Goal: Task Accomplishment & Management: Complete application form

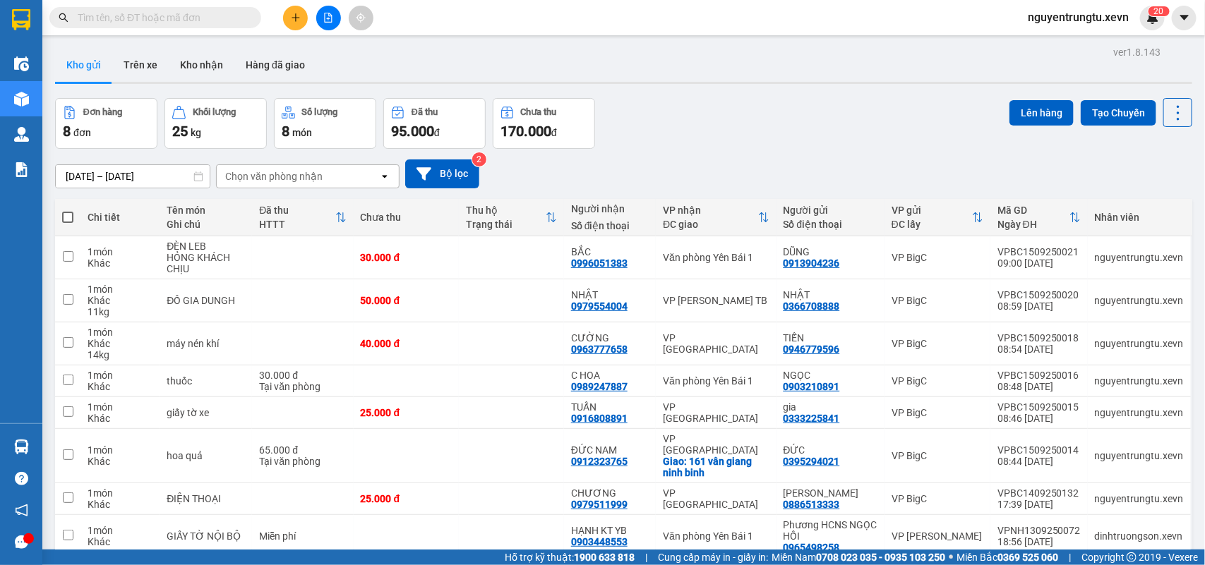
click at [164, 12] on input "text" at bounding box center [161, 18] width 167 height 16
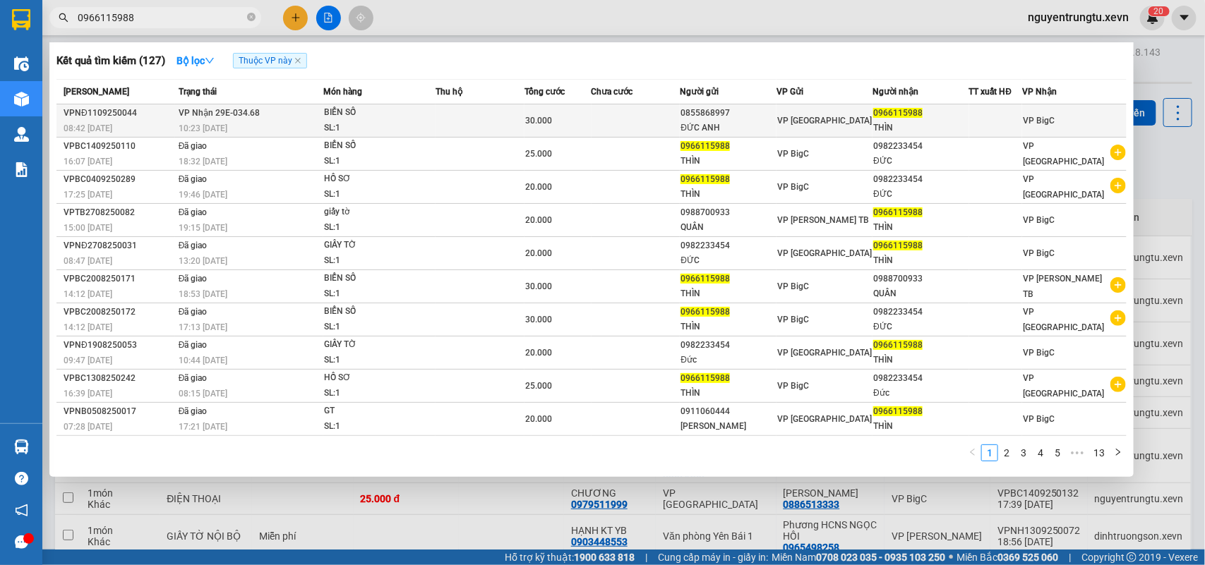
type input "0966115988"
click at [678, 116] on td at bounding box center [635, 120] width 89 height 33
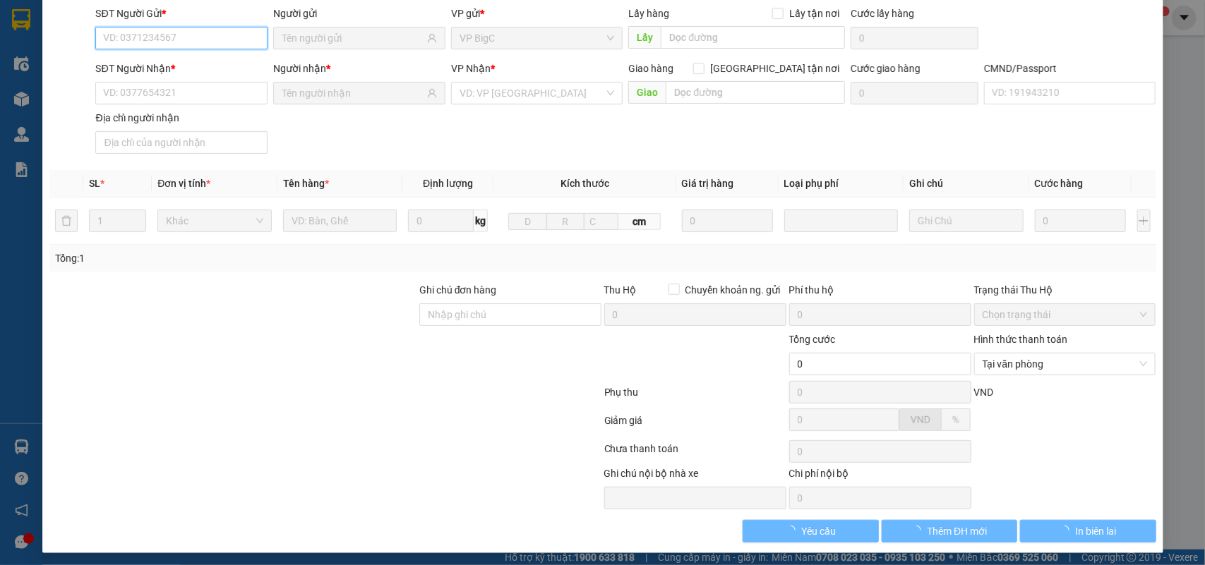
type input "0855868997"
type input "ĐỨC ANH"
type input "0966115988"
type input "THÌN"
type input "CHÍNH CHỦ"
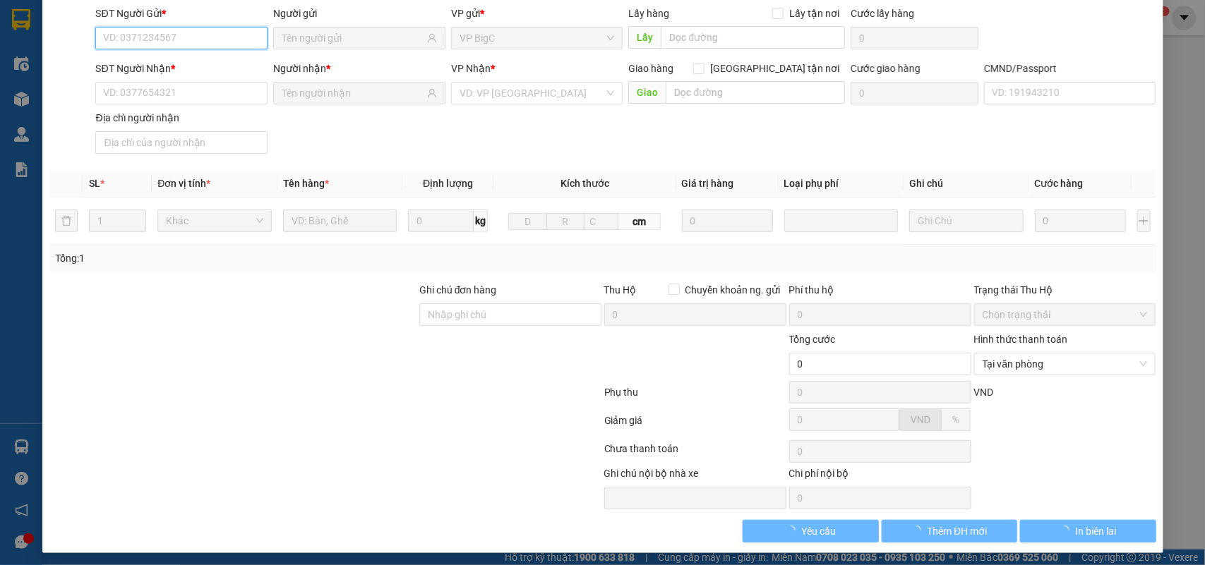
type input "30.000"
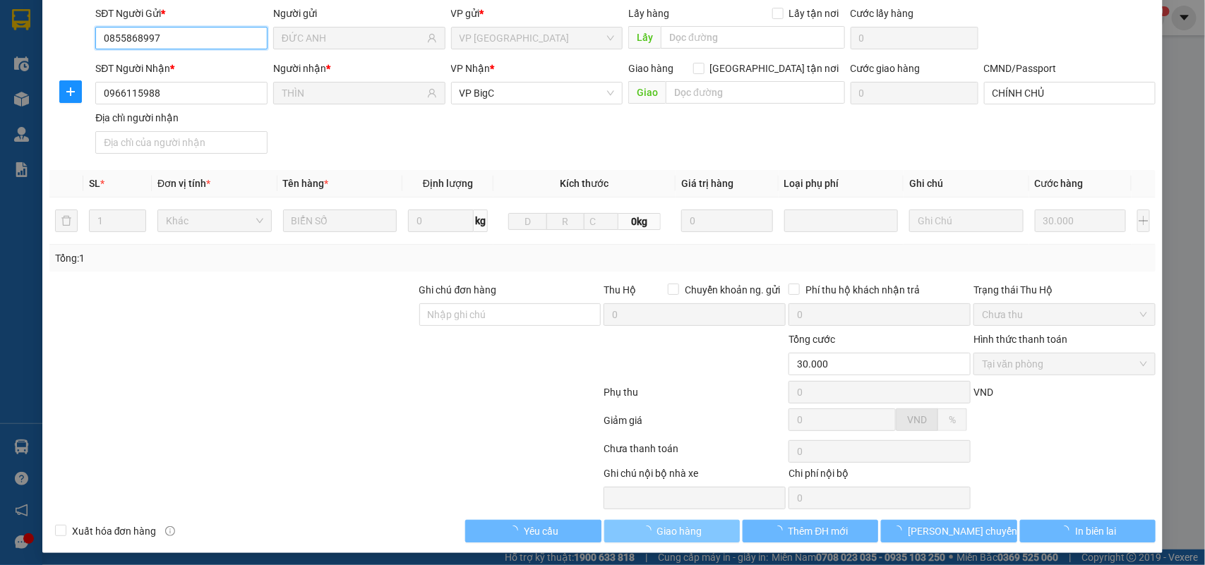
scroll to position [111, 0]
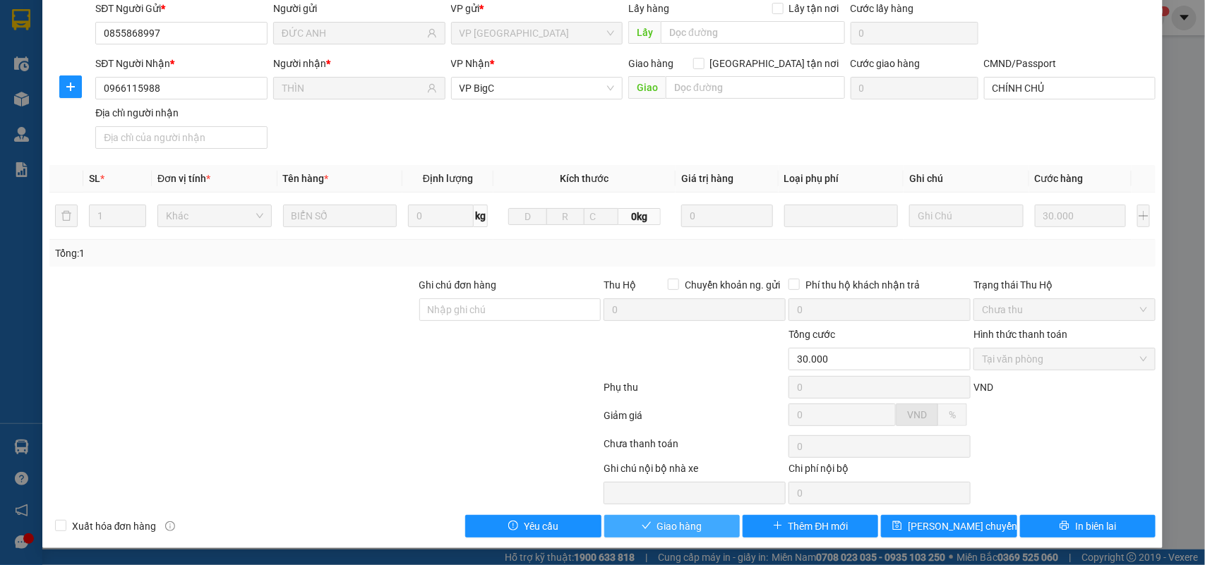
click at [699, 521] on button "Giao hàng" at bounding box center [671, 526] width 135 height 23
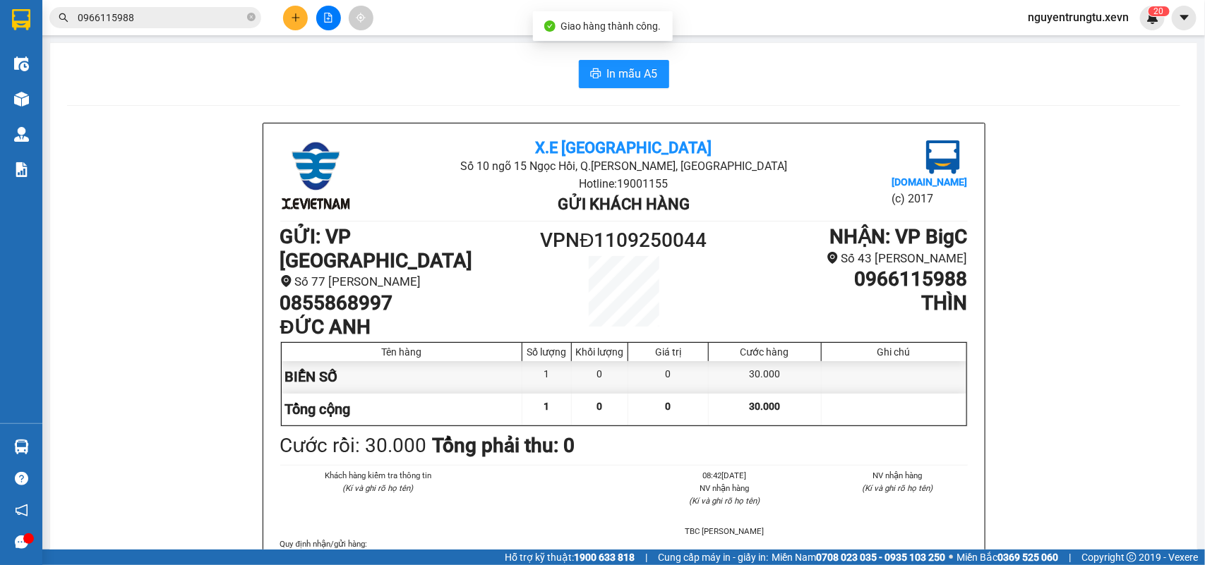
click at [207, 13] on input "0966115988" at bounding box center [161, 18] width 167 height 16
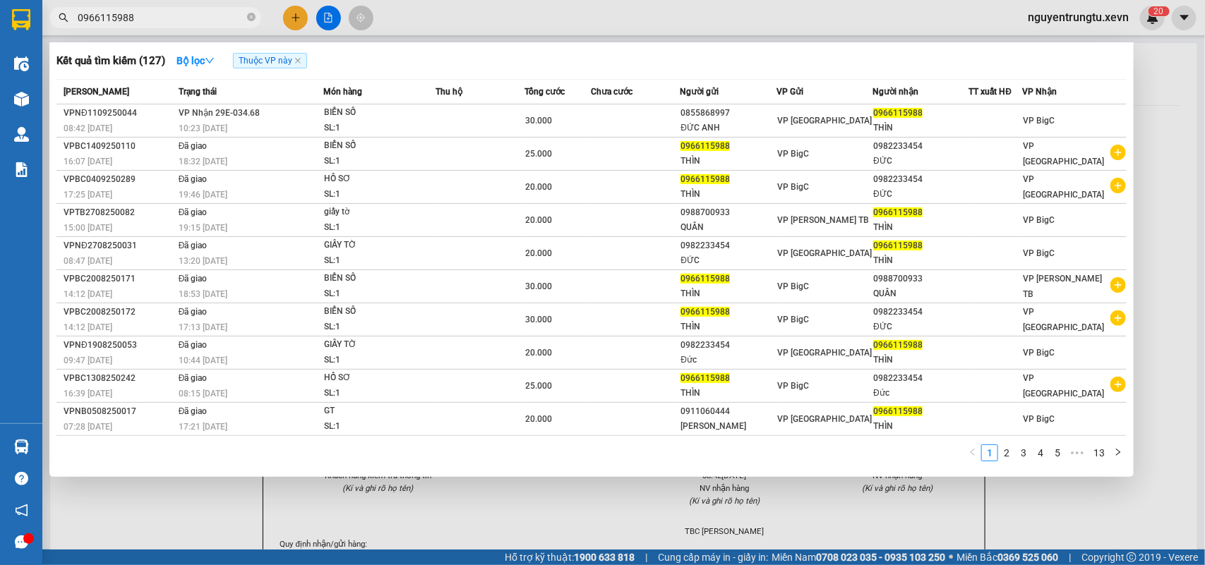
click at [181, 503] on div at bounding box center [602, 282] width 1205 height 565
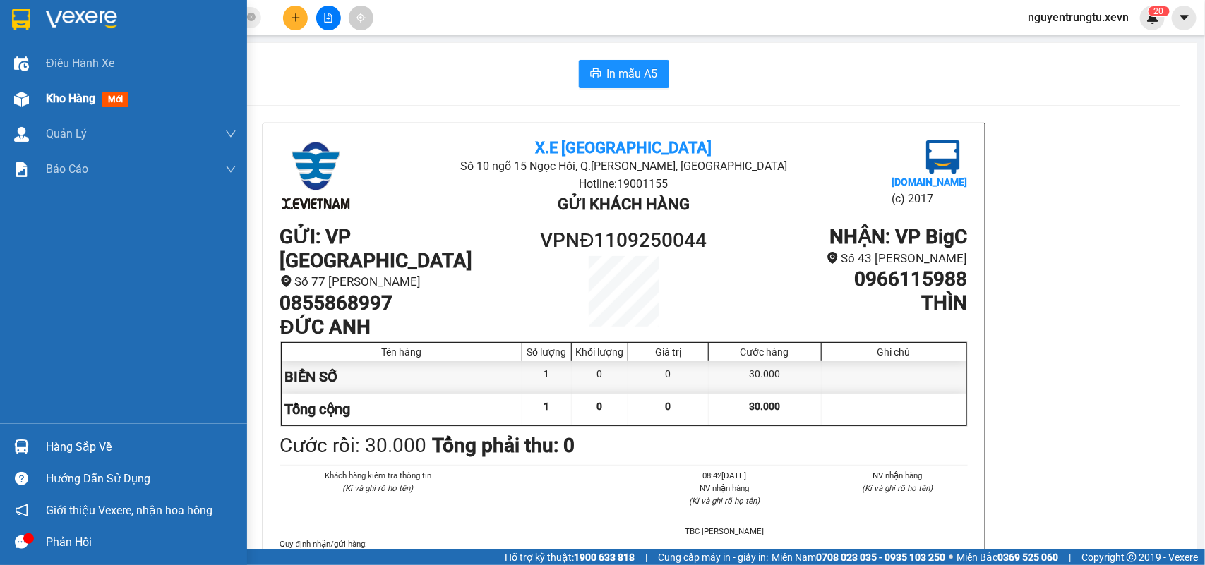
click at [76, 97] on span "Kho hàng" at bounding box center [70, 98] width 49 height 13
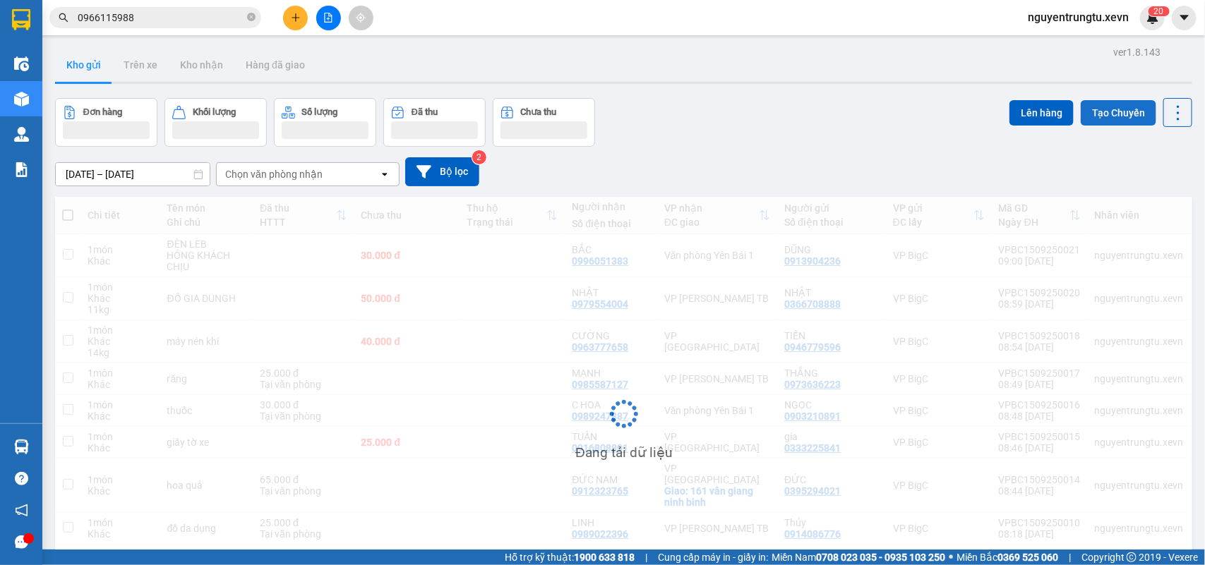
click at [1087, 107] on button "Tạo Chuyến" at bounding box center [1118, 112] width 76 height 25
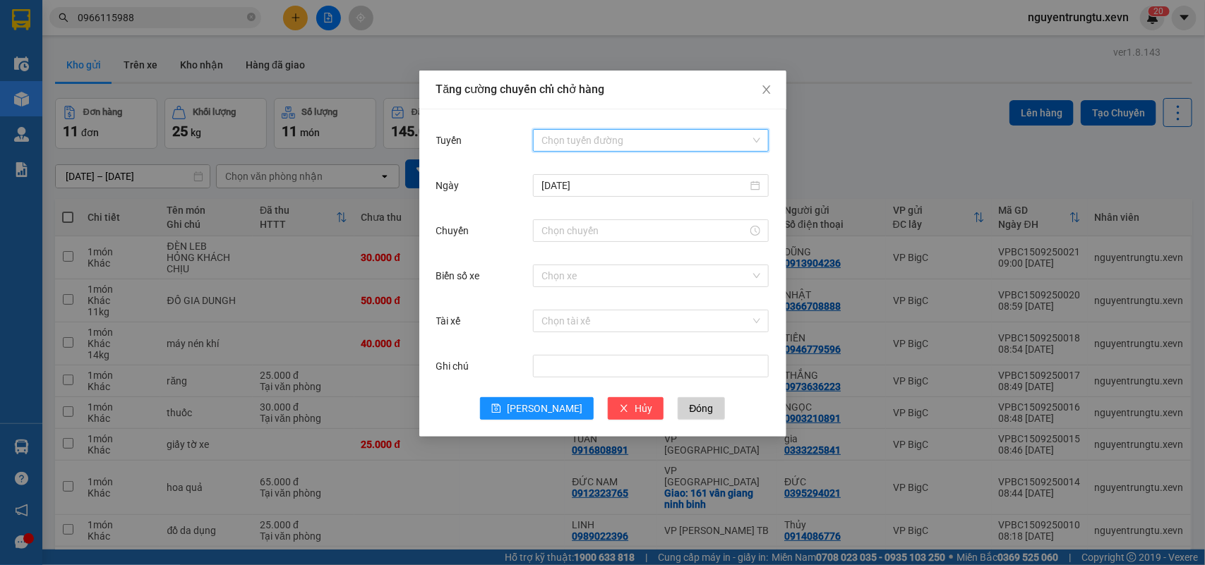
click at [591, 142] on input "Tuyến" at bounding box center [645, 140] width 209 height 21
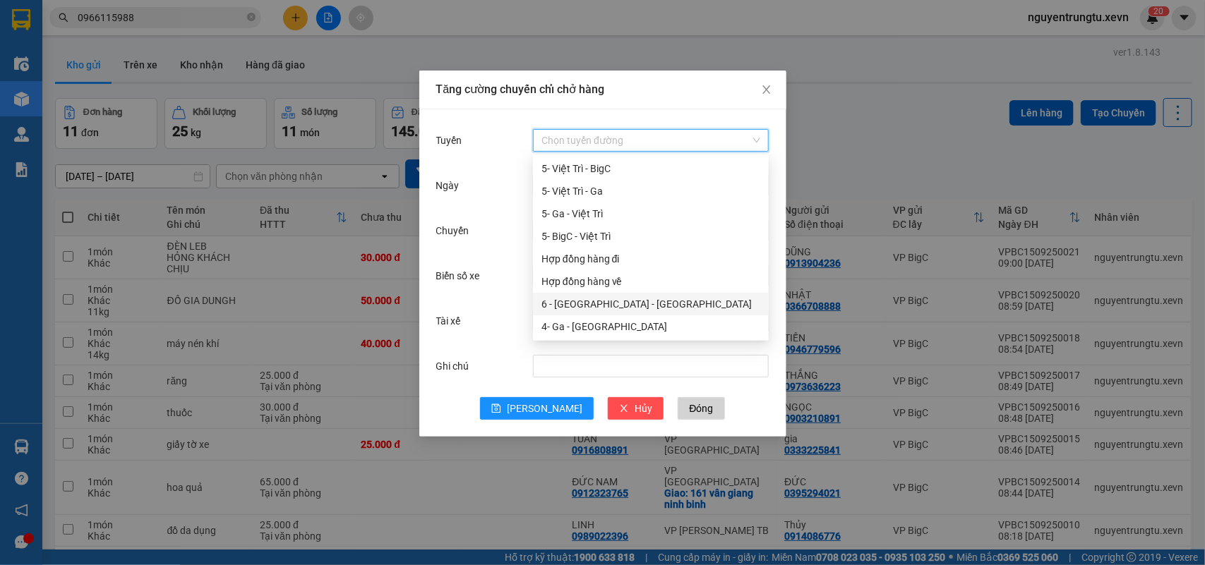
click at [605, 304] on div "6 - Yên Bái - Hà Đông" at bounding box center [650, 304] width 219 height 16
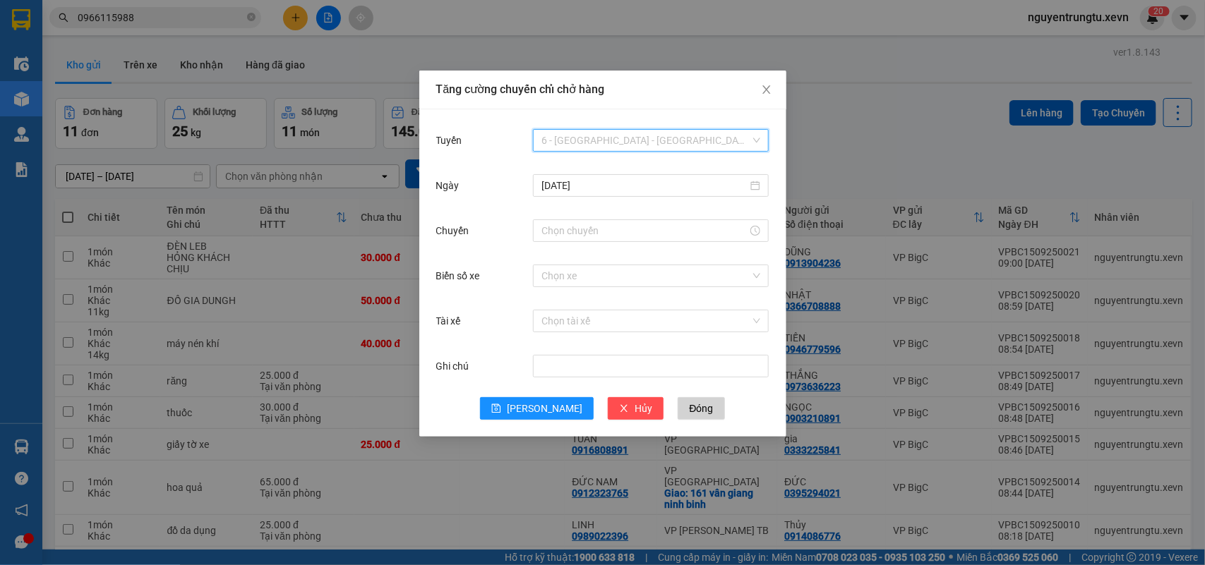
click at [634, 131] on span "6 - Yên Bái - Hà Đông" at bounding box center [650, 140] width 219 height 21
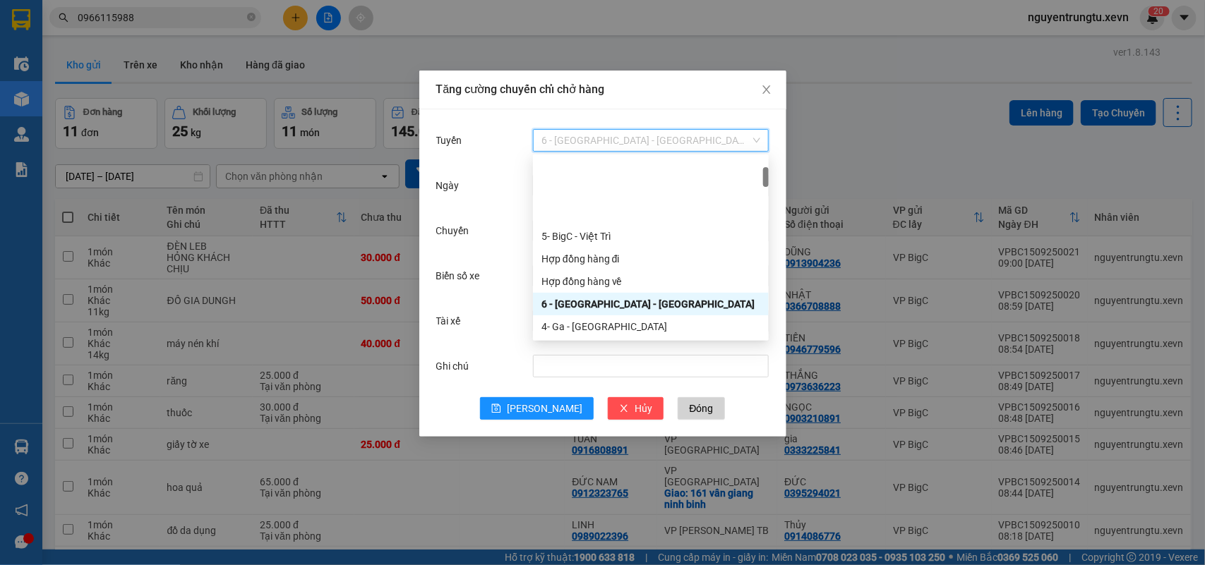
scroll to position [88, 0]
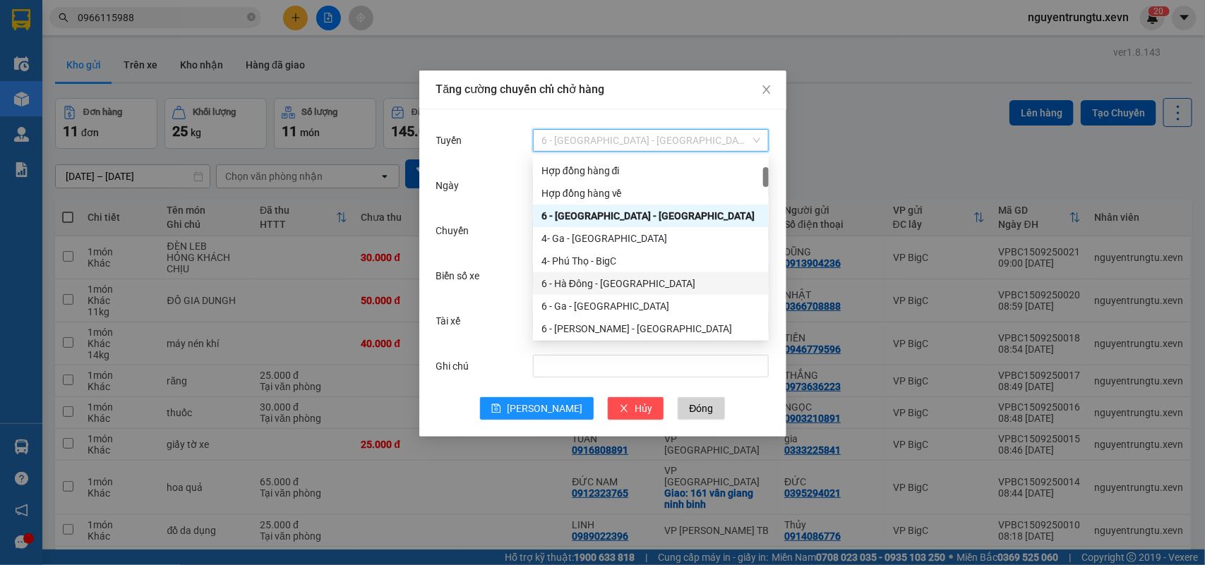
click at [611, 286] on div "6 - Hà Đông - Yên Bái" at bounding box center [650, 284] width 219 height 16
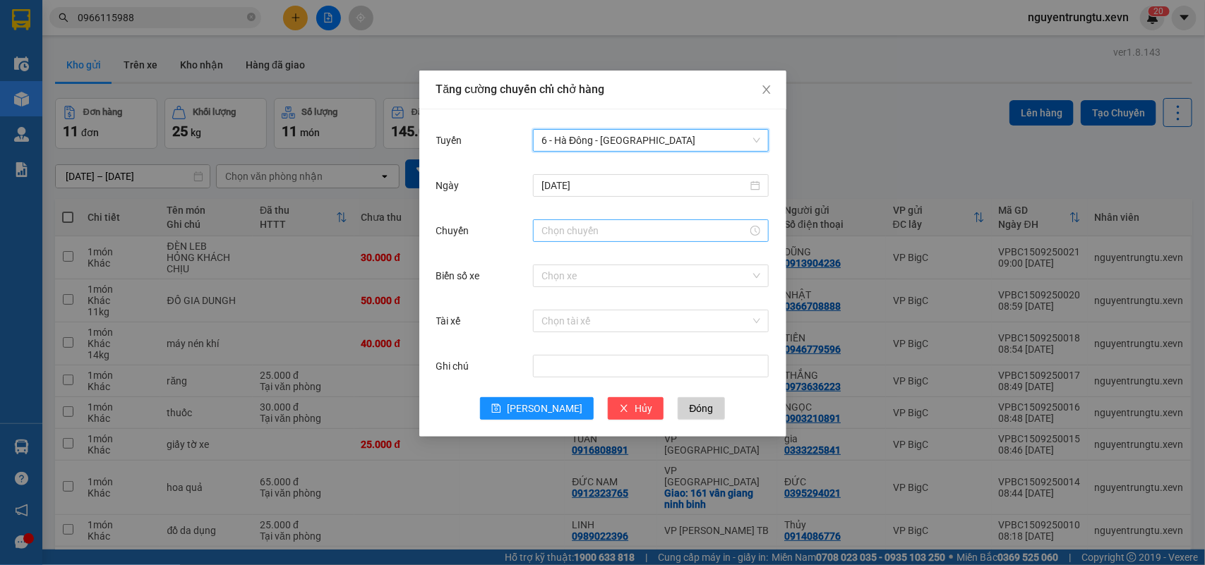
click at [672, 233] on input "Chuyến" at bounding box center [644, 231] width 206 height 16
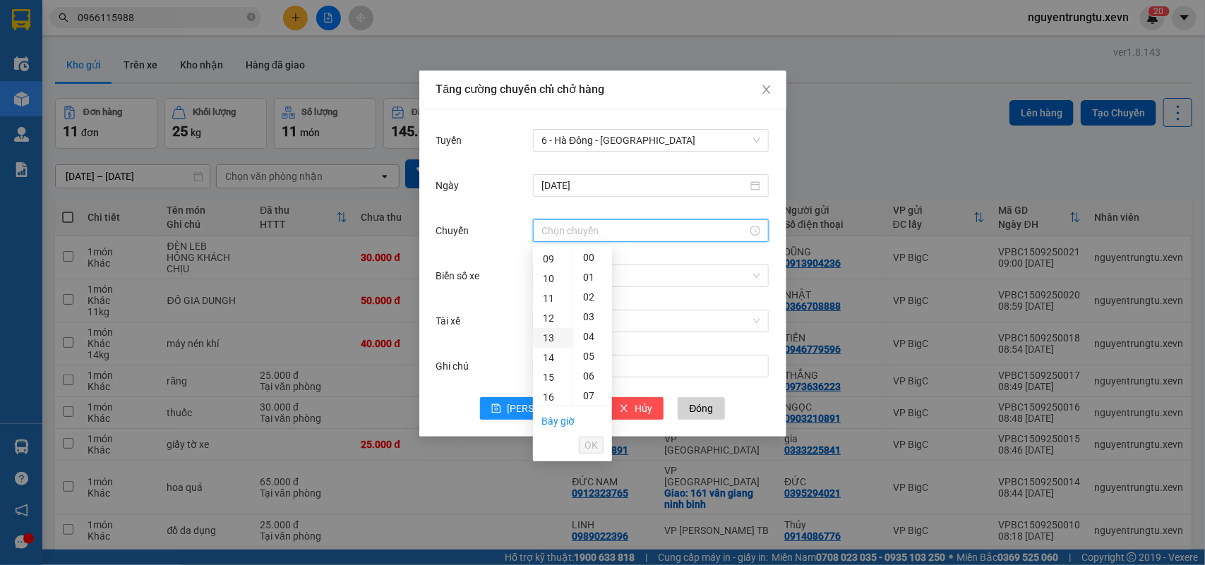
scroll to position [0, 0]
click at [548, 347] on div "09" at bounding box center [553, 347] width 40 height 20
click at [590, 353] on div "05" at bounding box center [592, 356] width 39 height 20
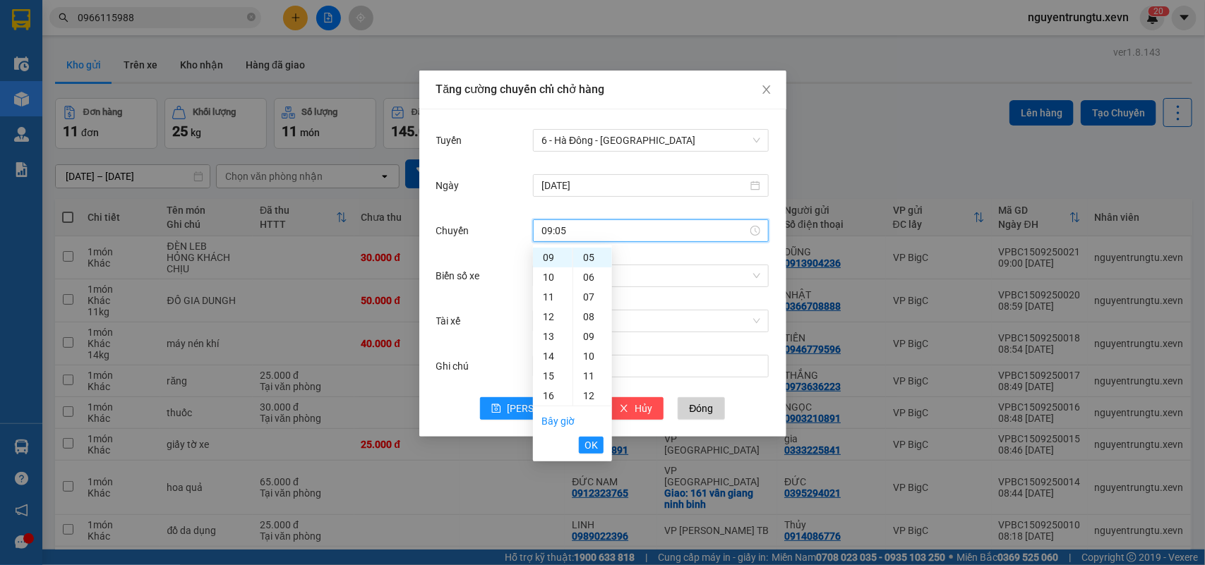
click at [594, 442] on span "OK" at bounding box center [590, 446] width 13 height 16
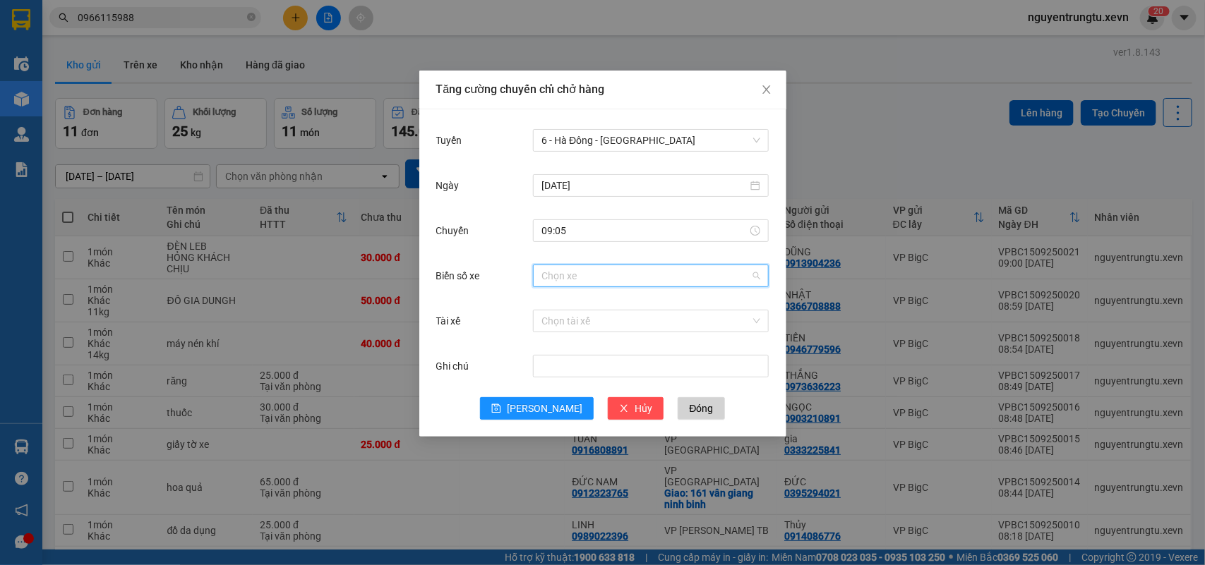
click at [611, 279] on input "Biển số xe" at bounding box center [645, 275] width 209 height 21
click at [632, 142] on span "6 - Hà Đông - Yên Bái" at bounding box center [650, 140] width 219 height 21
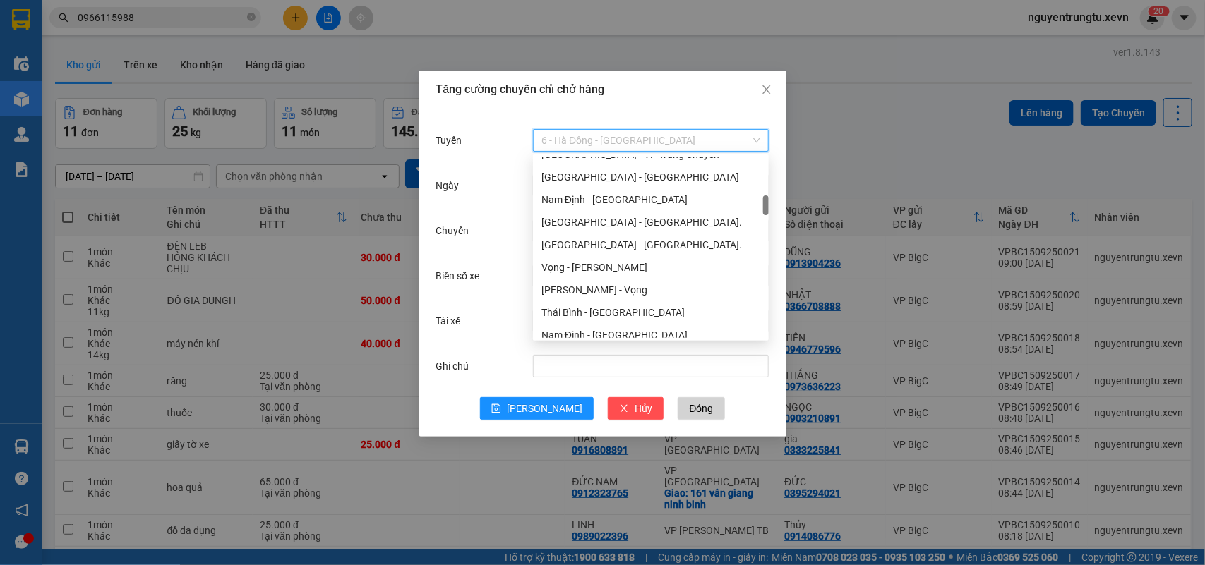
scroll to position [0, 0]
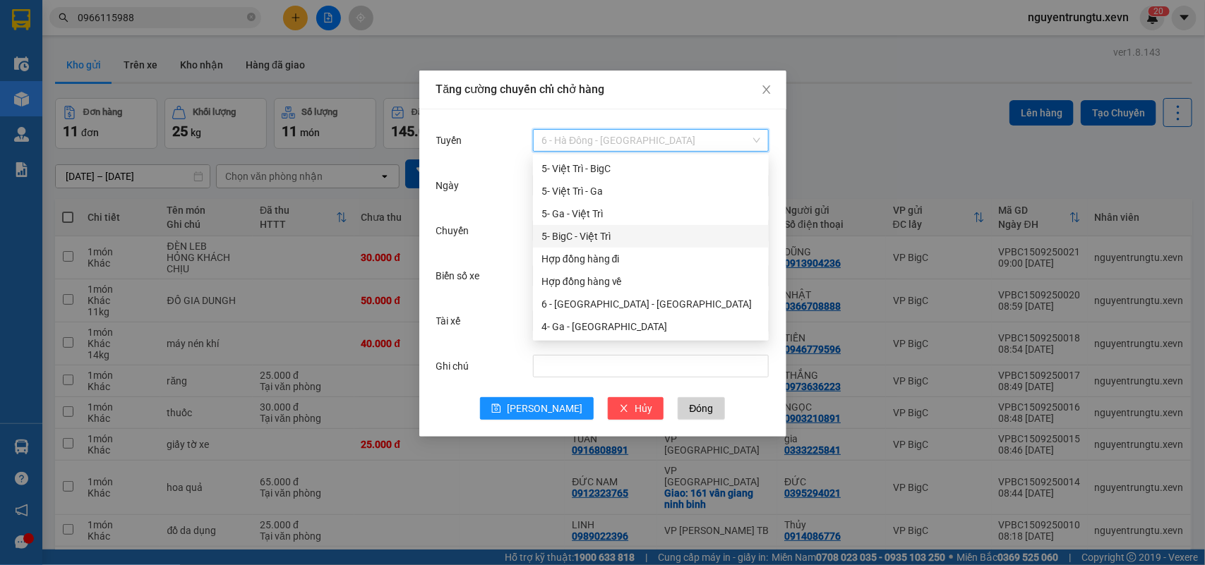
click at [623, 229] on div "5- BigC - Việt Trì" at bounding box center [650, 237] width 219 height 16
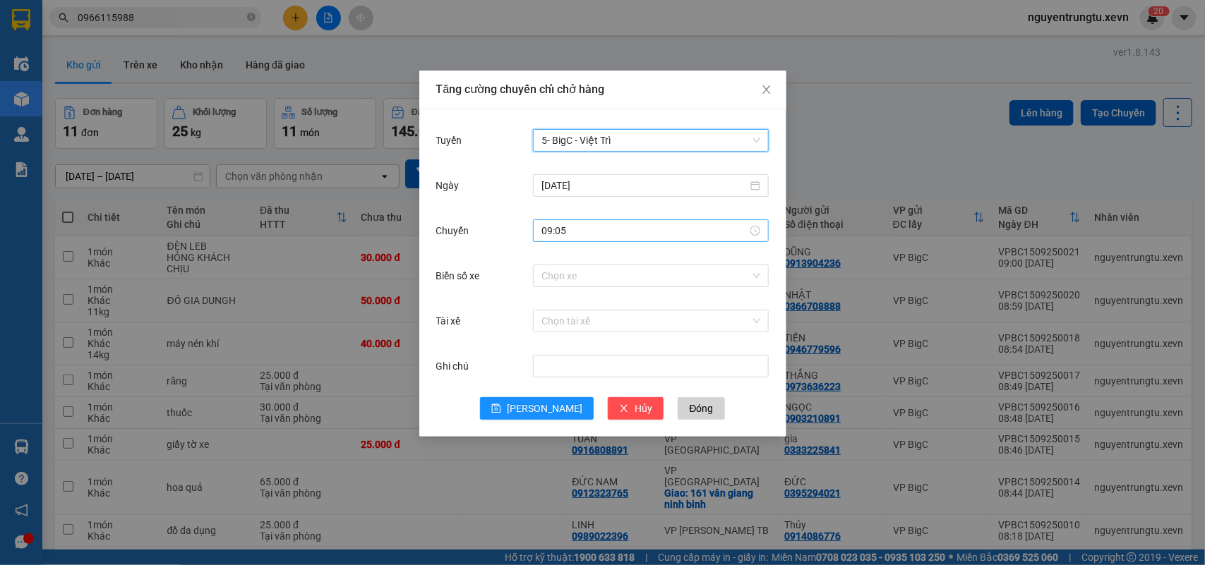
click at [677, 230] on input "09:05" at bounding box center [644, 231] width 206 height 16
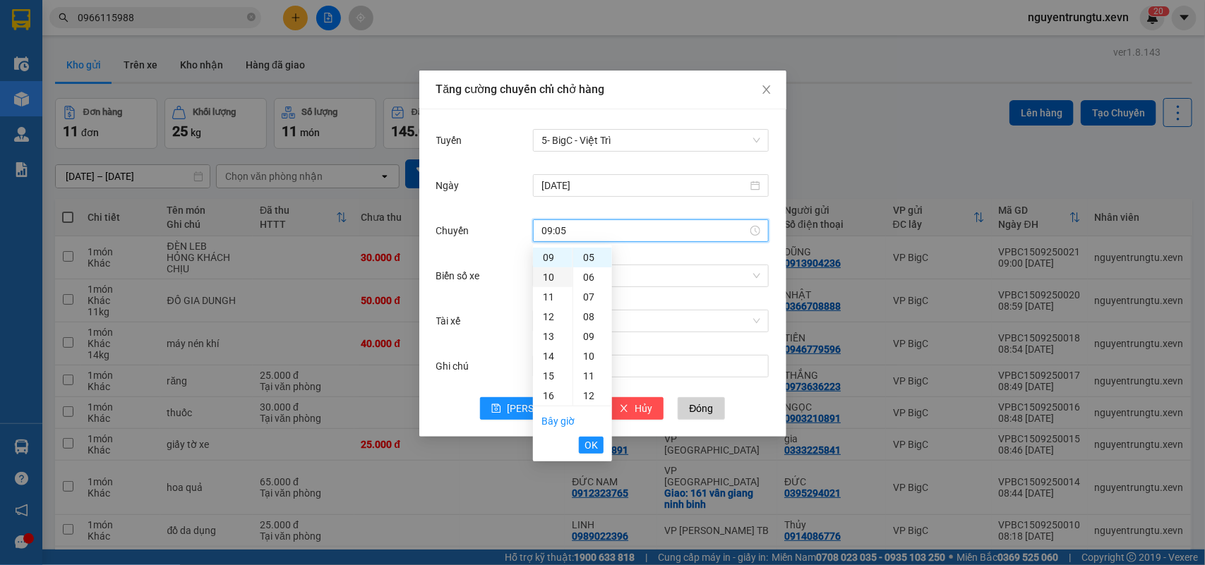
click at [554, 277] on div "10" at bounding box center [553, 277] width 40 height 20
type input "10:05"
click at [594, 441] on span "OK" at bounding box center [590, 446] width 13 height 16
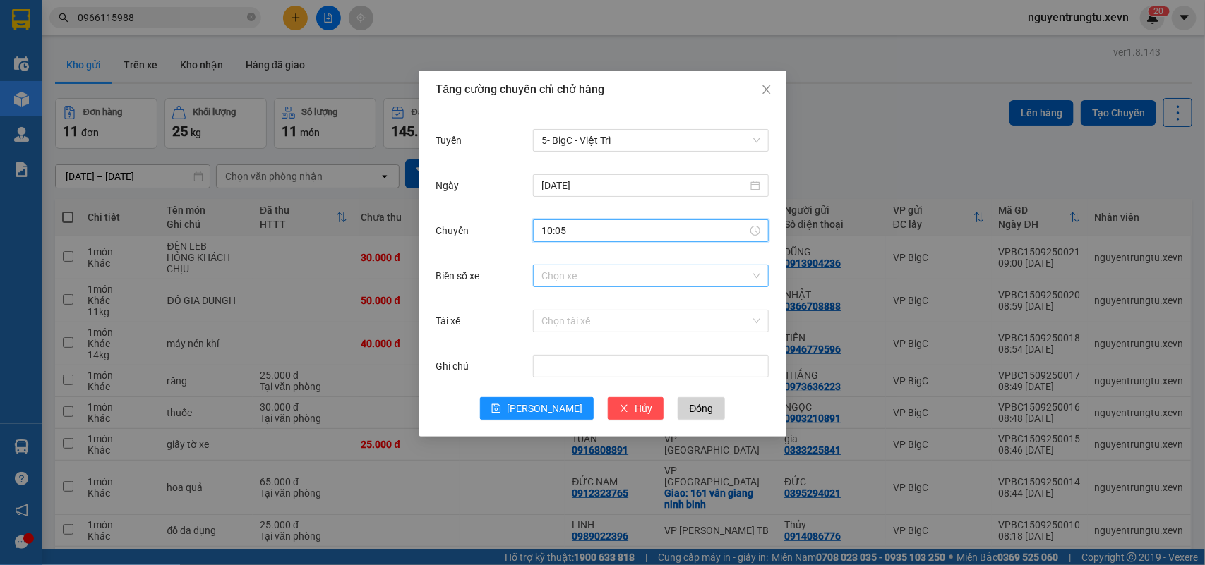
click at [669, 268] on input "Biển số xe" at bounding box center [645, 275] width 209 height 21
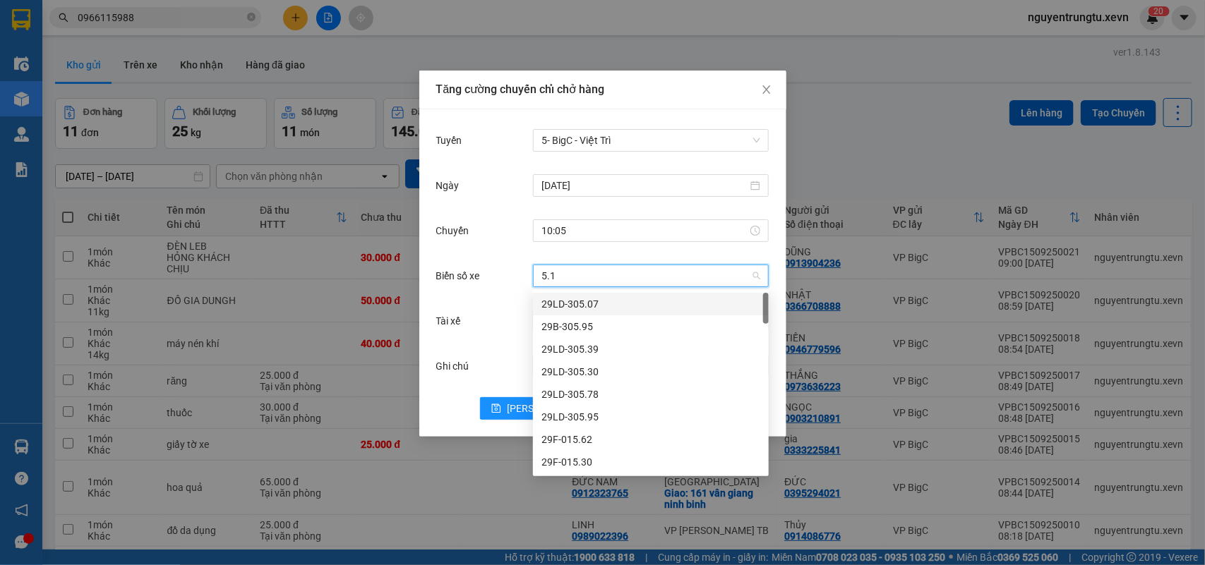
type input "5.15"
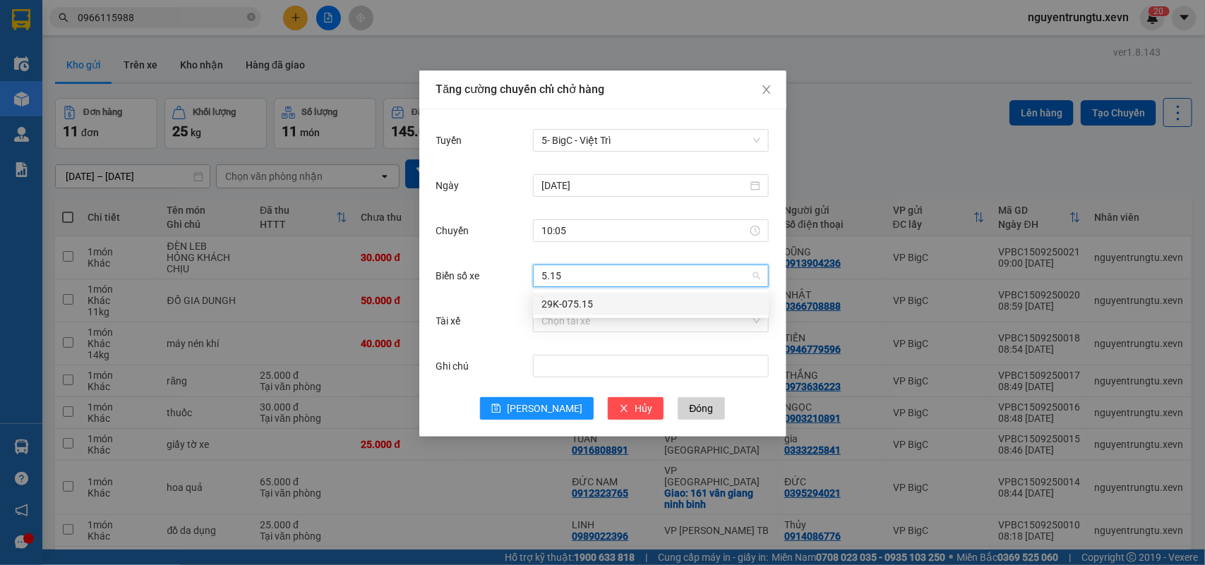
click at [562, 303] on div "29K-075.15" at bounding box center [650, 304] width 219 height 16
click at [558, 320] on input "Tài xế" at bounding box center [645, 321] width 209 height 21
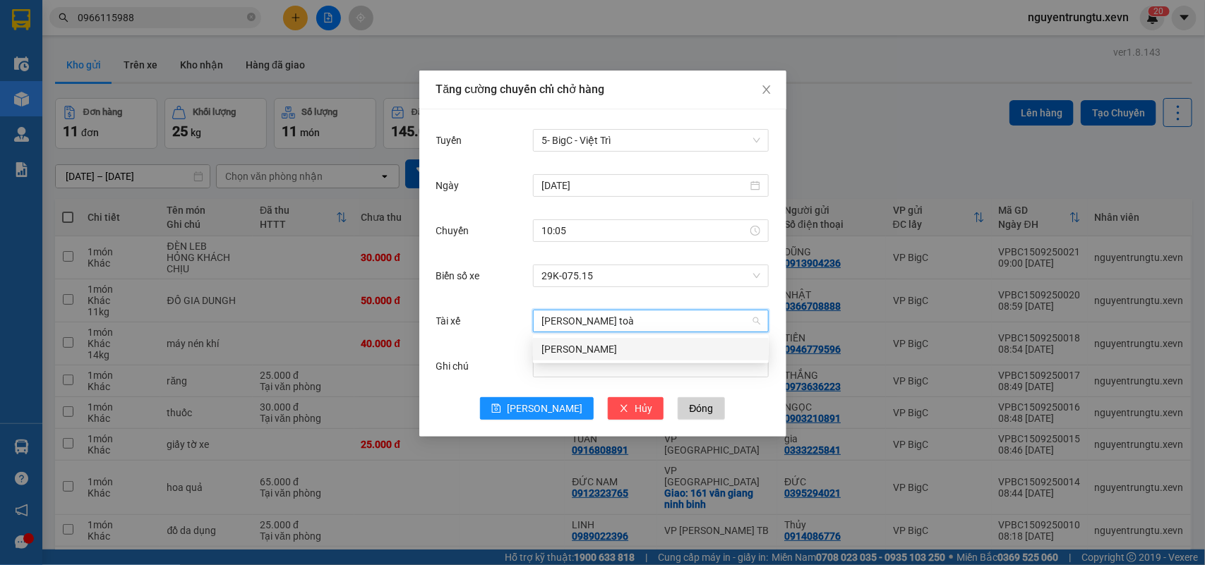
type input "vũ đức toàn"
click at [595, 346] on div "Vũ Đức Toàn" at bounding box center [650, 350] width 219 height 16
click at [615, 135] on span "5- BigC - Việt Trì" at bounding box center [650, 140] width 219 height 21
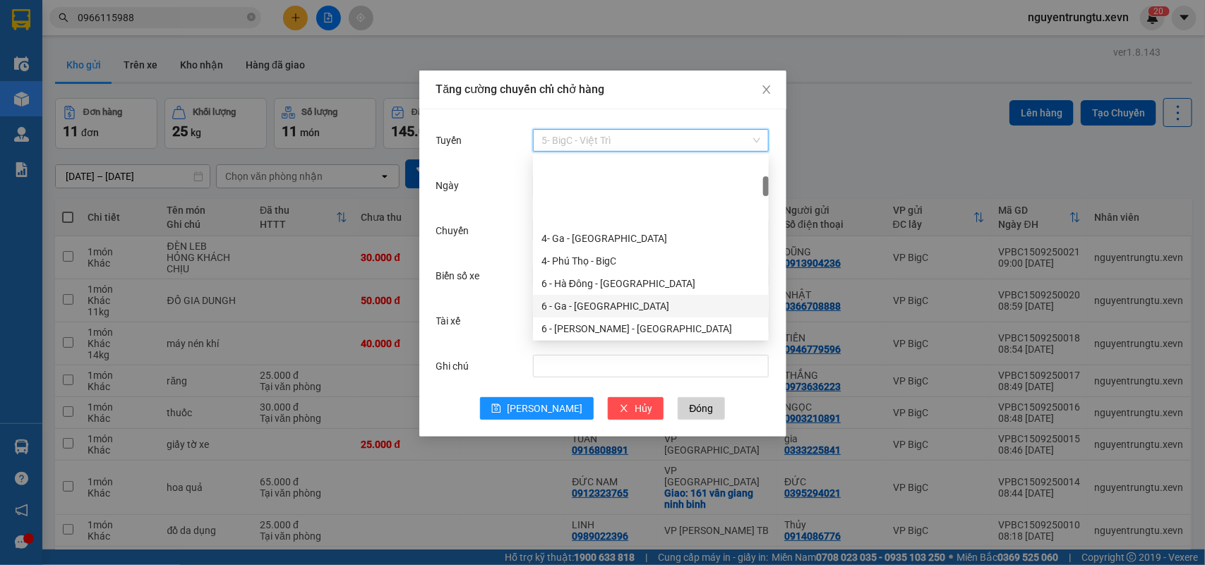
scroll to position [176, 0]
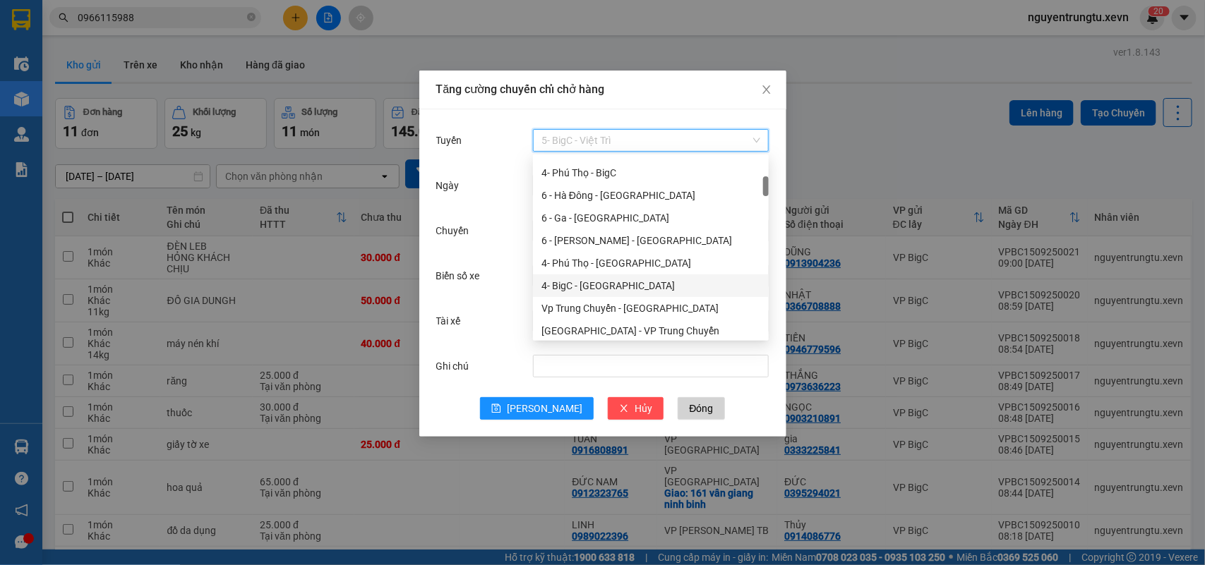
click at [603, 288] on div "4- BigC - Phú Thọ" at bounding box center [650, 286] width 219 height 16
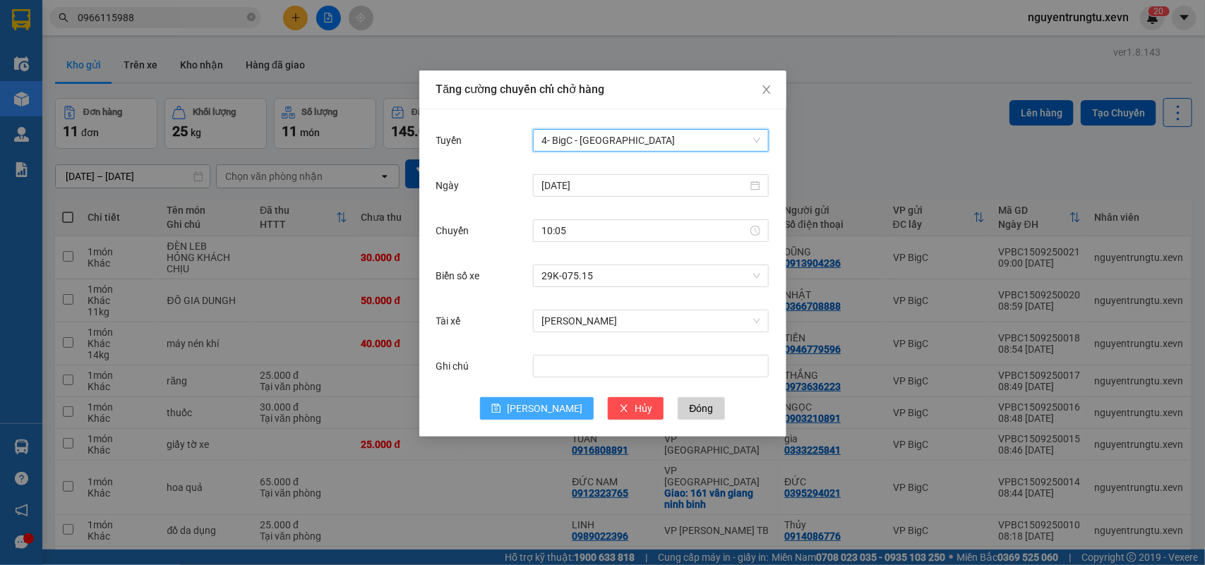
click at [536, 404] on span "Lưu" at bounding box center [545, 409] width 76 height 16
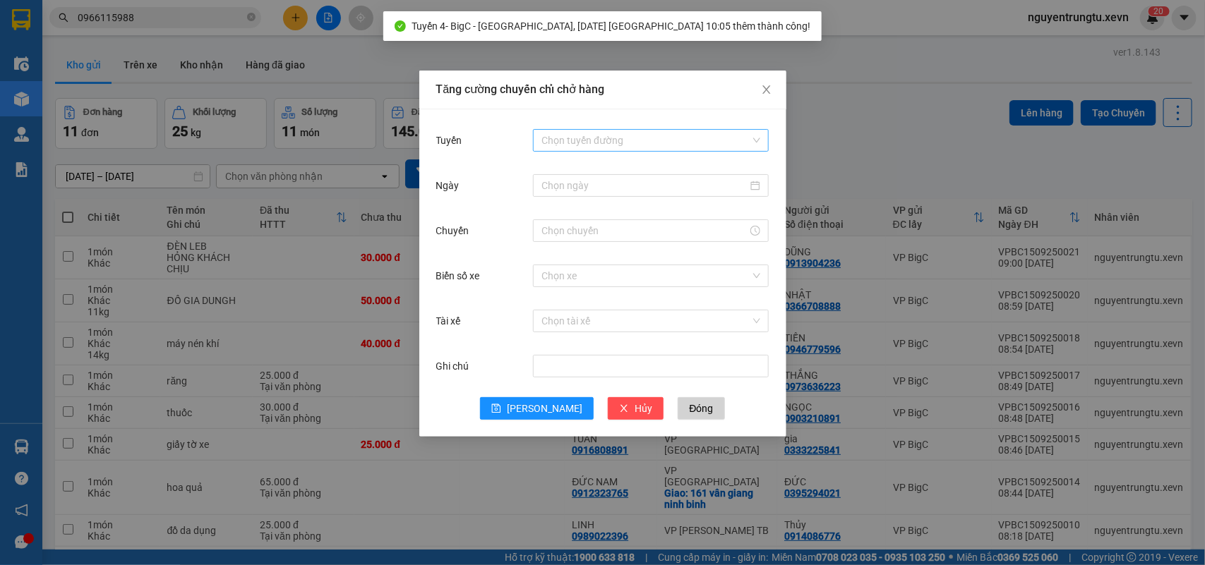
click at [692, 143] on input "Tuyến" at bounding box center [645, 140] width 209 height 21
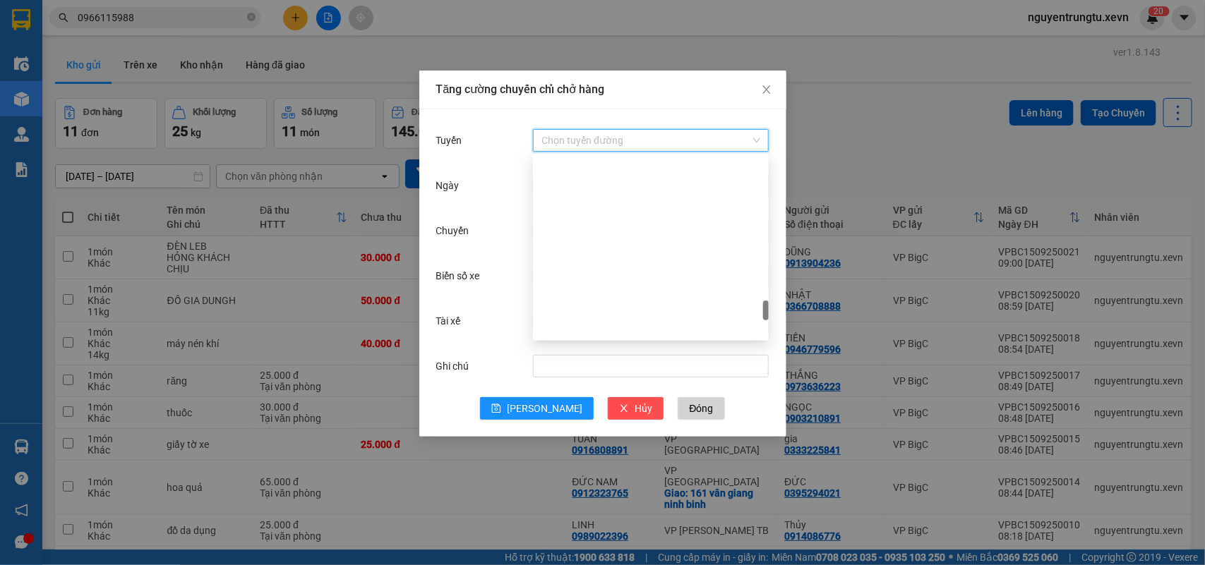
scroll to position [1588, 0]
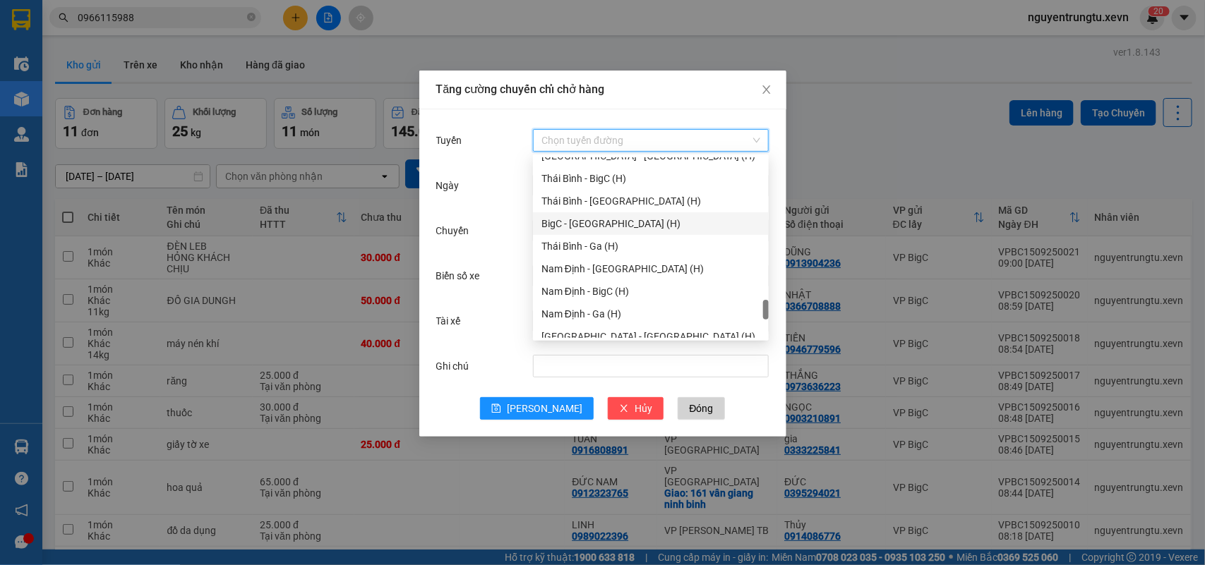
click at [617, 224] on div "BigC - Thái Bình (H)" at bounding box center [650, 224] width 219 height 16
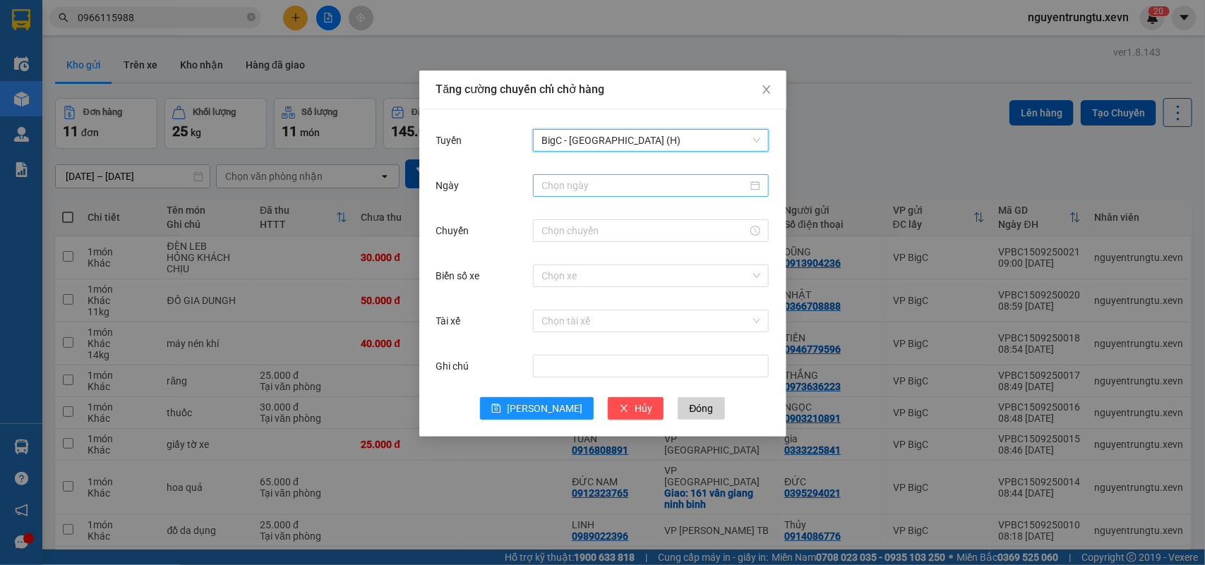
click at [639, 189] on input "Ngày" at bounding box center [644, 186] width 206 height 16
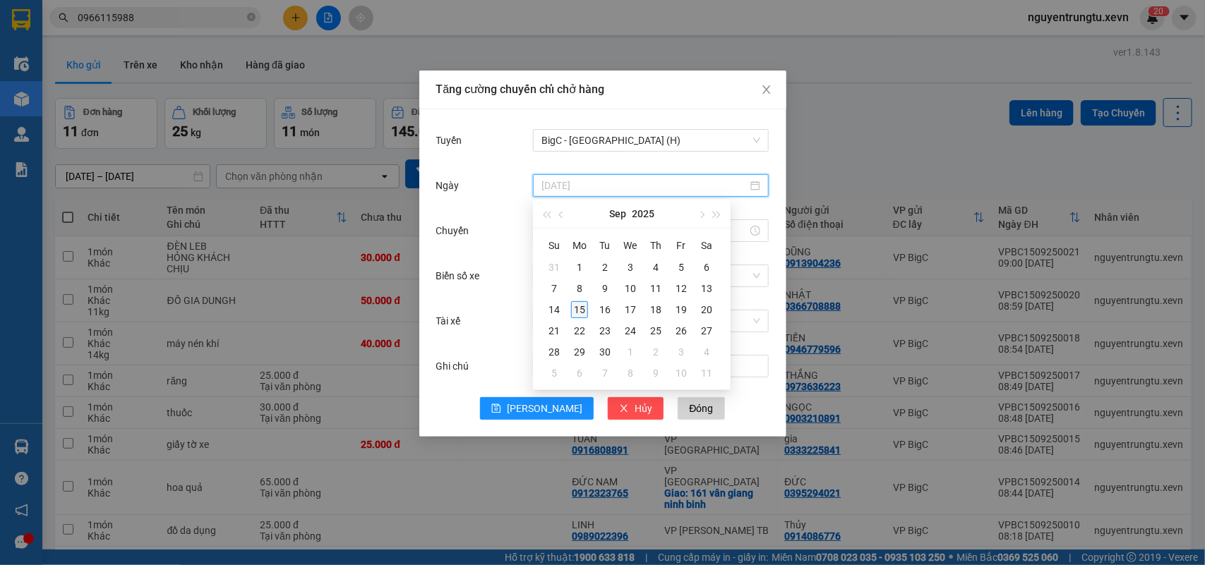
type input "15/09/2025"
click at [580, 315] on div "15" at bounding box center [579, 309] width 17 height 17
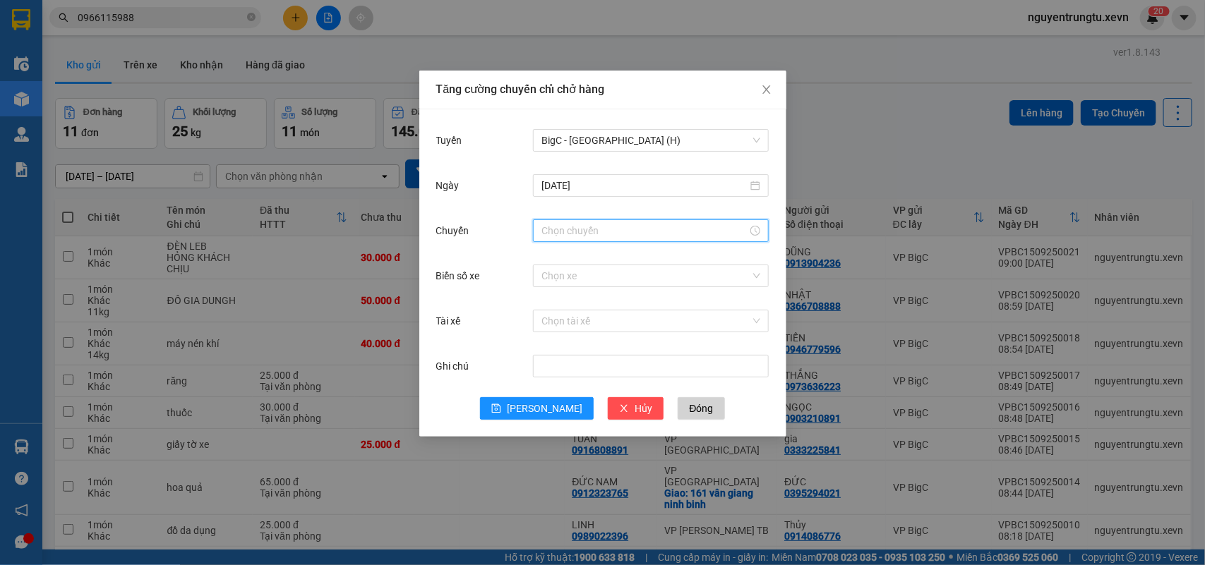
click at [628, 238] on input "Chuyến" at bounding box center [644, 231] width 206 height 16
click at [552, 261] on div "10" at bounding box center [553, 258] width 40 height 20
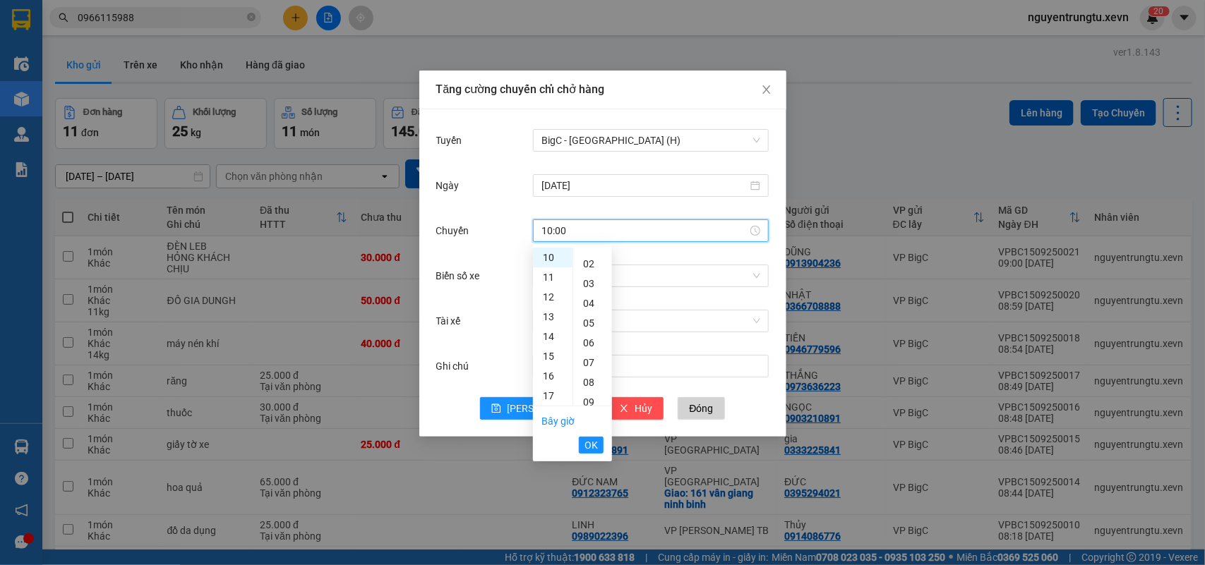
scroll to position [0, 0]
click at [588, 358] on div "05" at bounding box center [592, 356] width 39 height 20
type input "10:05"
click at [591, 449] on span "OK" at bounding box center [590, 446] width 13 height 16
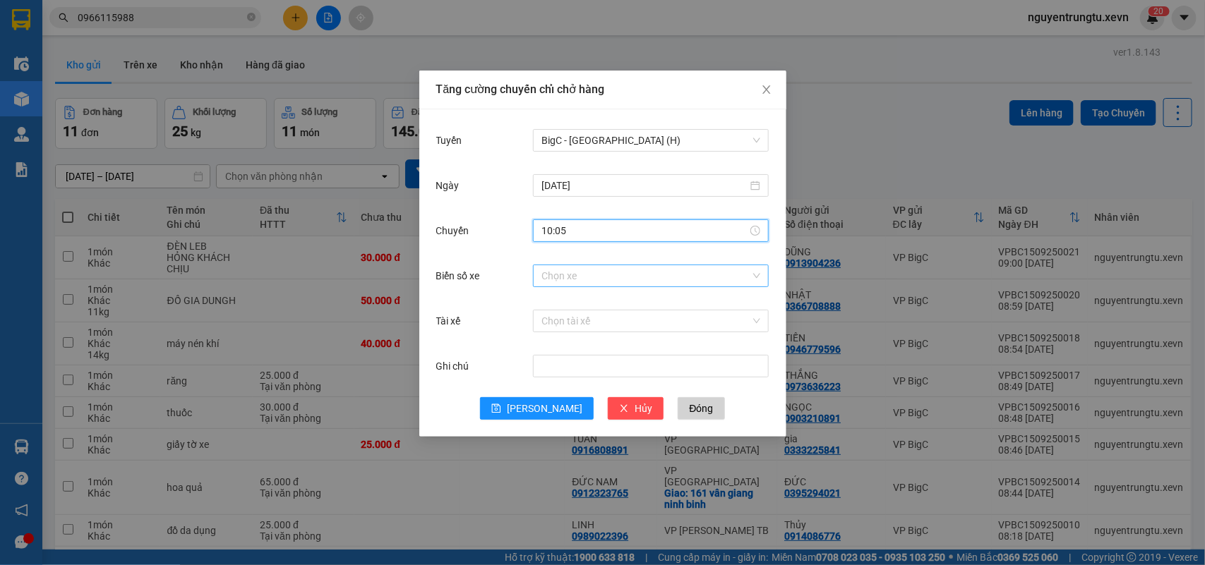
click at [656, 272] on input "Biển số xe" at bounding box center [645, 275] width 209 height 21
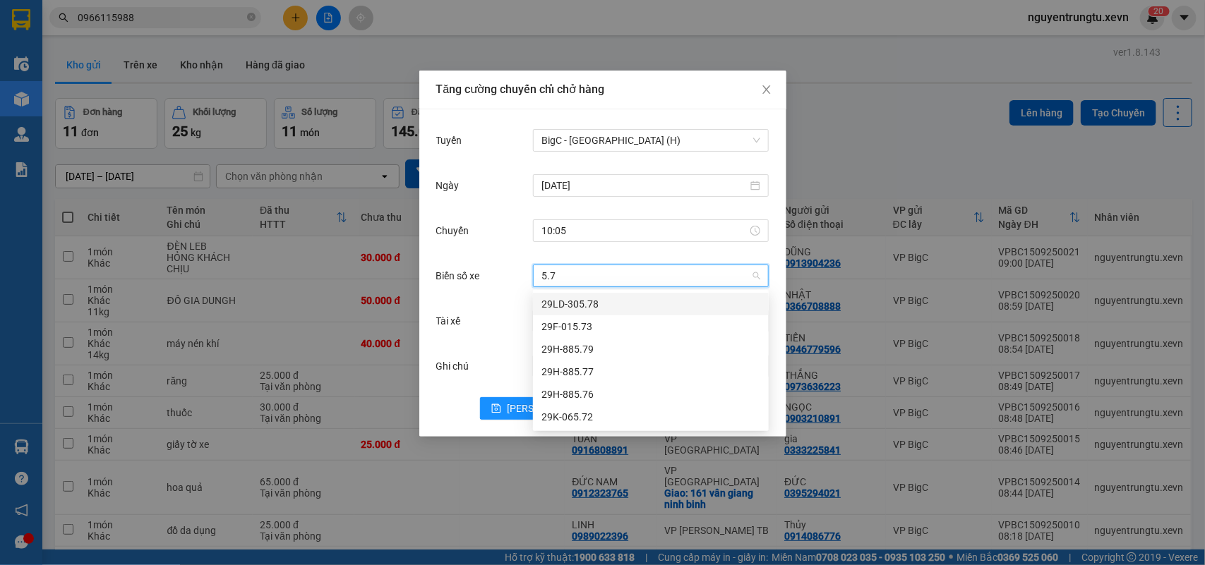
type input "5.76"
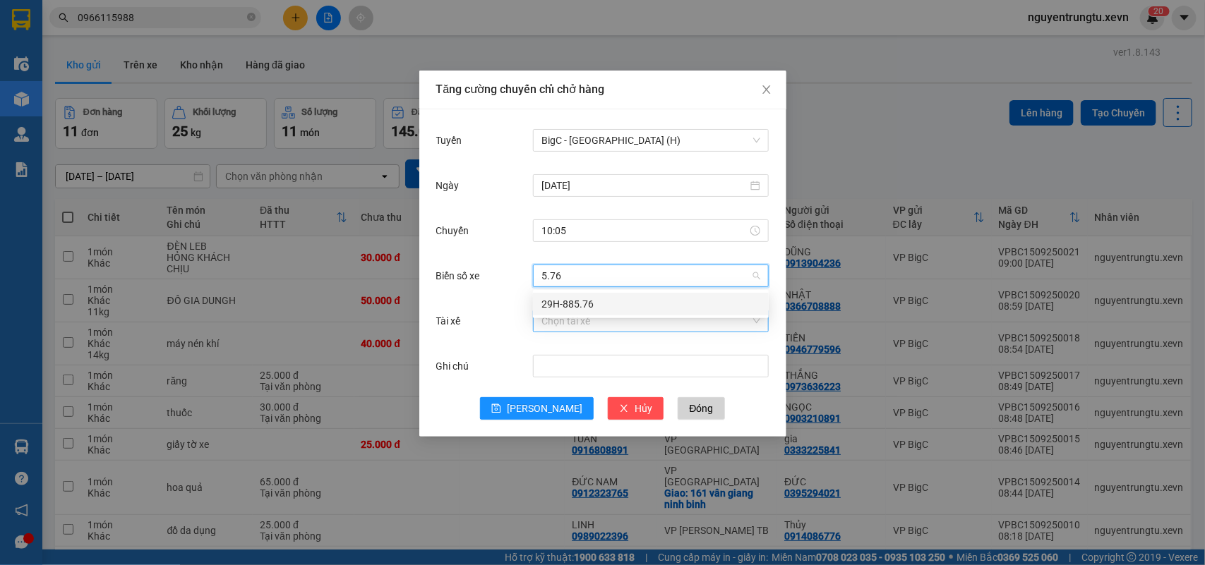
click at [583, 302] on div "29H-885.76" at bounding box center [650, 304] width 219 height 16
click at [577, 336] on div "Tài xế Chọn tài xế" at bounding box center [602, 329] width 333 height 45
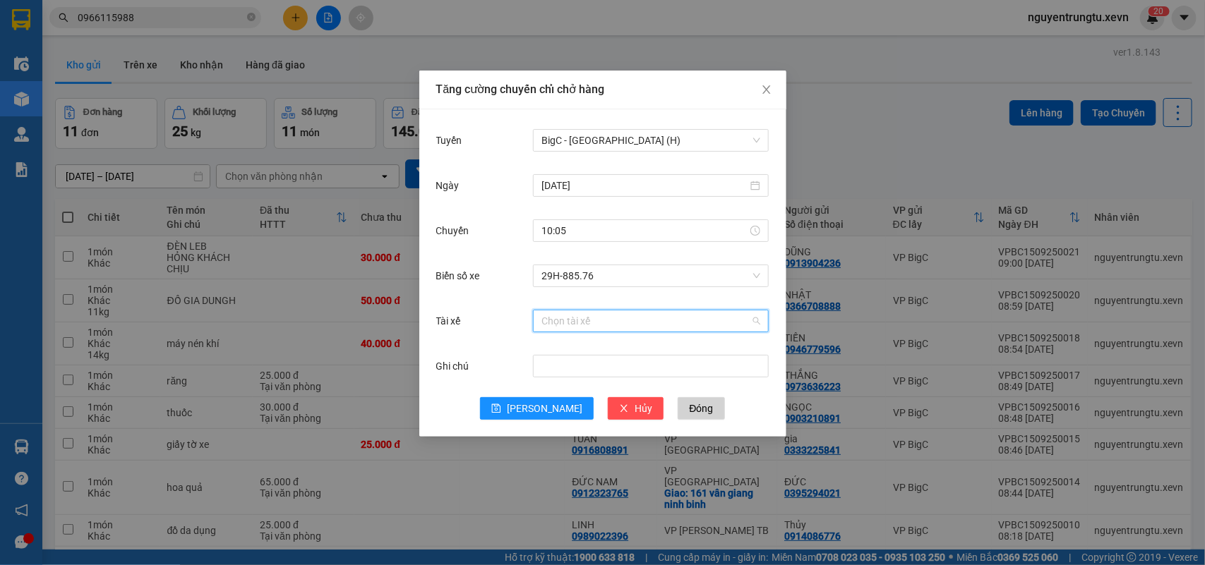
click at [562, 325] on input "Tài xế" at bounding box center [645, 321] width 209 height 21
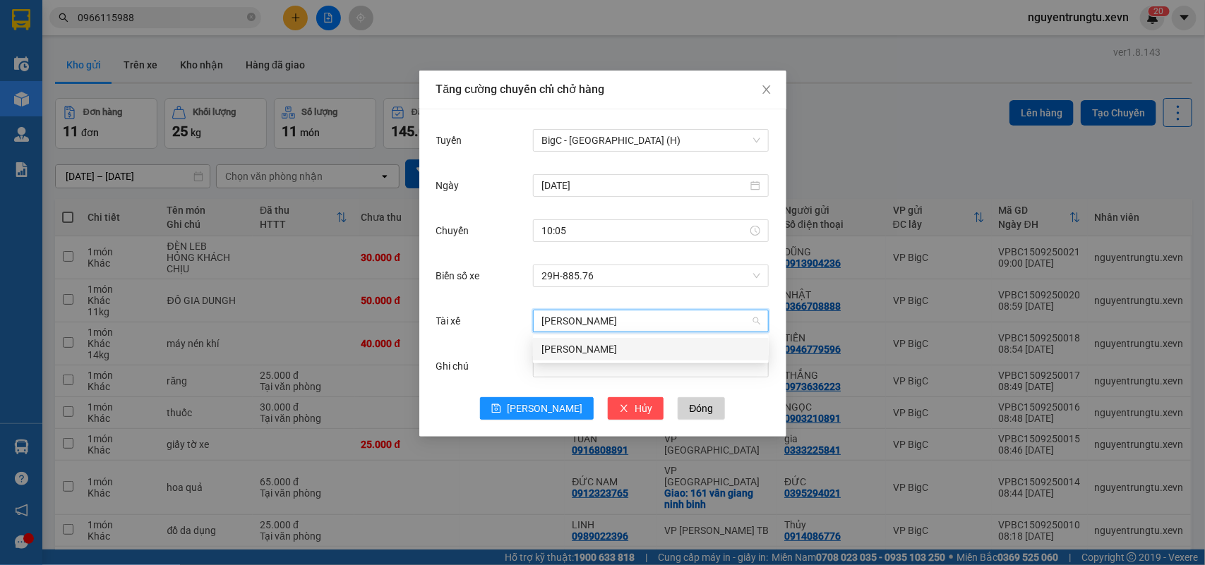
type input "vũ văn hiển"
click at [611, 349] on div "Vũ Văn Hiển" at bounding box center [650, 350] width 219 height 16
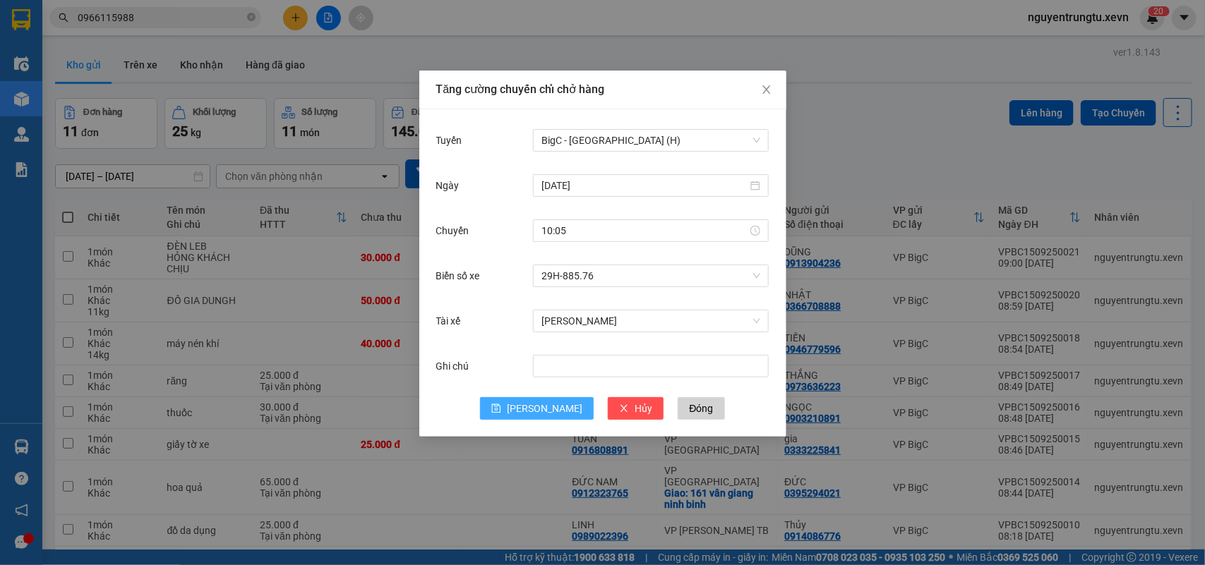
click at [538, 409] on span "Lưu" at bounding box center [545, 409] width 76 height 16
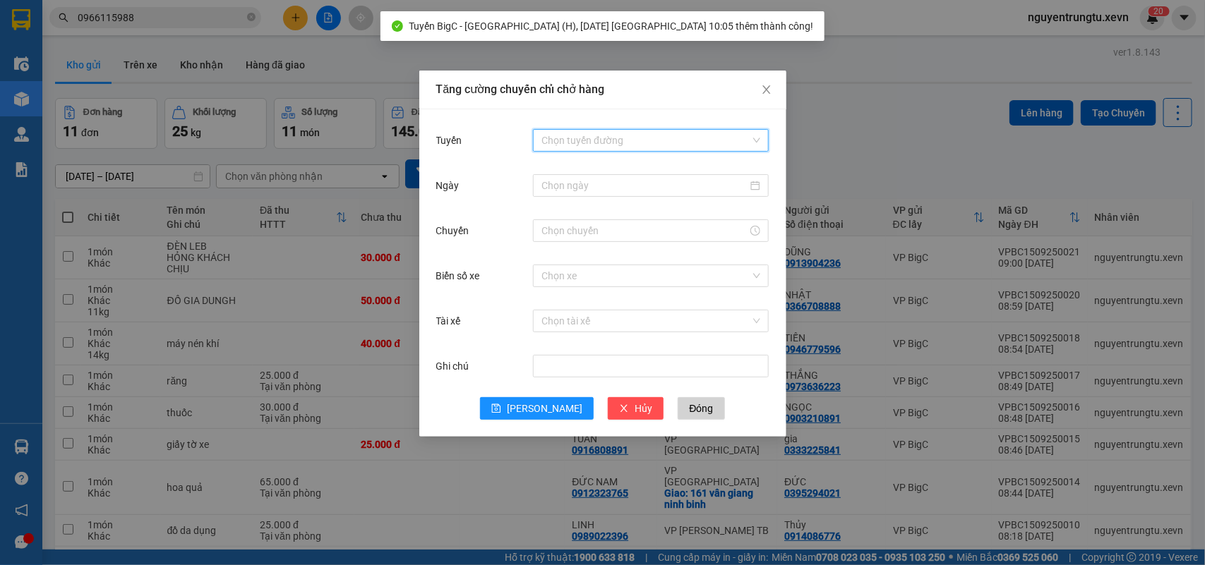
click at [646, 135] on input "Tuyến" at bounding box center [645, 140] width 209 height 21
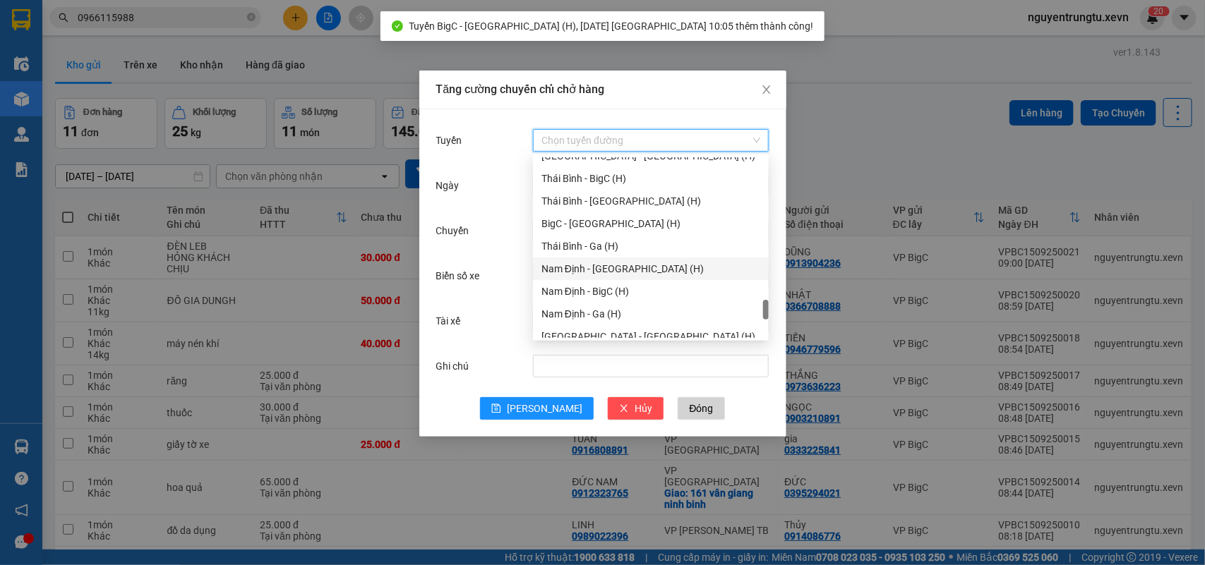
scroll to position [1846, 0]
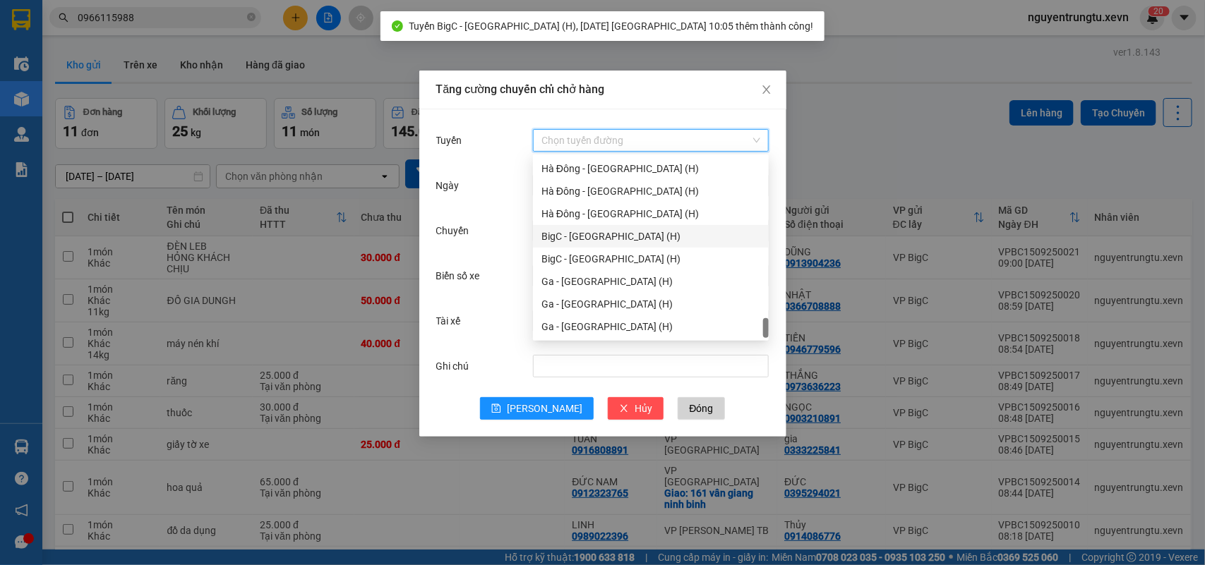
click at [609, 243] on div "BigC - Nam Định (H)" at bounding box center [650, 237] width 219 height 16
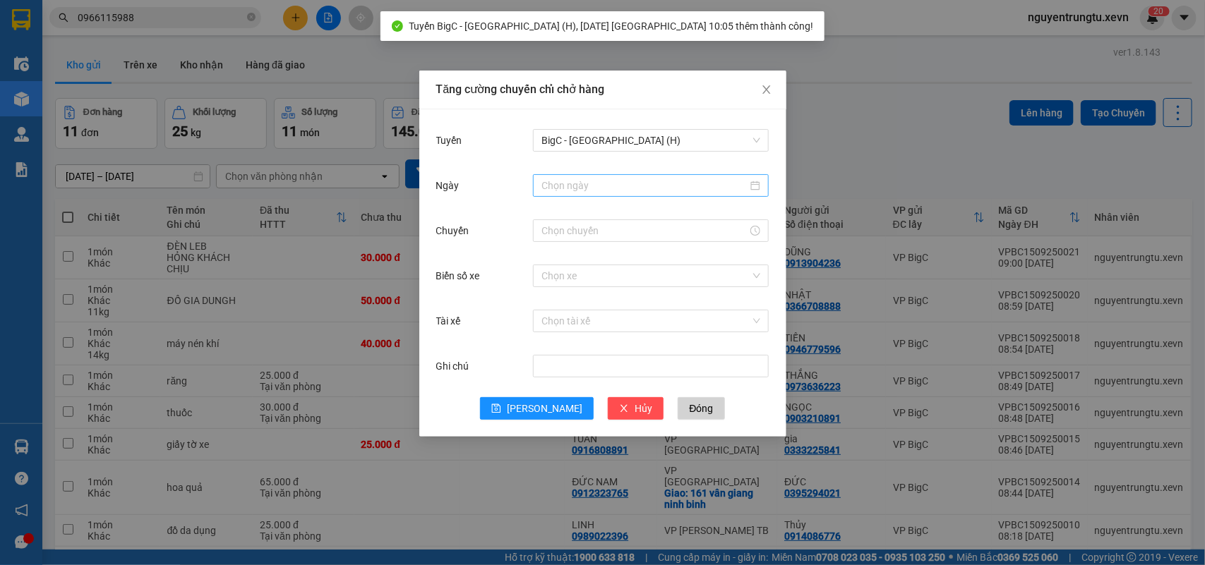
click at [646, 176] on div at bounding box center [651, 185] width 236 height 23
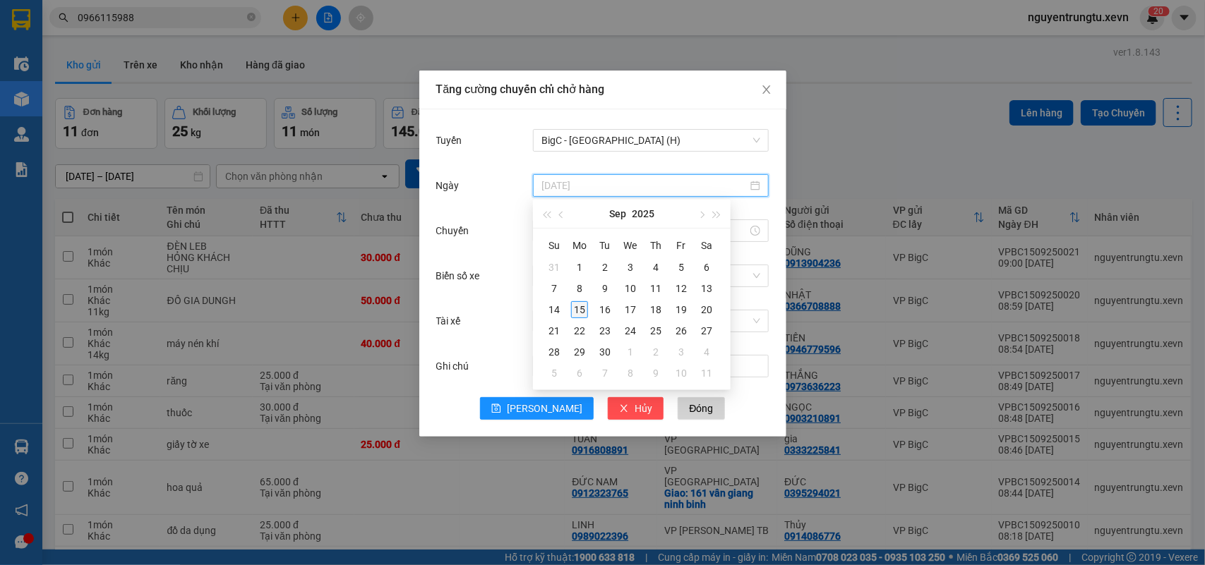
type input "15/09/2025"
click at [584, 308] on div "15" at bounding box center [579, 309] width 17 height 17
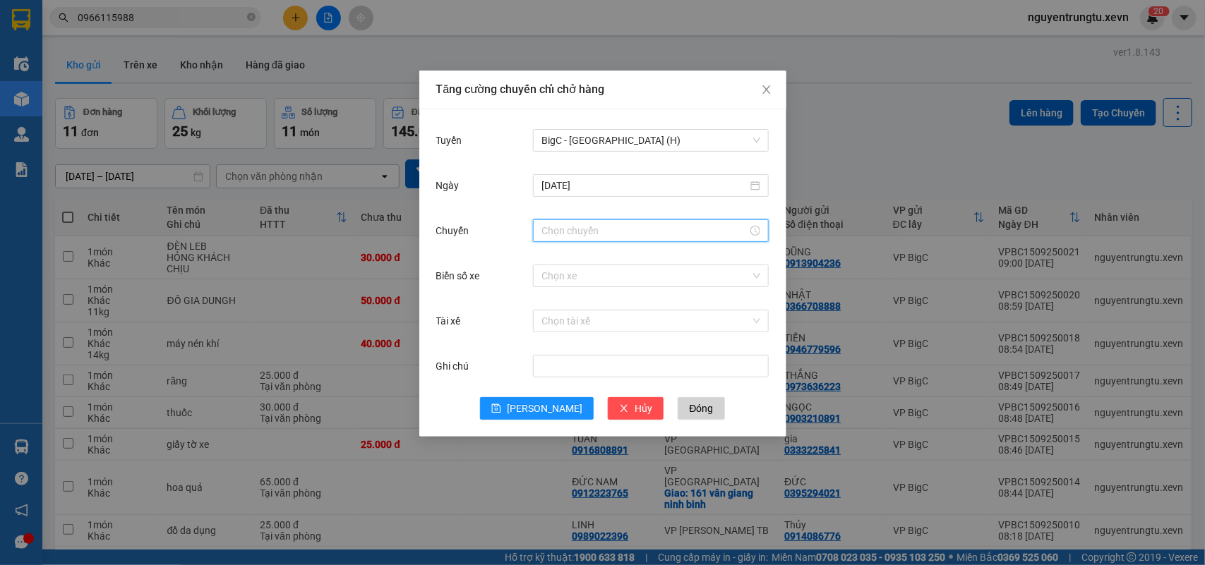
click at [632, 235] on input "Chuyến" at bounding box center [644, 231] width 206 height 16
click at [553, 260] on div "10" at bounding box center [553, 258] width 40 height 20
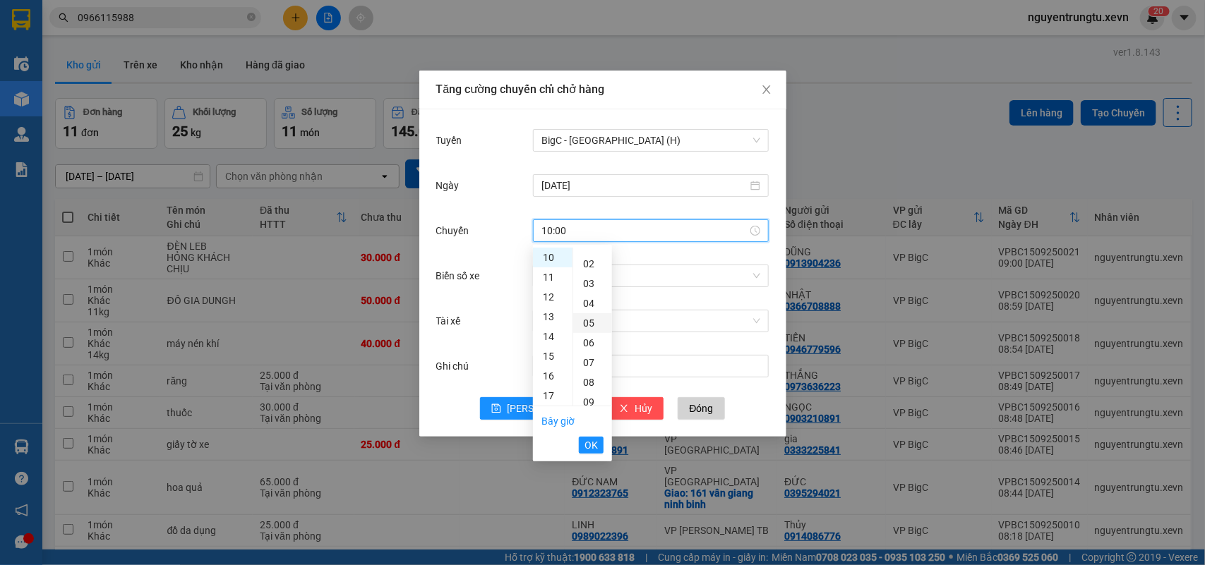
scroll to position [0, 0]
click at [583, 361] on div "05" at bounding box center [592, 356] width 39 height 20
type input "10:05"
drag, startPoint x: 595, startPoint y: 450, endPoint x: 617, endPoint y: 406, distance: 48.6
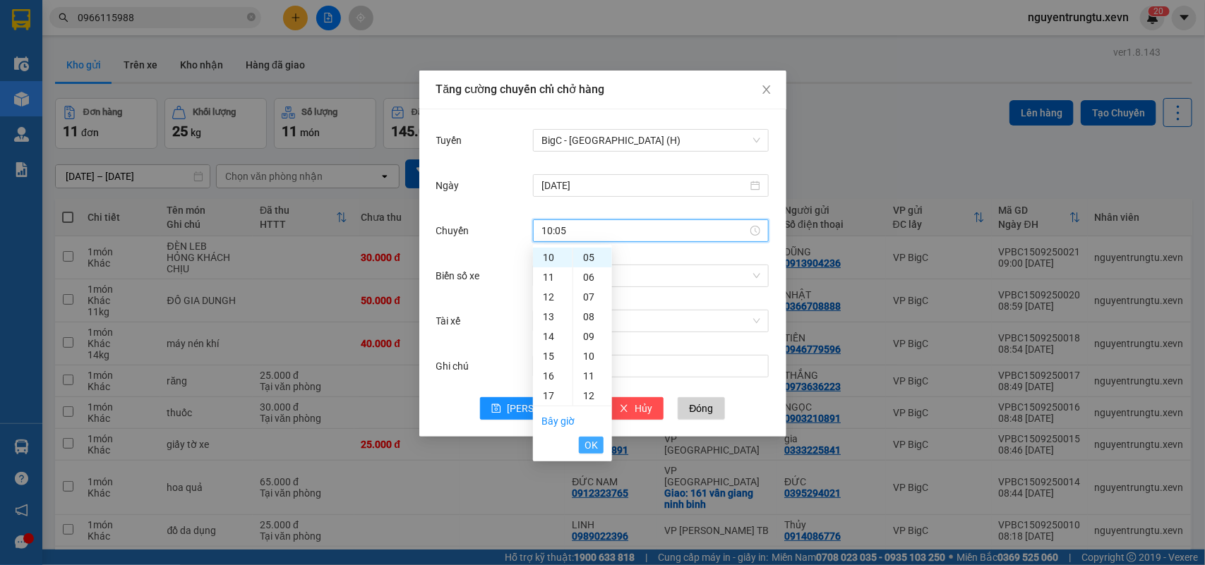
click at [595, 449] on span "OK" at bounding box center [590, 446] width 13 height 16
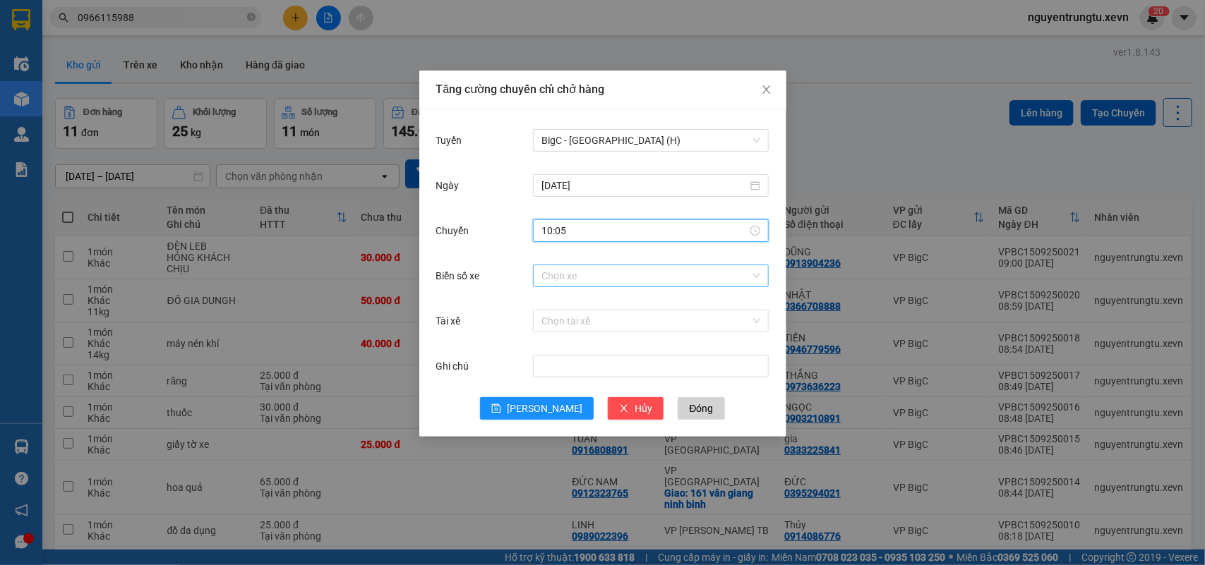
drag, startPoint x: 656, startPoint y: 270, endPoint x: 649, endPoint y: 272, distance: 7.6
click at [655, 269] on input "Biển số xe" at bounding box center [645, 275] width 209 height 21
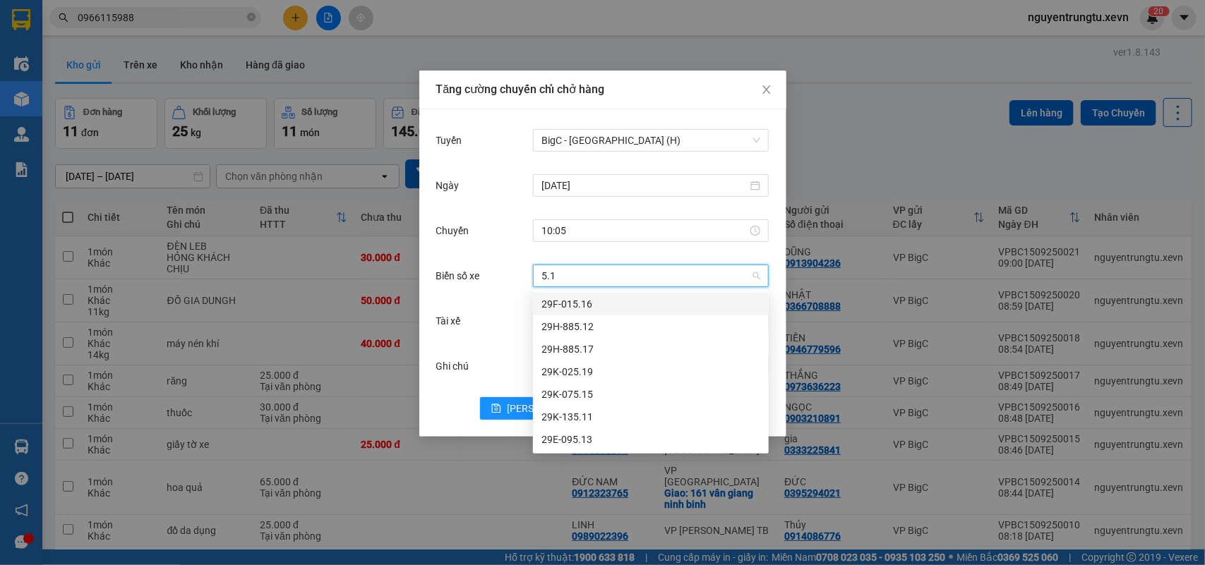
type input "5.19"
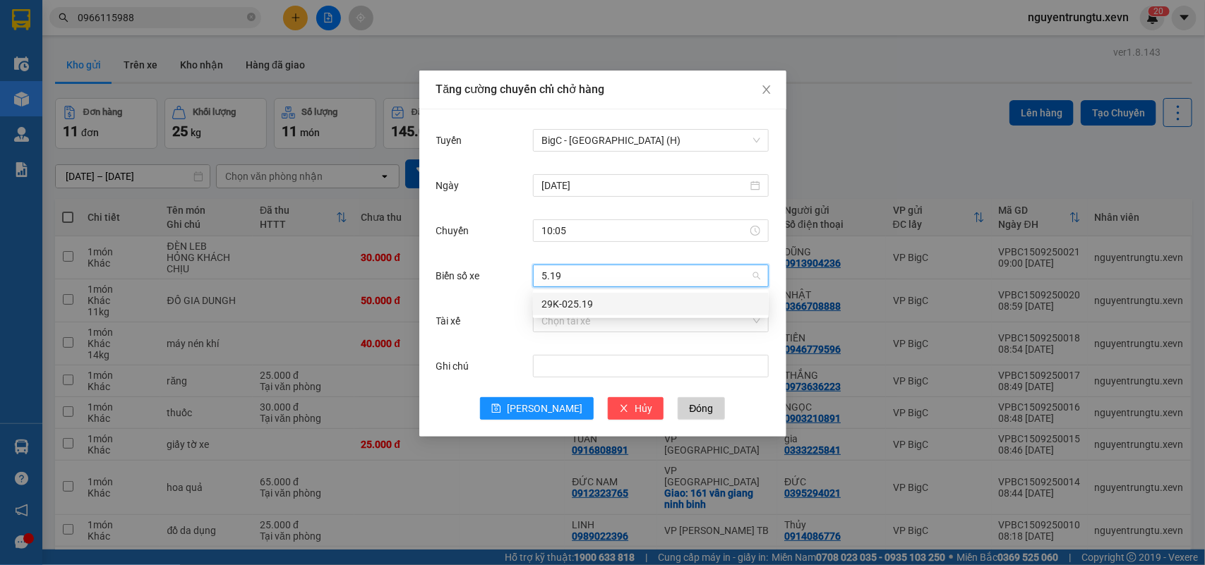
click at [562, 301] on div "29K-025.19" at bounding box center [650, 304] width 219 height 16
click at [566, 329] on input "Tài xế" at bounding box center [645, 321] width 209 height 21
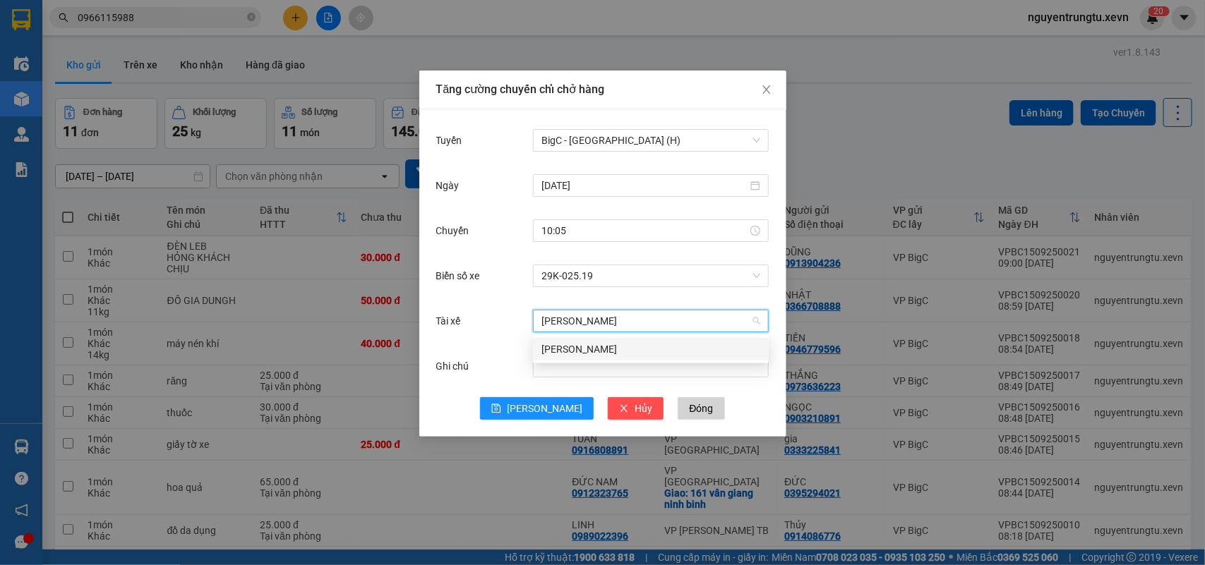
type input "trần đức triều"
click at [570, 346] on div "Trần Đức Triều" at bounding box center [650, 350] width 219 height 16
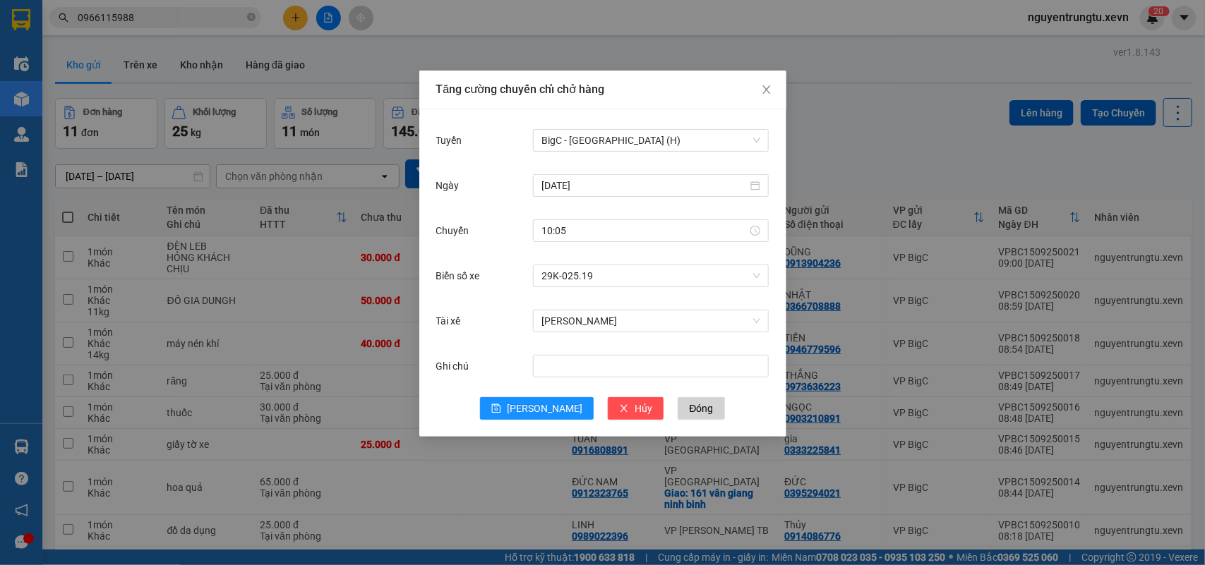
click at [545, 396] on div "Ghi chú" at bounding box center [602, 374] width 333 height 45
click at [541, 399] on button "Lưu" at bounding box center [537, 408] width 114 height 23
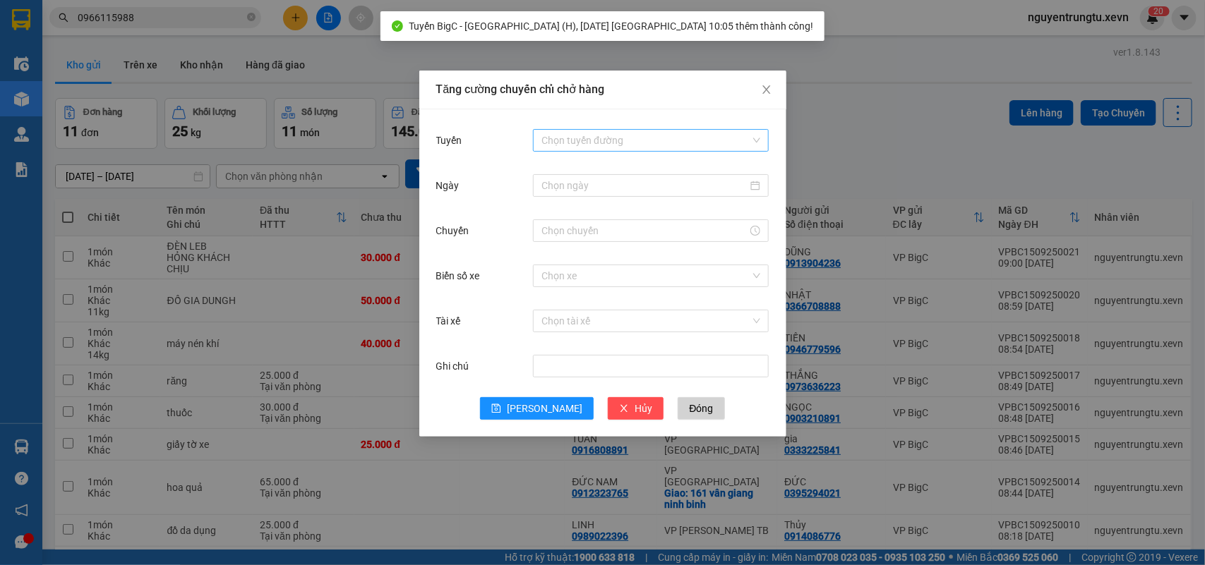
click at [643, 141] on input "Tuyến" at bounding box center [645, 140] width 209 height 21
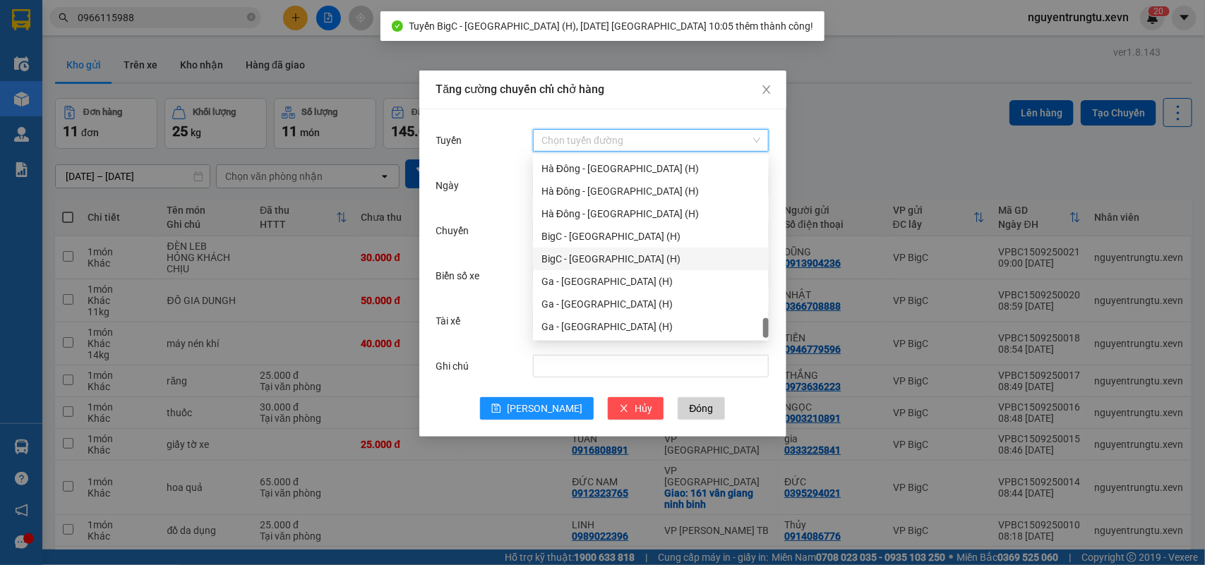
click at [617, 259] on div "BigC - Ninh Bình (H)" at bounding box center [650, 259] width 219 height 16
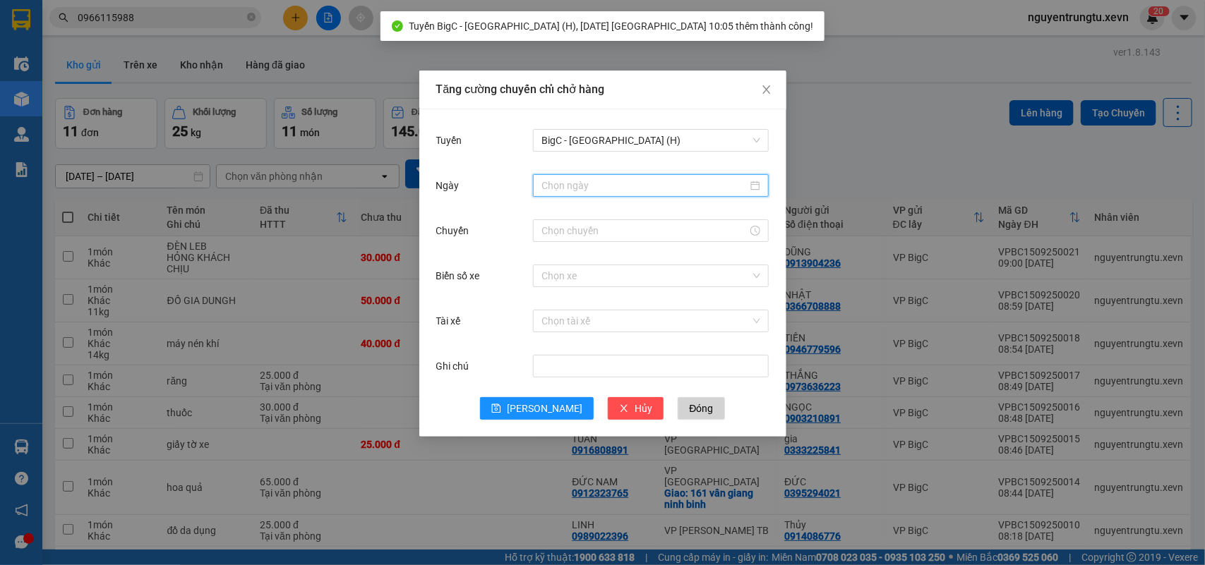
click at [644, 188] on input "Ngày" at bounding box center [644, 186] width 206 height 16
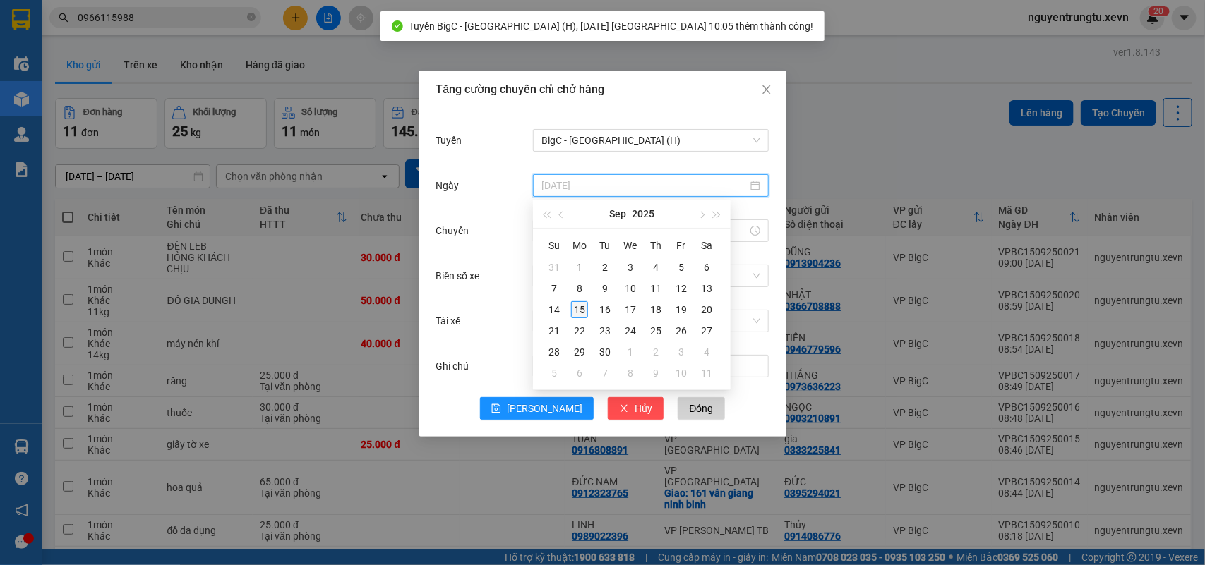
type input "15/09/2025"
click at [586, 305] on div "15" at bounding box center [579, 309] width 17 height 17
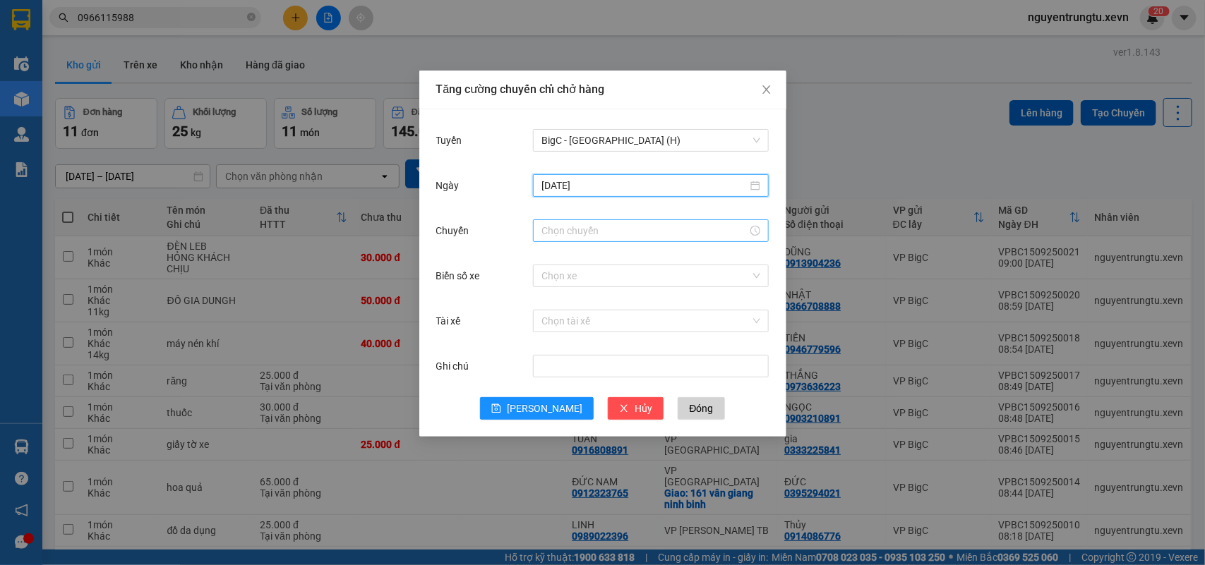
click at [608, 231] on input "Chuyến" at bounding box center [644, 231] width 206 height 16
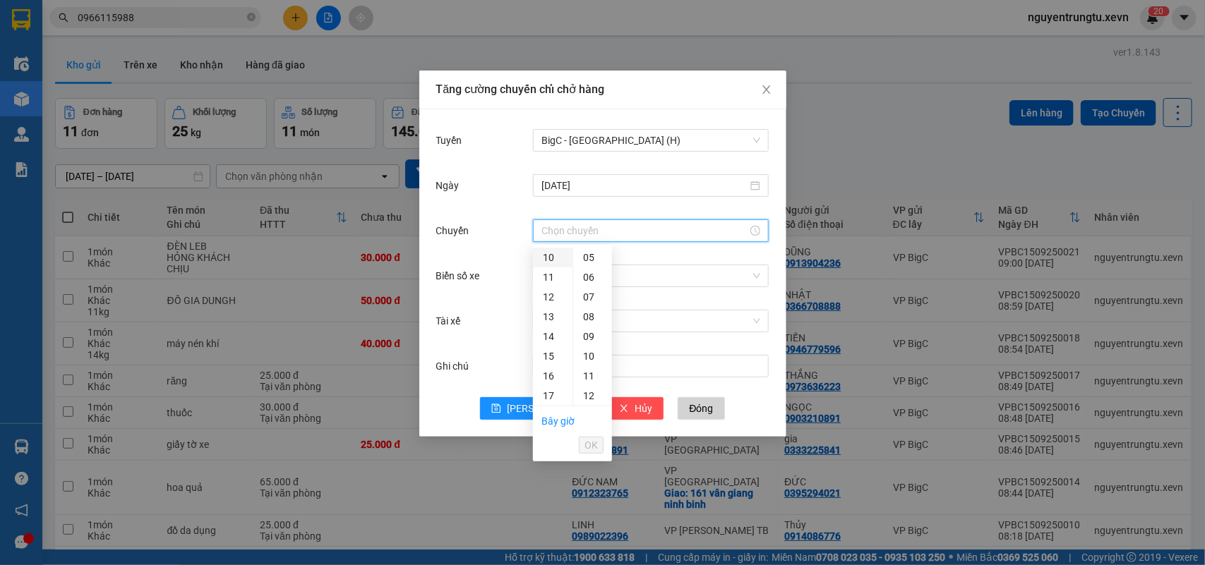
click at [555, 258] on div "10" at bounding box center [553, 258] width 40 height 20
click at [588, 356] on div "05" at bounding box center [592, 356] width 39 height 20
type input "10:05"
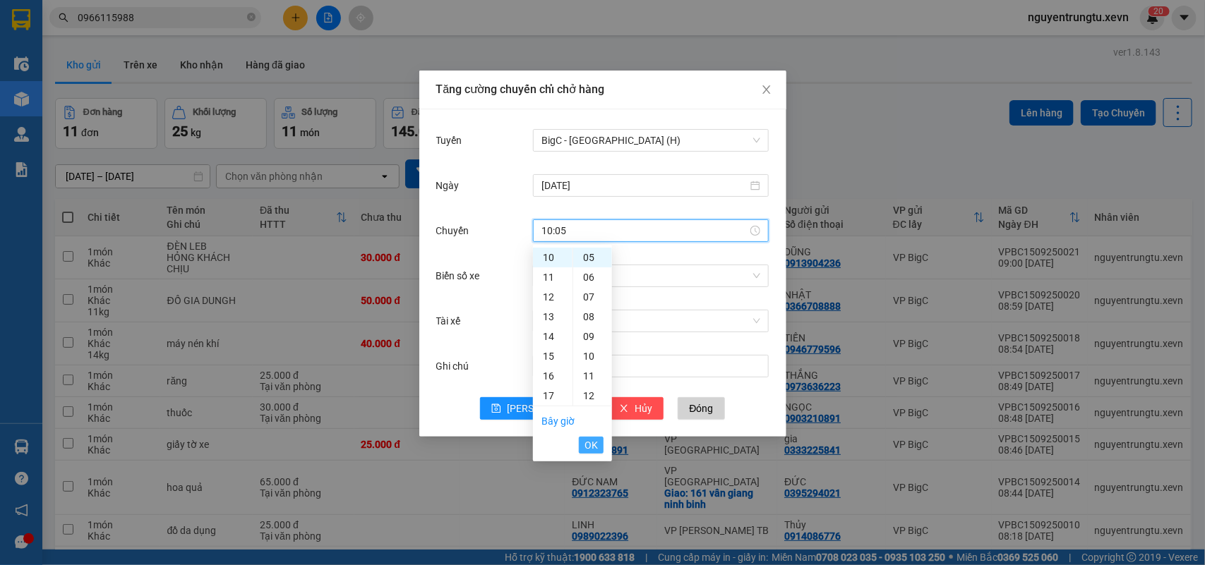
click at [598, 442] on button "OK" at bounding box center [591, 445] width 25 height 17
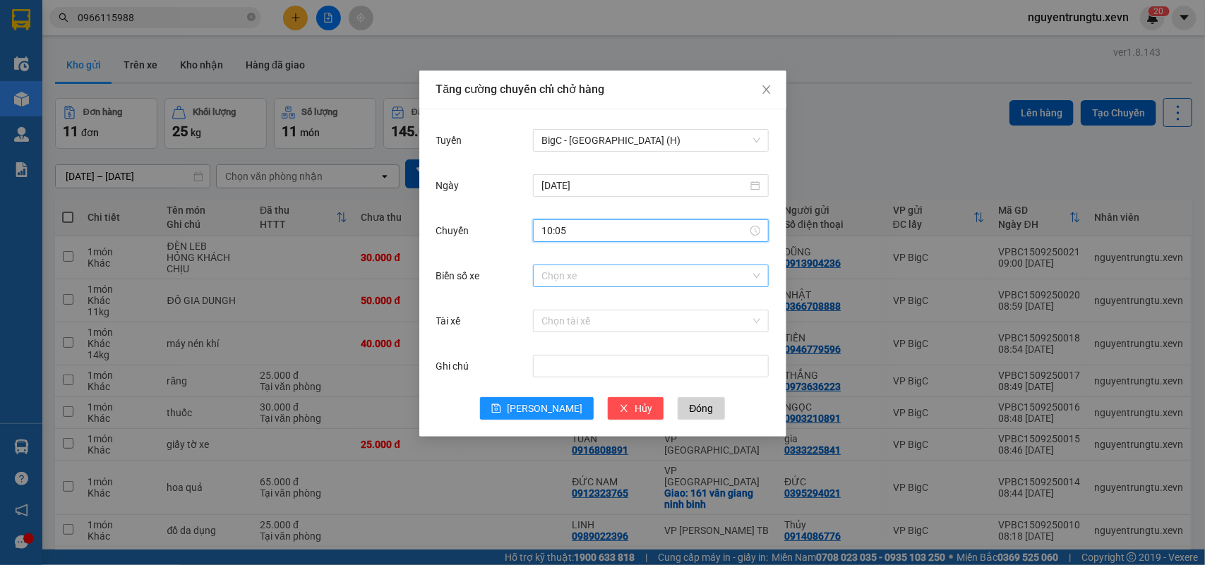
click at [644, 283] on input "Biển số xe" at bounding box center [645, 275] width 209 height 21
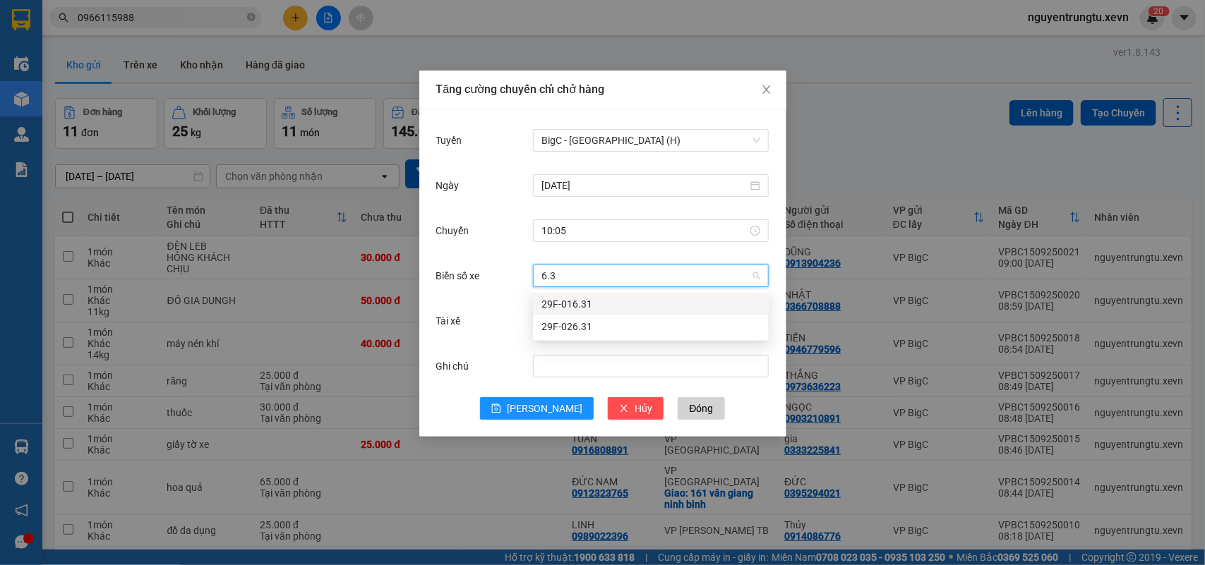
type input "6.31"
click at [561, 299] on div "29F-016.31" at bounding box center [650, 304] width 219 height 16
click at [639, 325] on input "Tài xế" at bounding box center [645, 321] width 209 height 21
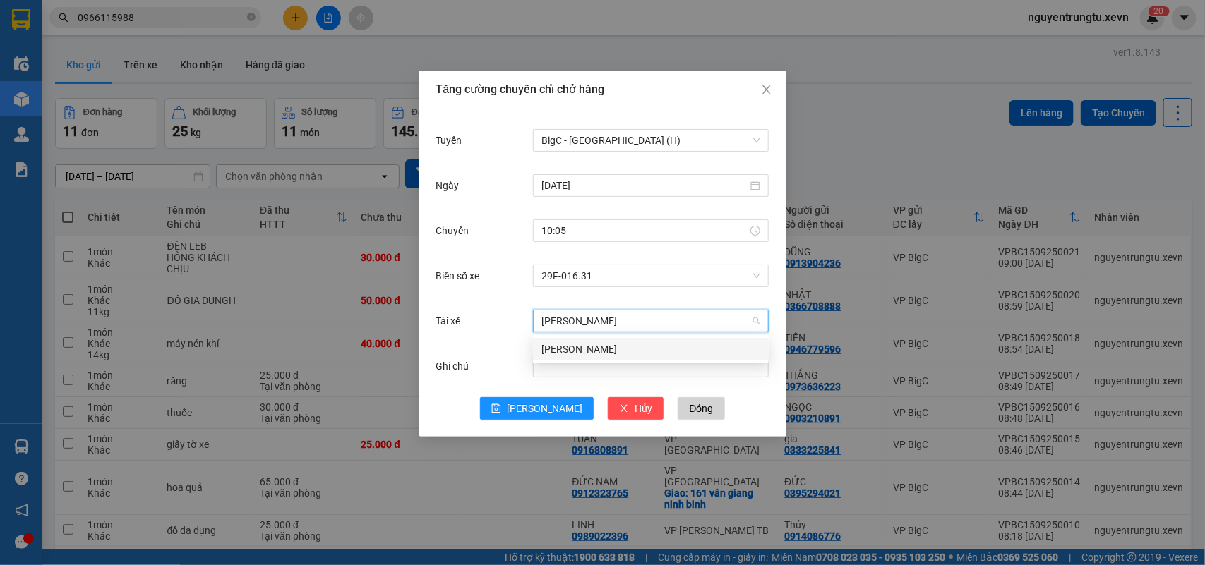
type input "nguyễn thành đạt"
click at [644, 340] on div "Nguyễn Thành Đạt" at bounding box center [651, 349] width 236 height 23
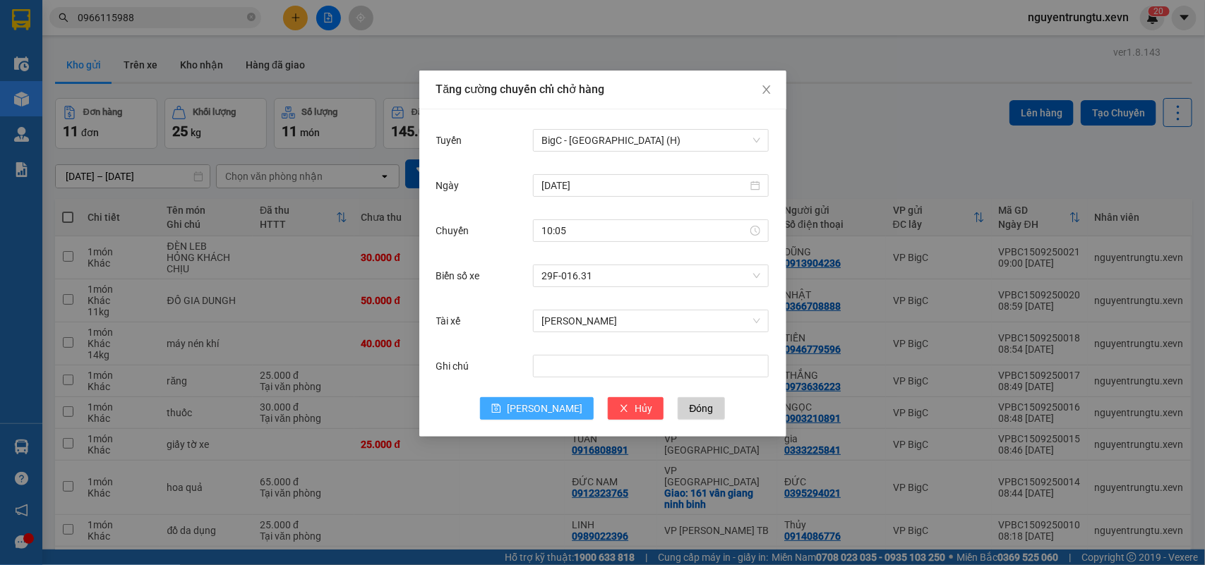
click at [501, 410] on icon "save" at bounding box center [496, 409] width 10 height 10
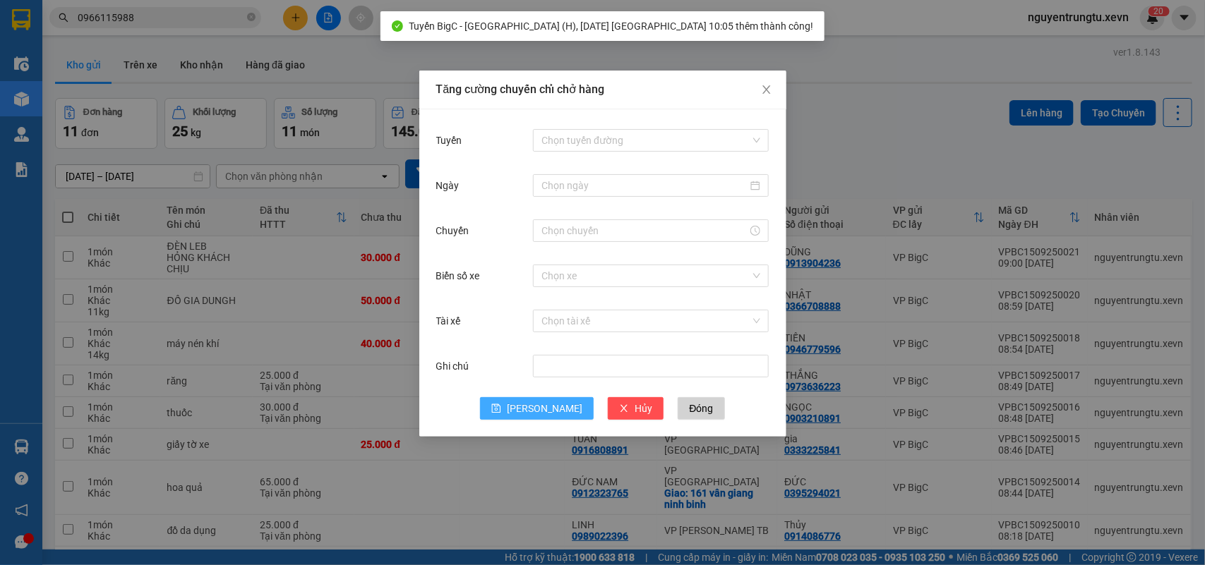
click at [929, 135] on div "Tăng cường chuyến chỉ chở hàng Tuyến Chọn tuyến đường Ngày Chuyến Biển số xe Ch…" at bounding box center [602, 282] width 1205 height 565
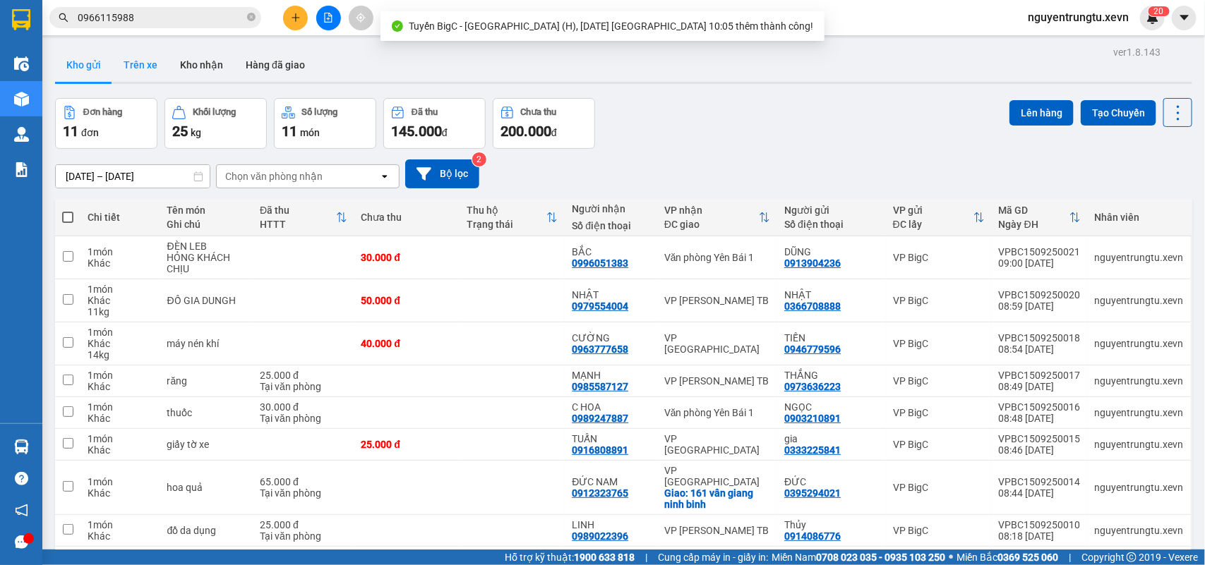
click at [129, 74] on button "Trên xe" at bounding box center [140, 65] width 56 height 34
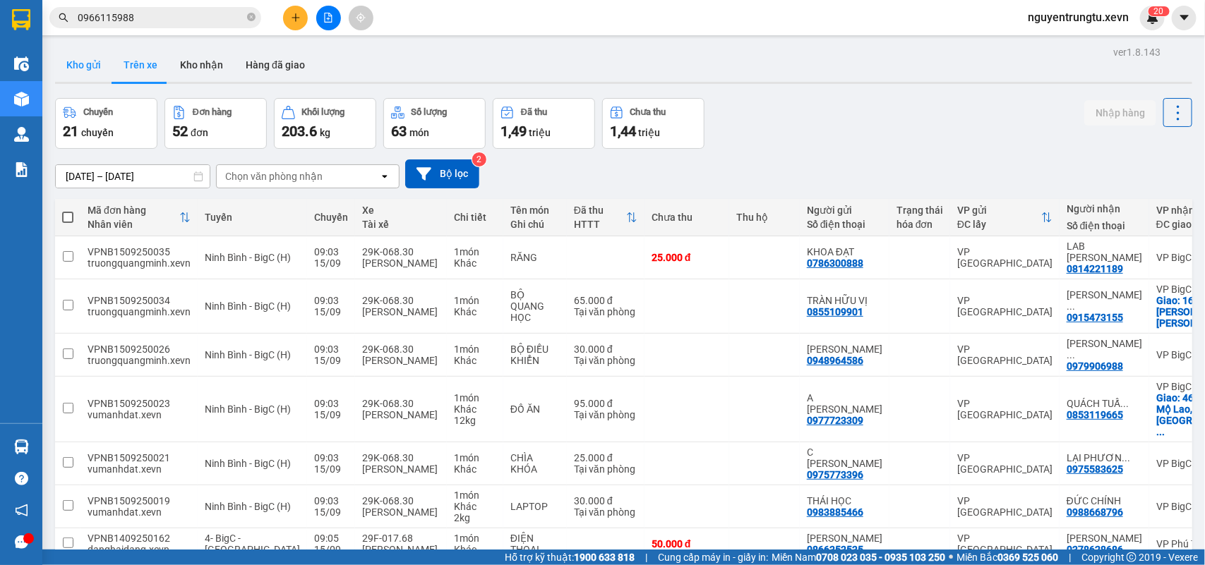
click at [83, 72] on button "Kho gửi" at bounding box center [83, 65] width 57 height 34
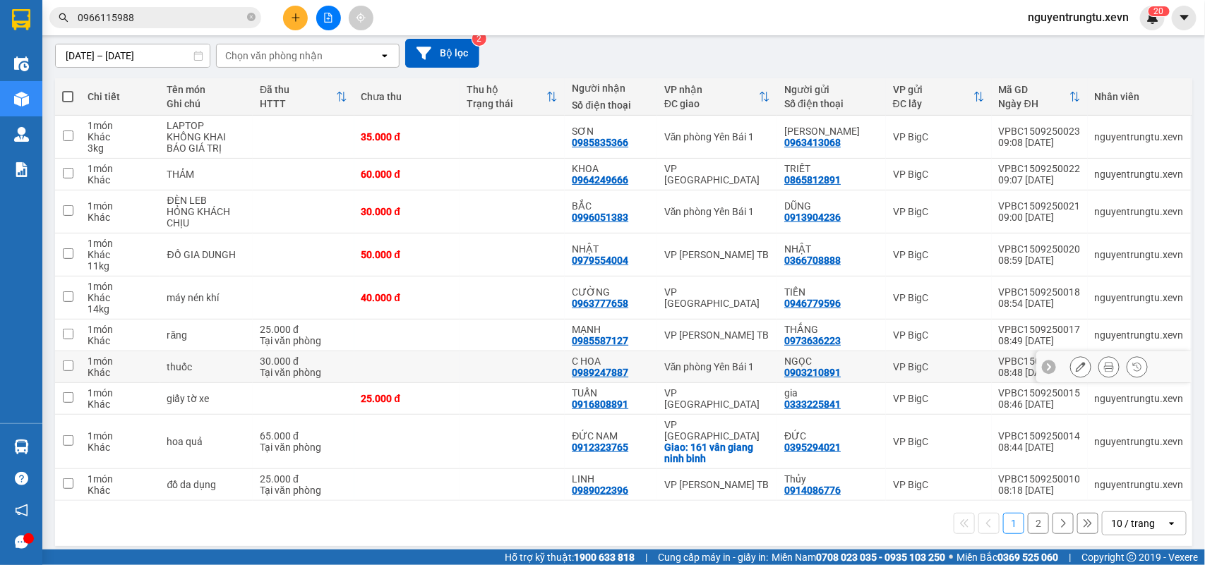
scroll to position [32, 0]
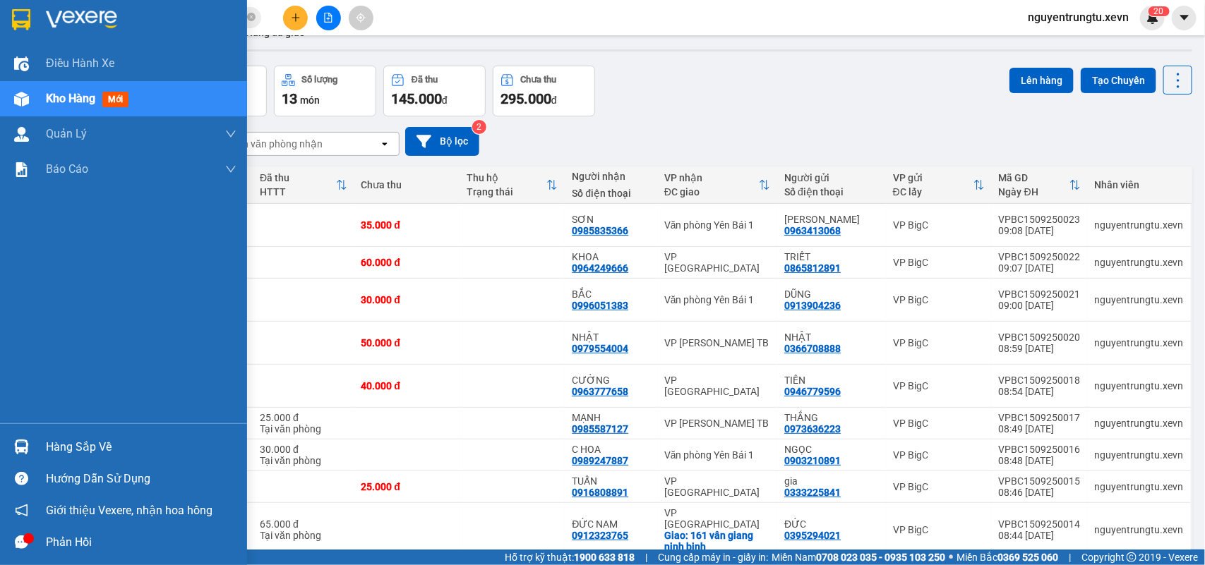
click at [0, 450] on div "Hàng sắp về" at bounding box center [123, 447] width 247 height 32
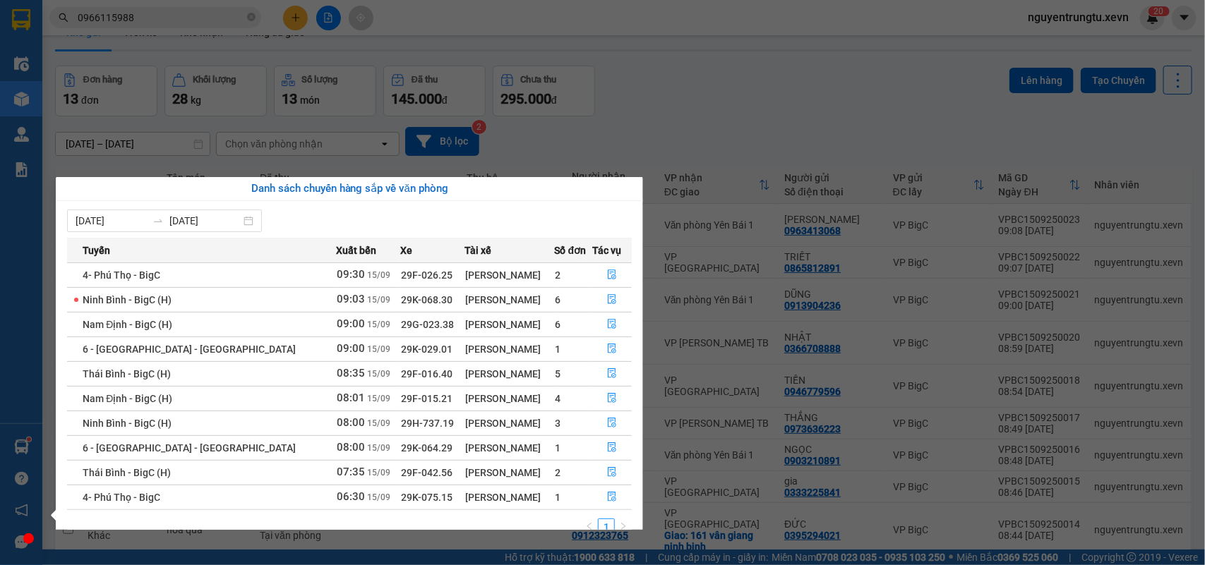
click at [402, 496] on span "29K-075.15" at bounding box center [428, 497] width 52 height 11
copy td "29K-075.15"
click at [402, 477] on span "29F-042.56" at bounding box center [428, 472] width 52 height 11
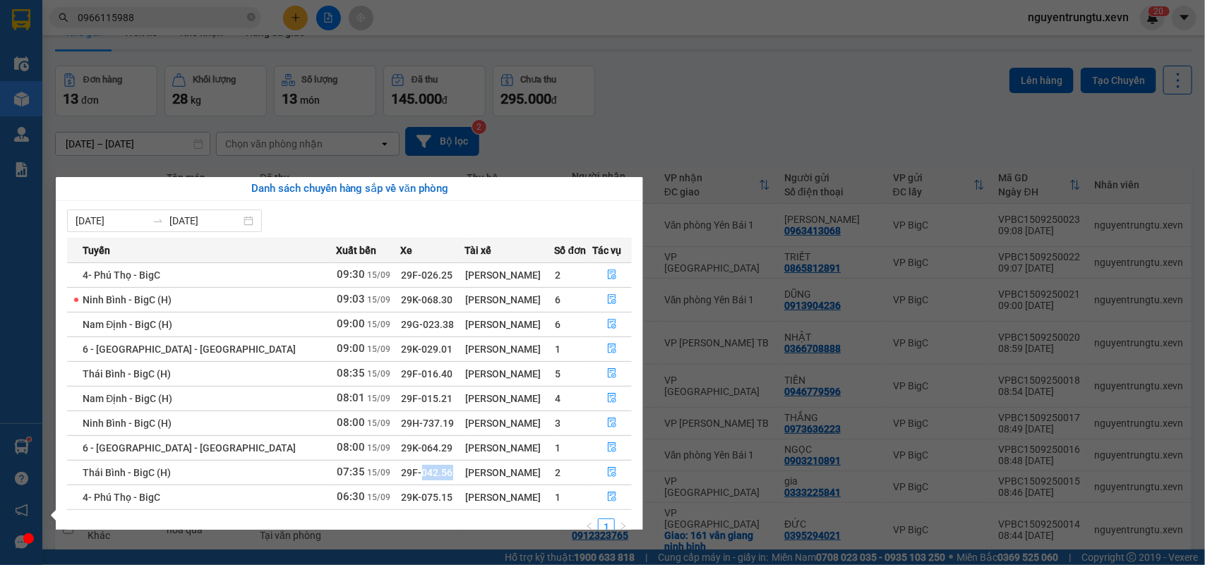
click at [402, 477] on span "29F-042.56" at bounding box center [428, 472] width 52 height 11
copy td "29F-042.56"
click at [402, 399] on span "29F-015.21" at bounding box center [428, 398] width 52 height 11
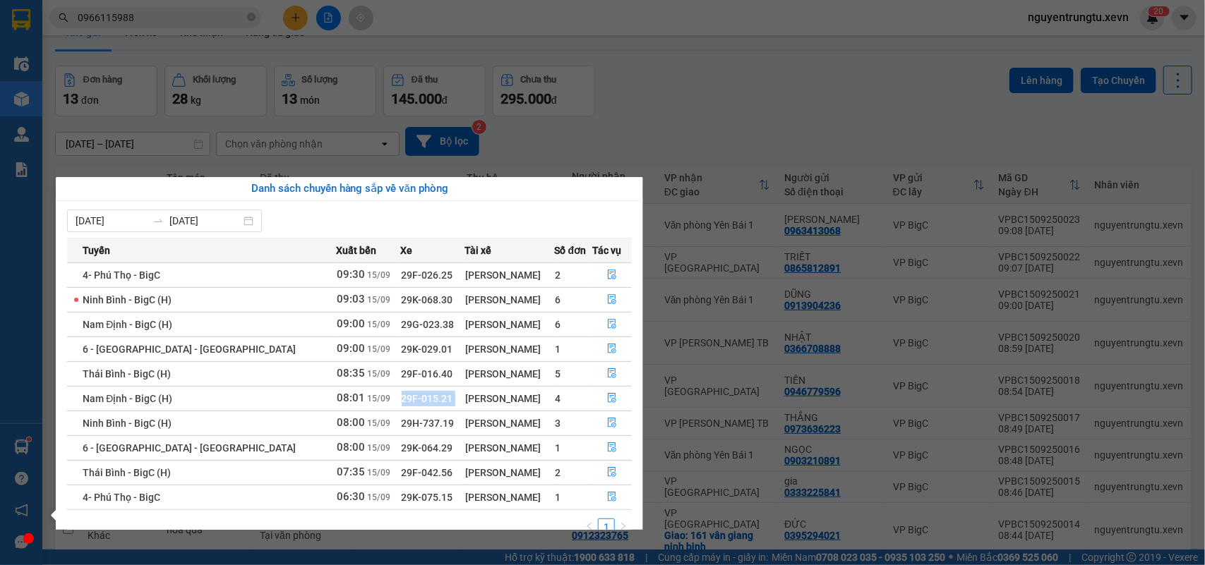
click at [402, 399] on span "29F-015.21" at bounding box center [428, 398] width 52 height 11
copy td "29F-015.21"
click at [402, 425] on span "29H-737.19" at bounding box center [428, 423] width 53 height 11
click at [402, 424] on span "29H-737.19" at bounding box center [428, 423] width 53 height 11
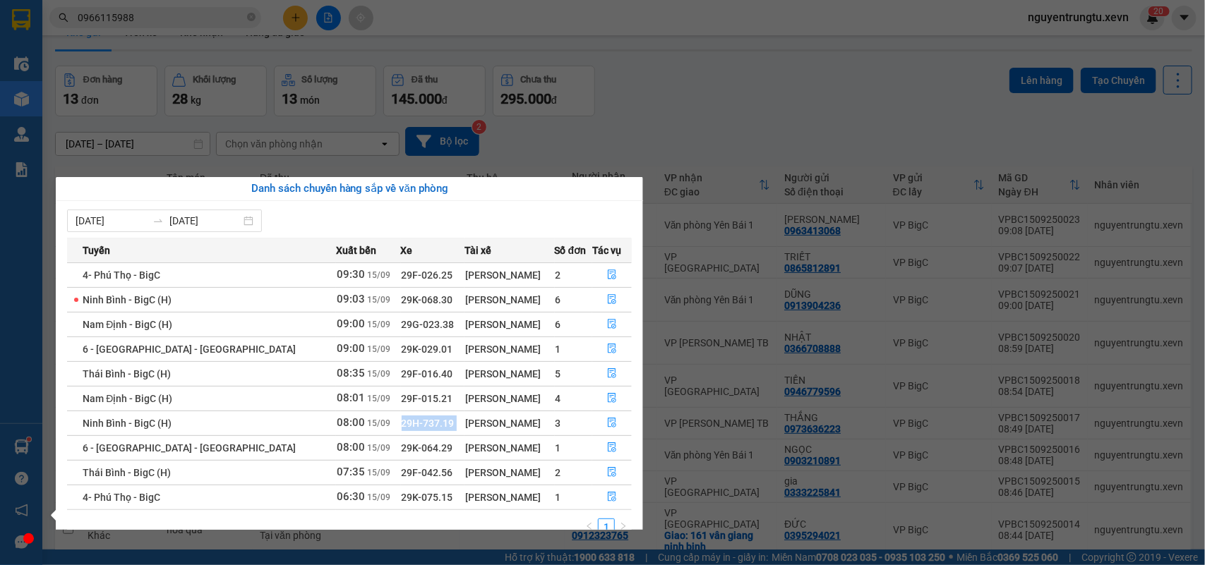
copy td "29H-737.19"
click at [402, 494] on span "29K-075.15" at bounding box center [428, 497] width 52 height 11
click at [402, 493] on span "29K-075.15" at bounding box center [428, 497] width 52 height 11
copy td "29K-075.15"
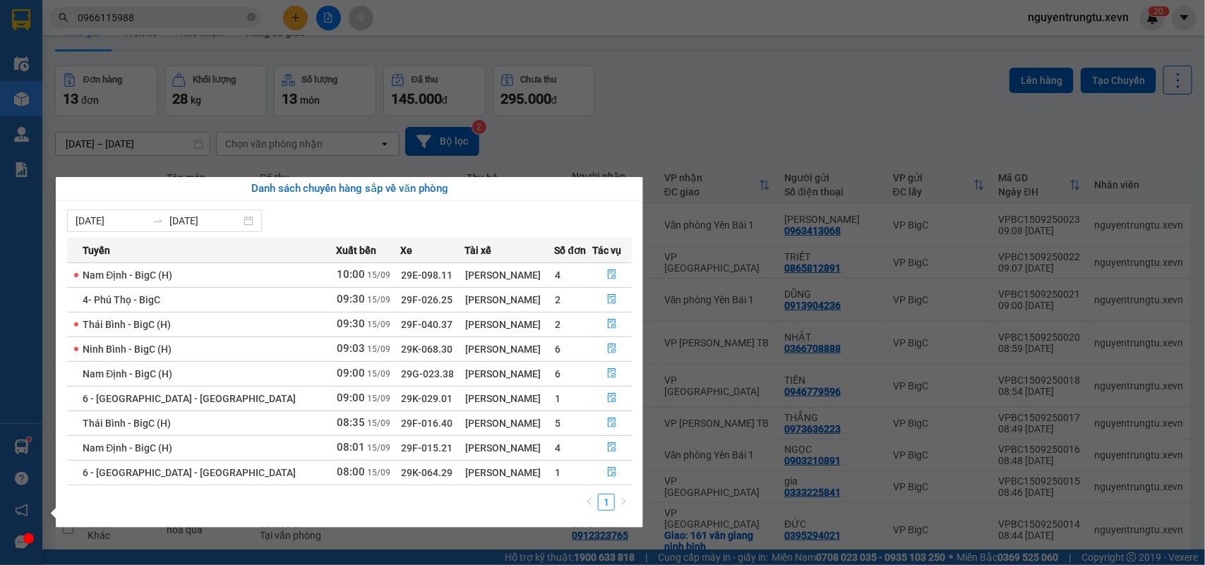
click at [749, 102] on section "Kết quả tìm kiếm ( 127 ) Bộ lọc Thuộc VP này Mã ĐH Trạng thái Món hàng Thu hộ T…" at bounding box center [602, 282] width 1205 height 565
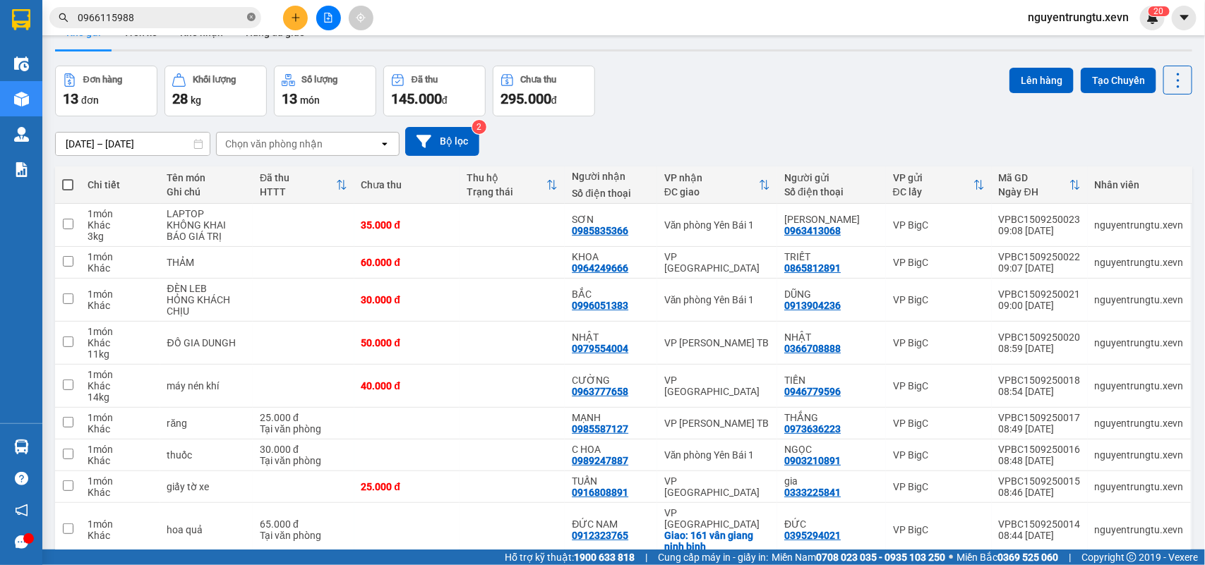
click at [247, 22] on span at bounding box center [251, 17] width 8 height 13
click at [201, 20] on input "text" at bounding box center [161, 18] width 167 height 16
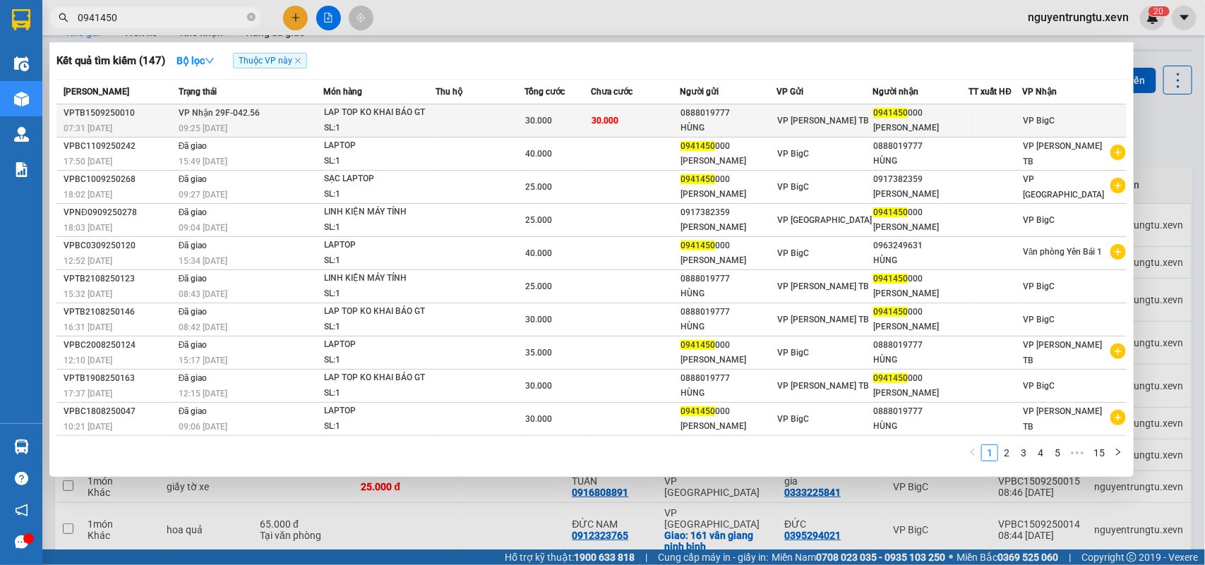
type input "0941450"
click at [796, 117] on span "VP [PERSON_NAME] TB" at bounding box center [823, 121] width 92 height 10
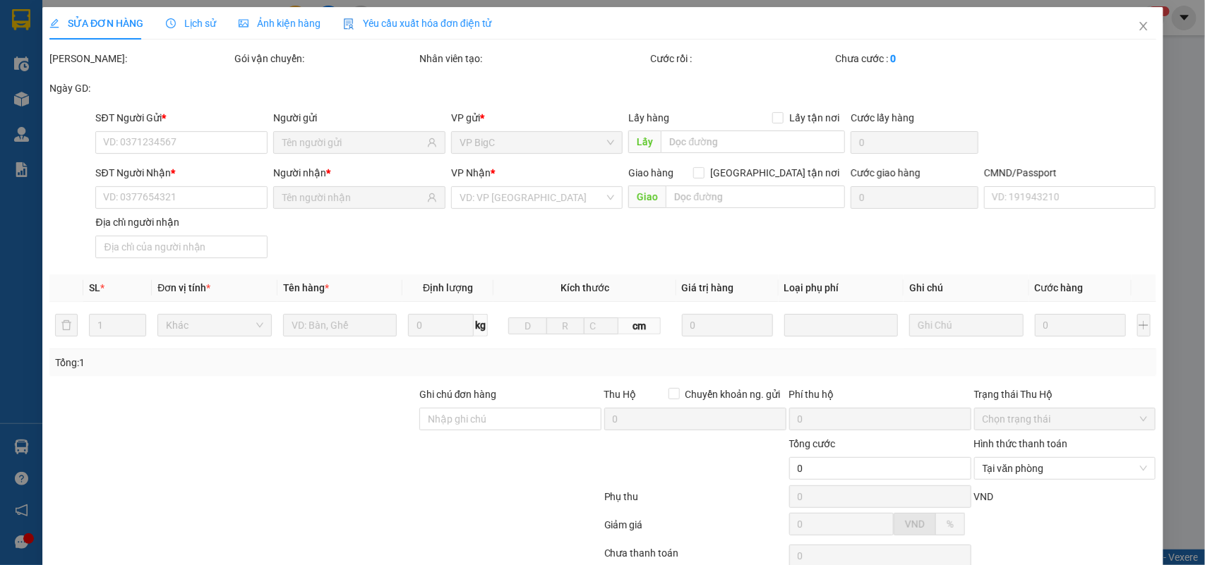
type input "0888019777"
type input "HÙNG"
type input "0941450000"
type input "NGUYỄN HÙNG"
type input "034094004223 NGUYỄN THẾ DUY"
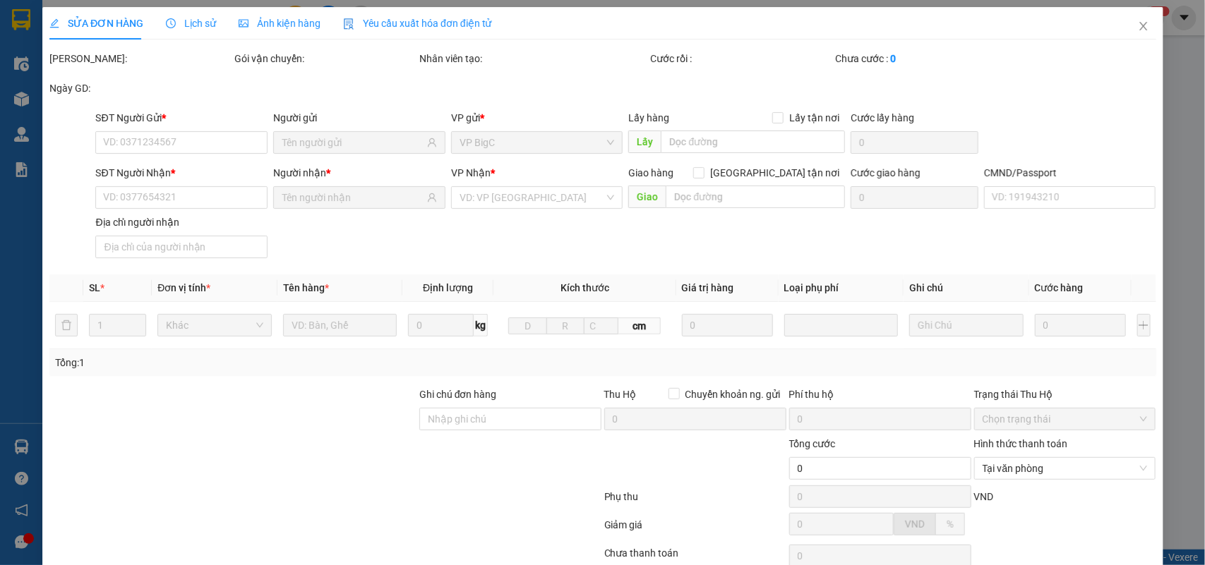
type input "30.000"
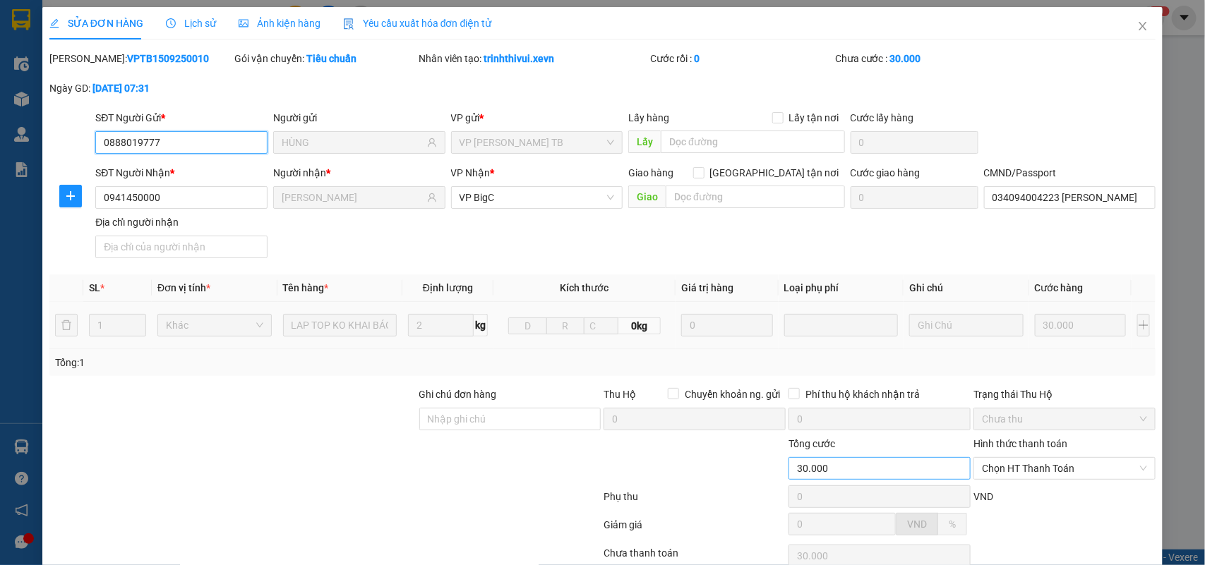
scroll to position [111, 0]
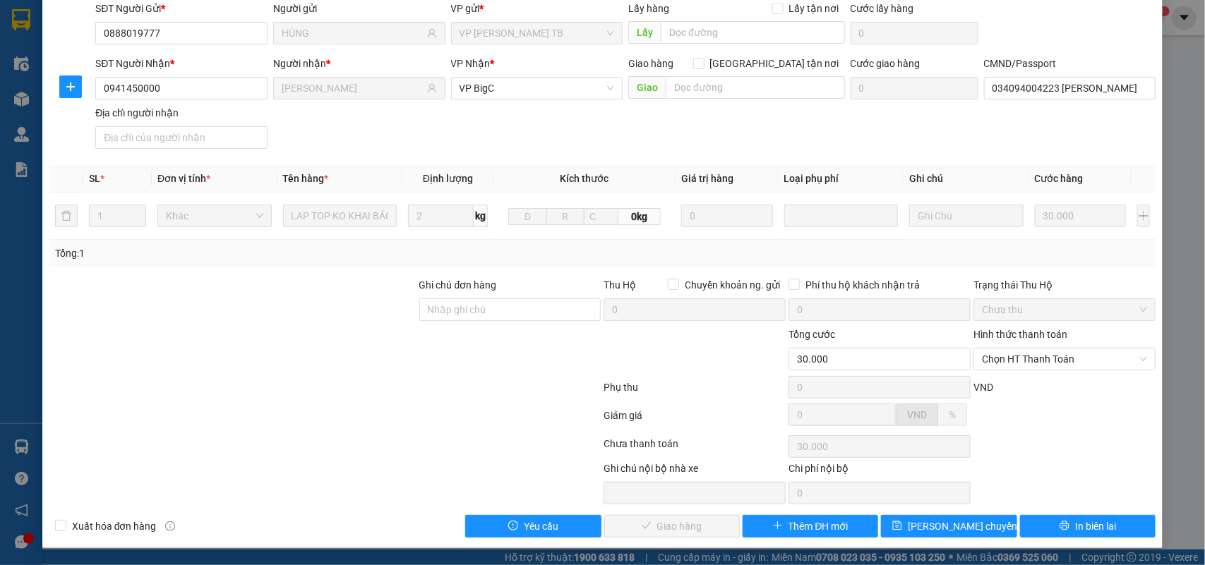
click at [1044, 341] on div "Hình thức thanh toán" at bounding box center [1064, 337] width 182 height 21
click at [1042, 354] on span "Chọn HT Thanh Toán" at bounding box center [1064, 359] width 165 height 21
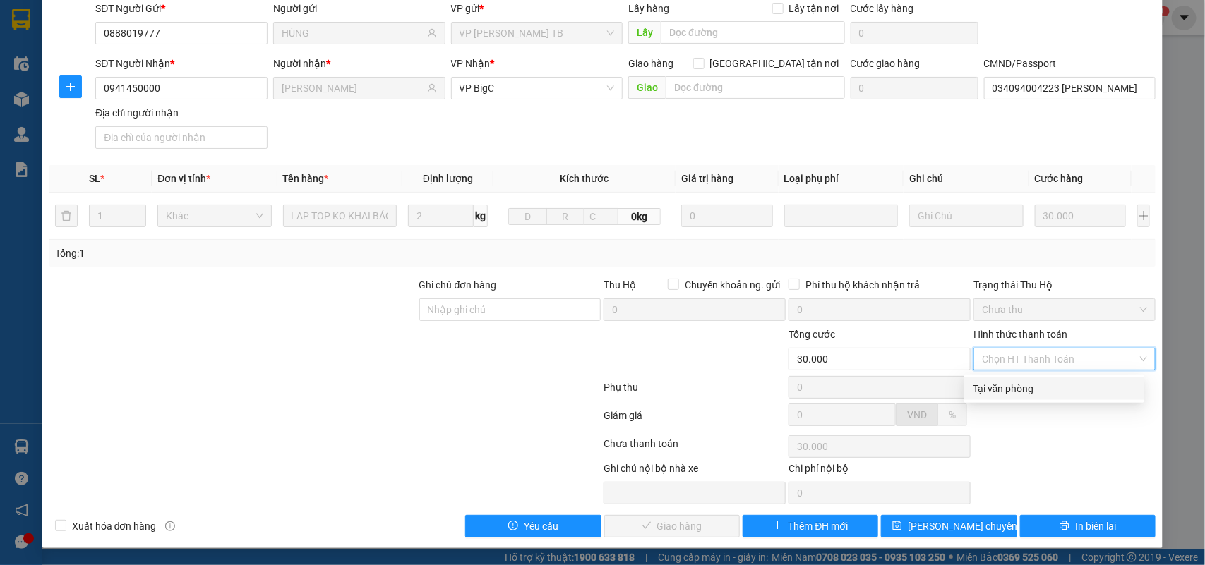
drag, startPoint x: 1035, startPoint y: 366, endPoint x: 972, endPoint y: 415, distance: 79.4
click at [1023, 385] on div "Tại văn phòng" at bounding box center [1053, 389] width 163 height 16
type input "0"
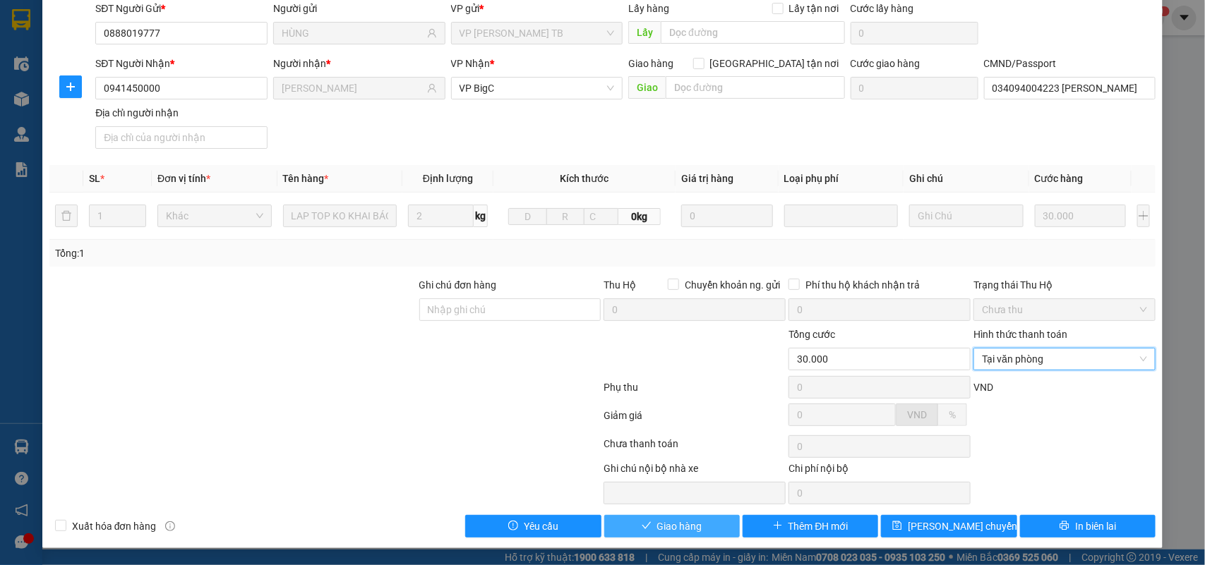
click at [692, 523] on span "Giao hàng" at bounding box center [679, 527] width 45 height 16
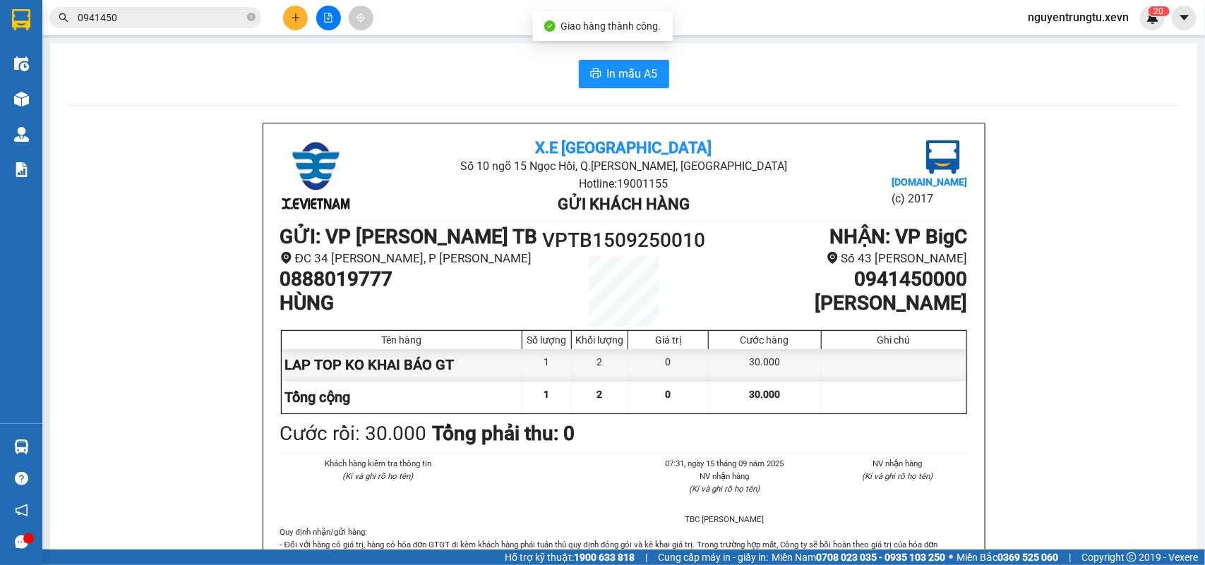
click at [173, 16] on input "0941450" at bounding box center [161, 18] width 167 height 16
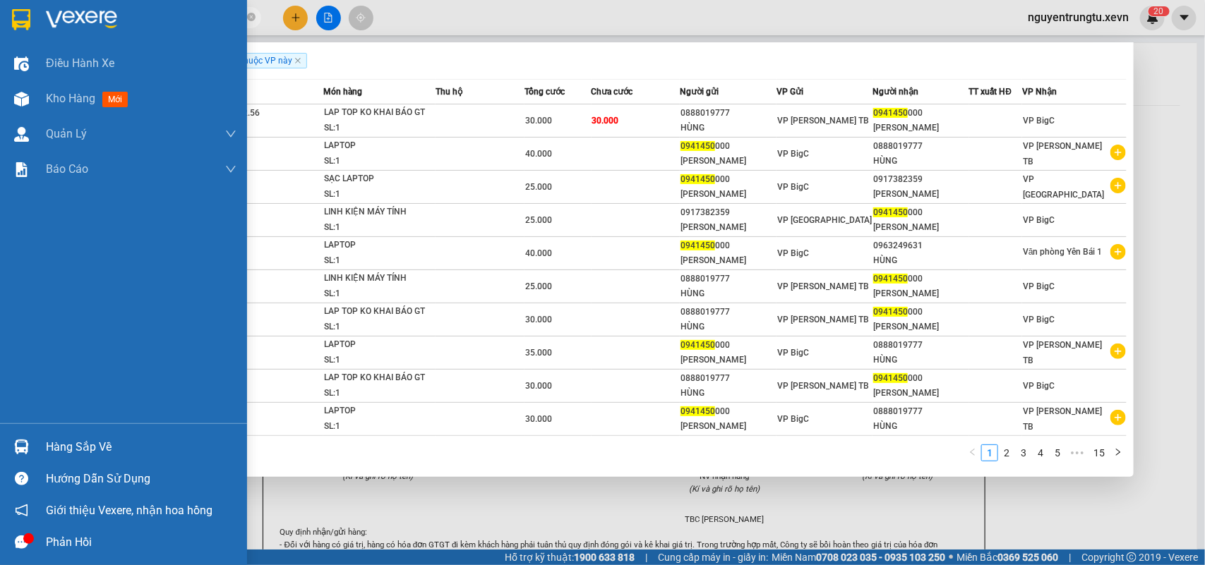
click at [11, 442] on div at bounding box center [21, 447] width 25 height 25
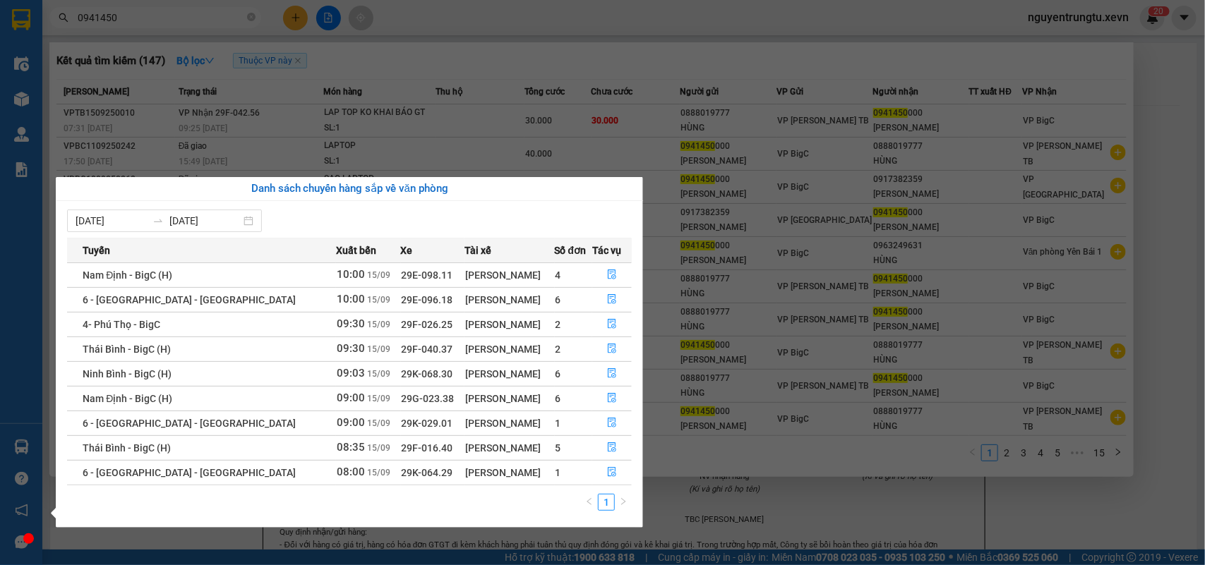
click at [402, 471] on span "29K-064.29" at bounding box center [428, 472] width 52 height 11
copy td "29K-064.29"
click at [453, 90] on section "Kết quả tìm kiếm ( 147 ) Bộ lọc Thuộc VP này Mã ĐH Trạng thái Món hàng Thu hộ T…" at bounding box center [602, 282] width 1205 height 565
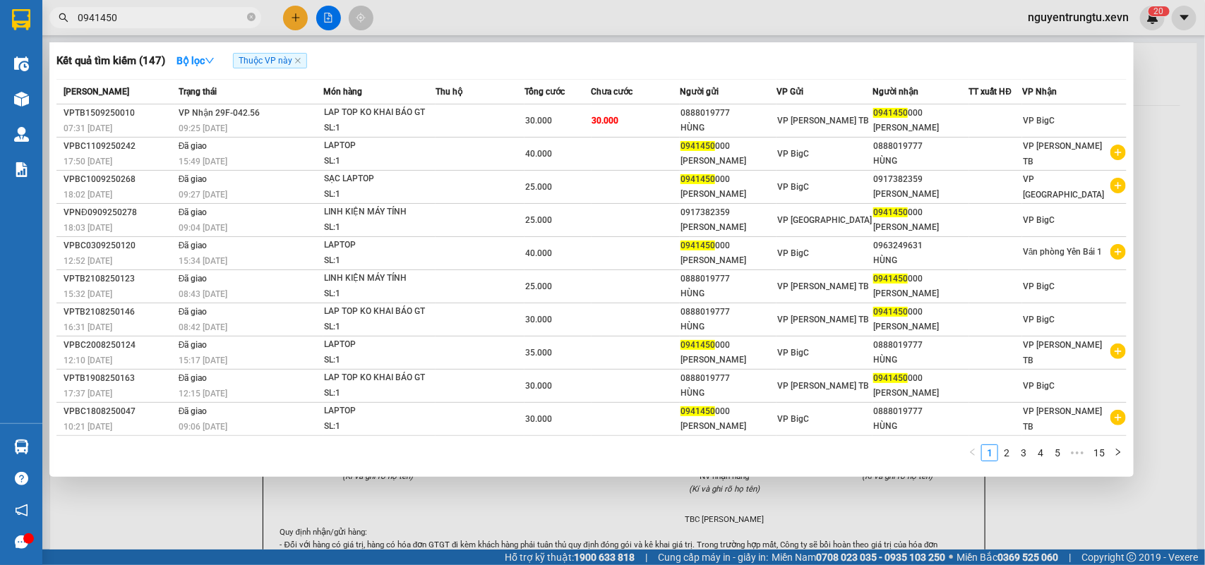
click at [231, 510] on div at bounding box center [602, 282] width 1205 height 565
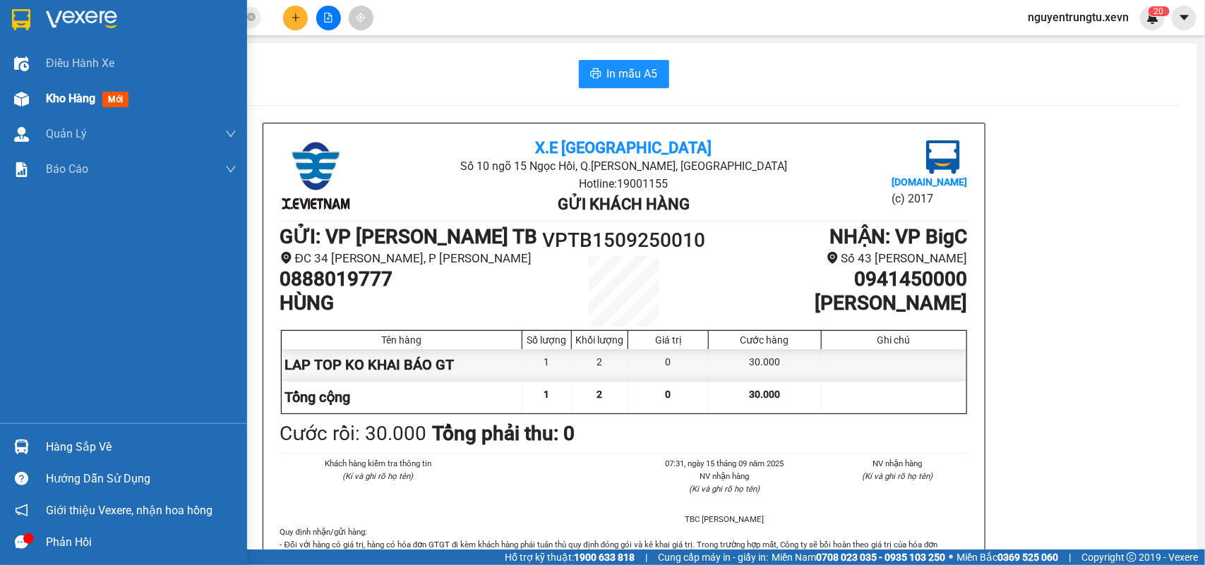
click at [28, 106] on img at bounding box center [21, 99] width 15 height 15
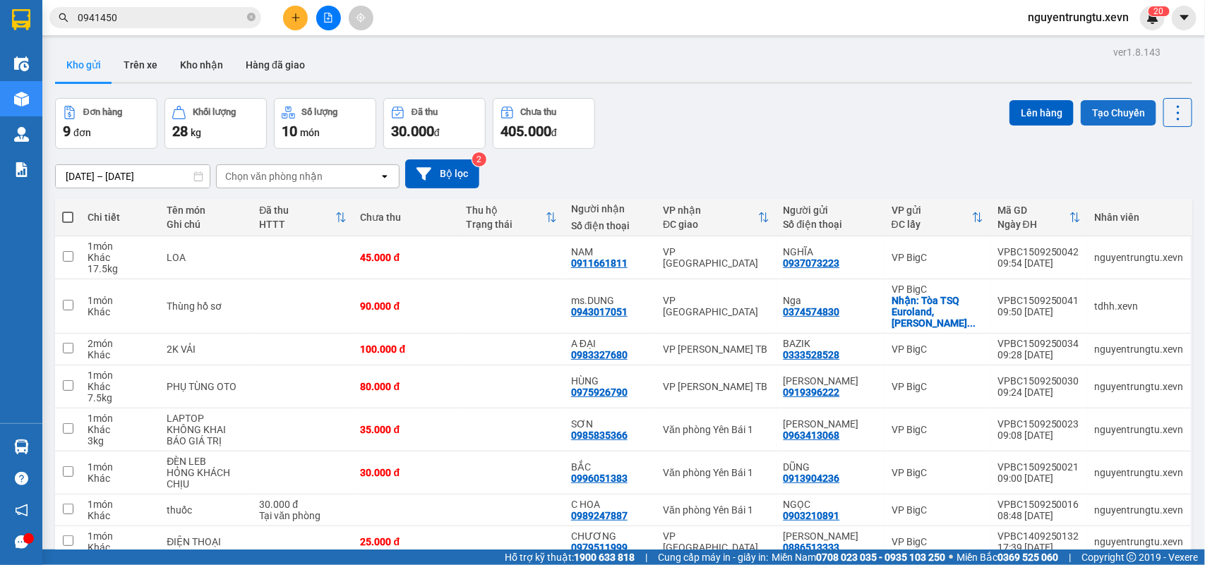
click at [1091, 102] on button "Tạo Chuyến" at bounding box center [1118, 112] width 76 height 25
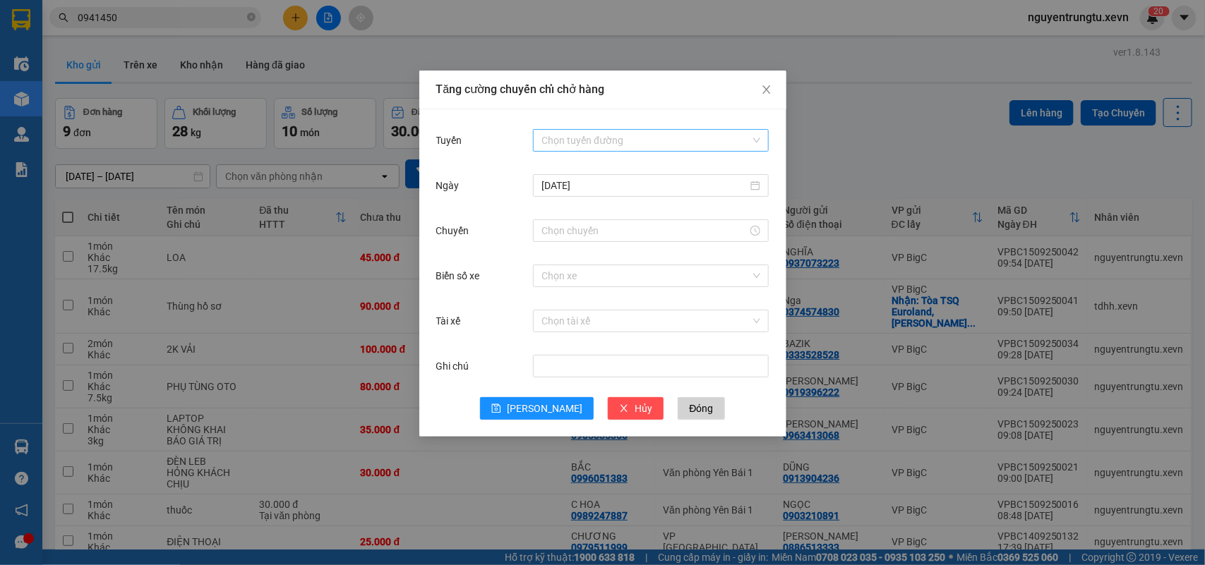
click at [577, 145] on input "Tuyến" at bounding box center [645, 140] width 209 height 21
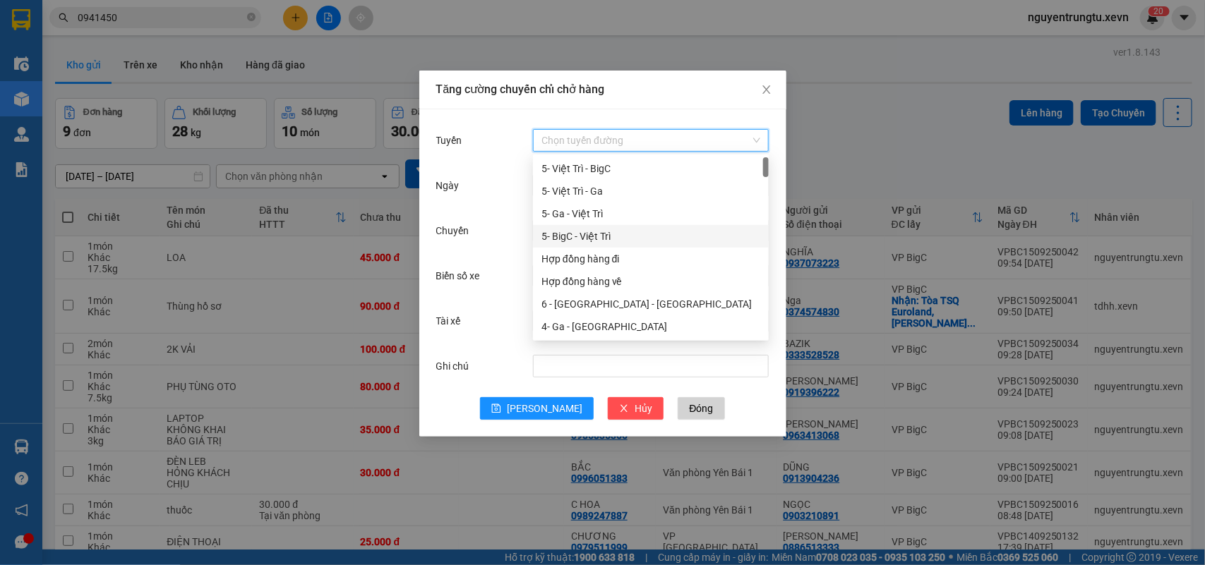
click at [605, 240] on div "5- BigC - Việt Trì" at bounding box center [650, 237] width 219 height 16
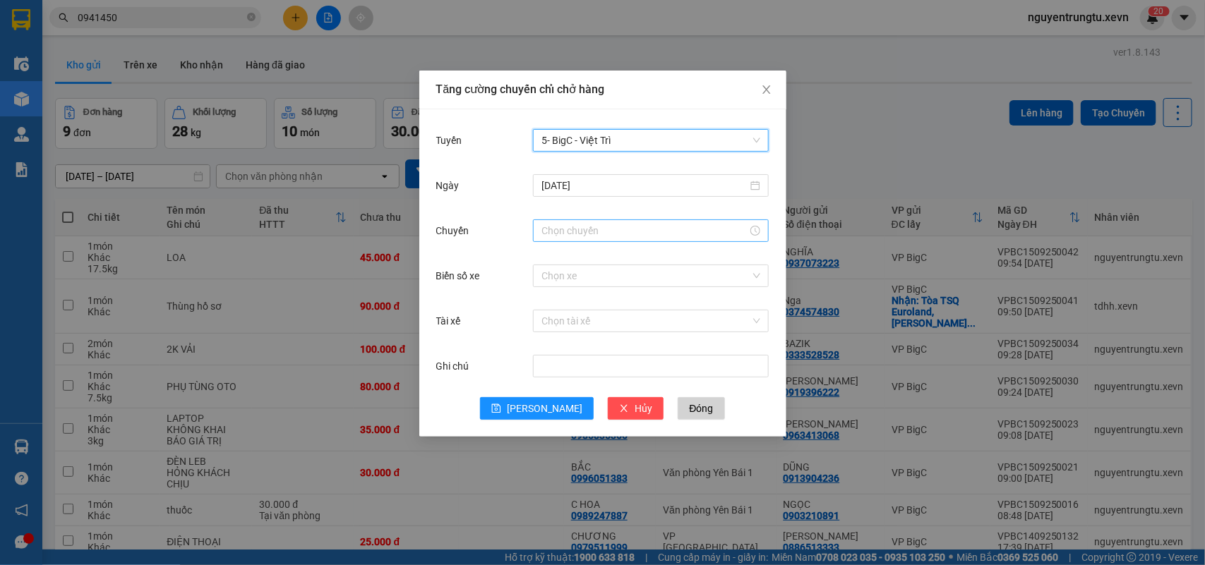
click at [646, 239] on div at bounding box center [651, 230] width 236 height 23
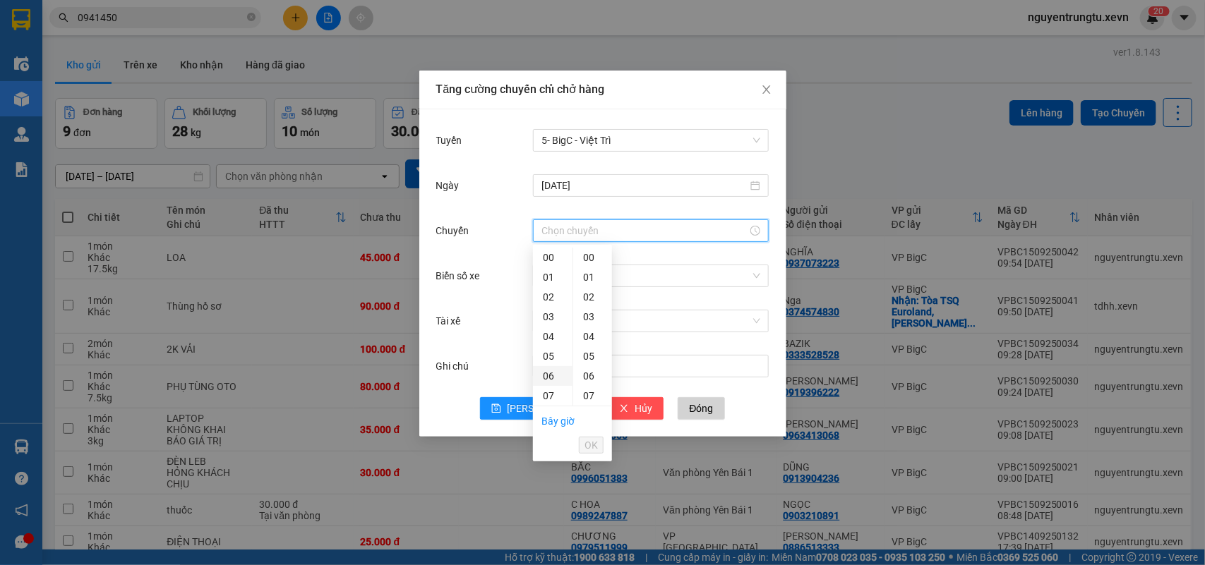
scroll to position [88, 0]
click at [555, 382] on div "11" at bounding box center [553, 387] width 40 height 20
click at [586, 357] on div "05" at bounding box center [592, 356] width 39 height 20
type input "11:05"
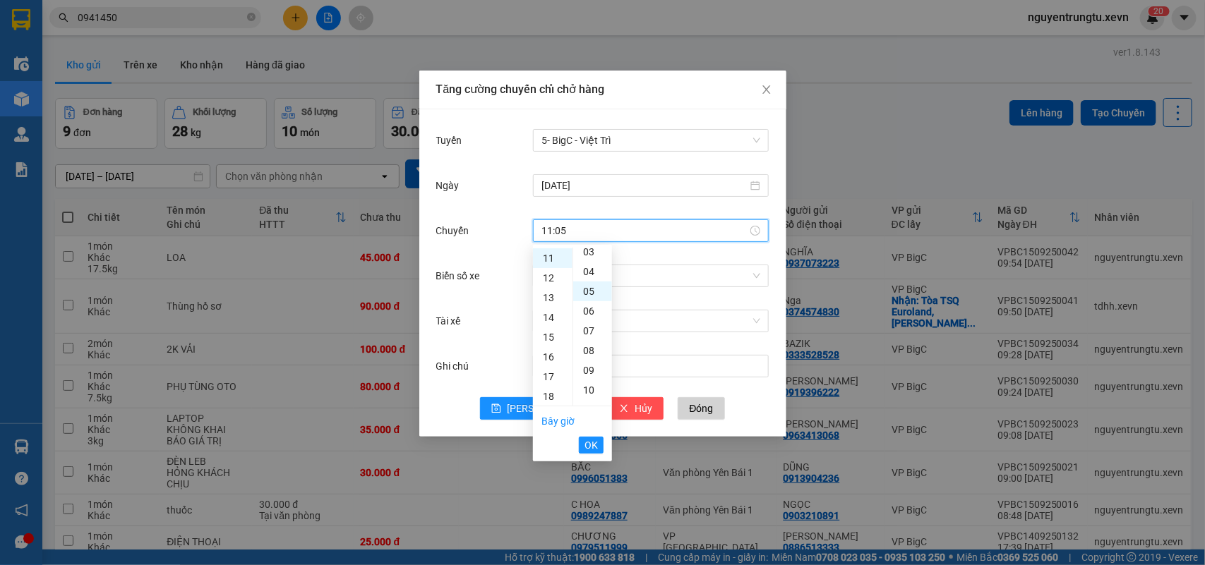
scroll to position [99, 0]
click at [589, 442] on span "OK" at bounding box center [590, 446] width 13 height 16
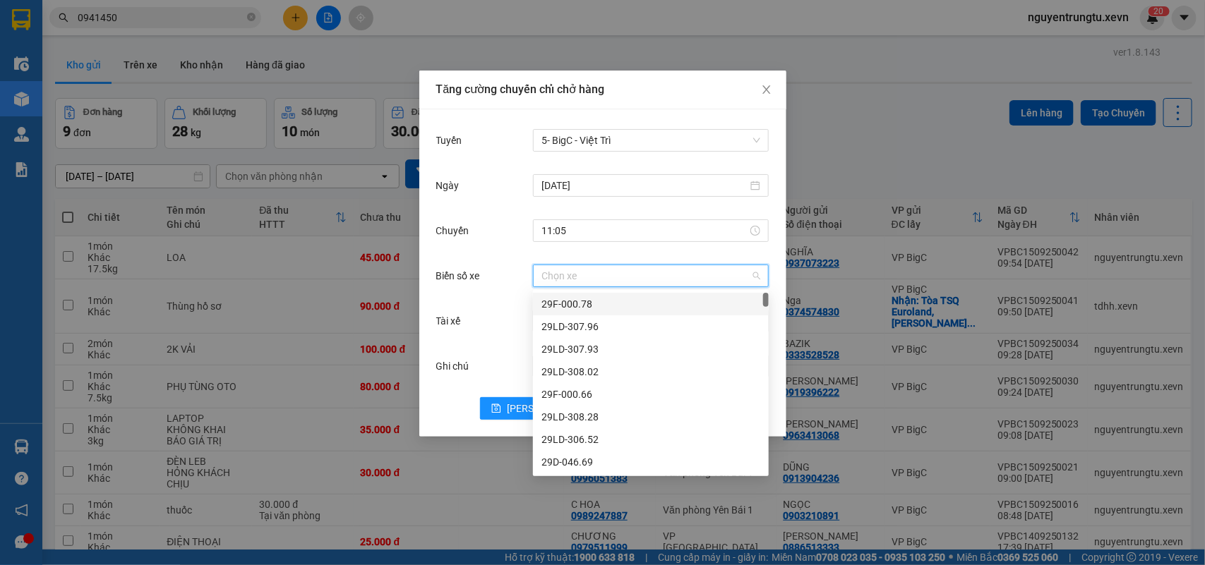
click at [590, 276] on input "Biển số xe" at bounding box center [645, 275] width 209 height 21
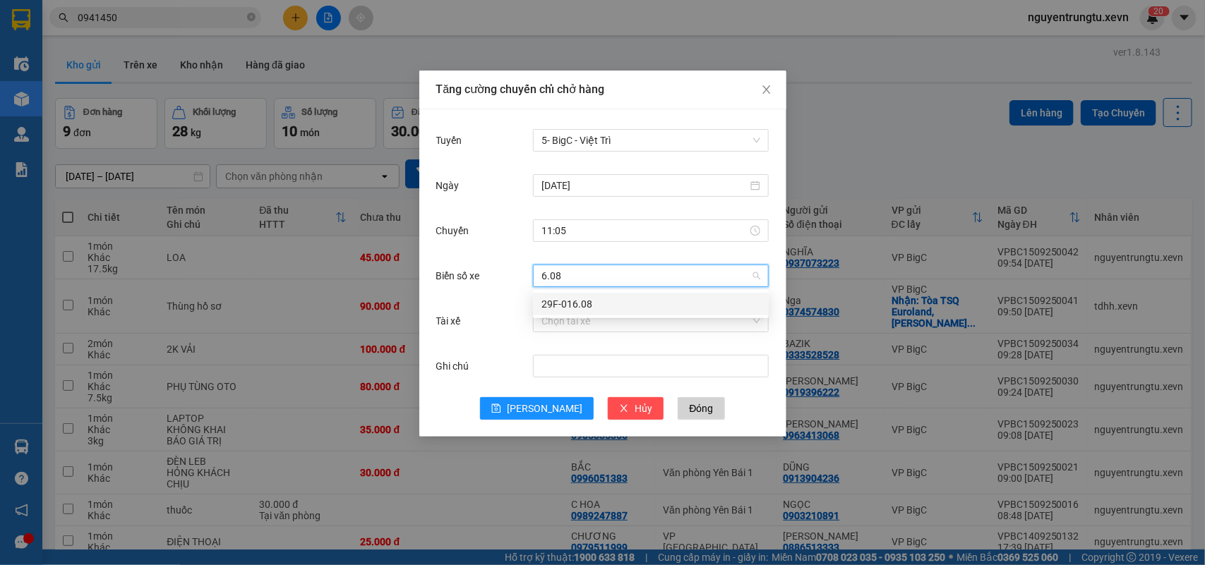
type input "6.08"
click at [637, 315] on body "Kết quả tìm kiếm ( 147 ) Bộ lọc Thuộc VP này Mã ĐH Trạng thái Món hàng Thu hộ T…" at bounding box center [602, 282] width 1205 height 565
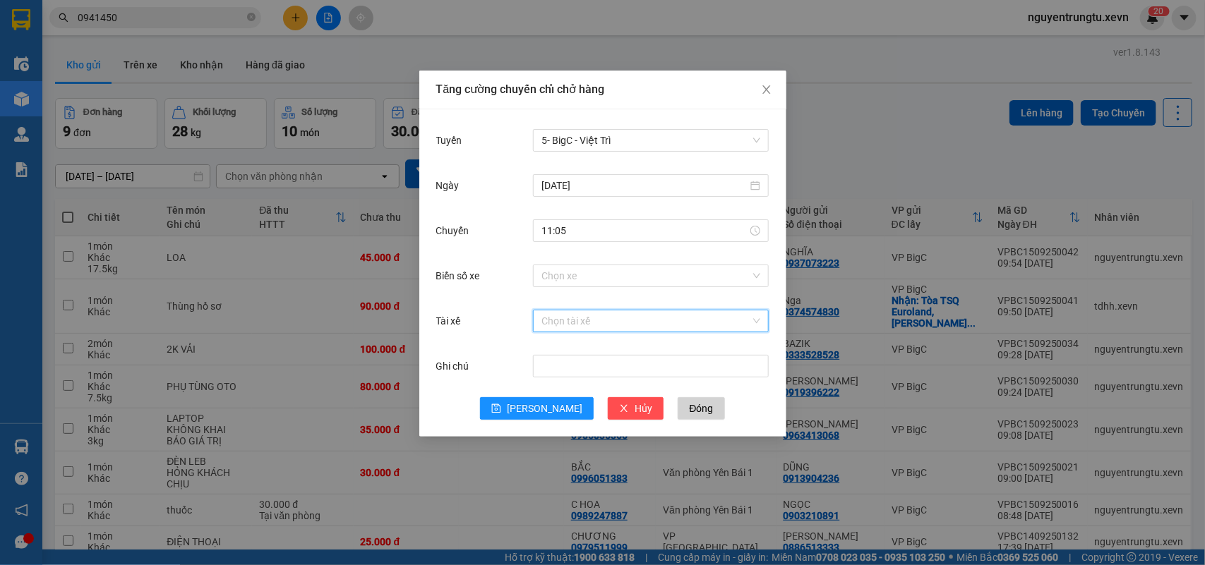
click at [629, 325] on input "Tài xế" at bounding box center [645, 321] width 209 height 21
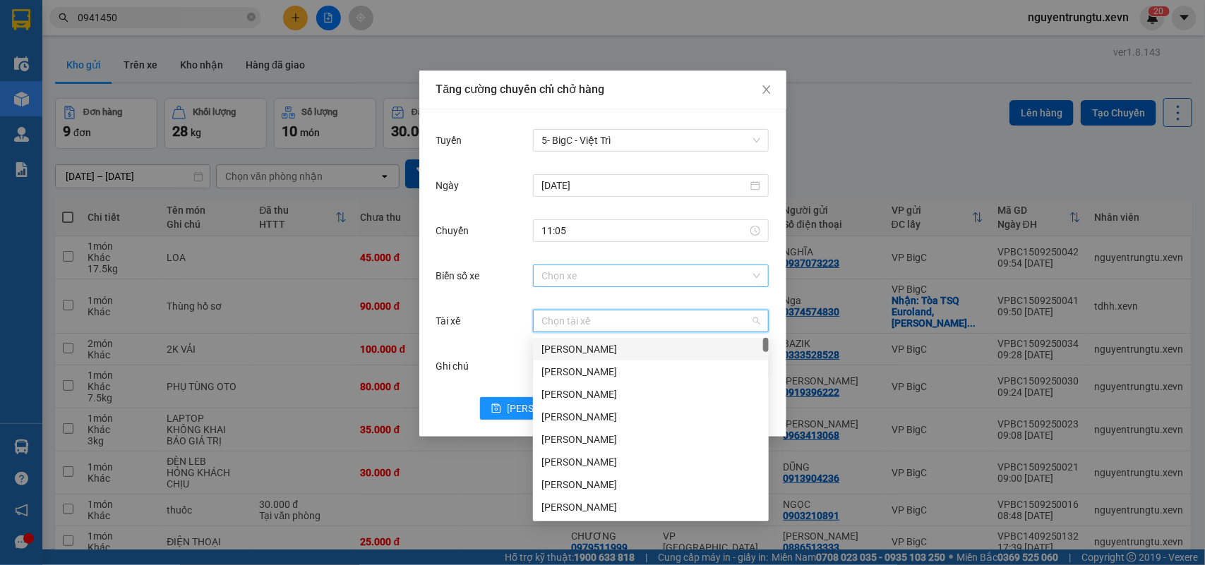
click at [608, 284] on input "Biển số xe" at bounding box center [645, 275] width 209 height 21
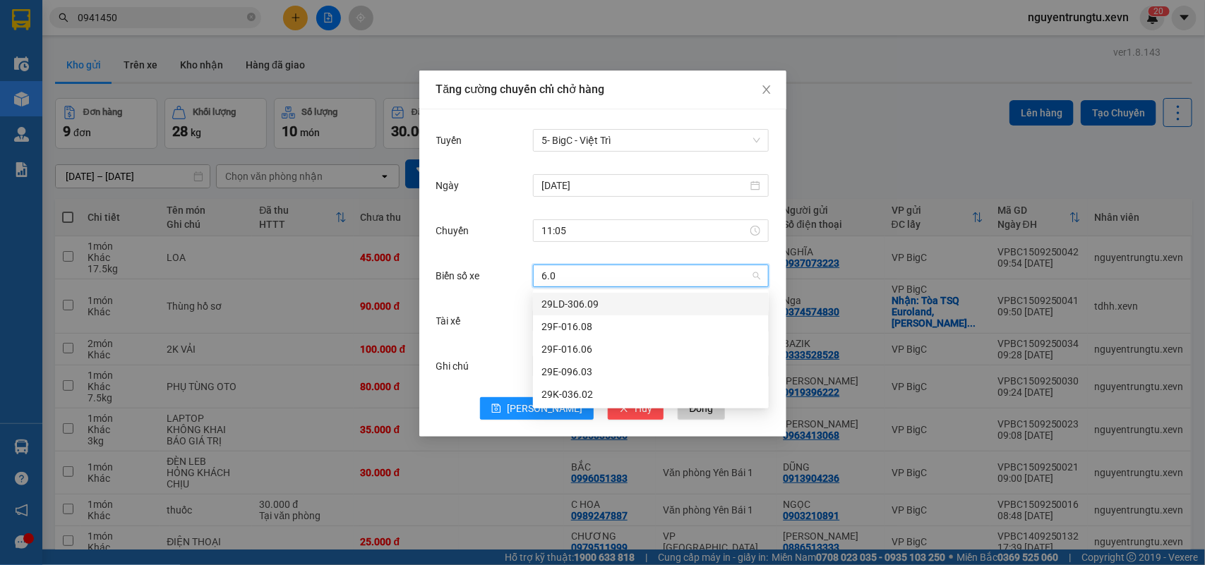
type input "6.08"
click at [609, 300] on div "29F-016.08" at bounding box center [650, 304] width 219 height 16
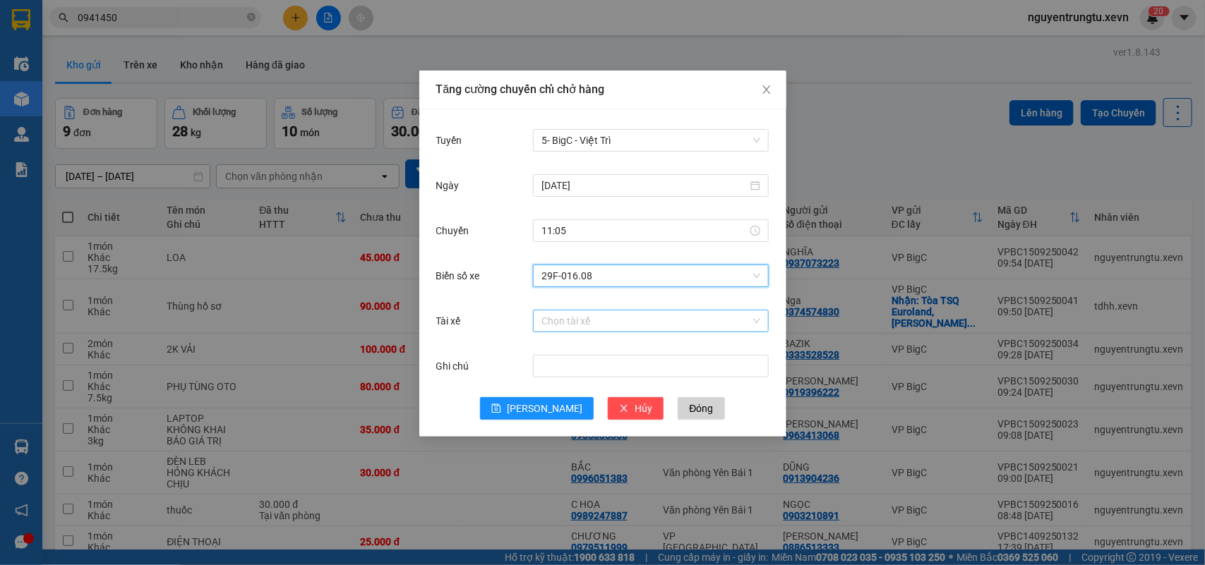
click at [602, 315] on input "Tài xế" at bounding box center [645, 321] width 209 height 21
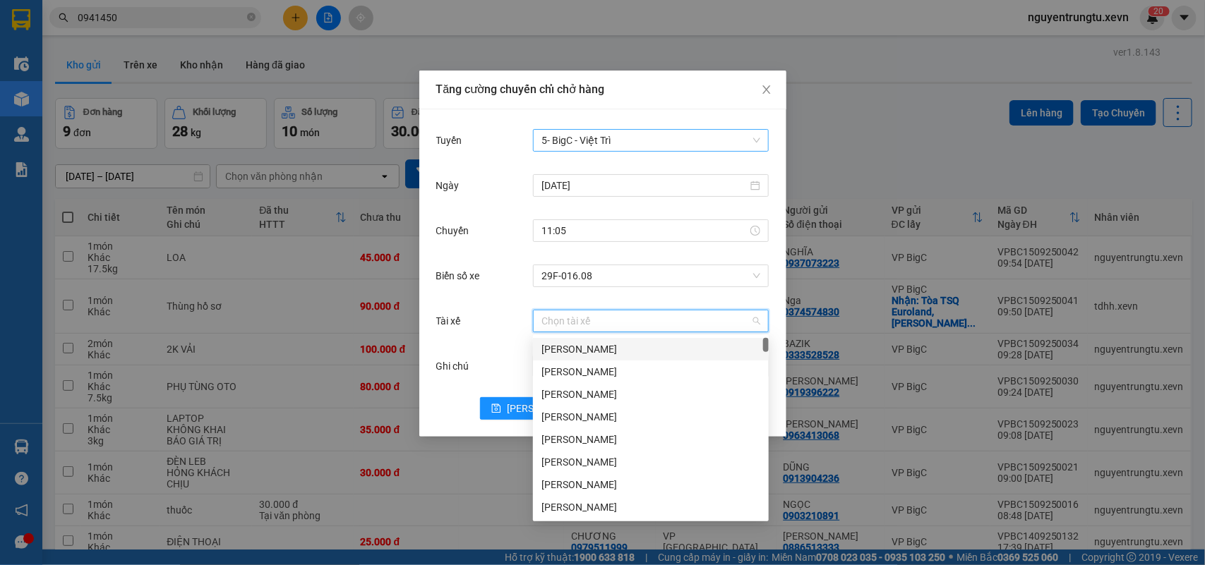
click at [658, 145] on span "5- BigC - Việt Trì" at bounding box center [650, 140] width 219 height 21
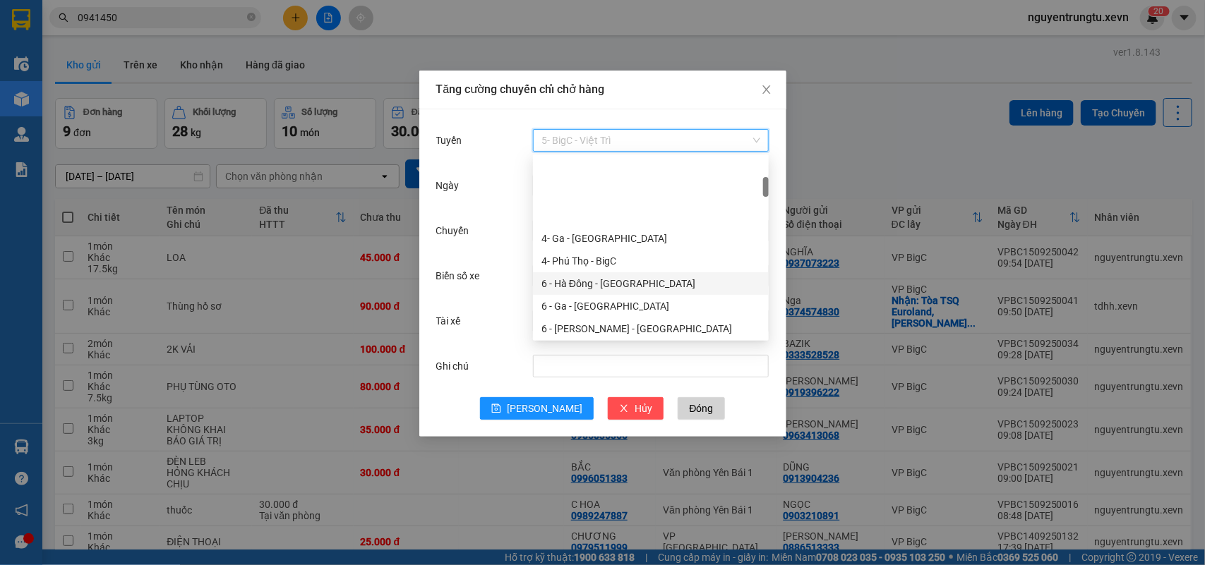
scroll to position [176, 0]
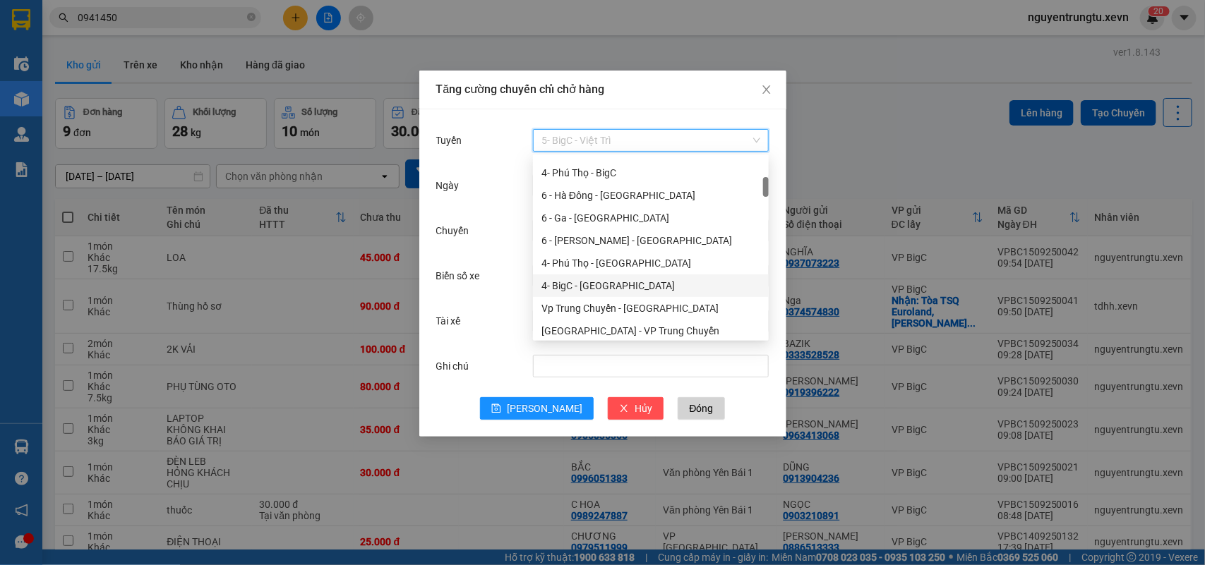
click at [605, 289] on div "4- BigC - Phú Thọ" at bounding box center [650, 286] width 219 height 16
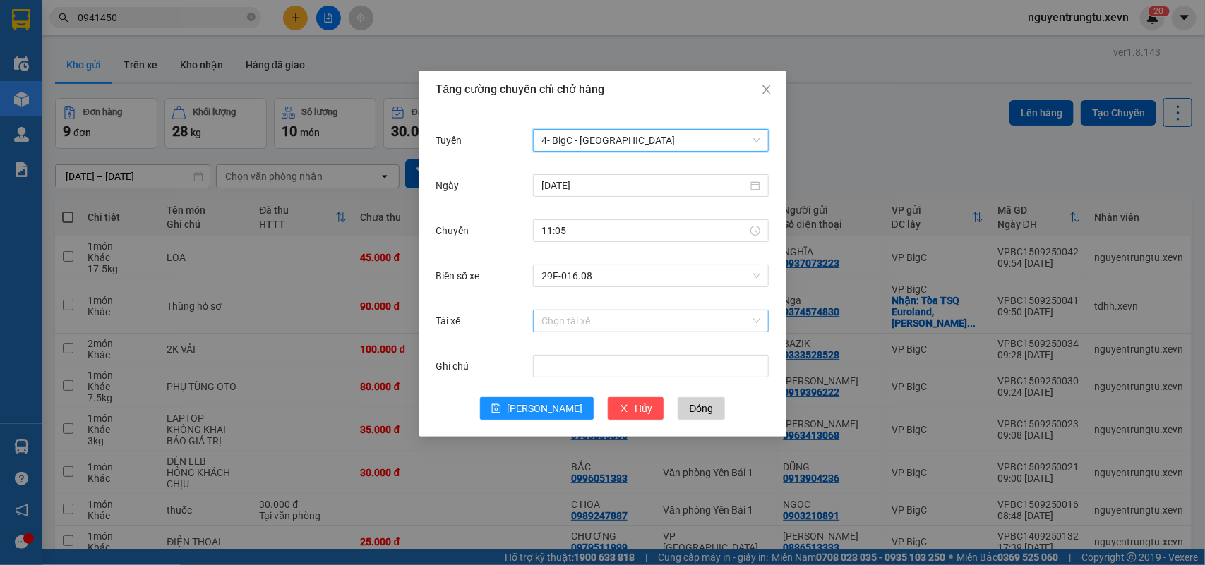
click at [598, 330] on input "Tài xế" at bounding box center [645, 321] width 209 height 21
type input "d"
type input "đặng quốc"
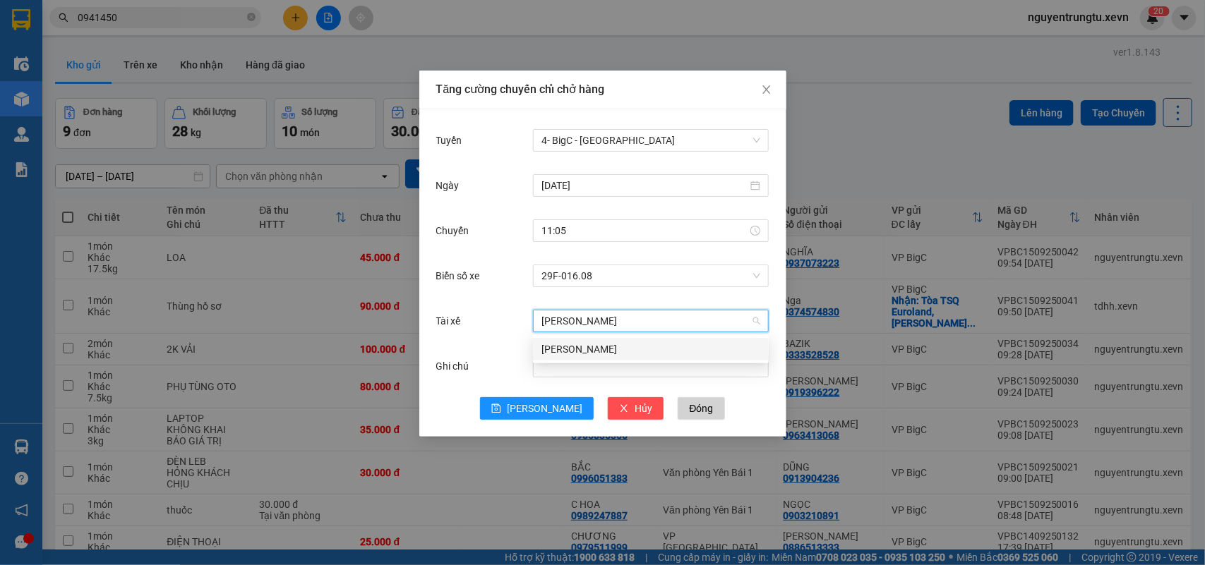
click at [647, 353] on div "Đặng Quốc Minh" at bounding box center [650, 350] width 219 height 16
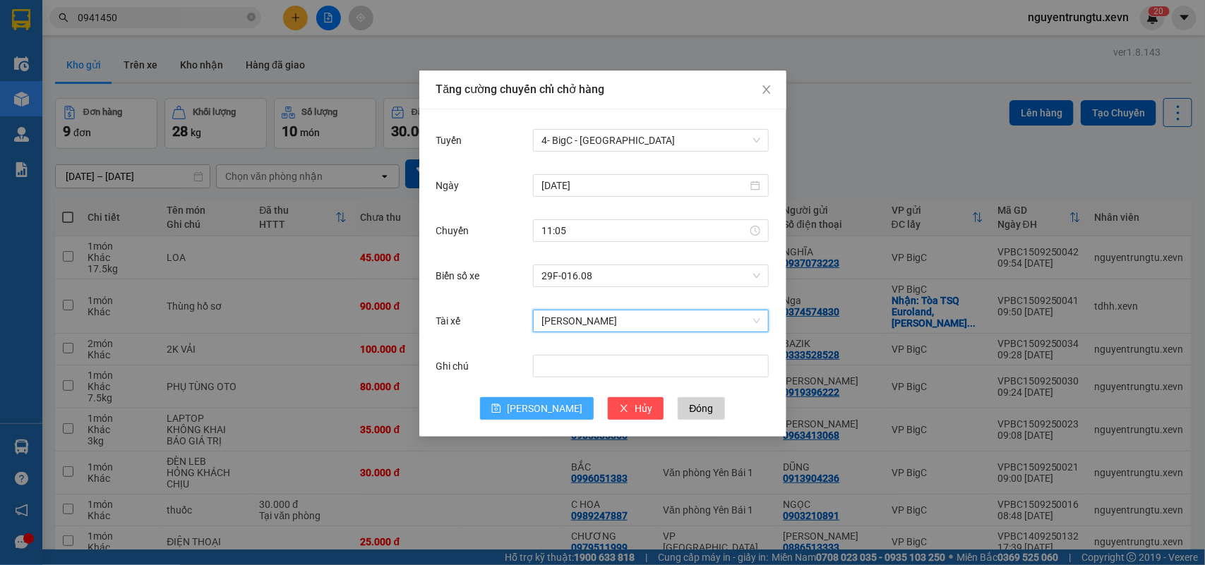
click at [551, 402] on span "Lưu" at bounding box center [545, 409] width 76 height 16
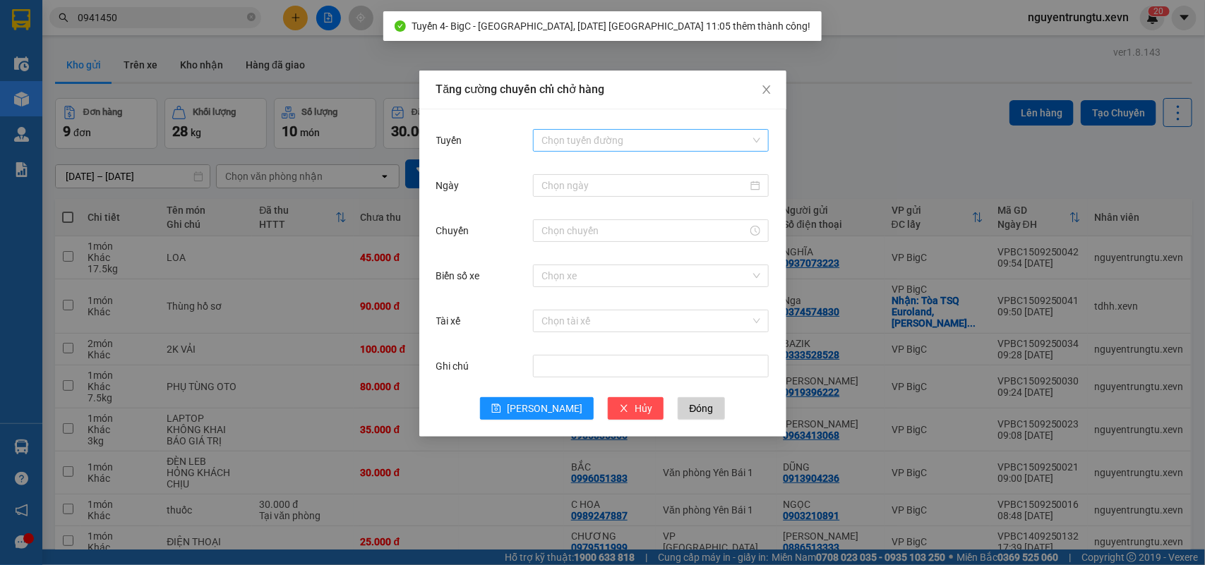
click at [685, 134] on input "Tuyến" at bounding box center [645, 140] width 209 height 21
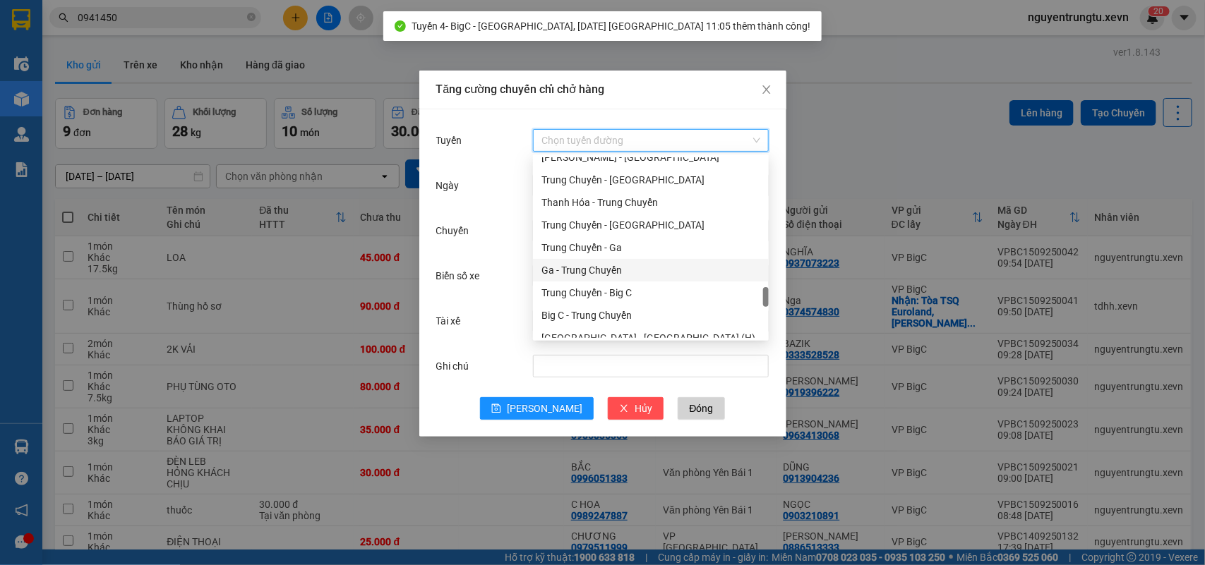
scroll to position [1500, 0]
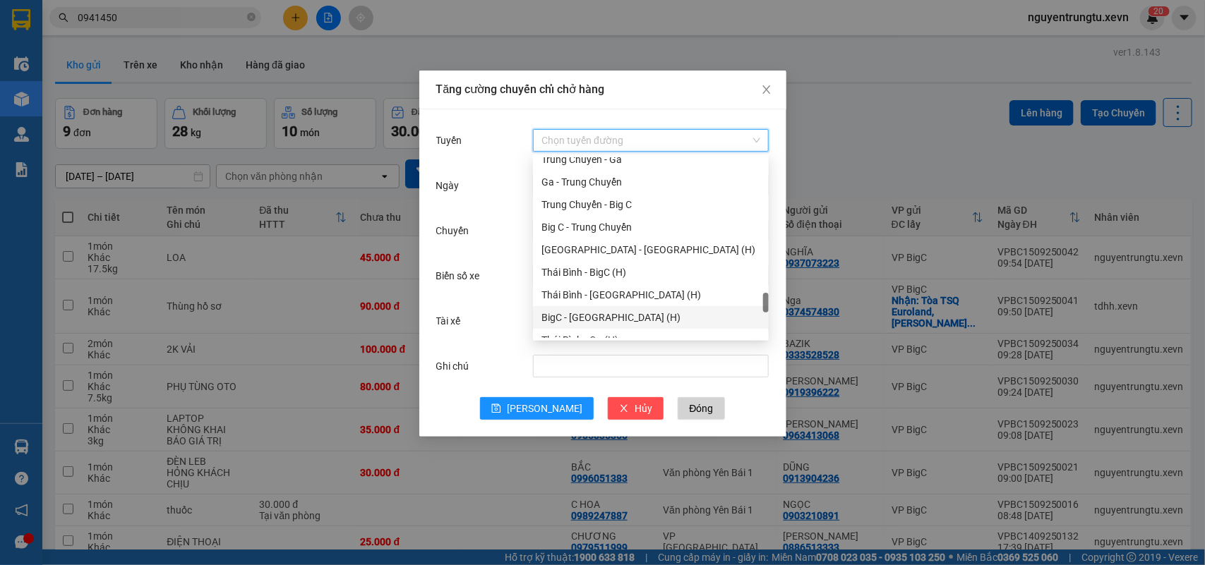
click at [611, 316] on div "BigC - Thái Bình (H)" at bounding box center [650, 318] width 219 height 16
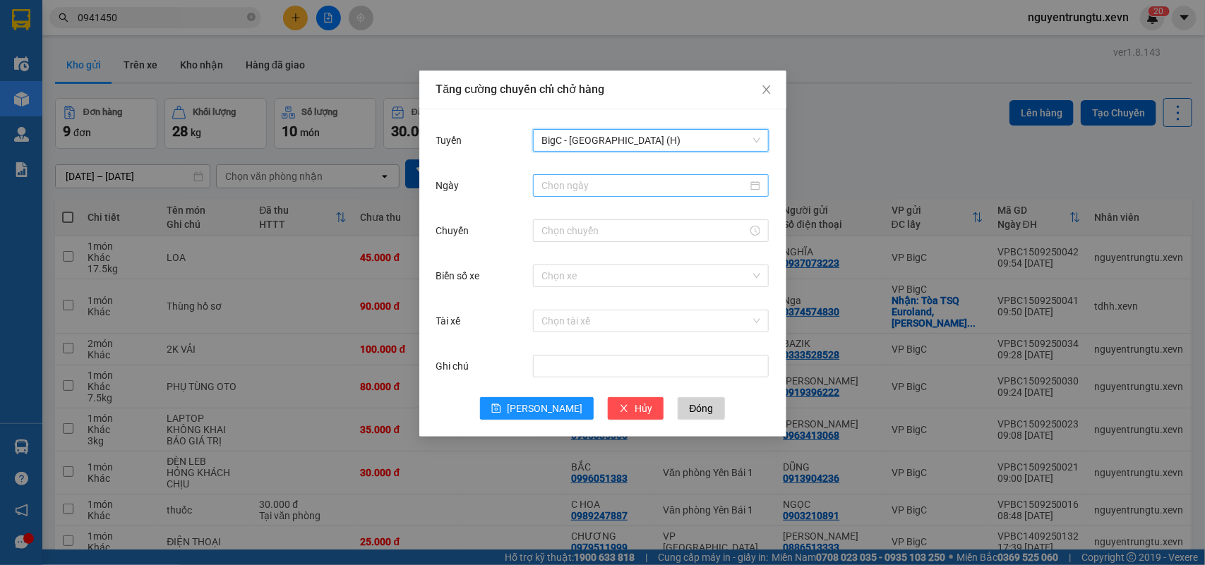
click at [658, 174] on div at bounding box center [651, 185] width 236 height 23
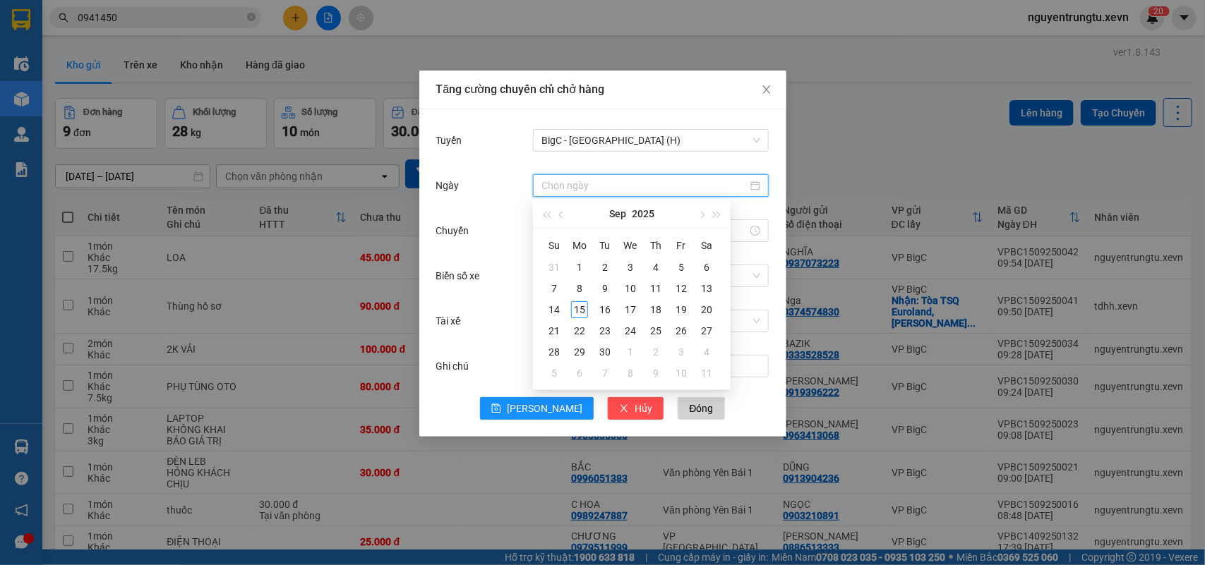
click at [656, 186] on input "Ngày" at bounding box center [644, 186] width 206 height 16
type input "15/09/2025"
click at [579, 305] on div "15" at bounding box center [579, 309] width 17 height 17
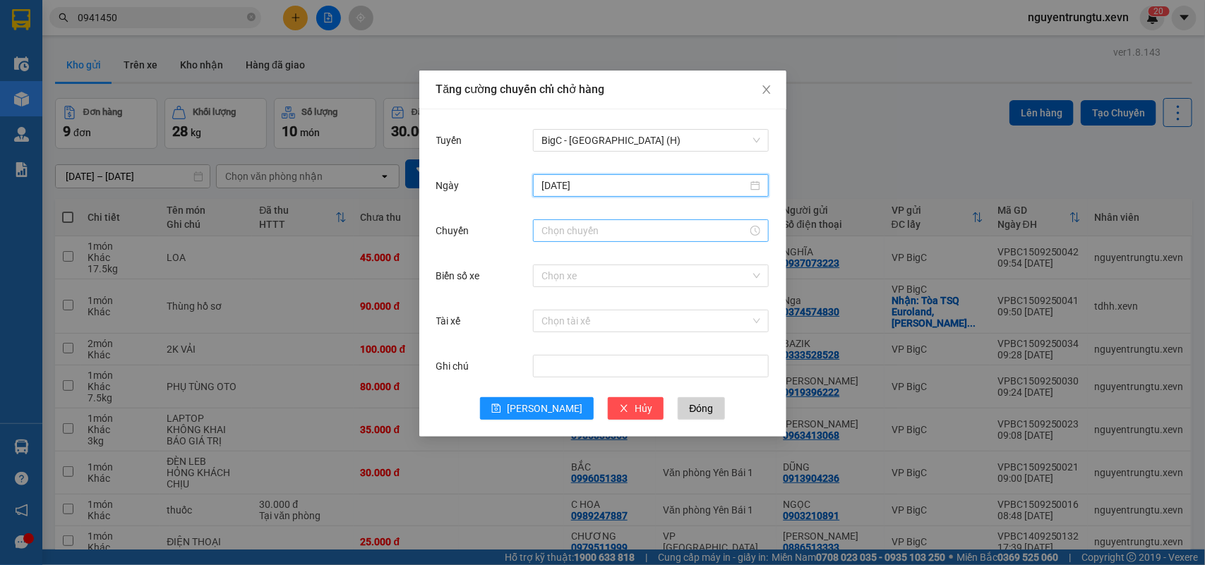
drag, startPoint x: 644, startPoint y: 231, endPoint x: 632, endPoint y: 241, distance: 15.5
click at [644, 233] on input "Chuyến" at bounding box center [644, 231] width 206 height 16
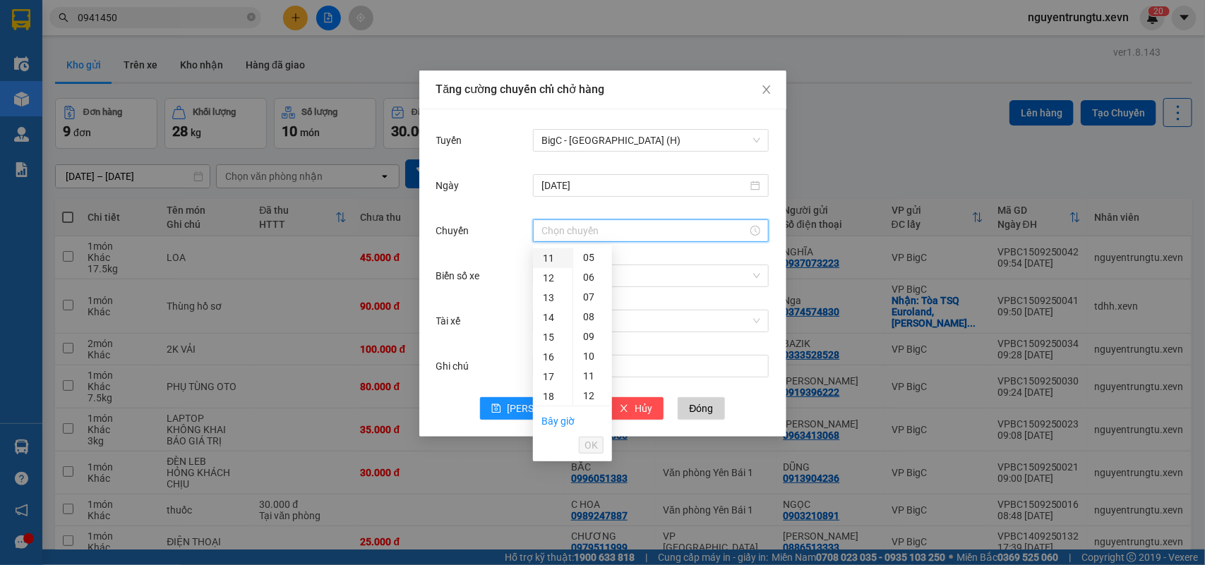
click at [557, 254] on div "11" at bounding box center [553, 258] width 40 height 20
click at [589, 365] on div "05" at bounding box center [592, 356] width 39 height 20
type input "11:05"
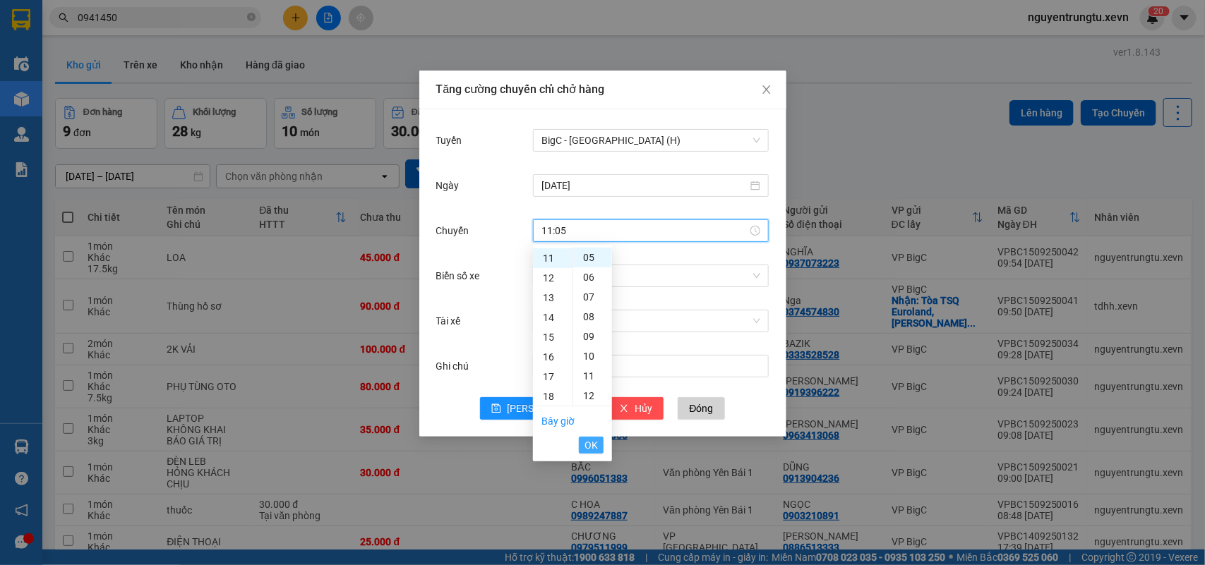
click at [586, 450] on span "OK" at bounding box center [590, 446] width 13 height 16
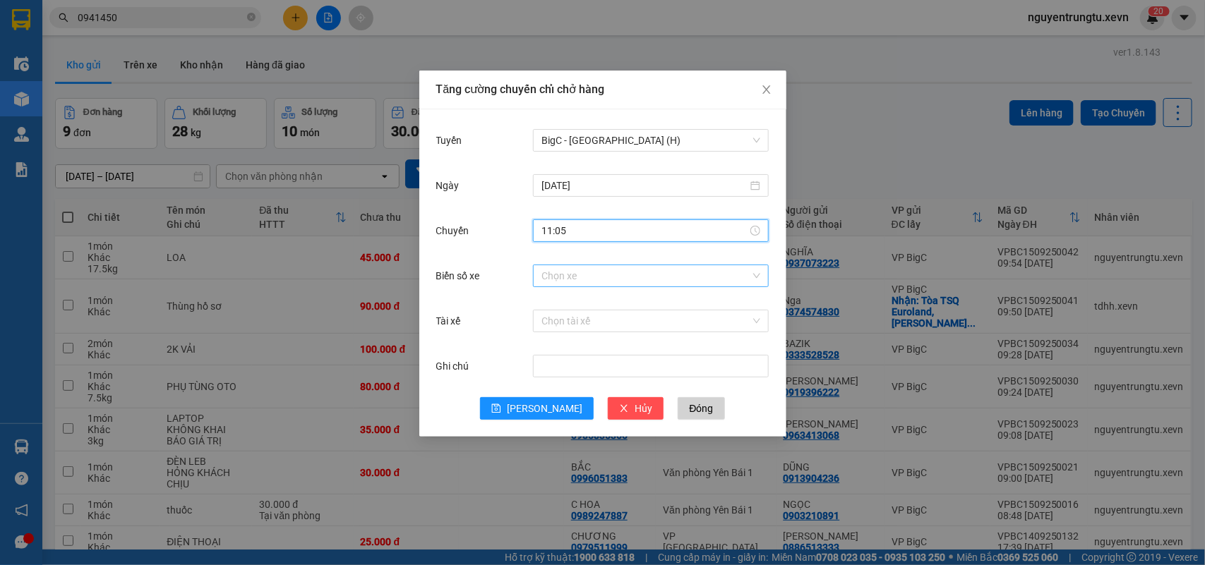
click at [647, 269] on input "Biển số xe" at bounding box center [645, 275] width 209 height 21
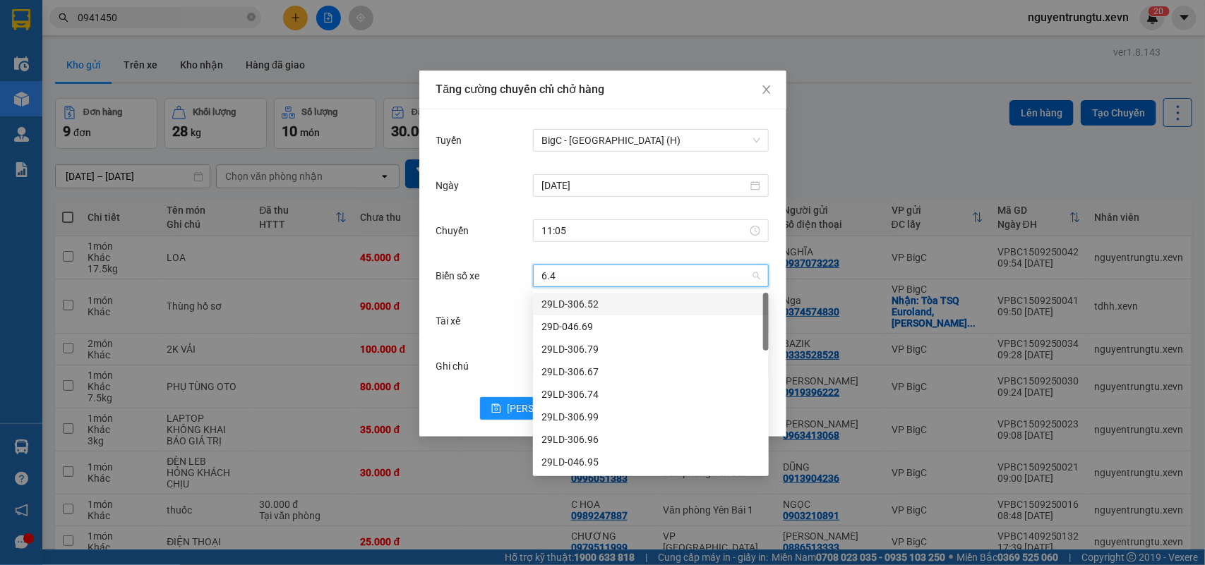
type input "6.44"
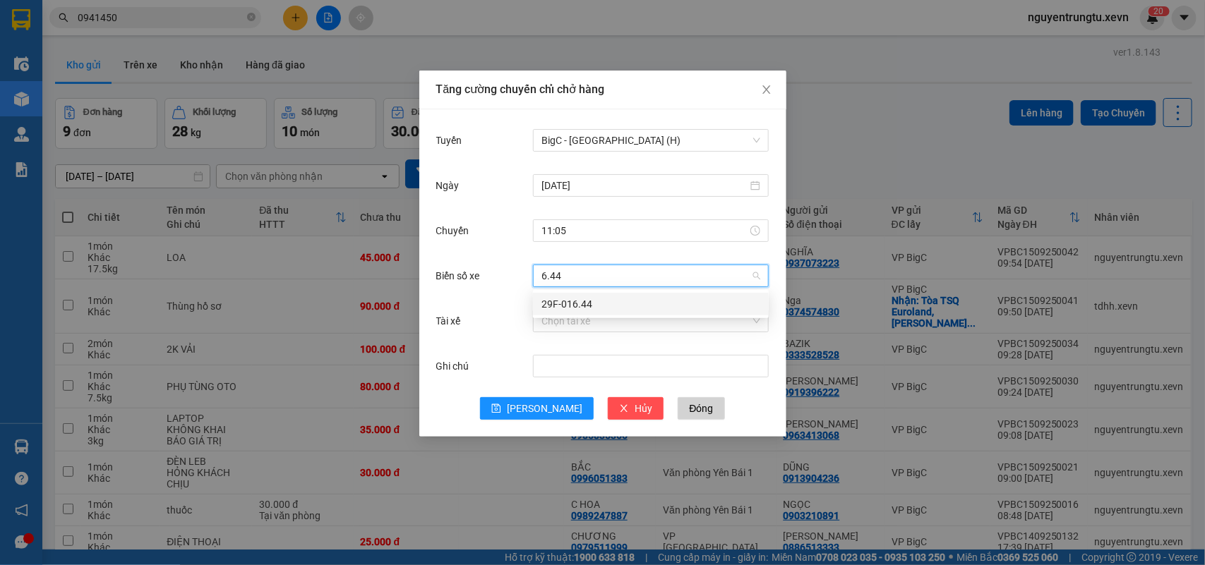
click at [577, 308] on div "29F-016.44" at bounding box center [650, 304] width 219 height 16
click at [651, 136] on span "BigC - Thái Bình (H)" at bounding box center [650, 140] width 219 height 21
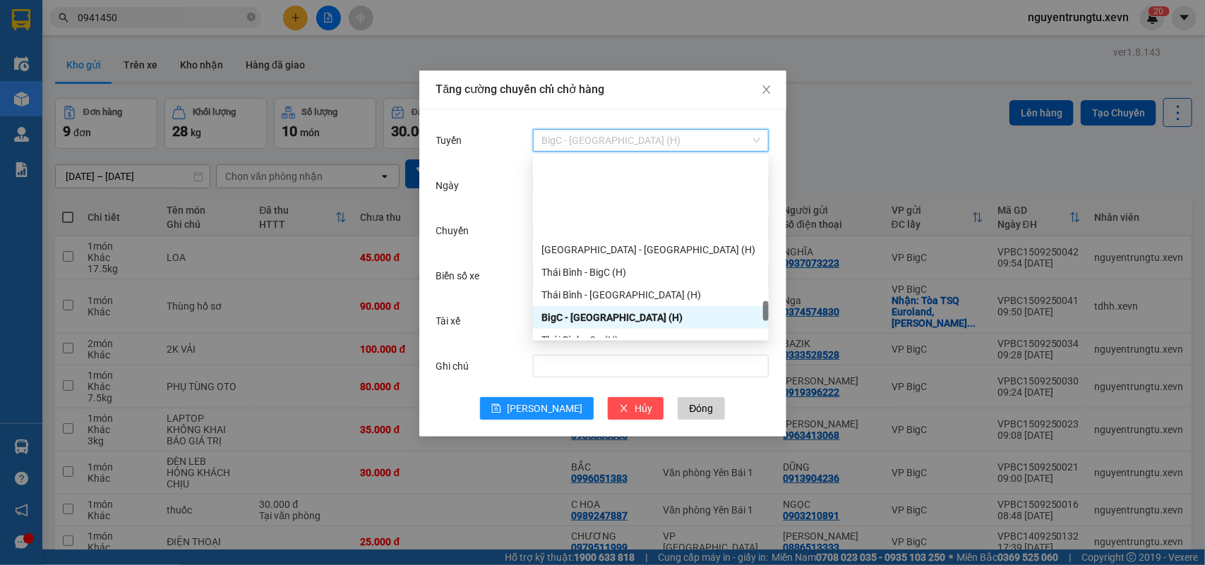
scroll to position [1851, 0]
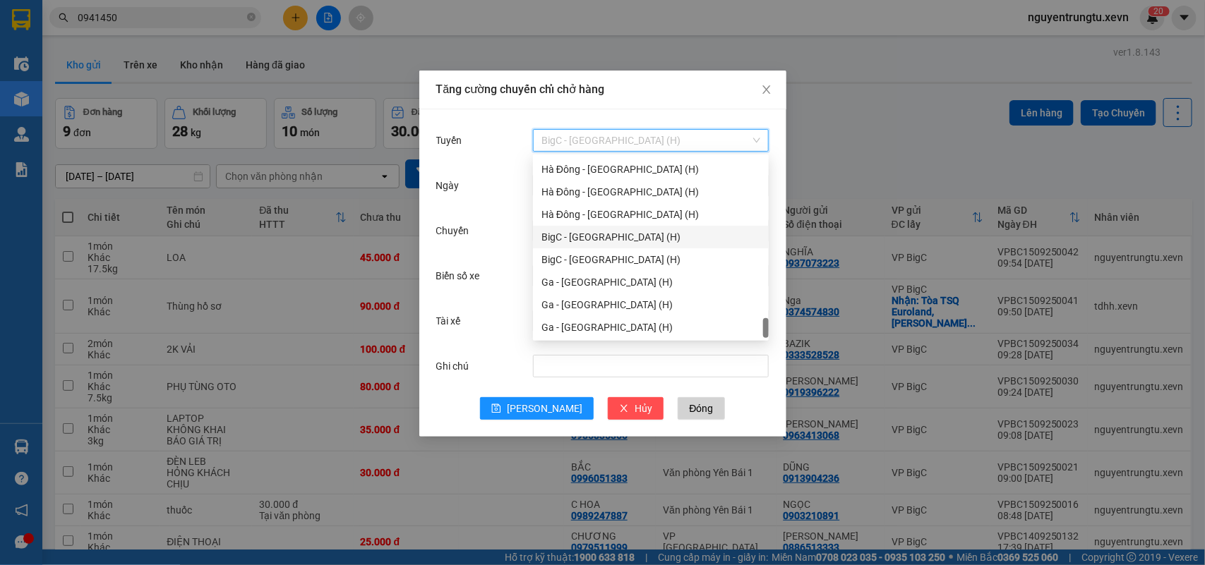
click at [618, 240] on div "BigC - Nam Định (H)" at bounding box center [650, 237] width 219 height 16
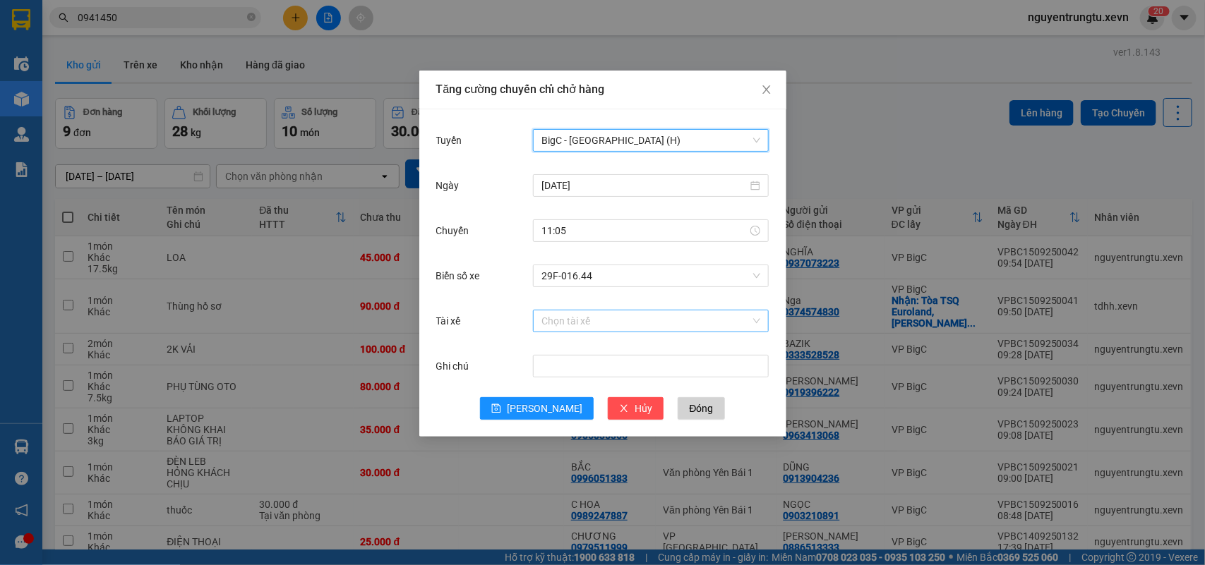
click at [617, 323] on input "Tài xế" at bounding box center [645, 321] width 209 height 21
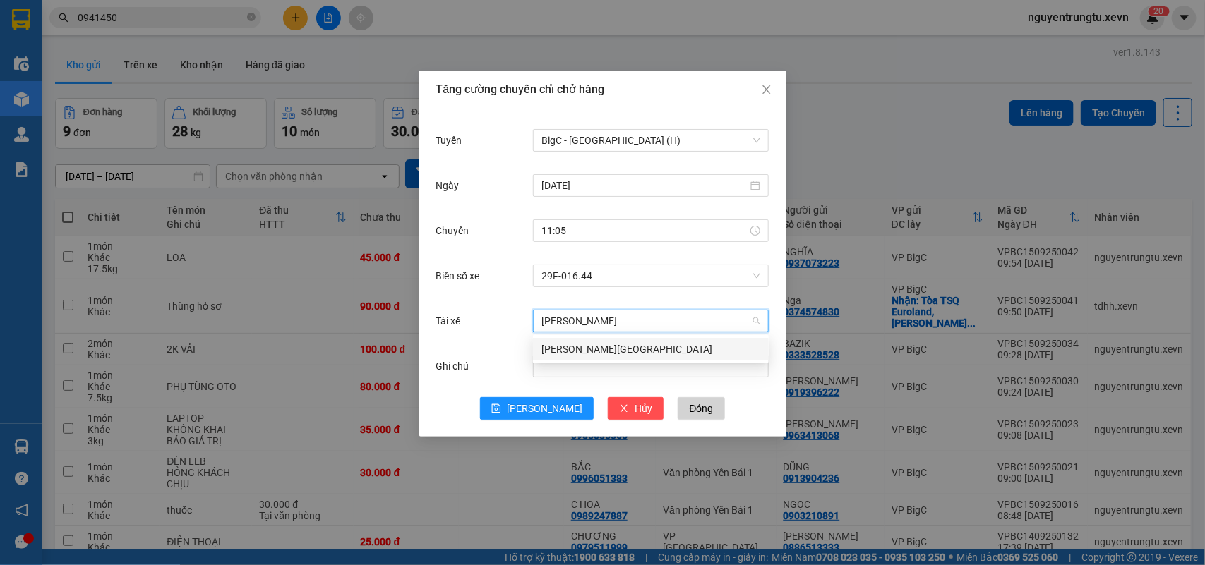
type input "bùi xuân bắc"
click at [595, 358] on div "Bùi Xuân Bắc" at bounding box center [651, 349] width 236 height 23
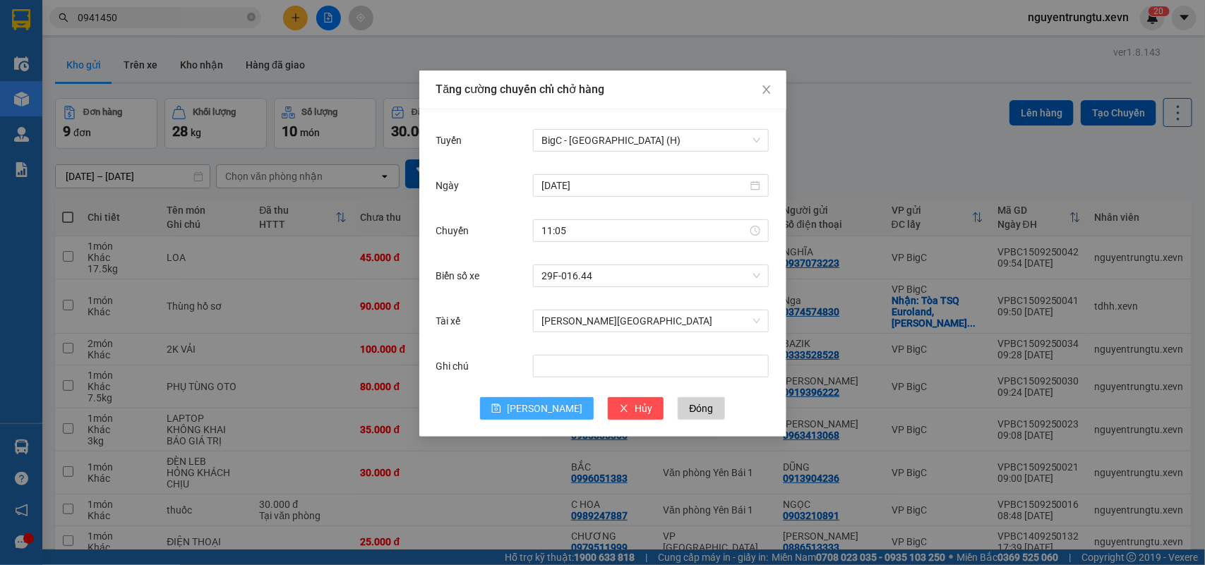
click at [536, 407] on span "Lưu" at bounding box center [545, 409] width 76 height 16
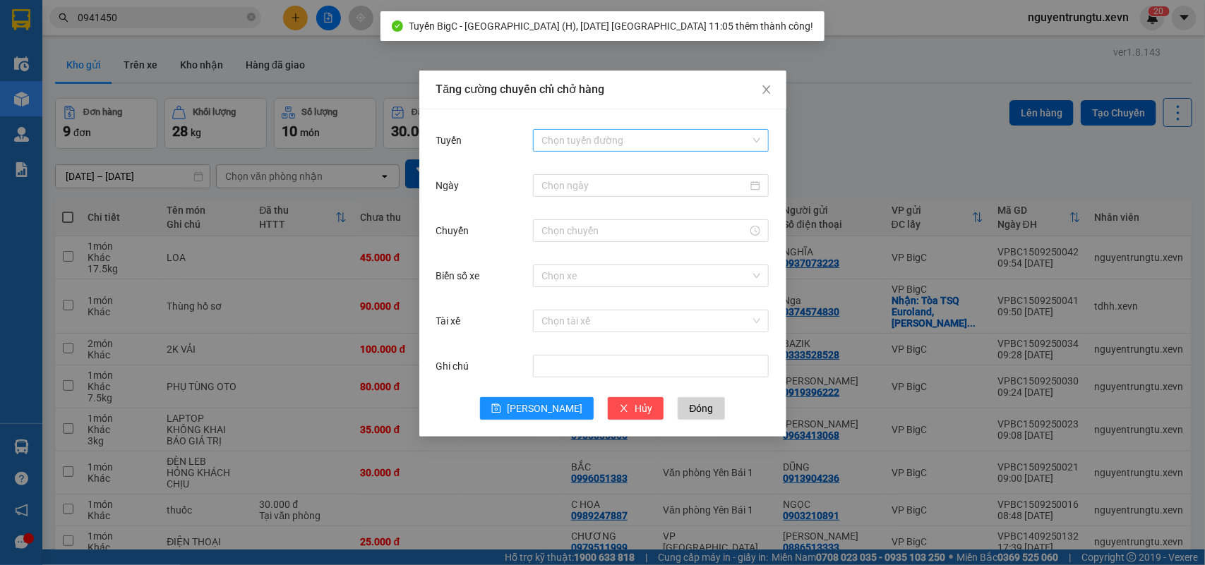
click at [672, 132] on input "Tuyến" at bounding box center [645, 140] width 209 height 21
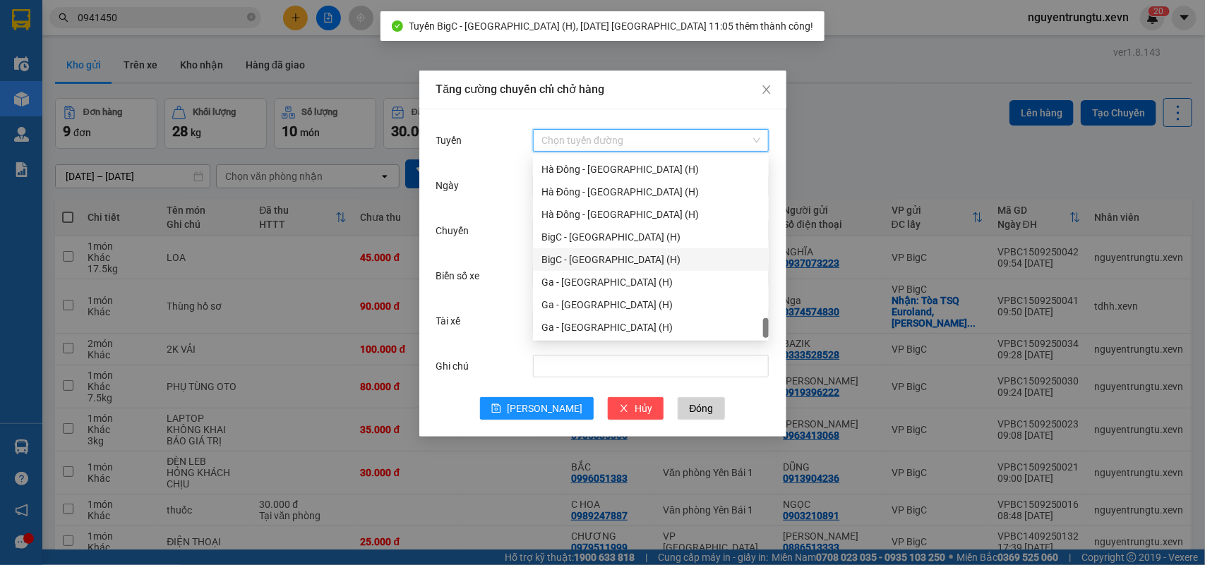
click at [618, 252] on div "BigC - Ninh Bình (H)" at bounding box center [650, 260] width 219 height 16
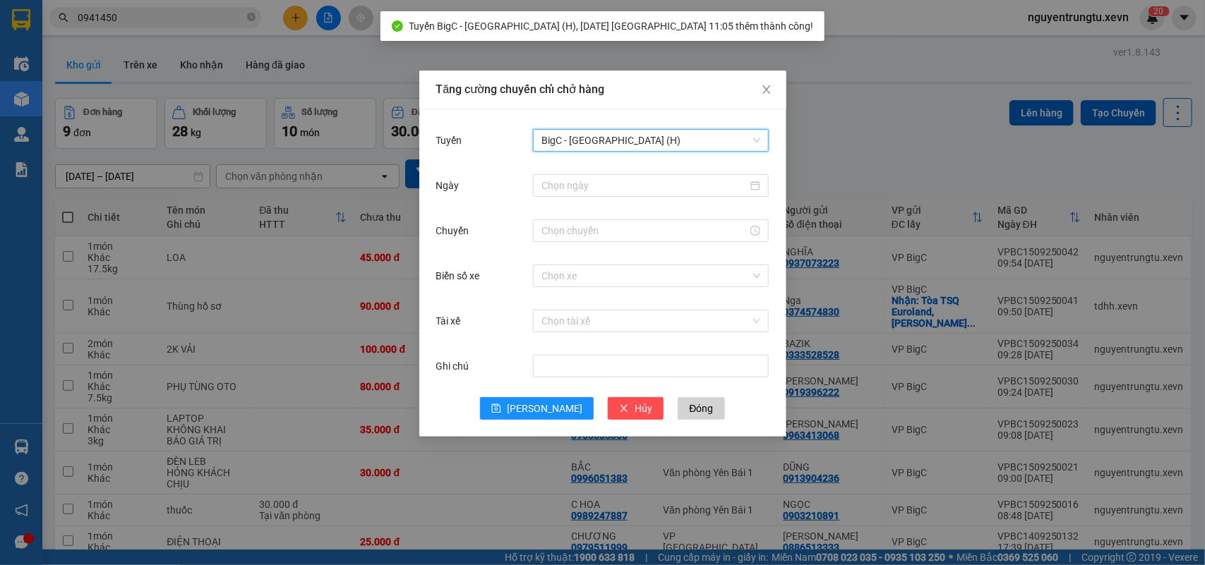
click at [653, 198] on div at bounding box center [651, 185] width 236 height 28
click at [653, 191] on input "Ngày" at bounding box center [644, 186] width 206 height 16
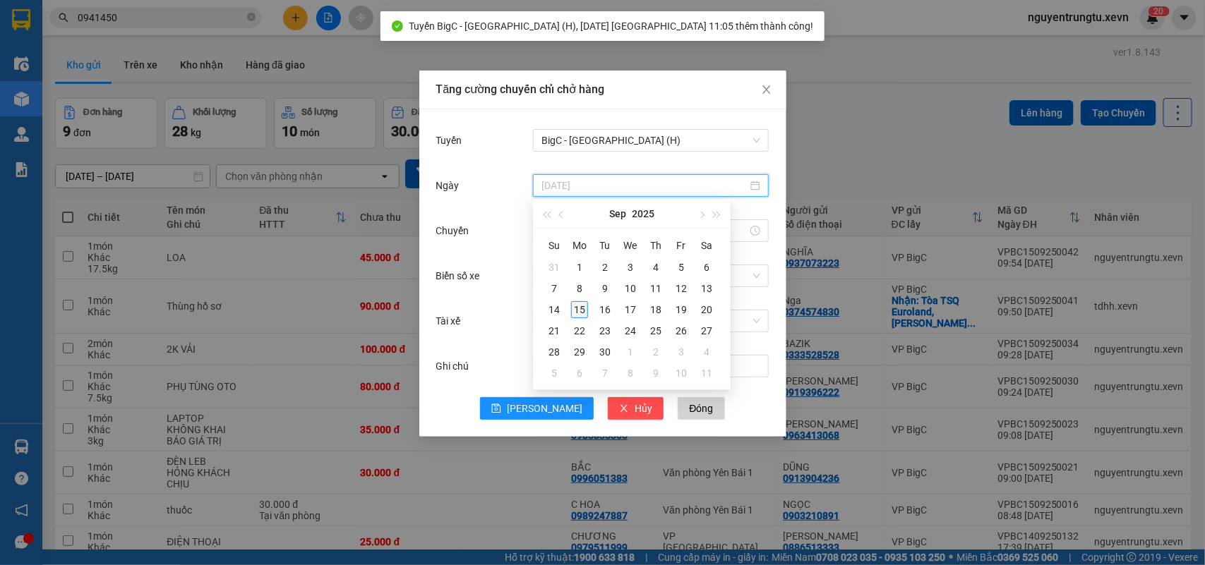
type input "15/09/2025"
click at [579, 308] on div "15" at bounding box center [579, 309] width 17 height 17
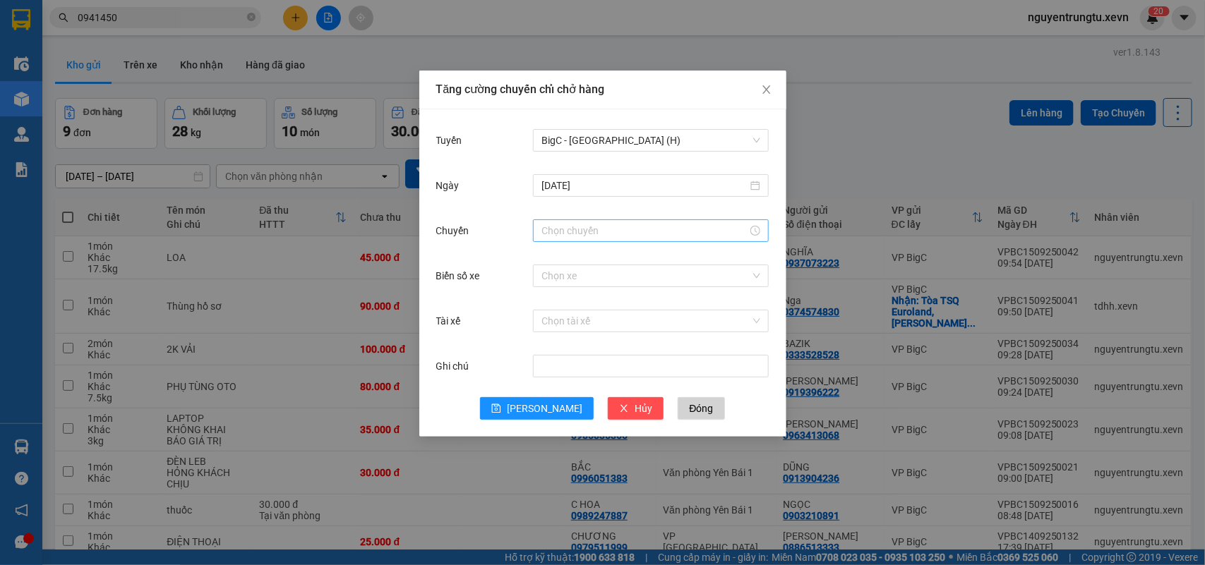
click at [622, 239] on div at bounding box center [651, 230] width 236 height 23
drag, startPoint x: 543, startPoint y: 248, endPoint x: 542, endPoint y: 259, distance: 10.7
click at [542, 259] on div "11" at bounding box center [553, 258] width 40 height 20
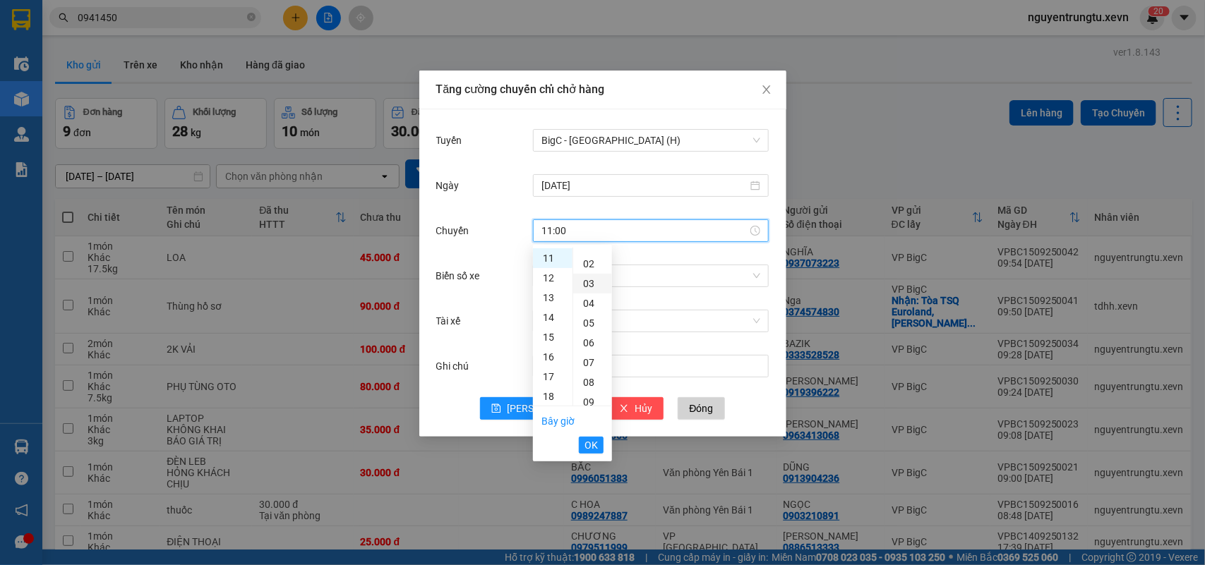
scroll to position [0, 0]
drag, startPoint x: 594, startPoint y: 353, endPoint x: 593, endPoint y: 361, distance: 8.5
click at [594, 354] on div "05" at bounding box center [592, 356] width 39 height 20
type input "11:05"
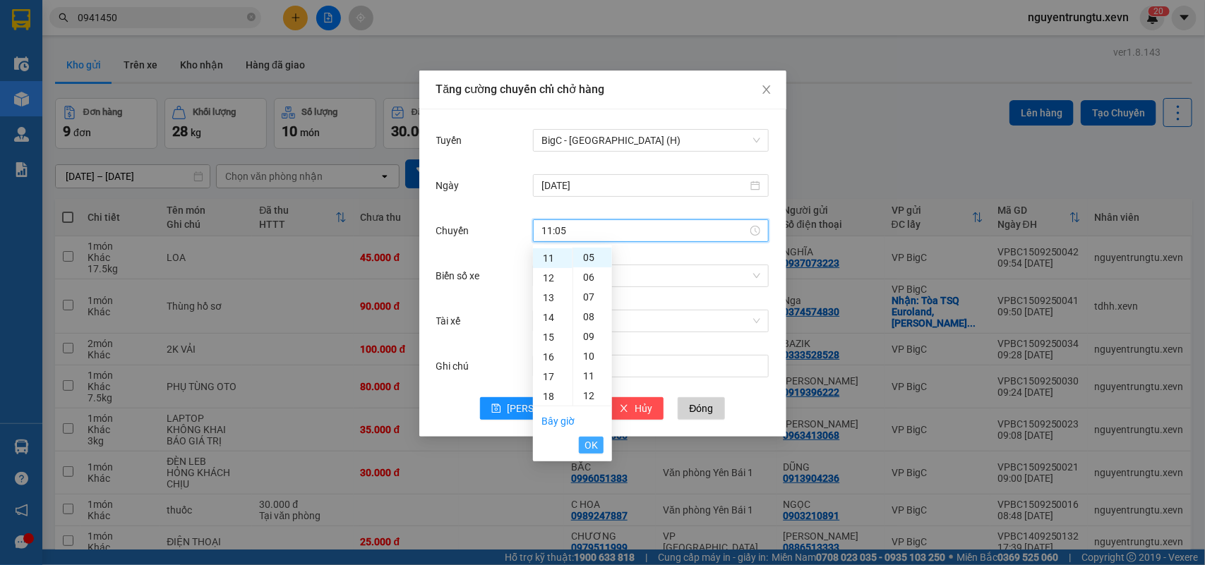
click at [589, 452] on span "OK" at bounding box center [590, 446] width 13 height 16
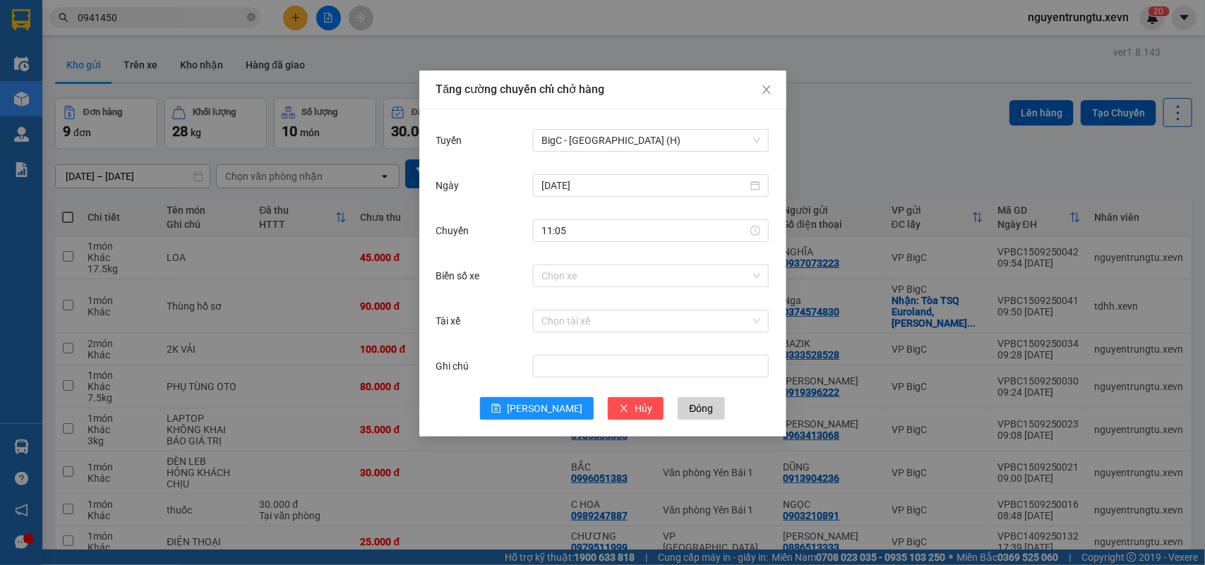
click at [644, 258] on div "Chuyến 11:05" at bounding box center [602, 239] width 333 height 45
click at [605, 284] on input "Biển số xe" at bounding box center [645, 275] width 209 height 21
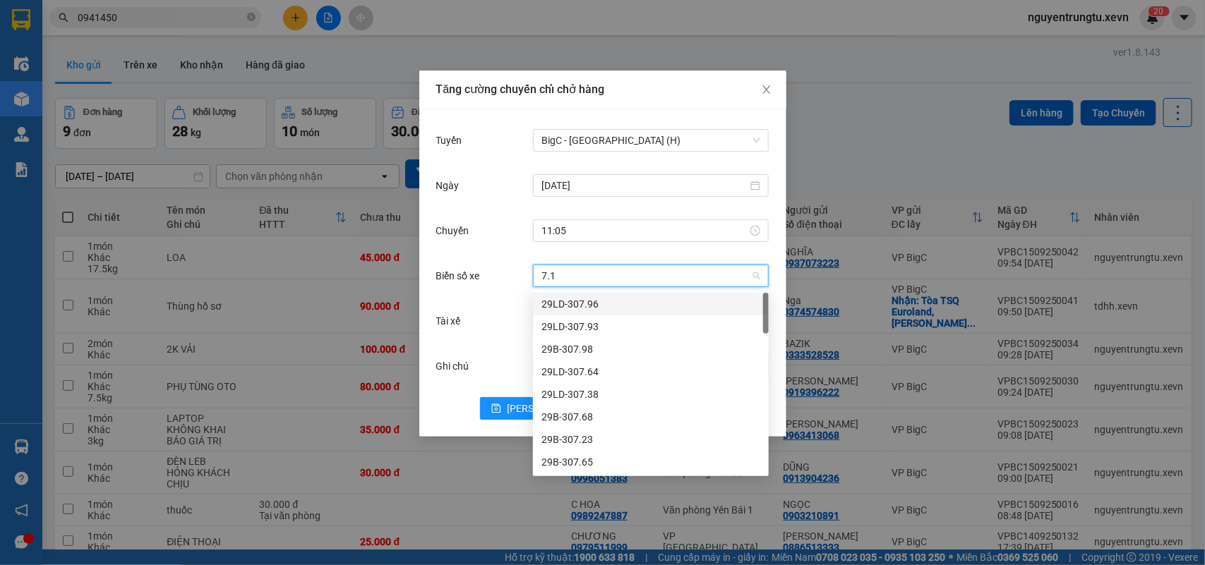
type input "7.19"
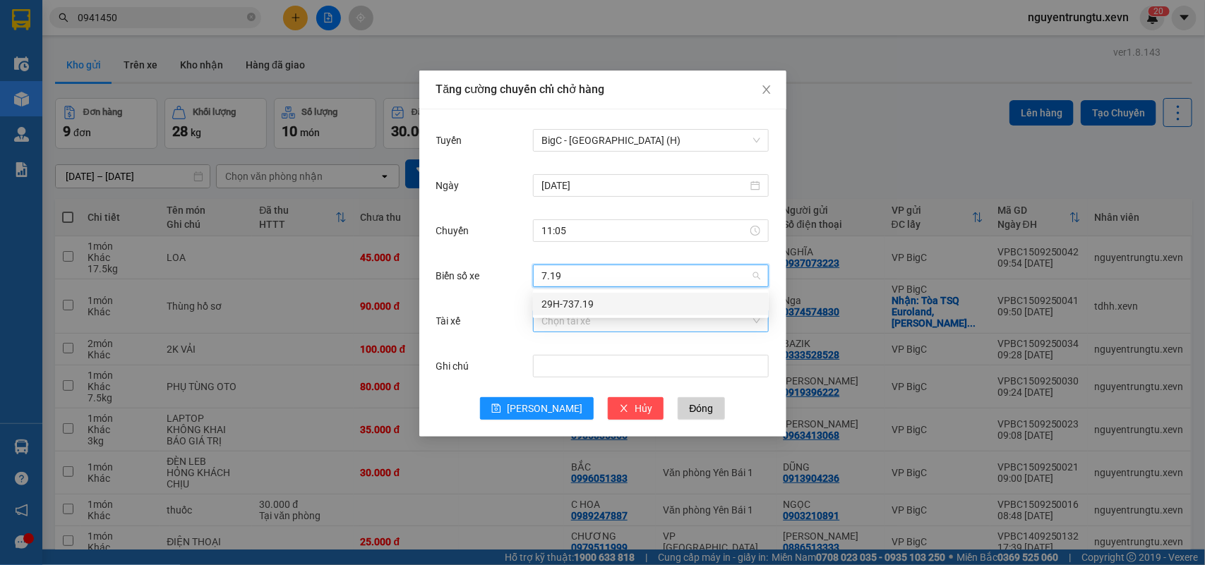
drag, startPoint x: 598, startPoint y: 300, endPoint x: 587, endPoint y: 315, distance: 18.2
click at [598, 301] on div "29H-737.19" at bounding box center [650, 304] width 219 height 16
drag, startPoint x: 584, startPoint y: 318, endPoint x: 577, endPoint y: 328, distance: 11.7
click at [584, 320] on input "Tài xế" at bounding box center [645, 321] width 209 height 21
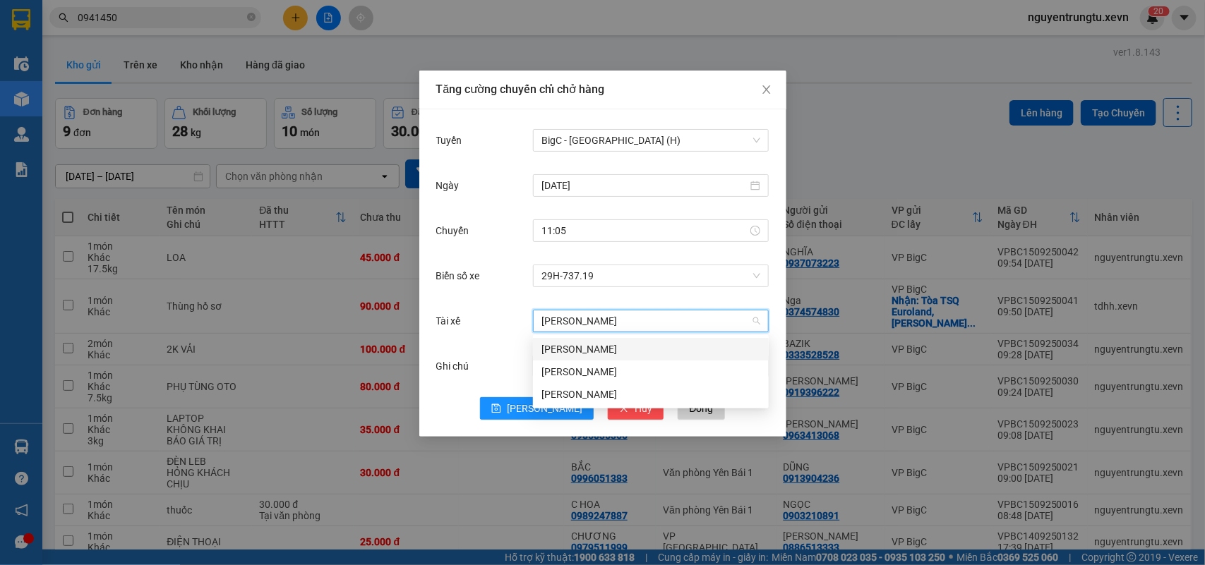
type input "lê hưu"
click at [570, 351] on div "Lê Hữu Bích" at bounding box center [650, 350] width 219 height 16
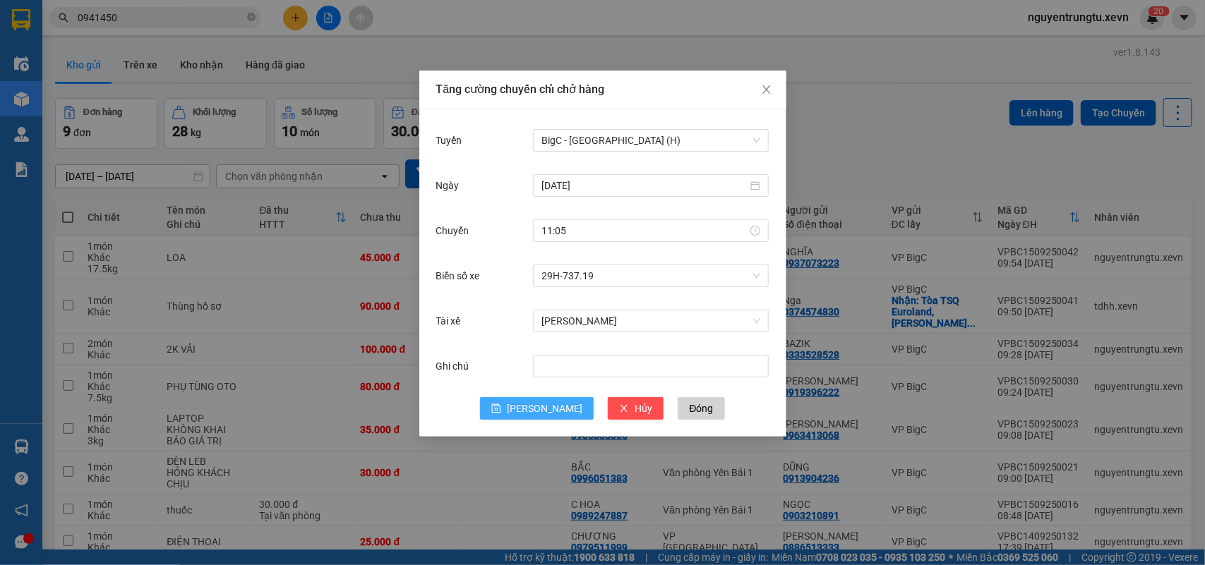
click at [541, 407] on span "Lưu" at bounding box center [545, 409] width 76 height 16
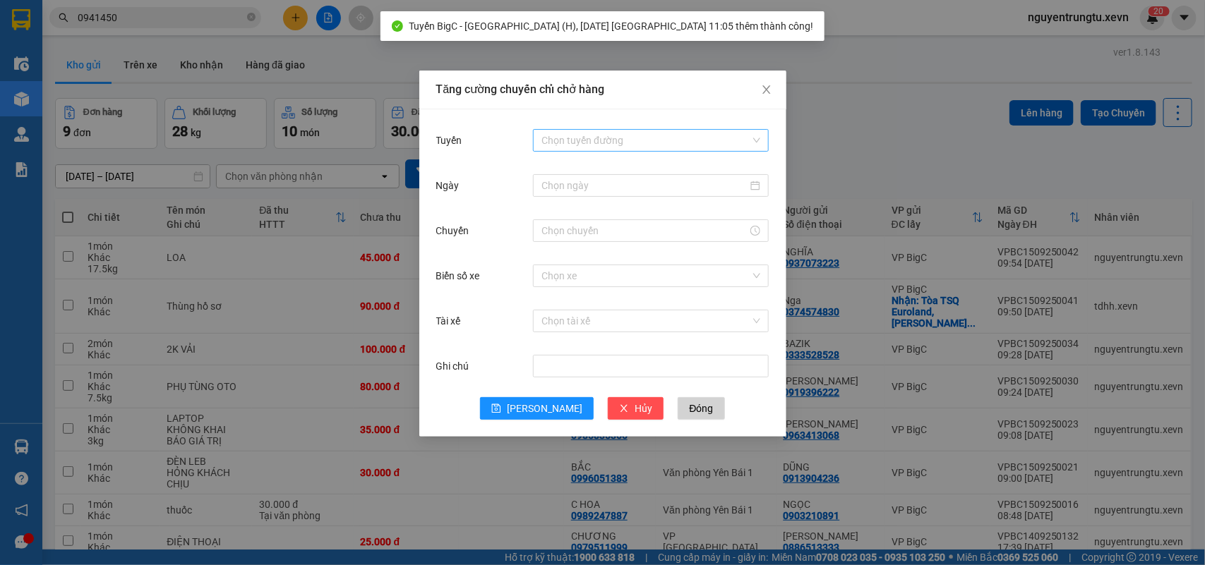
click at [654, 135] on input "Tuyến" at bounding box center [645, 140] width 209 height 21
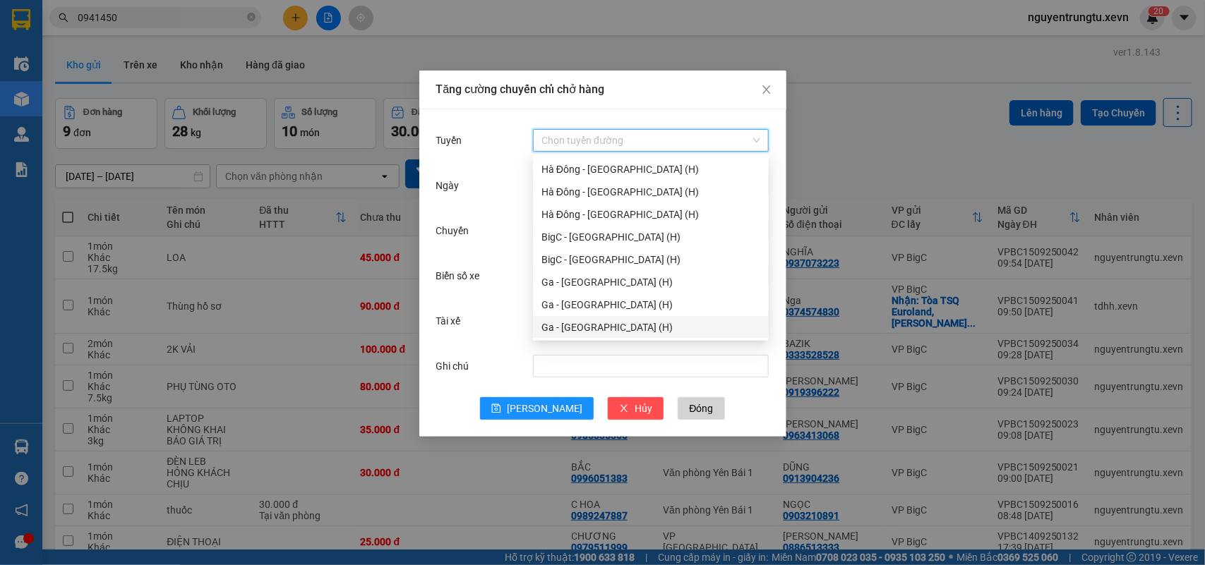
click at [452, 505] on div "Tăng cường chuyến chỉ chở hàng Tuyến Chọn tuyến đường Ngày Chuyến Biển số xe Ch…" at bounding box center [602, 282] width 1205 height 565
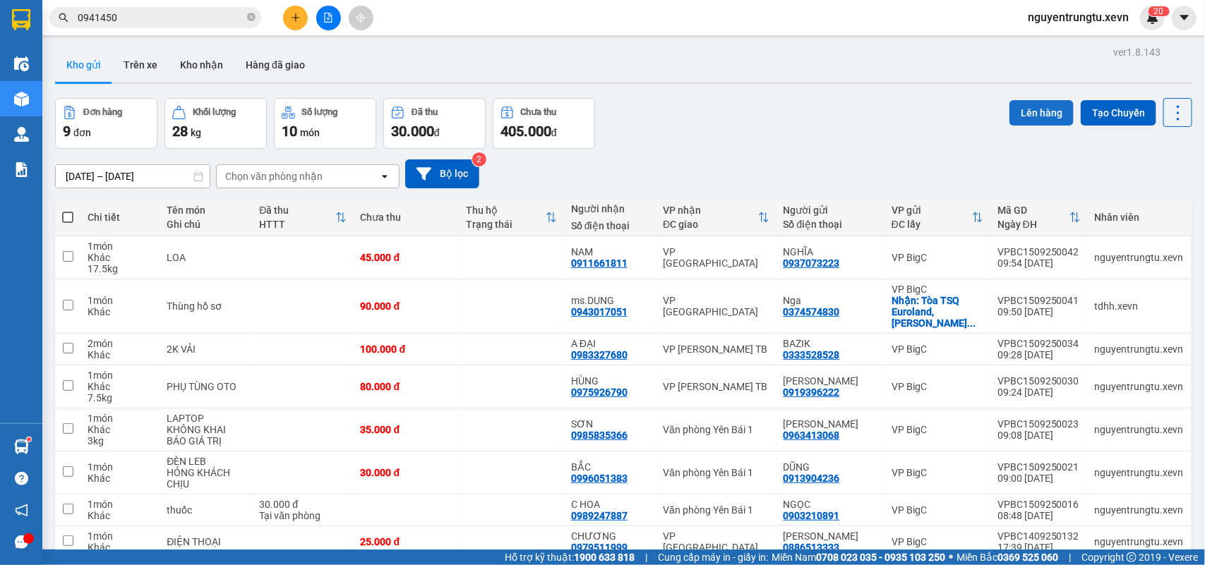
click at [1042, 115] on button "Lên hàng" at bounding box center [1041, 112] width 64 height 25
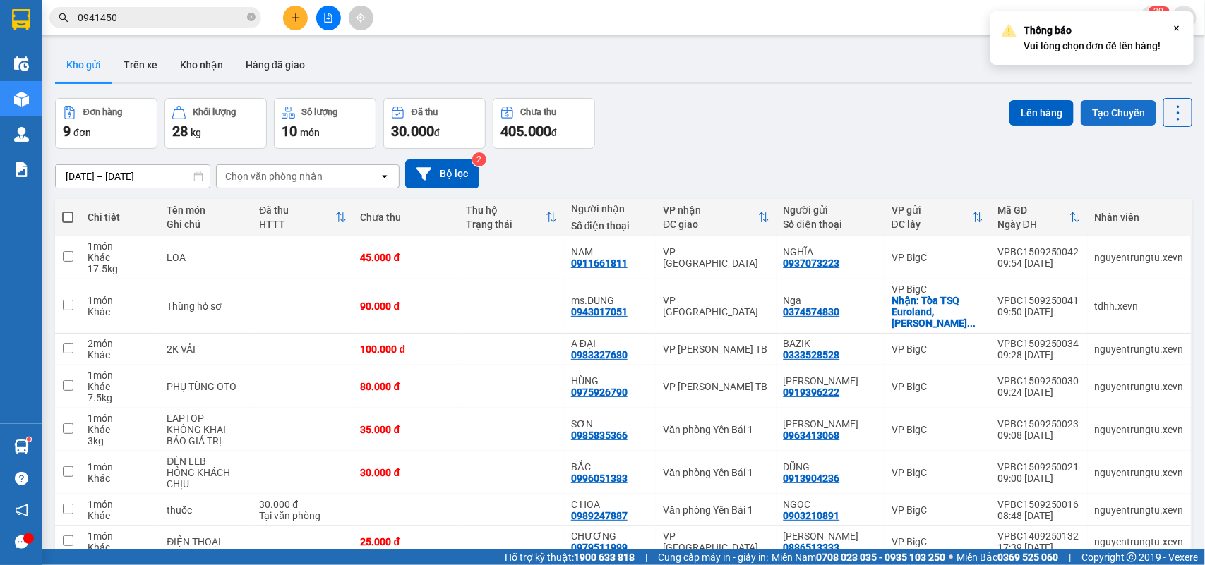
click at [1131, 115] on button "Tạo Chuyến" at bounding box center [1118, 112] width 76 height 25
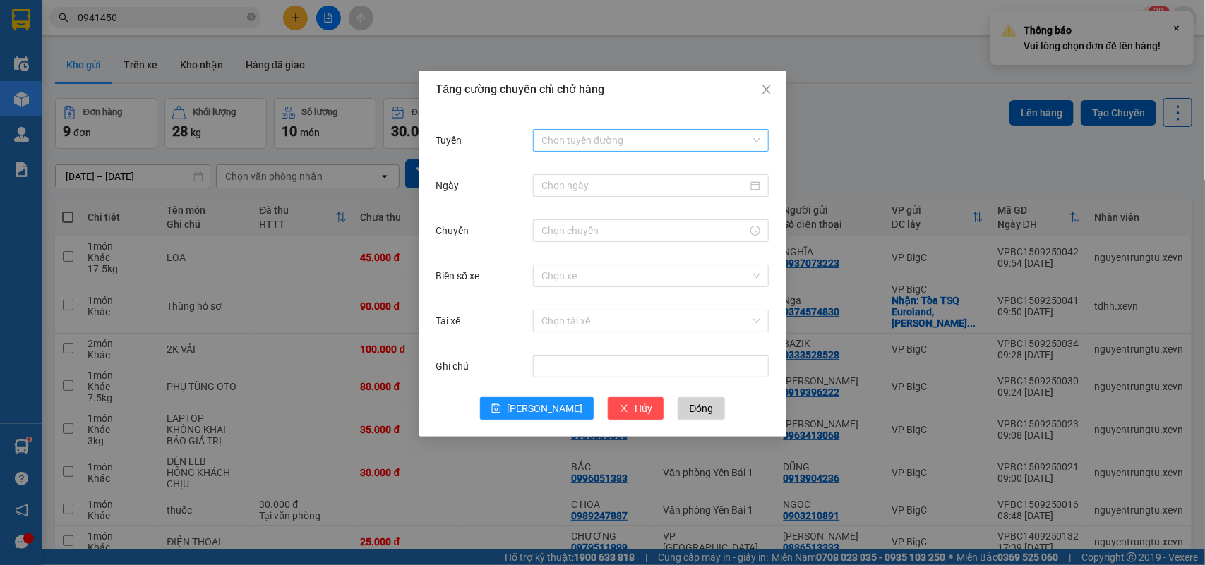
click at [682, 145] on input "Tuyến" at bounding box center [645, 140] width 209 height 21
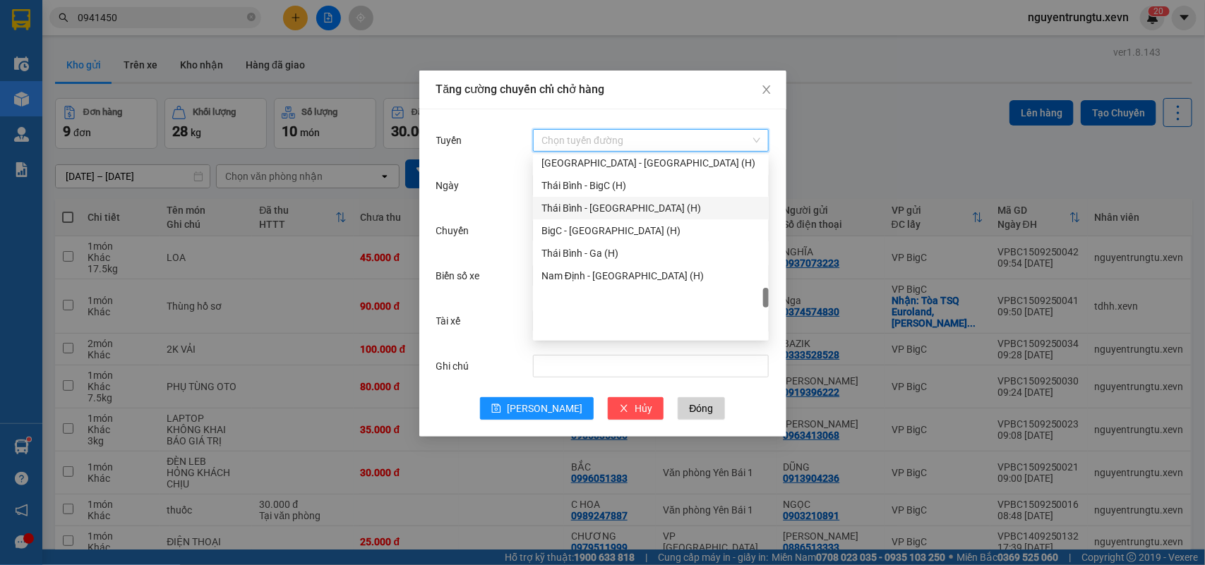
scroll to position [1498, 0]
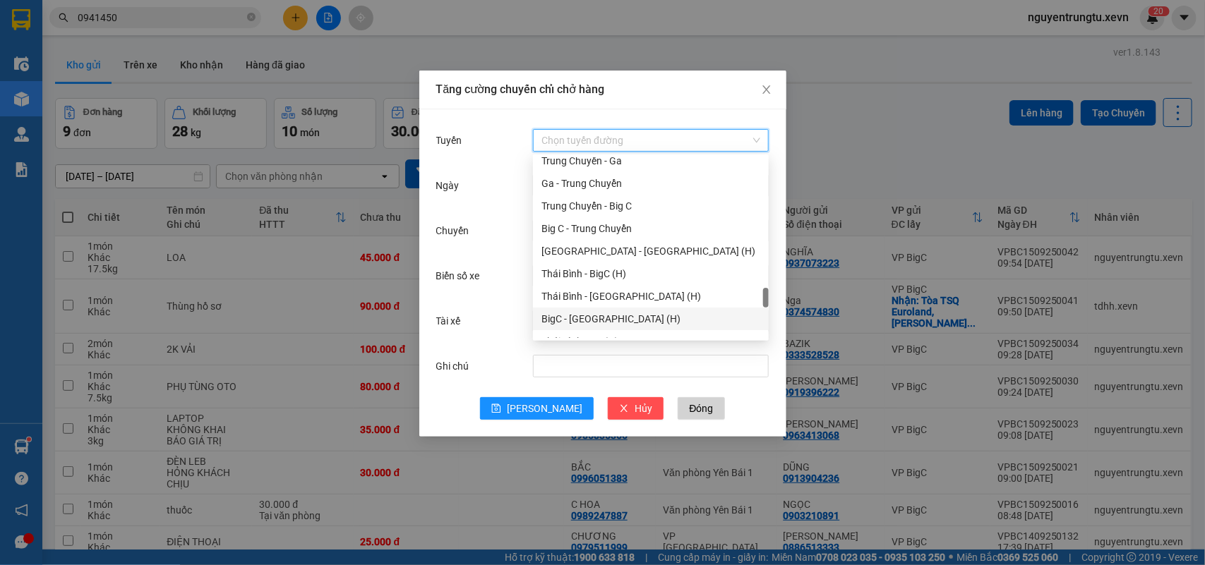
click at [610, 313] on div "BigC - Thái Bình (H)" at bounding box center [650, 319] width 219 height 16
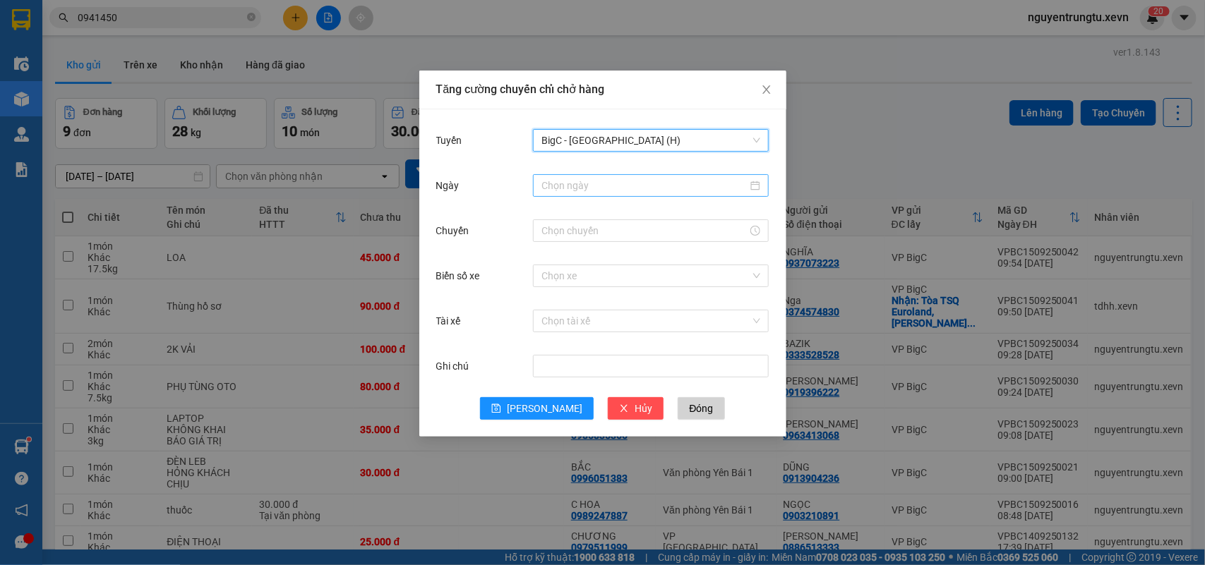
click at [634, 195] on div at bounding box center [651, 185] width 236 height 23
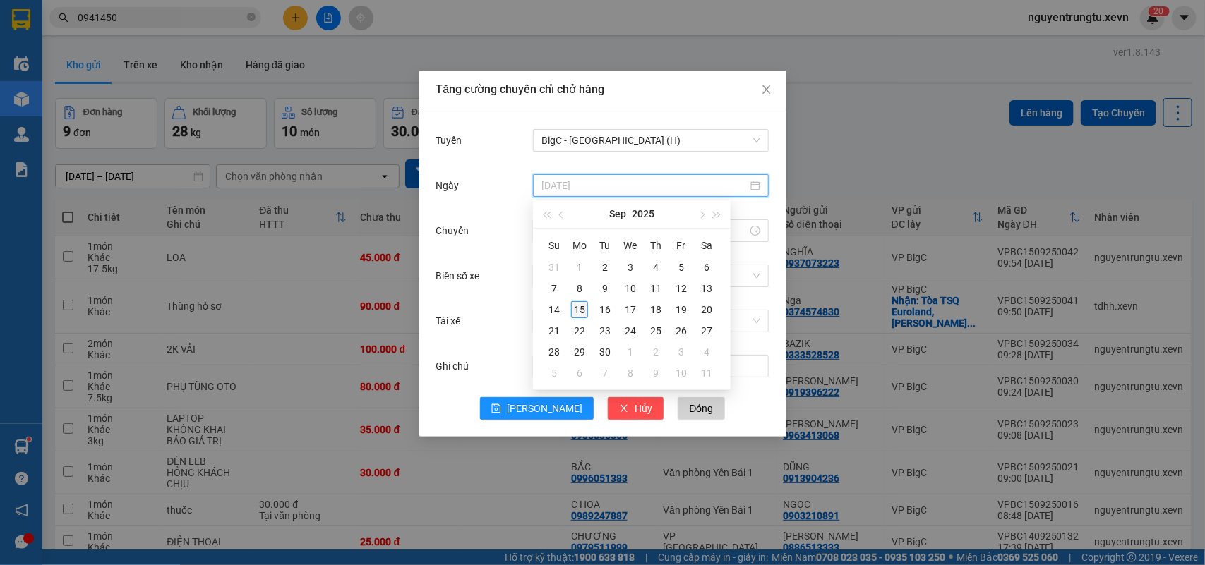
type input "15/09/2025"
click at [584, 308] on div "15" at bounding box center [579, 309] width 17 height 17
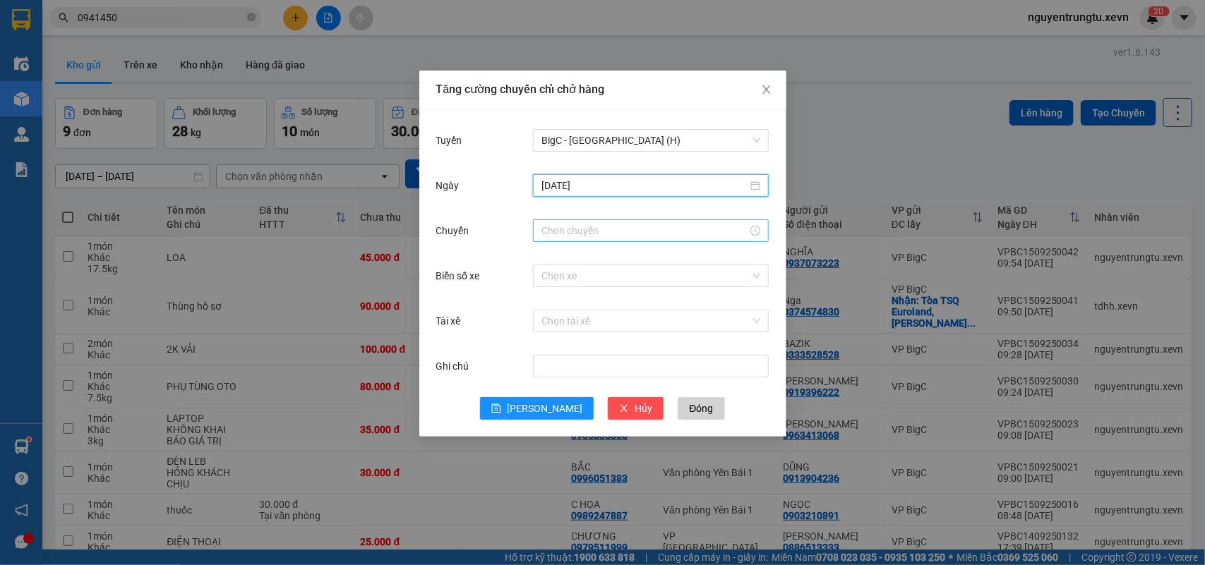
click at [637, 238] on div at bounding box center [651, 230] width 236 height 23
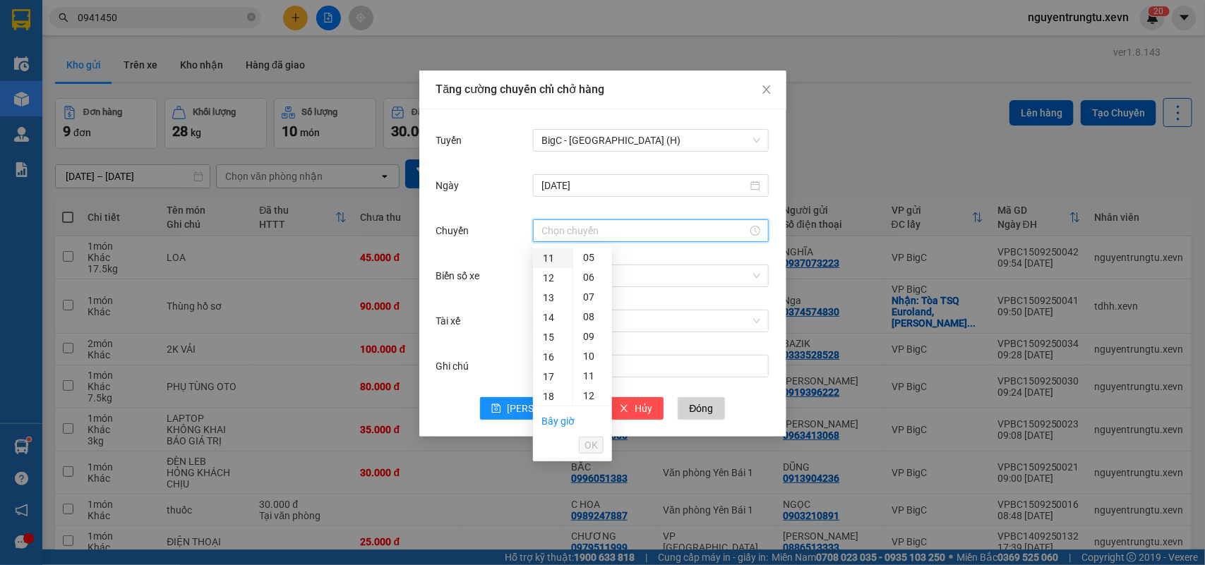
click at [555, 255] on div "11" at bounding box center [553, 258] width 40 height 20
click at [591, 356] on div "05" at bounding box center [592, 356] width 39 height 20
type input "11:05"
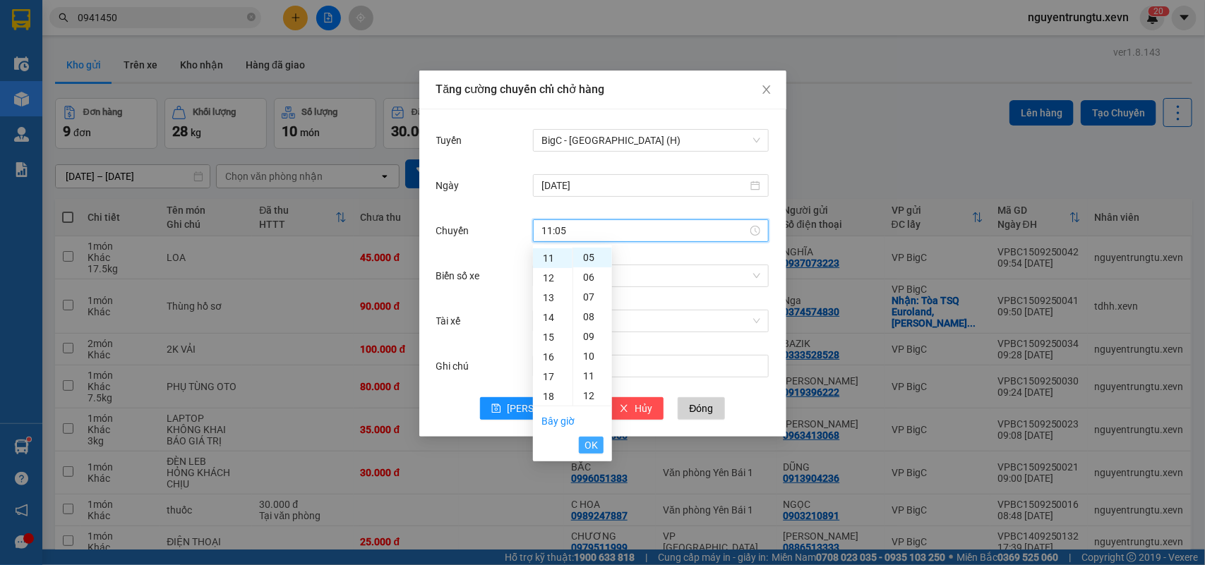
click at [594, 445] on span "OK" at bounding box center [590, 446] width 13 height 16
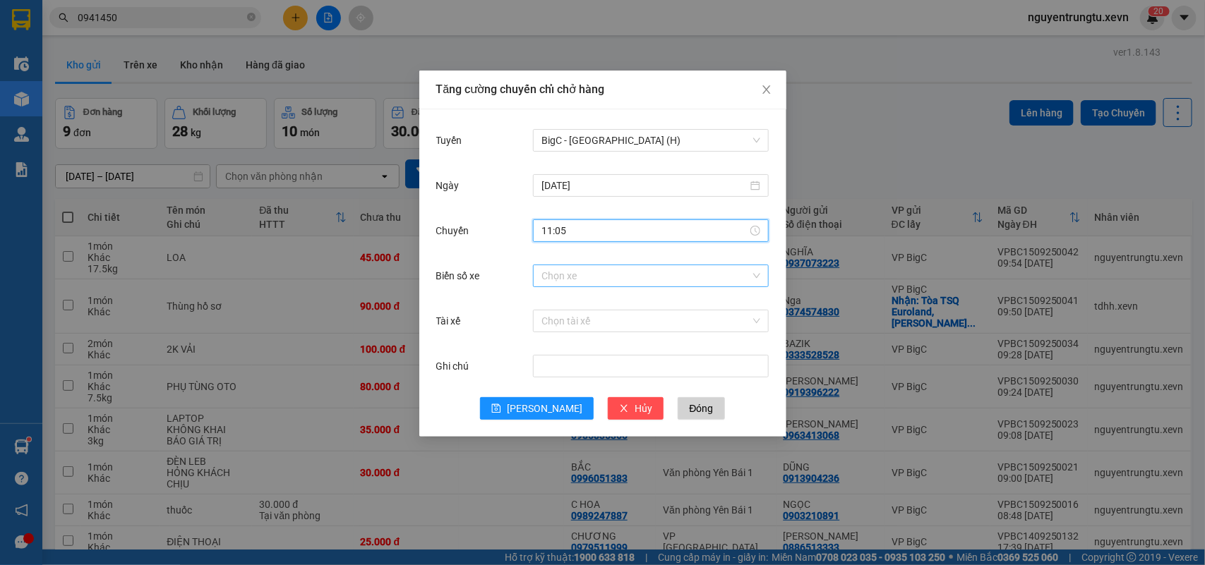
click at [655, 283] on input "Biển số xe" at bounding box center [645, 275] width 209 height 21
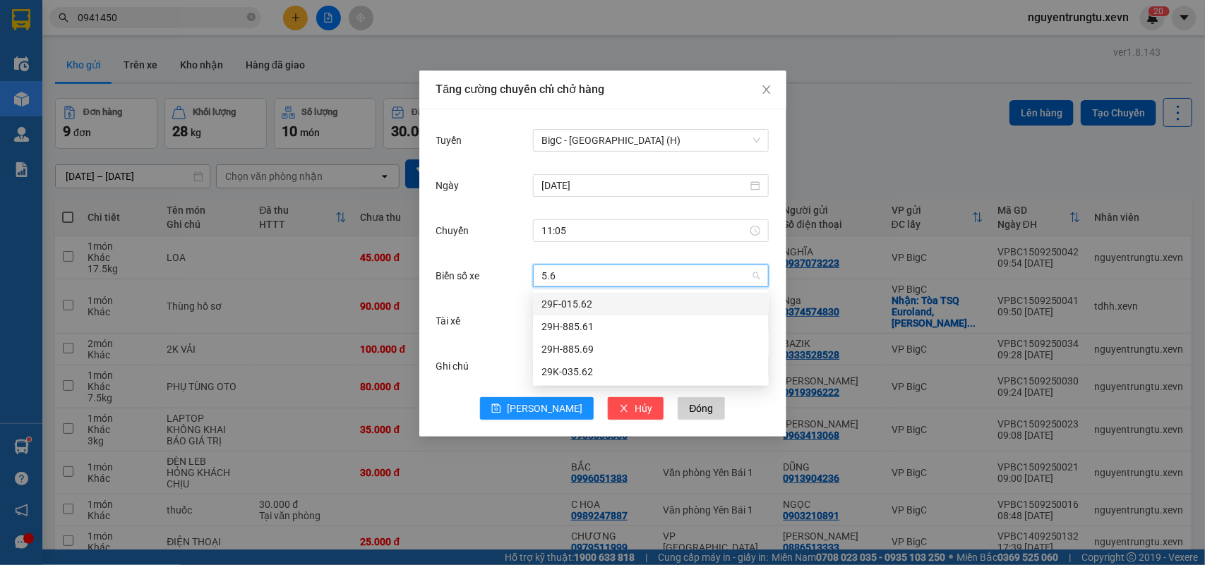
type input "5.69"
click at [570, 300] on div "29H-885.69" at bounding box center [650, 304] width 219 height 16
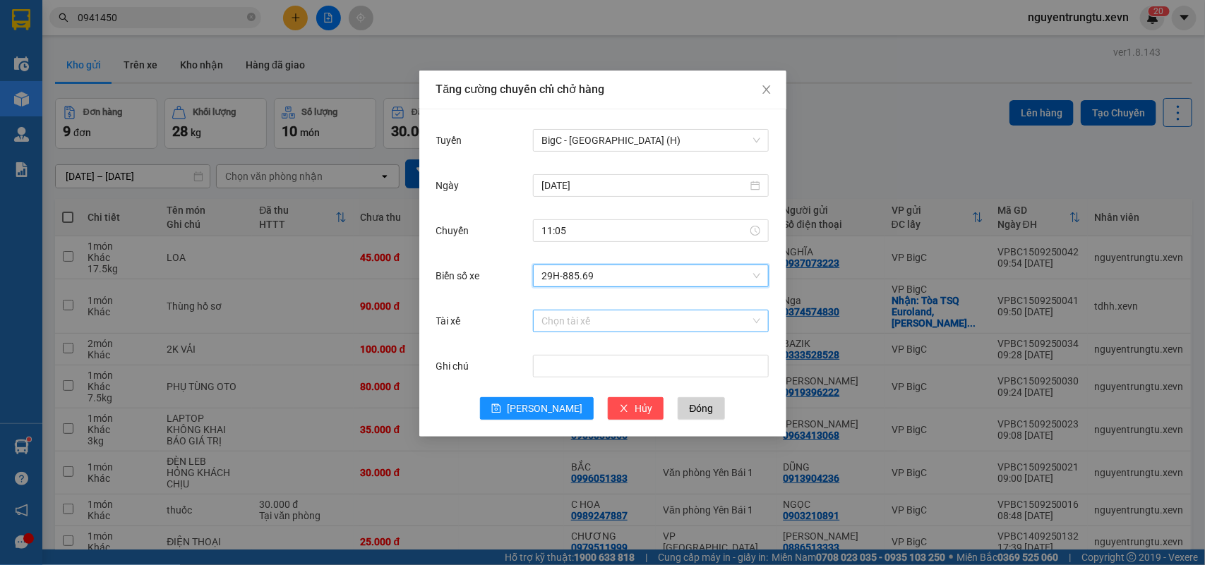
click at [567, 325] on input "Tài xế" at bounding box center [645, 321] width 209 height 21
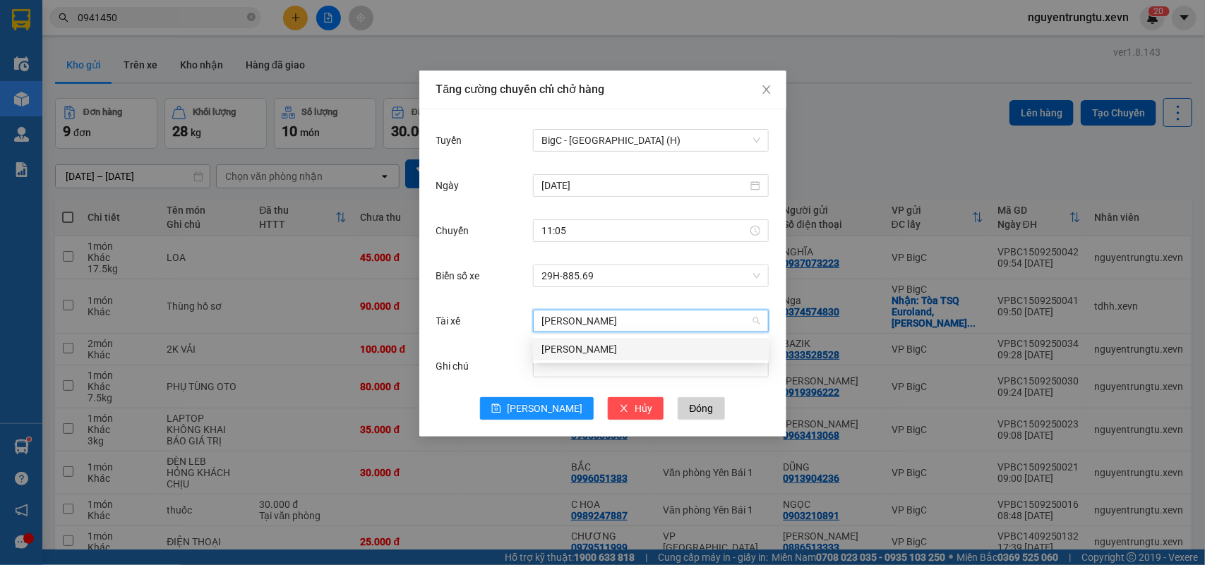
type input "trần ngọc dũng"
click at [648, 344] on div "Trần Ngọc Dũng" at bounding box center [650, 350] width 219 height 16
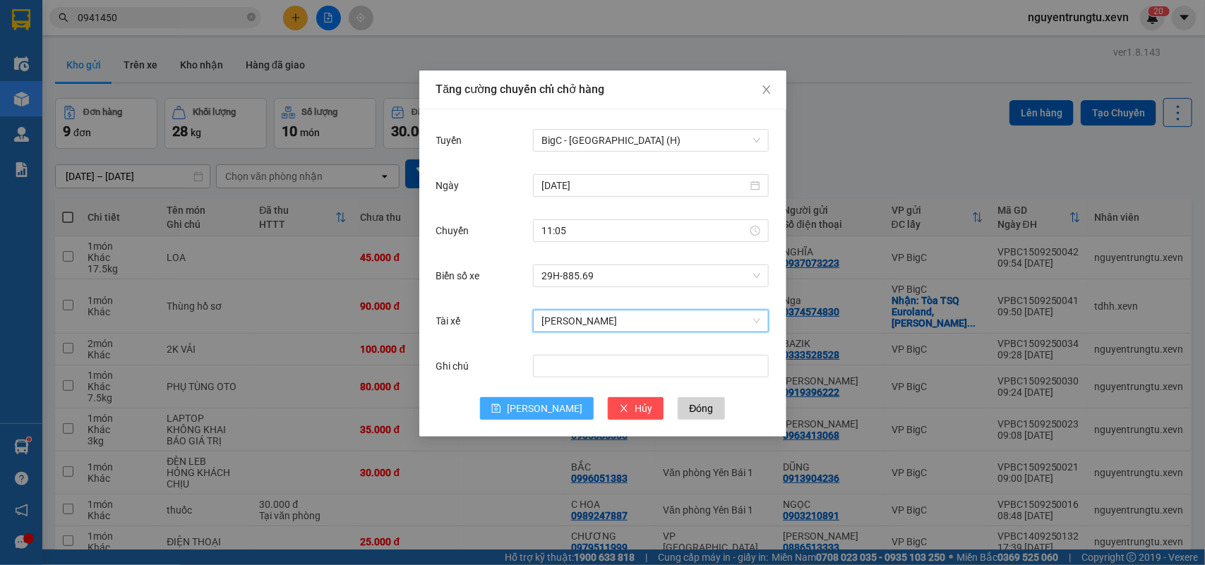
click at [533, 406] on button "Lưu" at bounding box center [537, 408] width 114 height 23
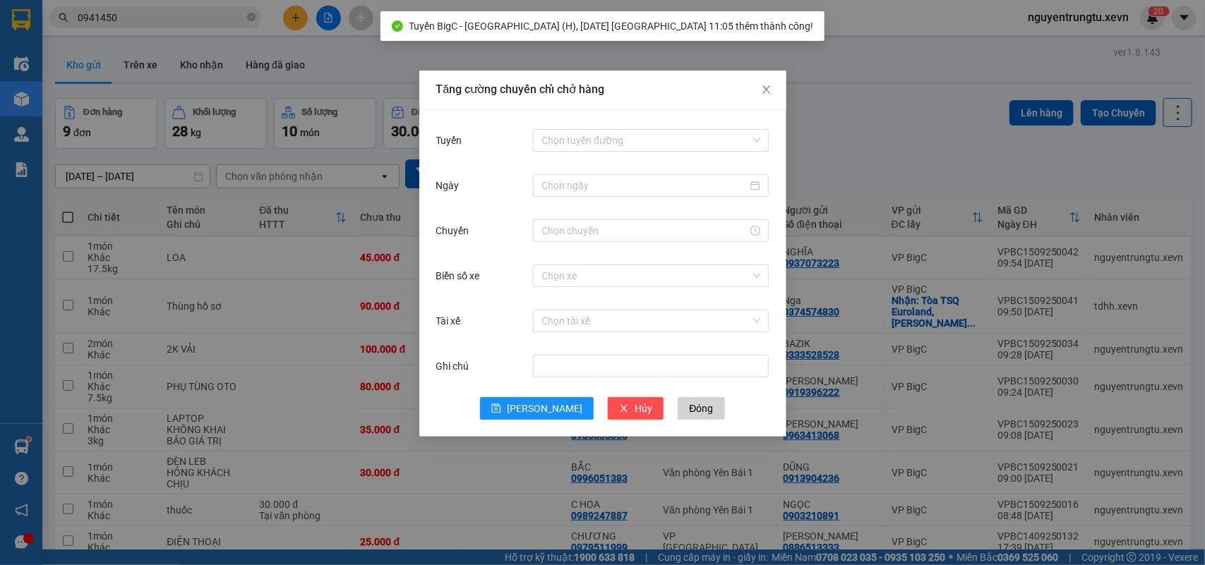
click at [5, 457] on div "Tăng cường chuyến chỉ chở hàng Tuyến Chọn tuyến đường Ngày Chuyến Biển số xe Ch…" at bounding box center [602, 282] width 1205 height 565
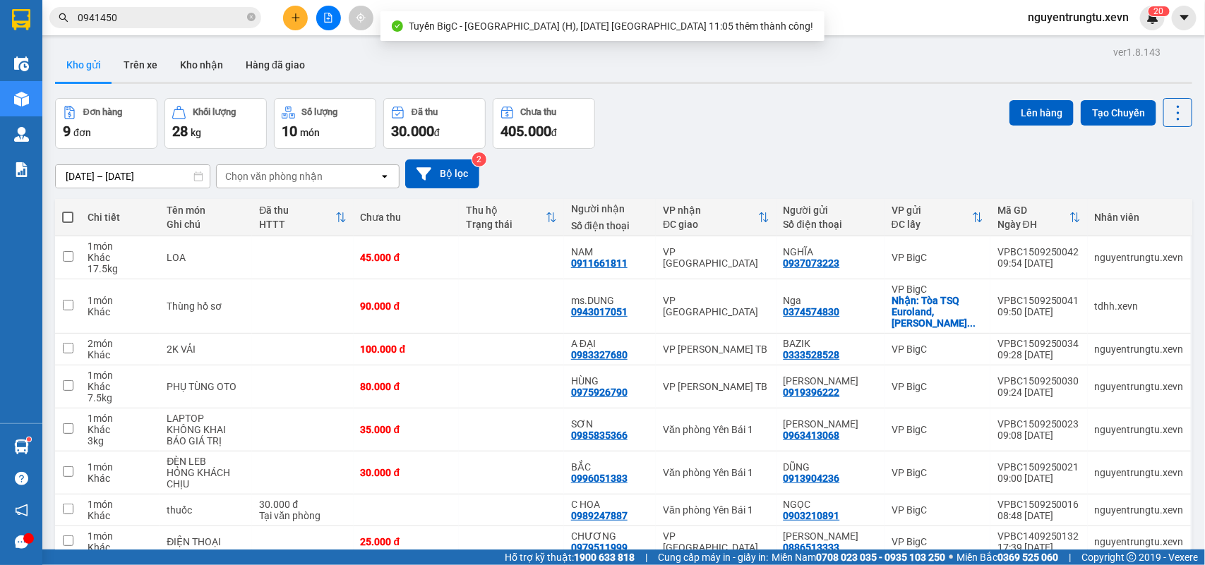
click at [25, 432] on div "Hàng sắp về" at bounding box center [21, 447] width 42 height 32
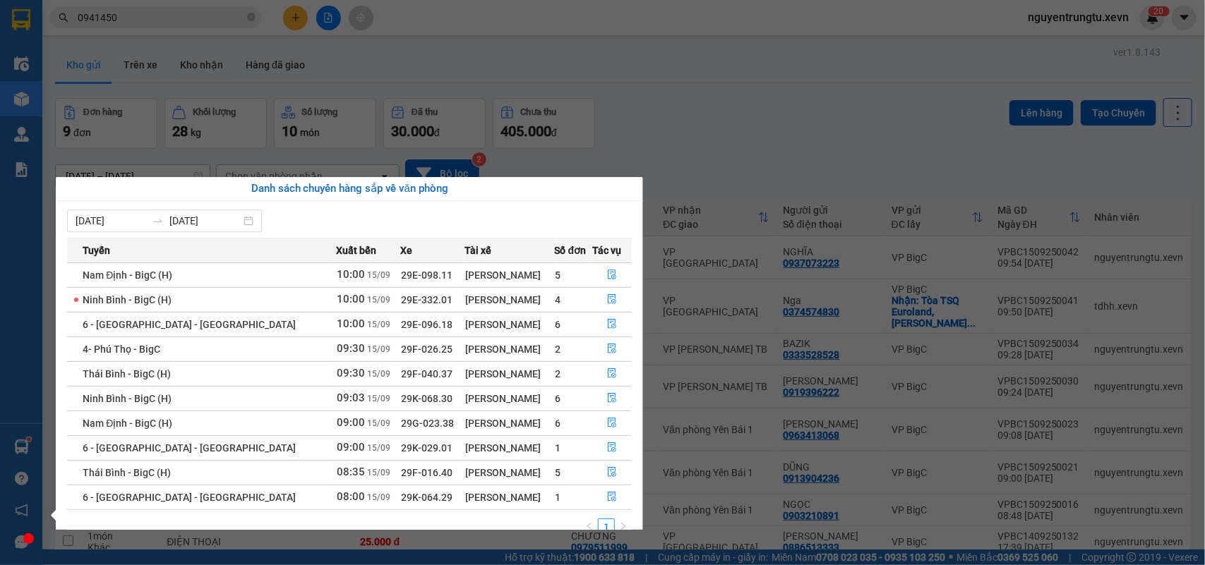
click at [402, 474] on span "29F-016.40" at bounding box center [428, 472] width 52 height 11
copy td "29F-016.40"
click at [402, 421] on span "29G-023.38" at bounding box center [428, 423] width 53 height 11
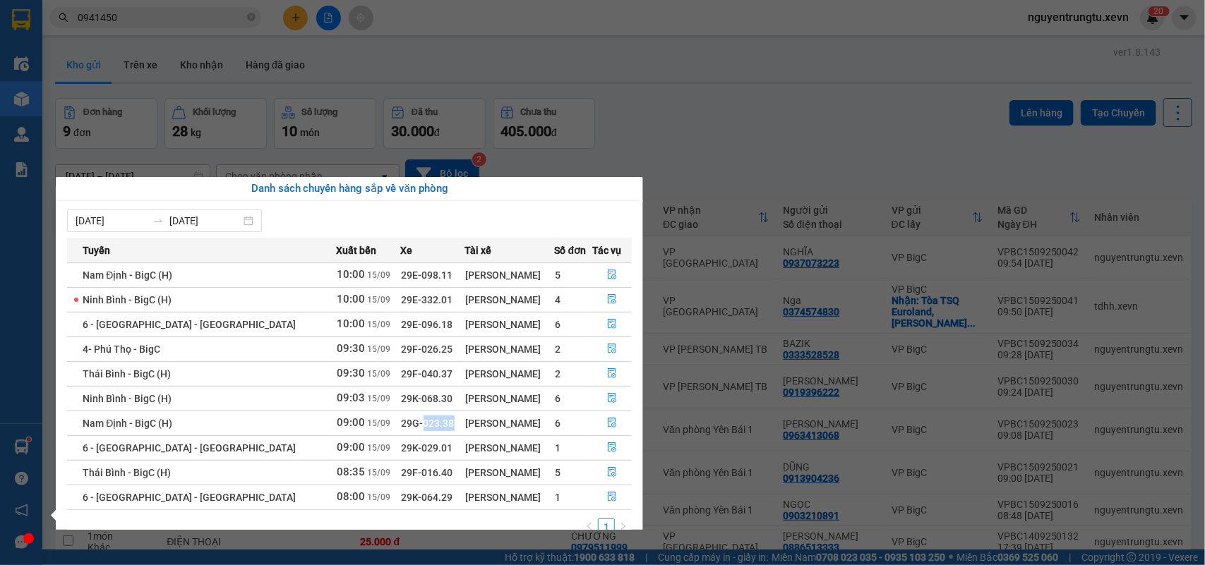
click at [402, 421] on span "29G-023.38" at bounding box center [428, 423] width 53 height 11
copy td "29G-023.38"
click at [402, 401] on span "29K-068.30" at bounding box center [428, 398] width 52 height 11
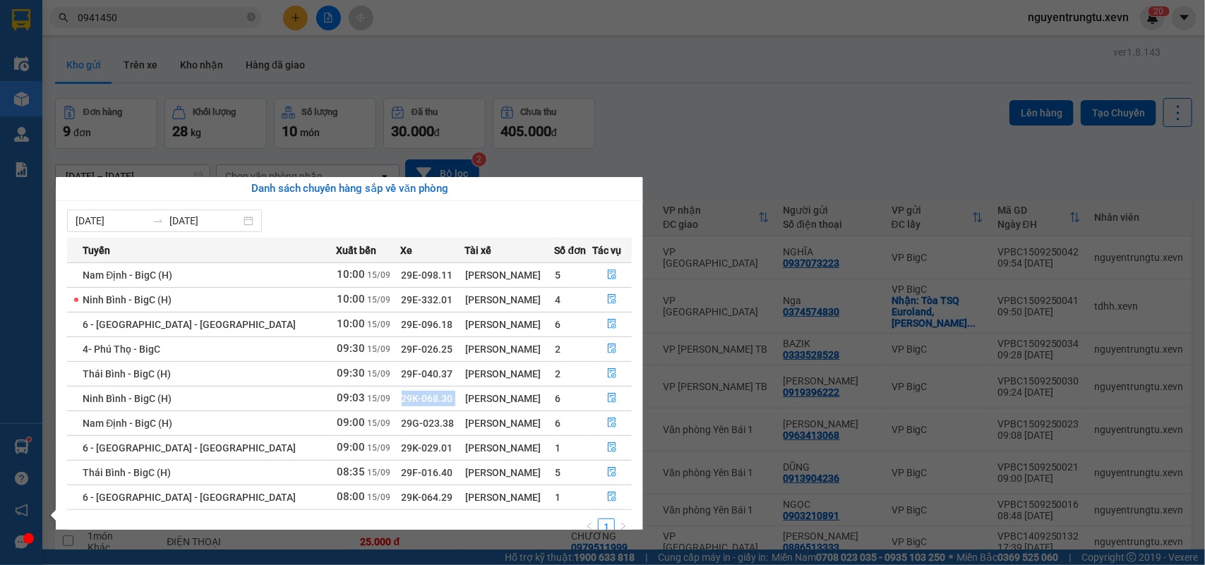
click at [402, 401] on span "29K-068.30" at bounding box center [428, 398] width 52 height 11
copy td "29K-068.30"
click at [402, 478] on span "29F-016.40" at bounding box center [428, 472] width 52 height 11
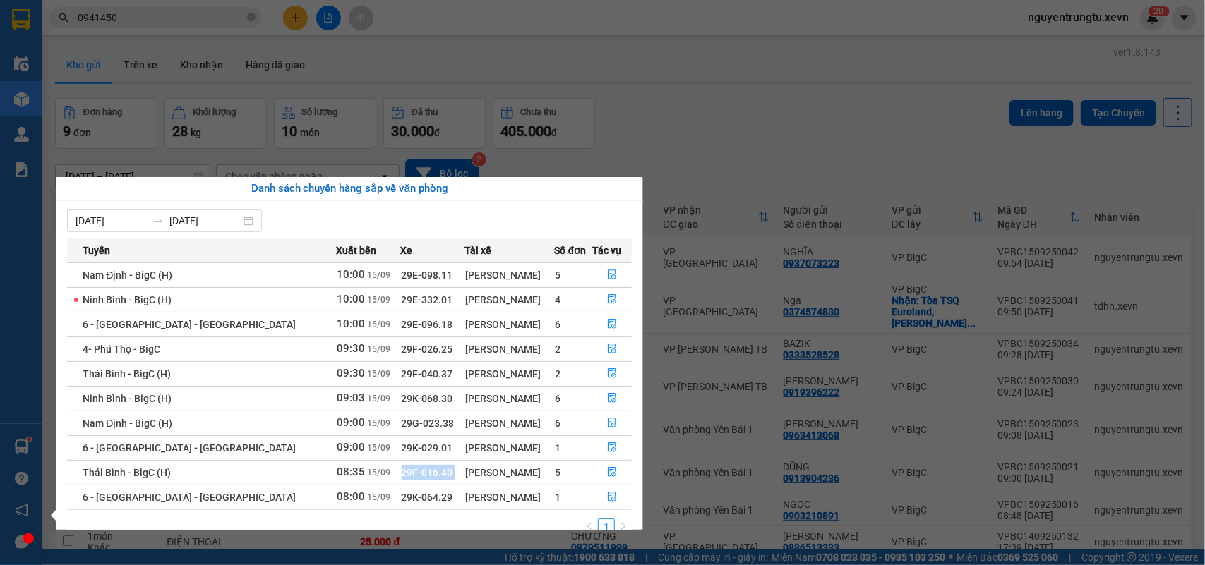
copy td "29F-016.40"
click at [402, 502] on span "29K-064.29" at bounding box center [428, 497] width 52 height 11
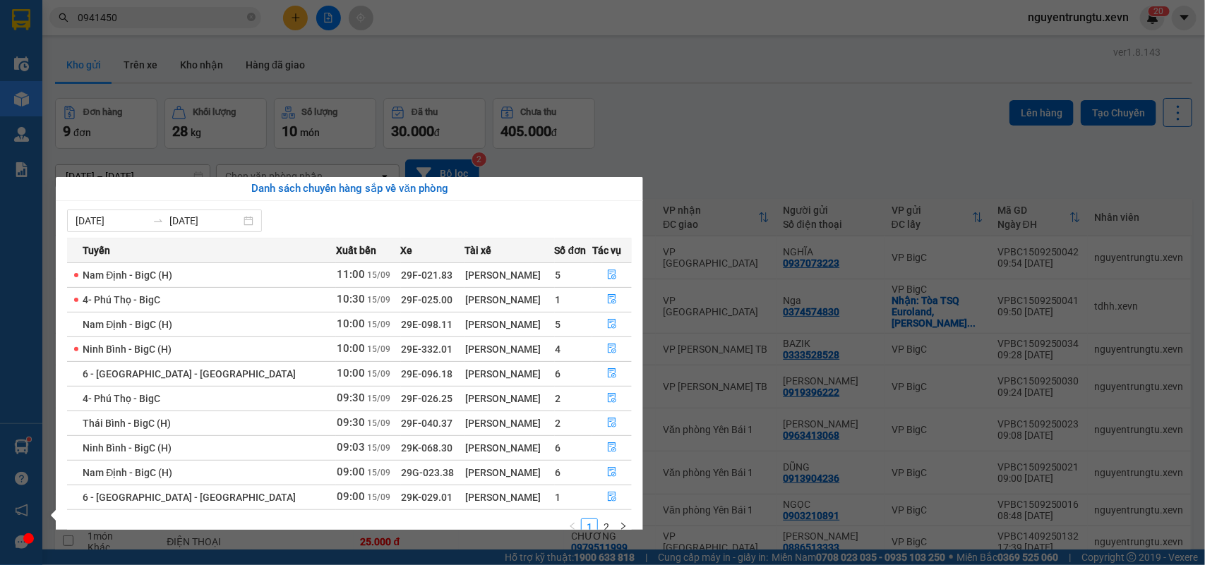
click at [602, 71] on section "Kết quả tìm kiếm ( 147 ) Bộ lọc Thuộc VP này Mã ĐH Trạng thái Món hàng Thu hộ T…" at bounding box center [602, 282] width 1205 height 565
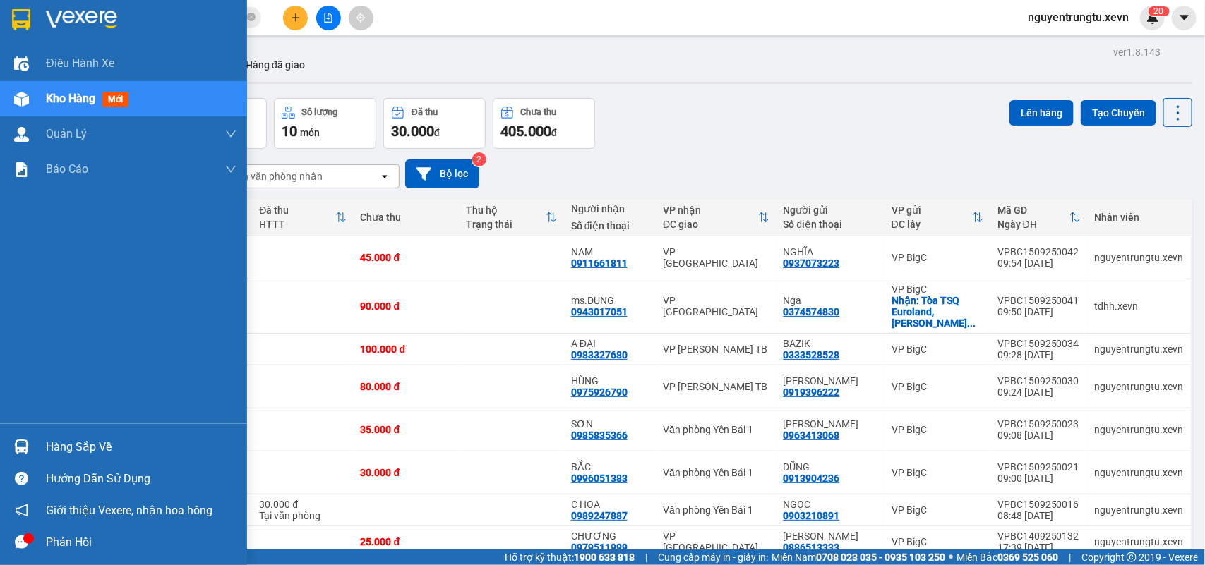
click at [25, 445] on img at bounding box center [21, 447] width 15 height 15
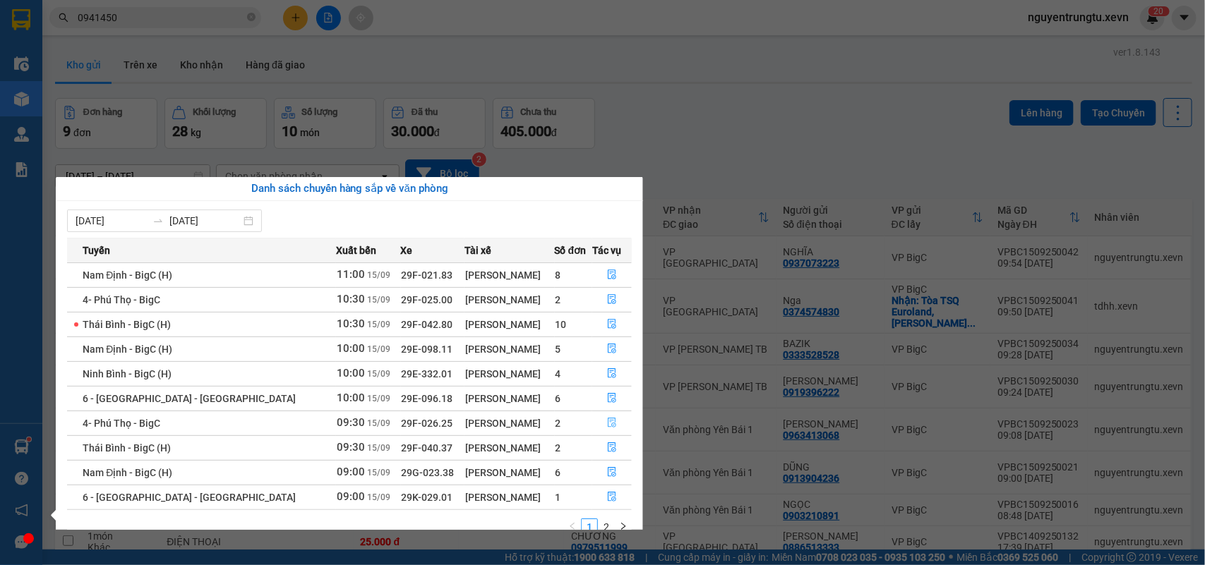
scroll to position [25, 0]
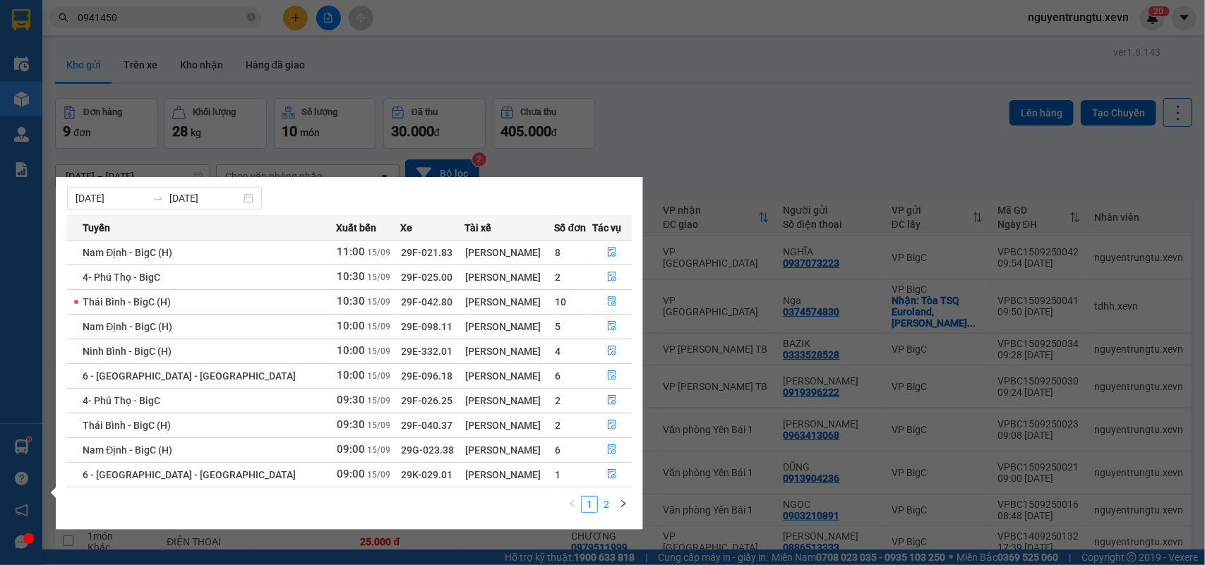
click at [608, 499] on link "2" at bounding box center [606, 505] width 16 height 16
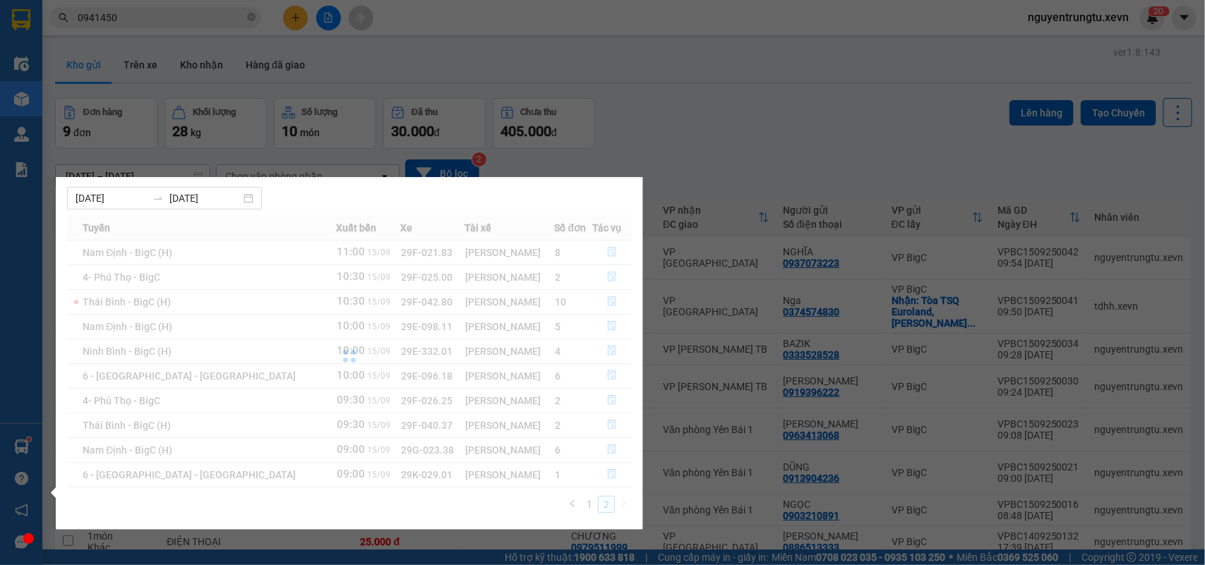
scroll to position [0, 0]
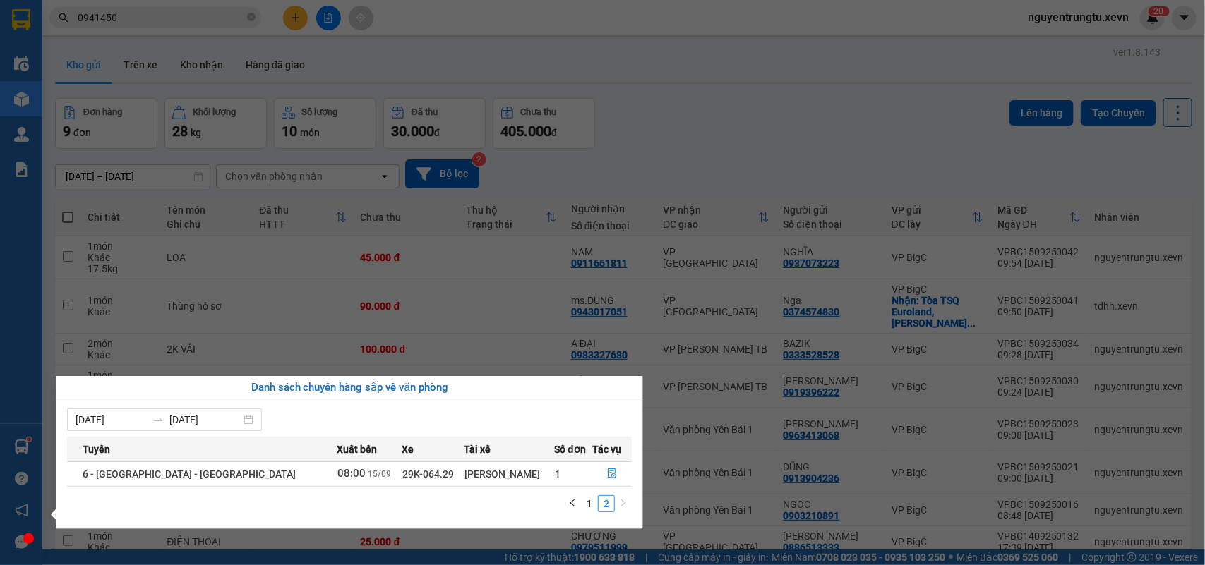
click at [402, 474] on span "29K-064.29" at bounding box center [428, 474] width 52 height 11
click at [590, 502] on link "1" at bounding box center [589, 504] width 16 height 16
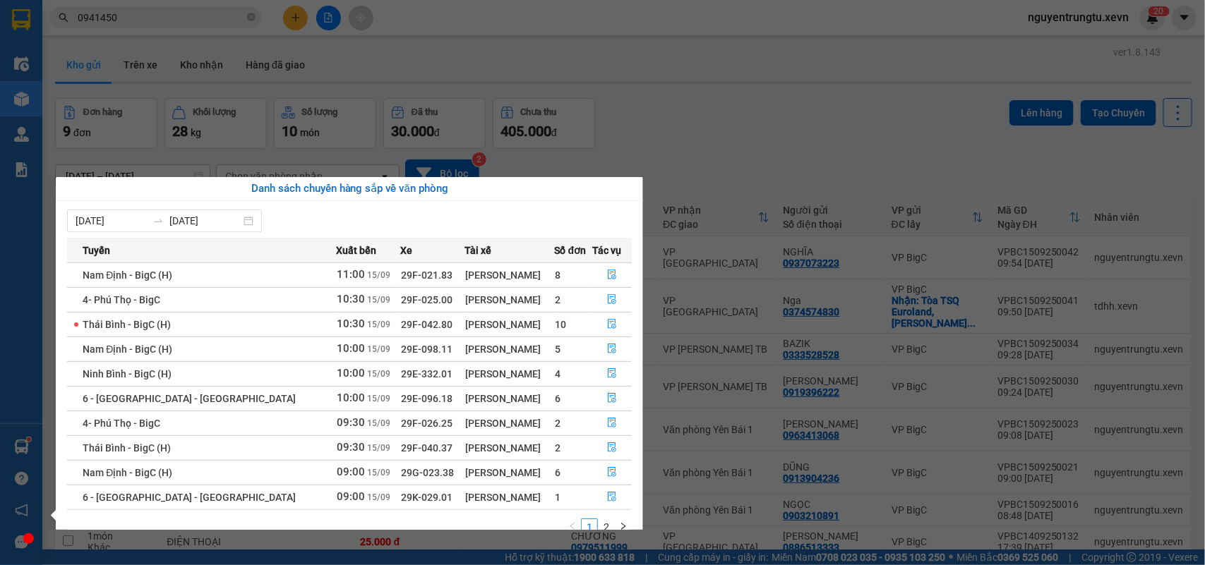
click at [402, 478] on span "29G-023.38" at bounding box center [428, 472] width 53 height 11
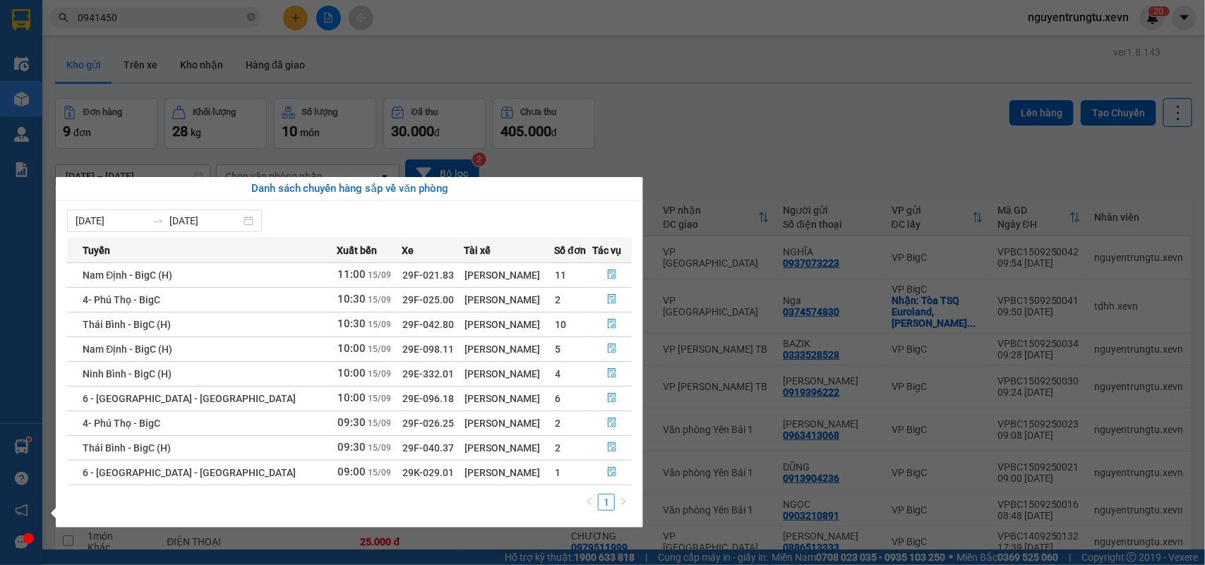
click at [1112, 143] on section "Kết quả tìm kiếm ( 147 ) Bộ lọc Thuộc VP này Mã ĐH Trạng thái Món hàng Thu hộ T…" at bounding box center [602, 282] width 1205 height 565
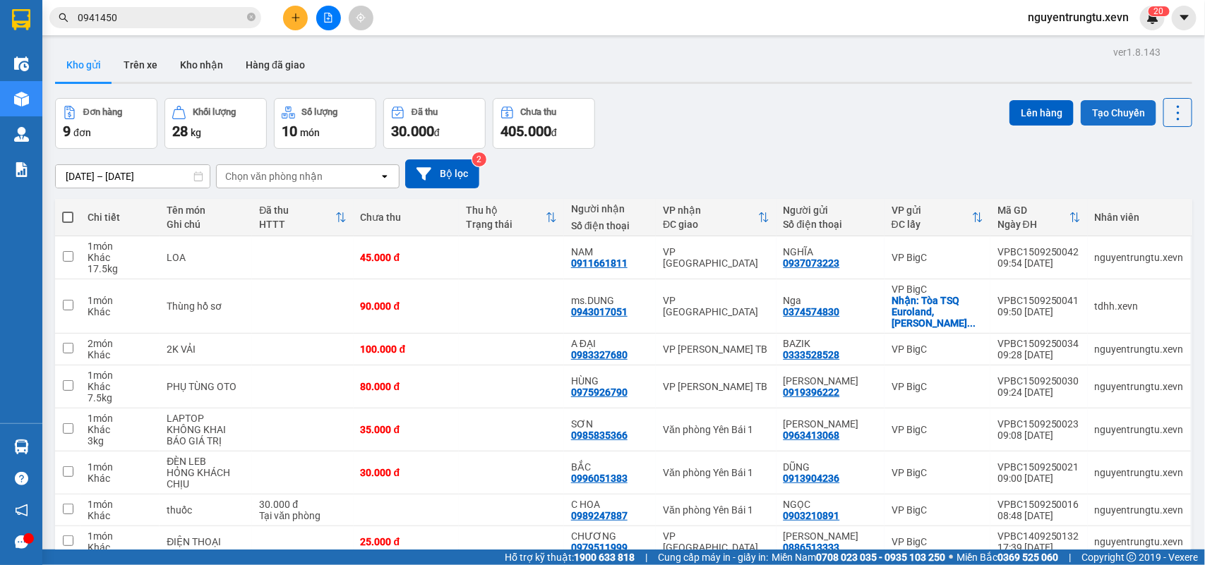
click at [1116, 107] on button "Tạo Chuyến" at bounding box center [1118, 112] width 76 height 25
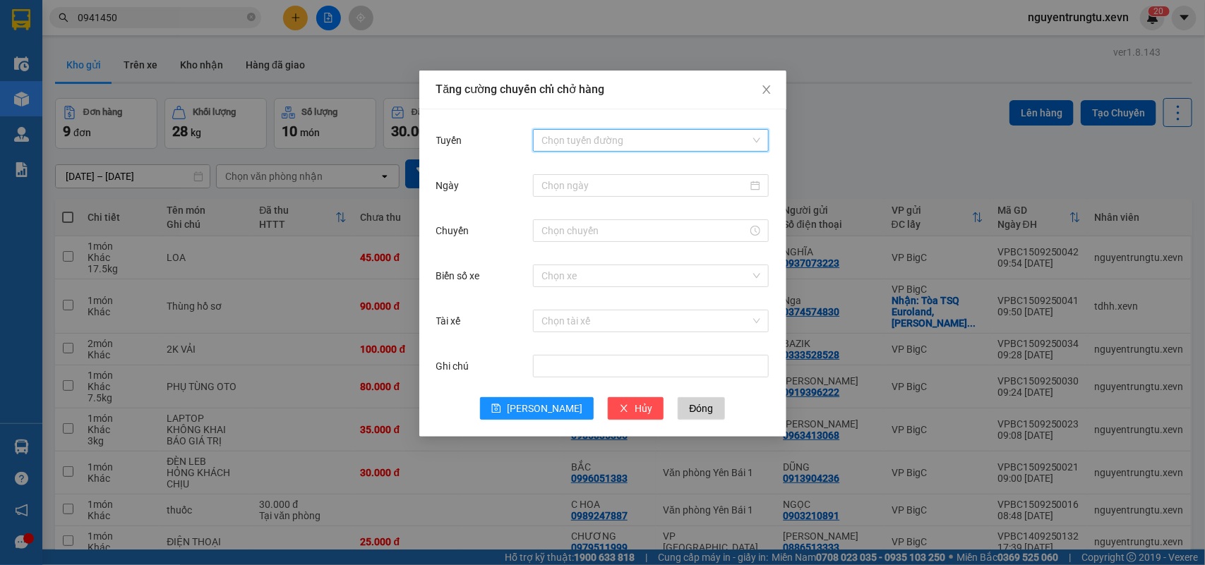
click at [601, 141] on input "Tuyến" at bounding box center [645, 140] width 209 height 21
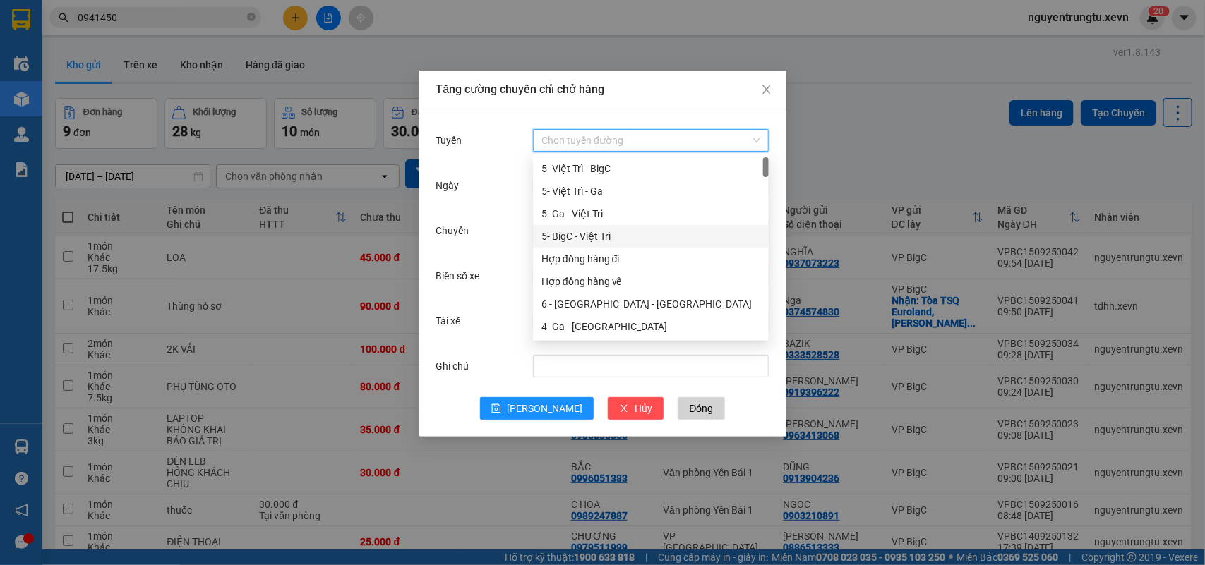
click at [605, 231] on div "5- BigC - Việt Trì" at bounding box center [650, 237] width 219 height 16
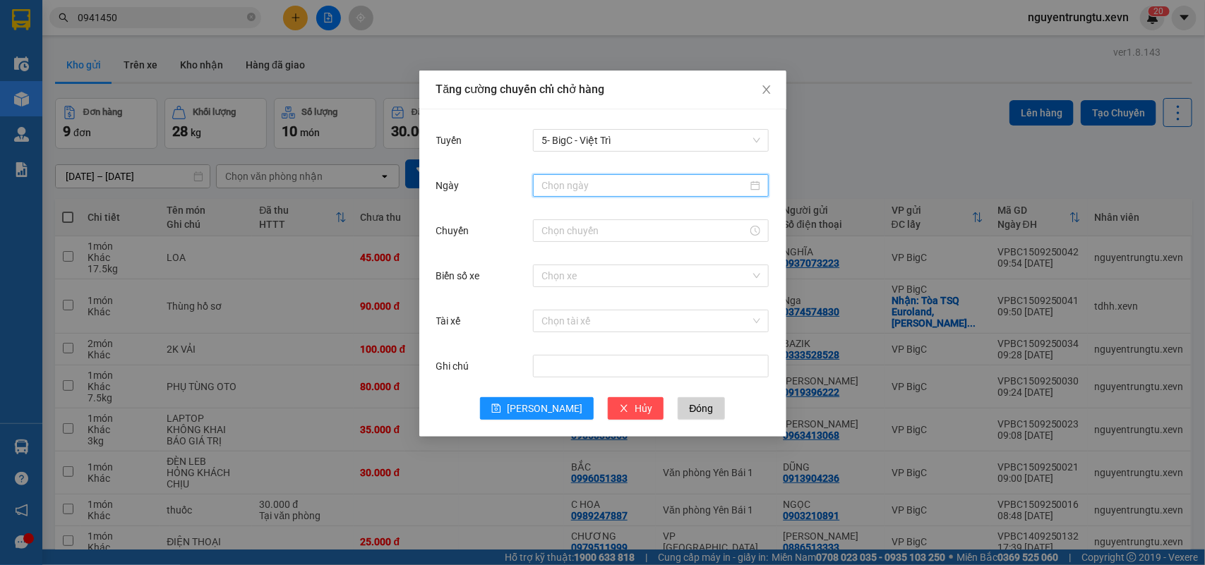
click at [589, 185] on input "Ngày" at bounding box center [644, 186] width 206 height 16
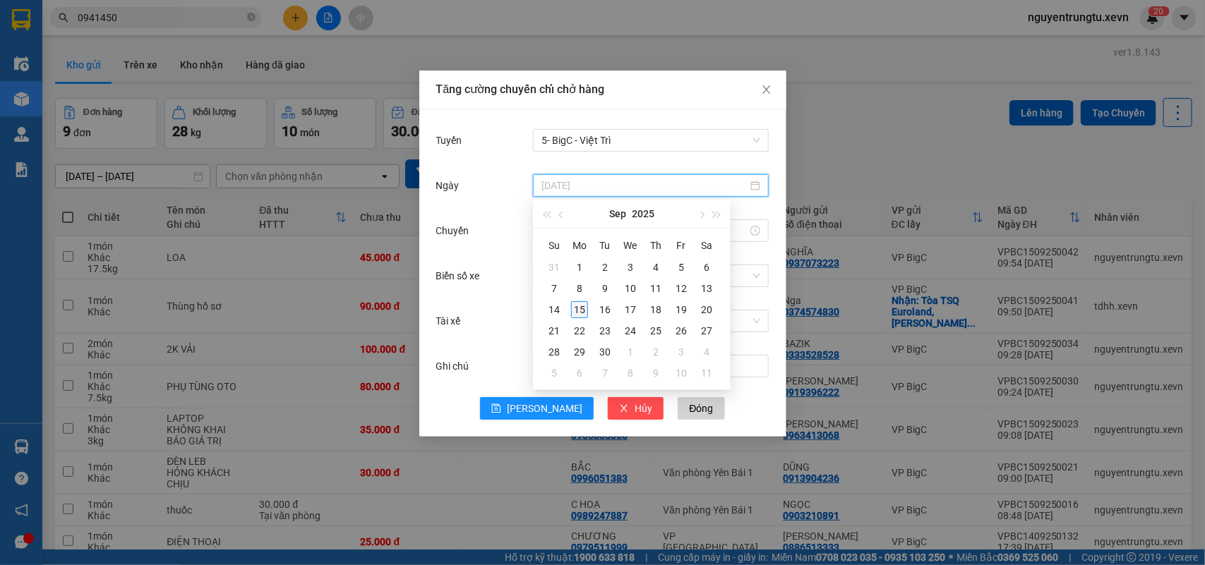
type input "15/09/2025"
click at [579, 308] on div "15" at bounding box center [579, 309] width 17 height 17
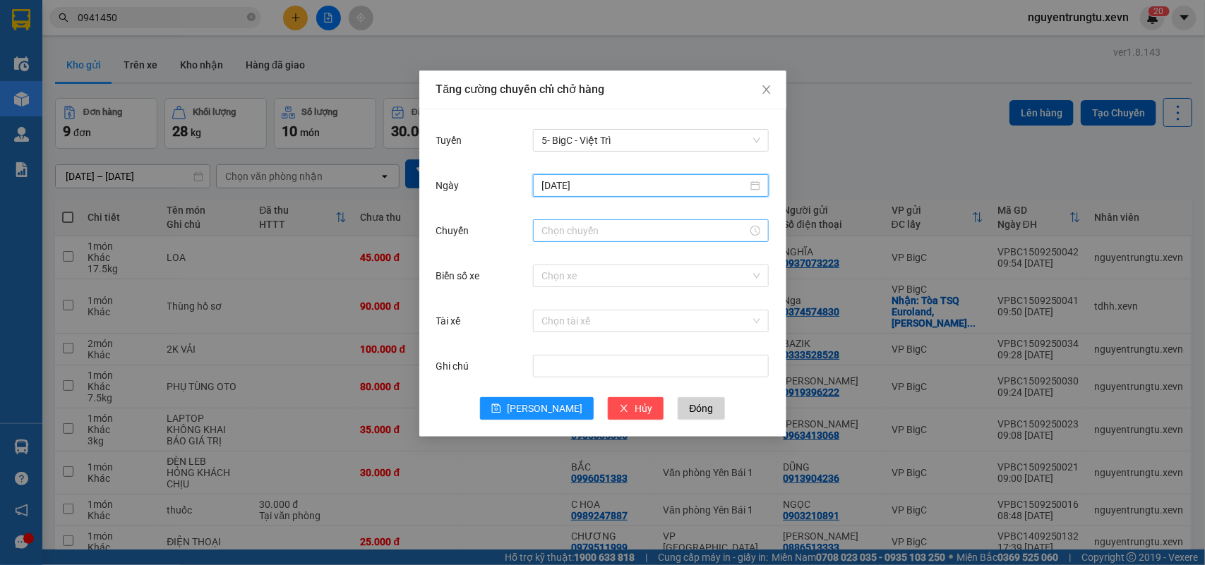
click at [589, 231] on input "Chuyến" at bounding box center [644, 231] width 206 height 16
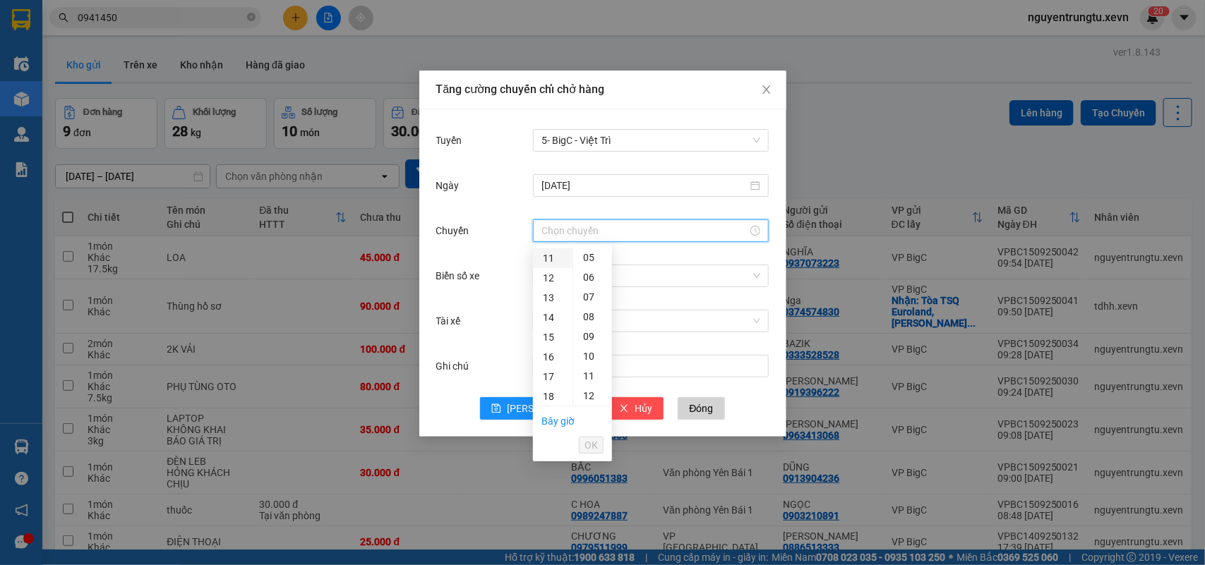
click at [549, 254] on div "11" at bounding box center [553, 258] width 40 height 20
click at [586, 353] on div "05" at bounding box center [592, 356] width 39 height 20
type input "11:05"
click at [584, 445] on span "OK" at bounding box center [590, 446] width 13 height 16
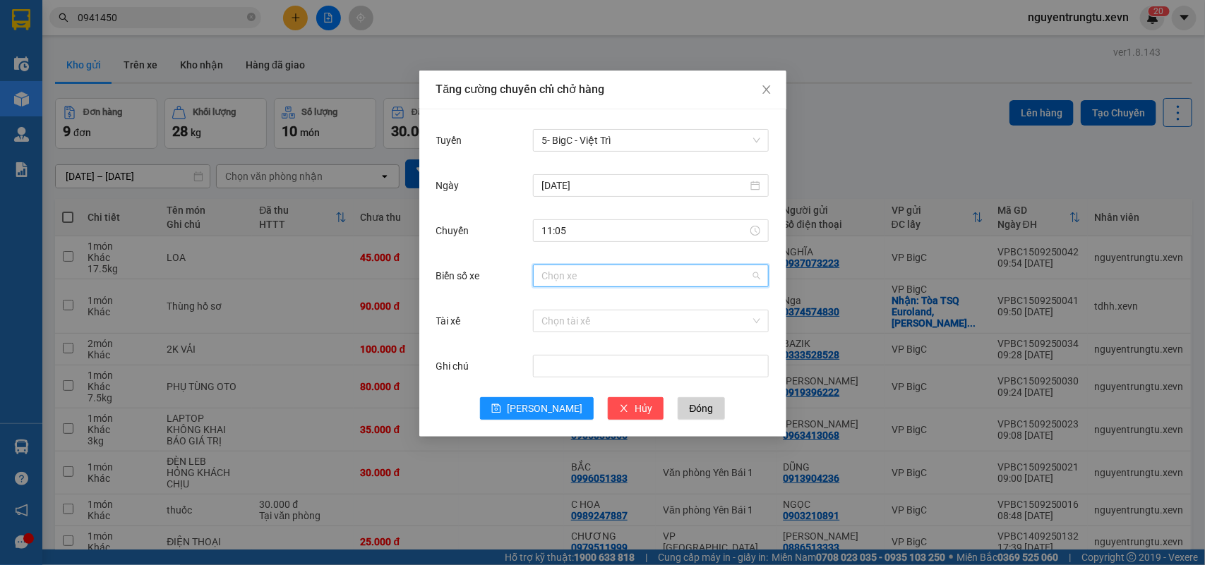
click at [717, 272] on input "Biển số xe" at bounding box center [645, 275] width 209 height 21
type input "1.07"
click at [570, 311] on div "29F-051.07" at bounding box center [650, 304] width 219 height 16
click at [569, 323] on input "Tài xế" at bounding box center [645, 321] width 209 height 21
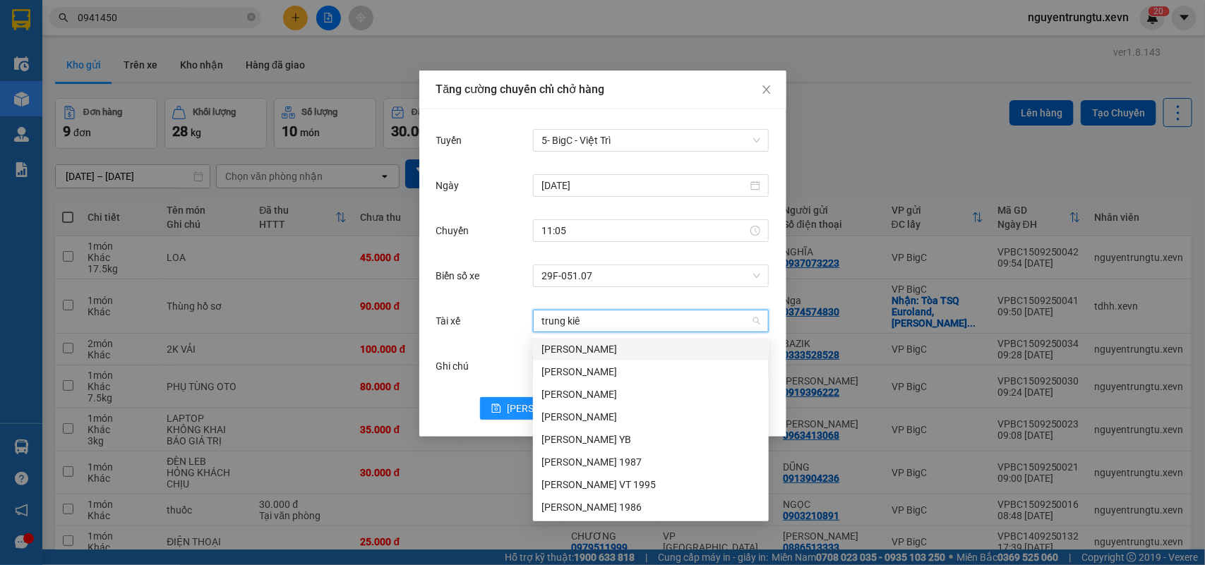
type input "trung kiên"
click at [633, 488] on div "Nguyễn Trung Kiên VT 1995" at bounding box center [650, 485] width 219 height 16
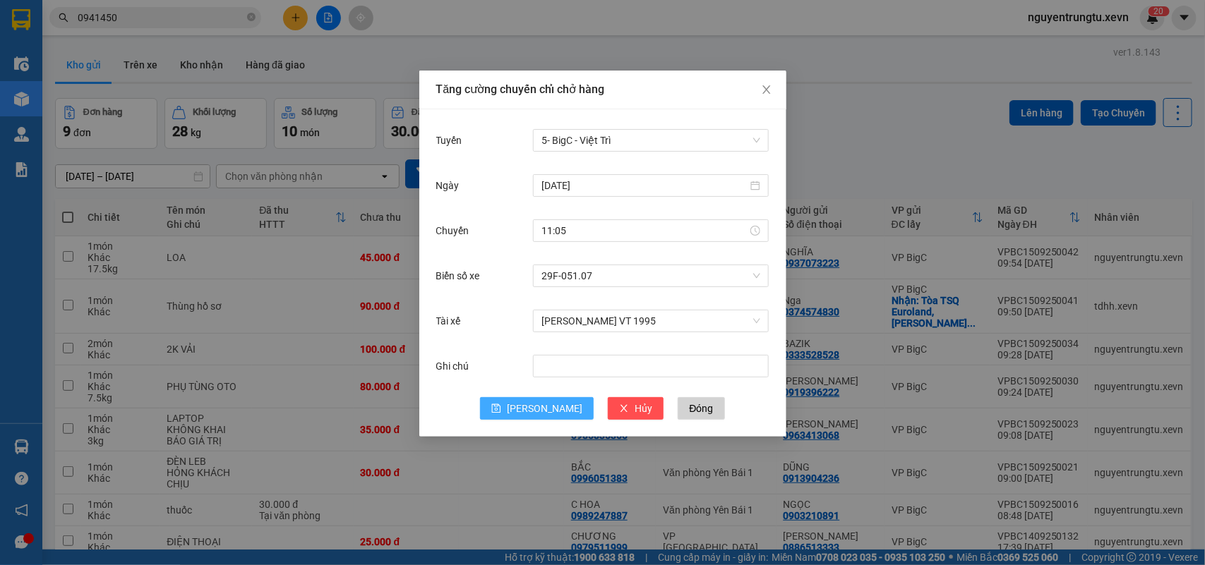
click at [534, 411] on button "Lưu" at bounding box center [537, 408] width 114 height 23
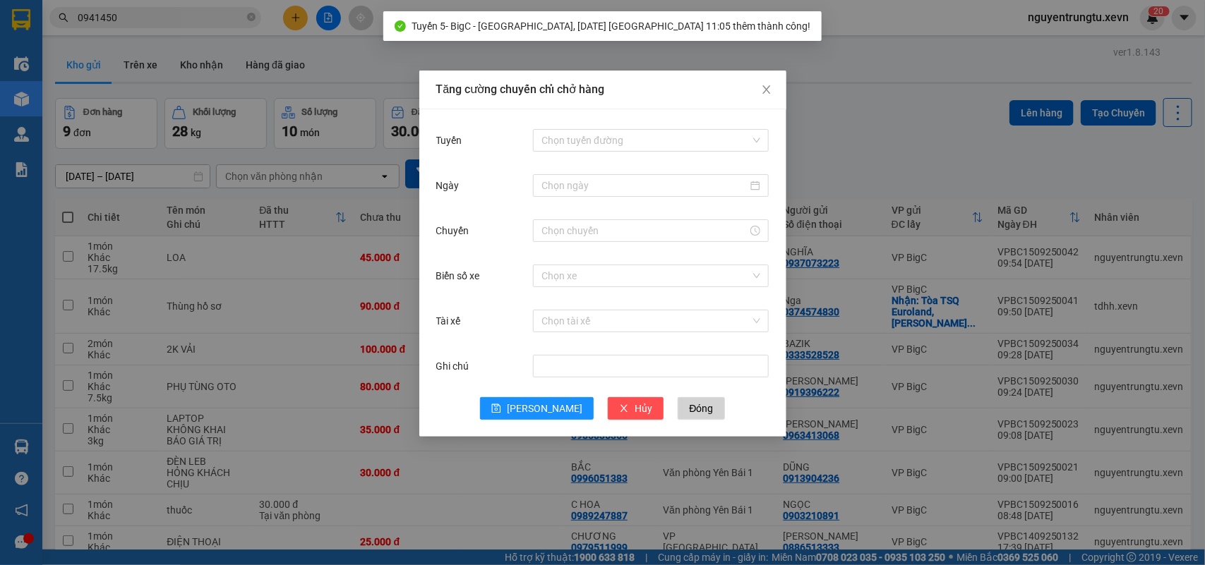
click at [836, 78] on div "Tăng cường chuyến chỉ chở hàng Tuyến Chọn tuyến đường Ngày Chuyến Biển số xe Ch…" at bounding box center [602, 282] width 1205 height 565
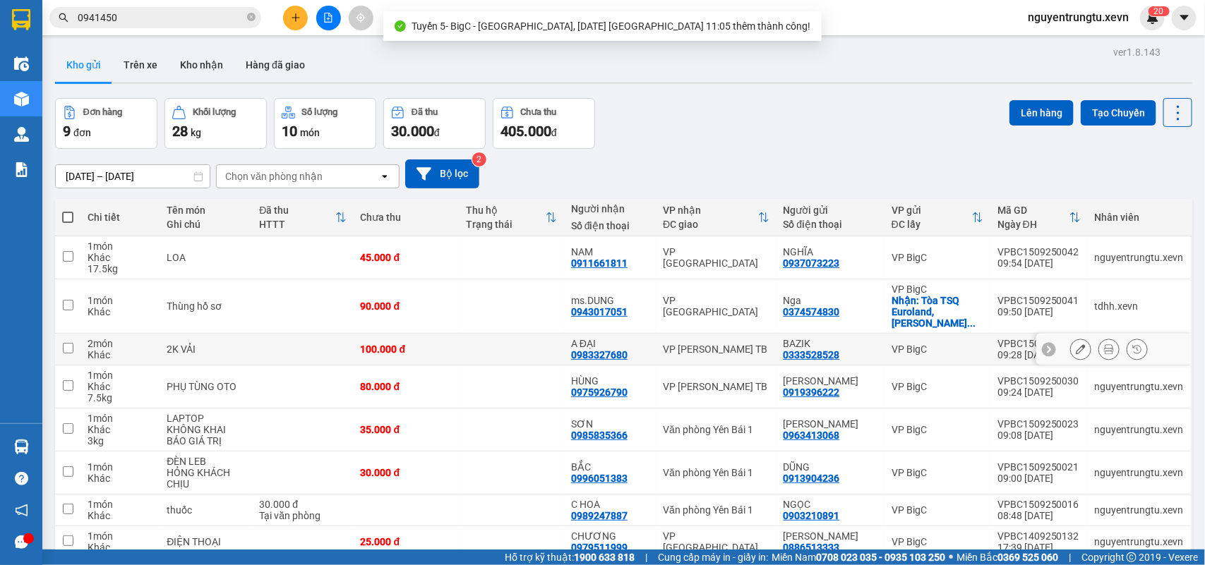
scroll to position [100, 0]
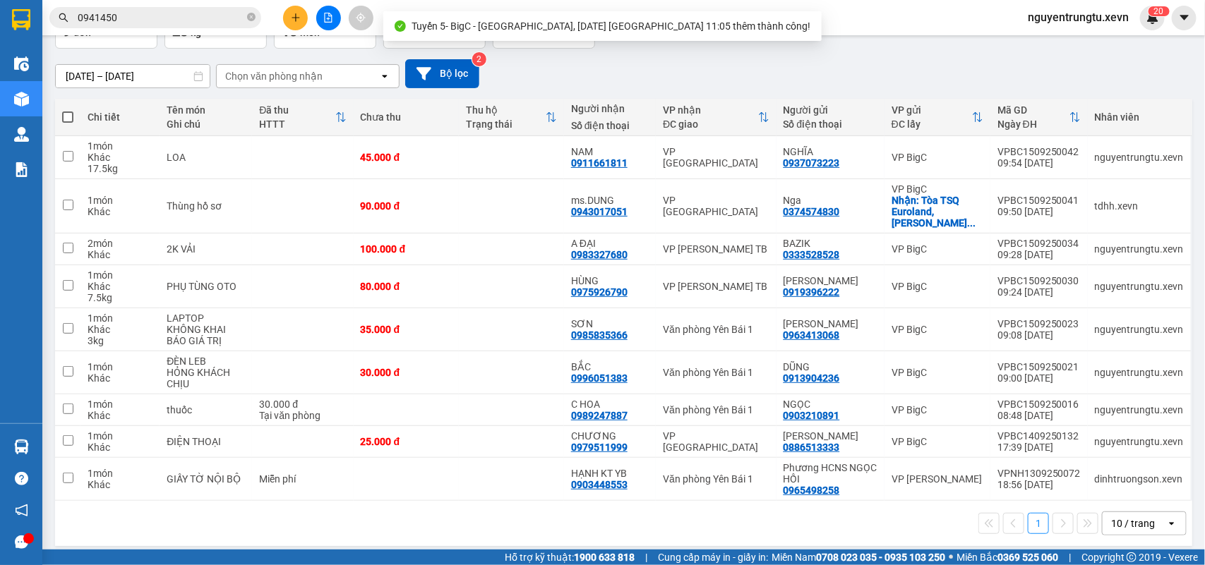
click at [1122, 517] on div "10 / trang" at bounding box center [1133, 524] width 44 height 14
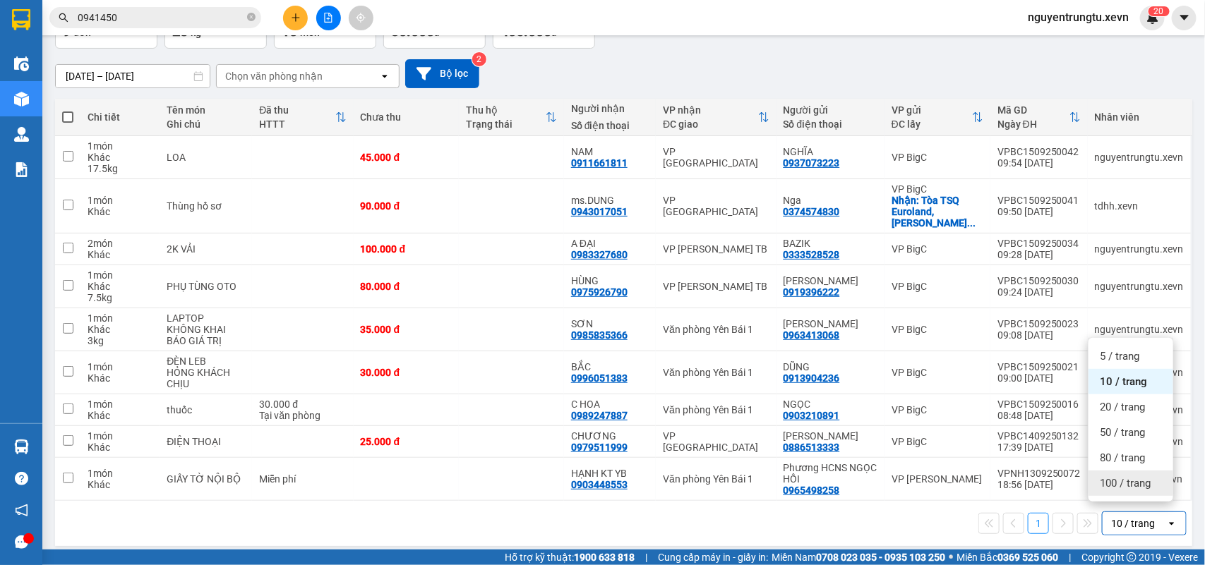
click at [1119, 484] on span "100 / trang" at bounding box center [1124, 483] width 51 height 14
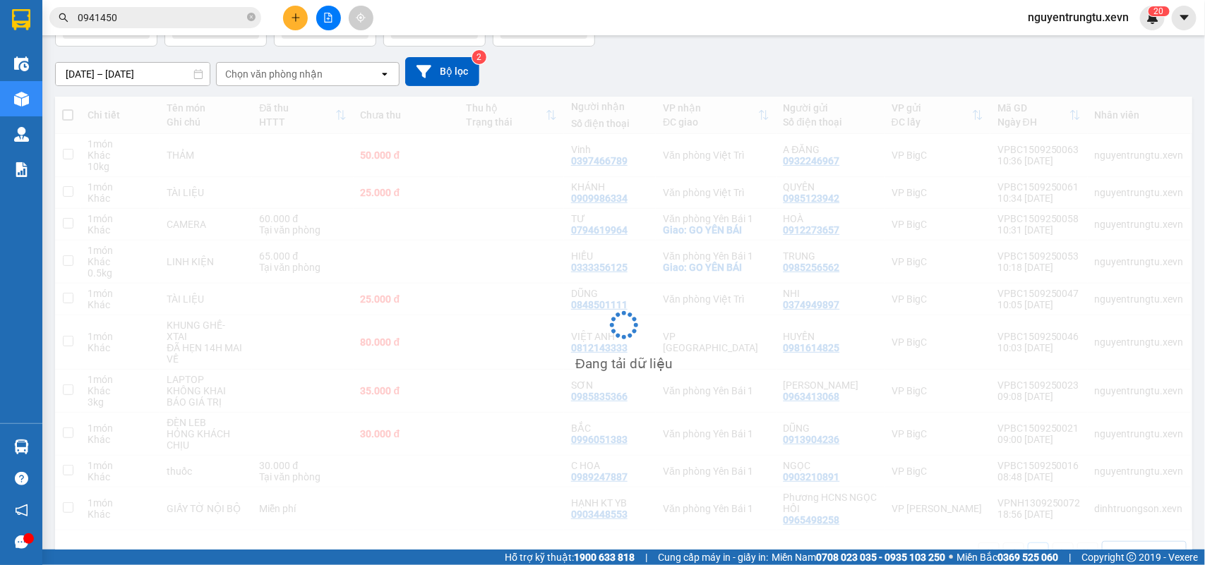
scroll to position [0, 0]
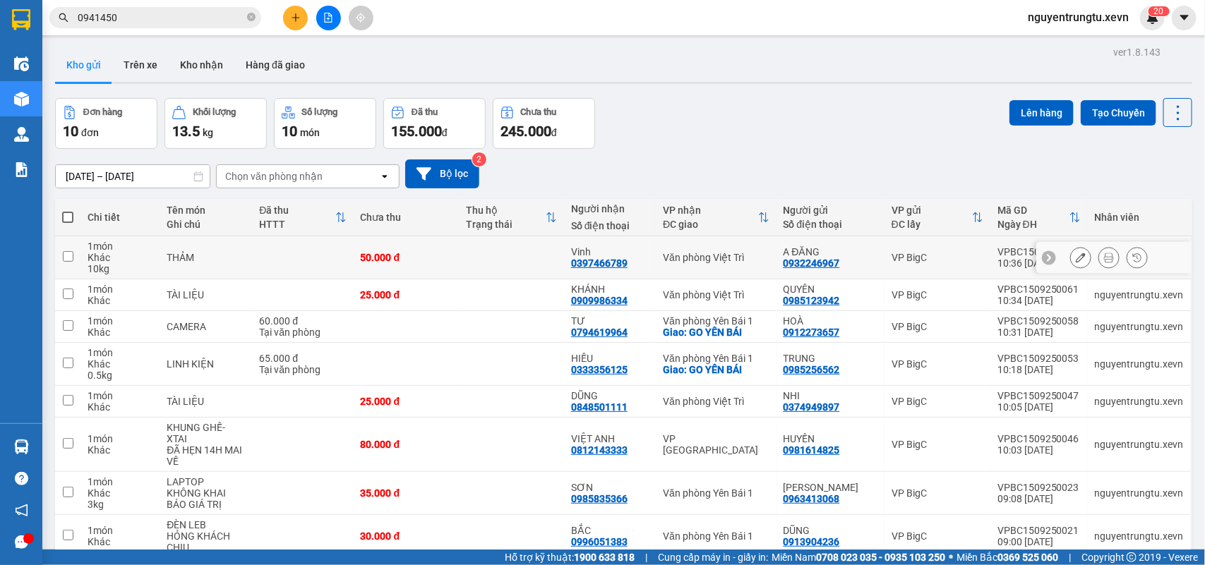
click at [755, 249] on td "Văn phòng Việt Trì" at bounding box center [716, 257] width 120 height 43
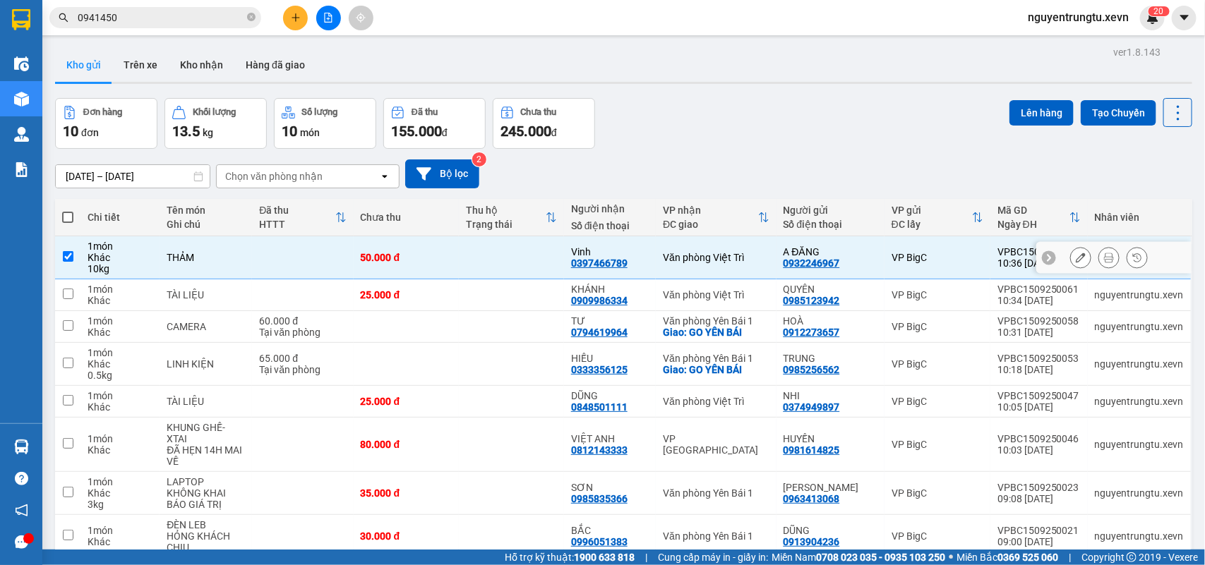
checkbox input "true"
click at [761, 289] on div "Văn phòng Việt Trì" at bounding box center [716, 294] width 106 height 11
checkbox input "true"
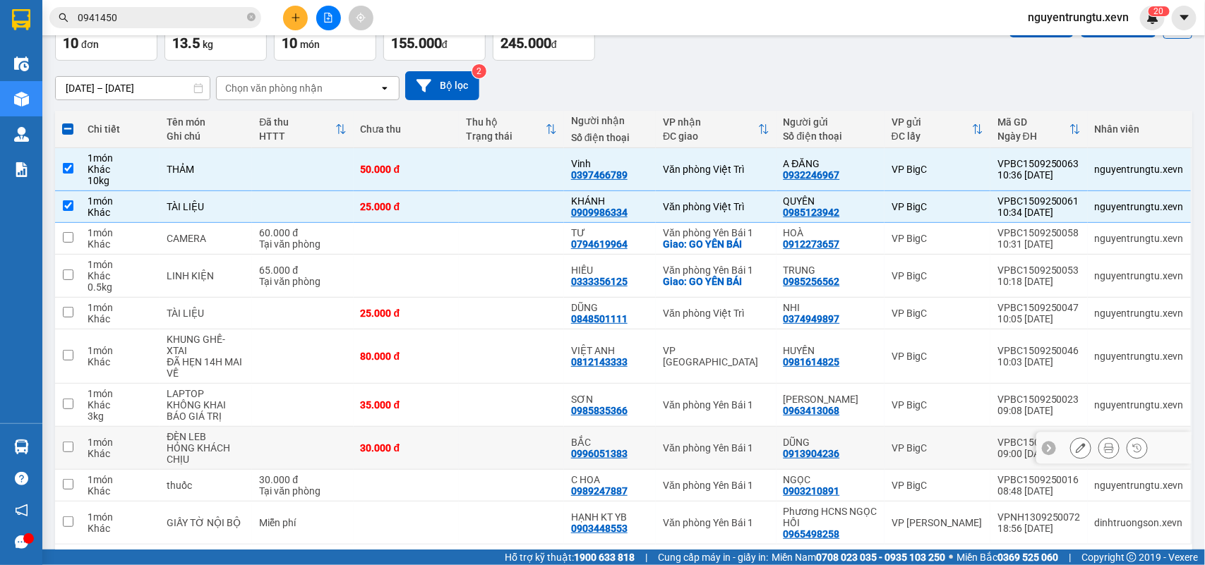
scroll to position [143, 0]
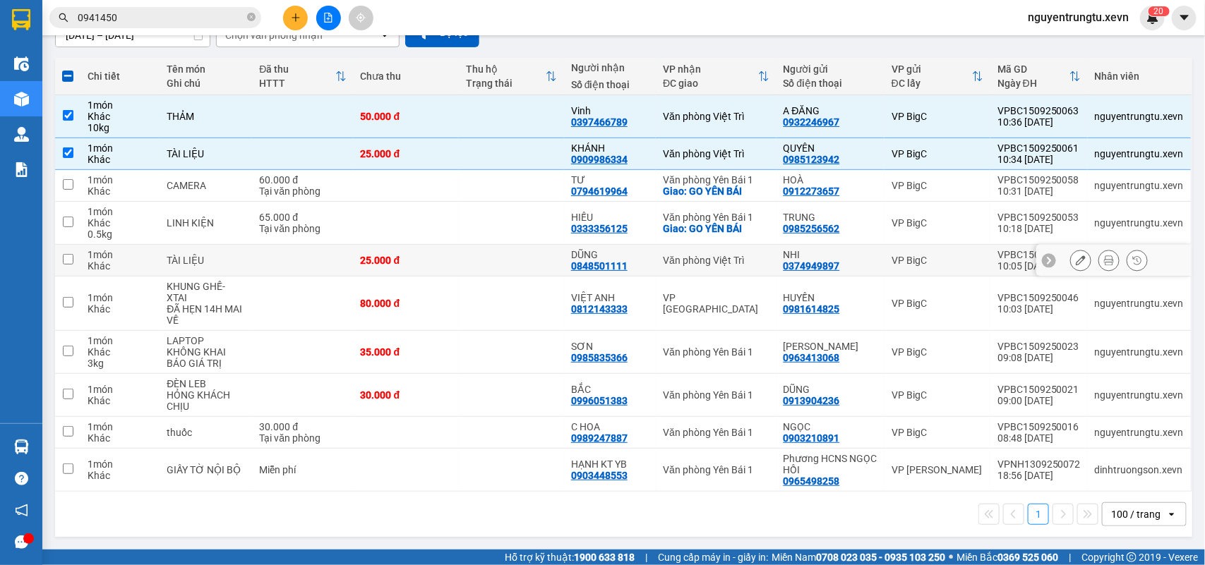
click at [750, 247] on td "Văn phòng Việt Trì" at bounding box center [716, 261] width 120 height 32
checkbox input "true"
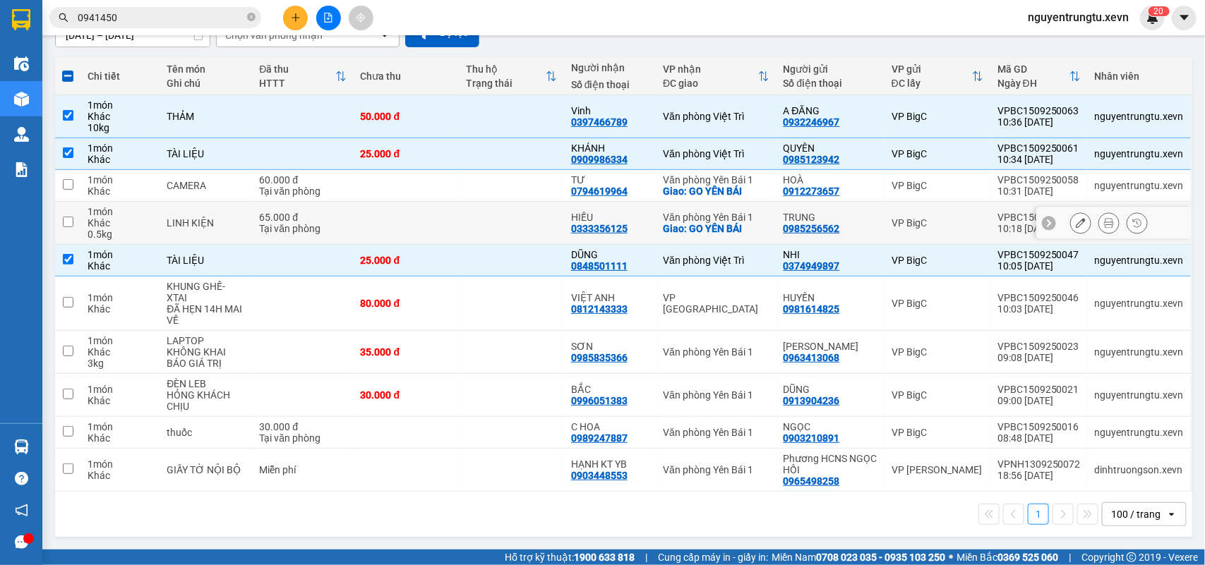
scroll to position [0, 0]
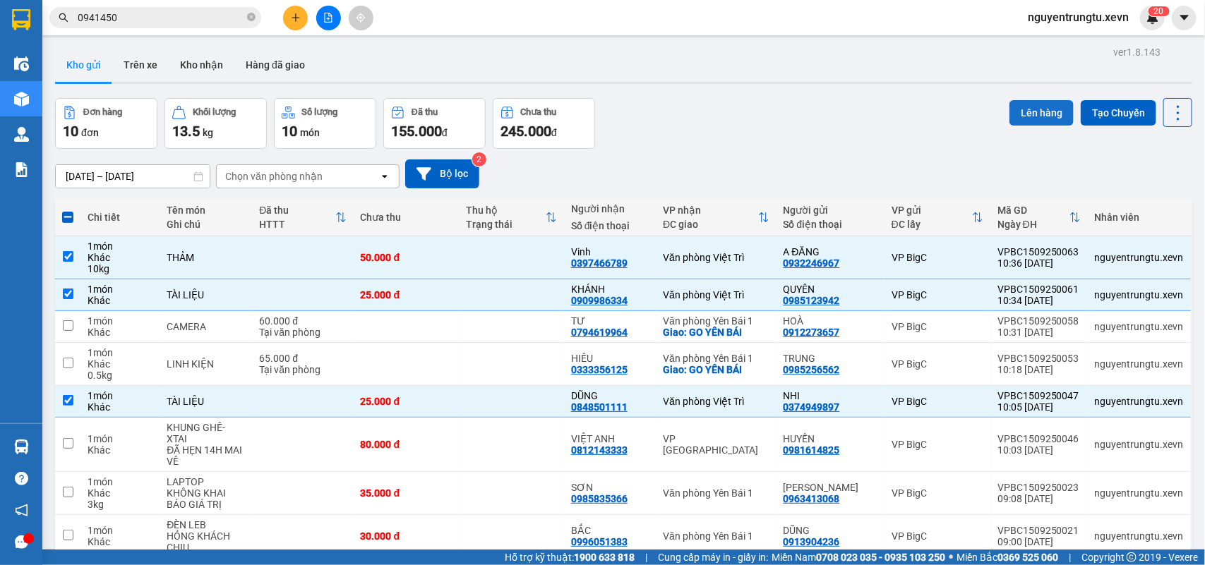
click at [1035, 107] on button "Lên hàng" at bounding box center [1041, 112] width 64 height 25
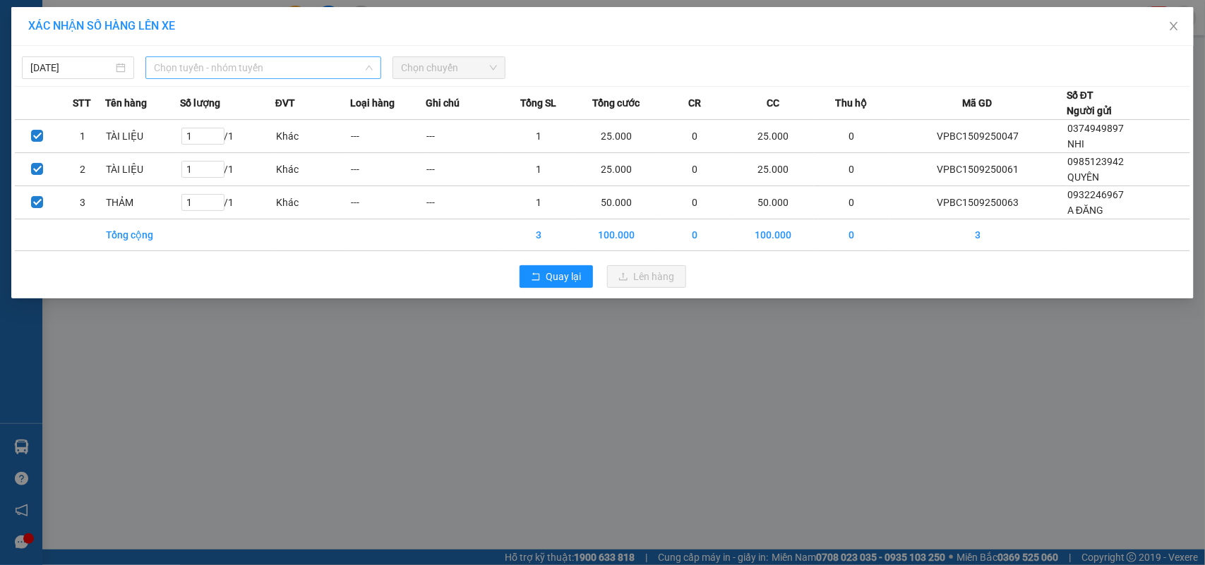
click at [209, 64] on span "Chọn tuyến - nhóm tuyến" at bounding box center [263, 67] width 219 height 21
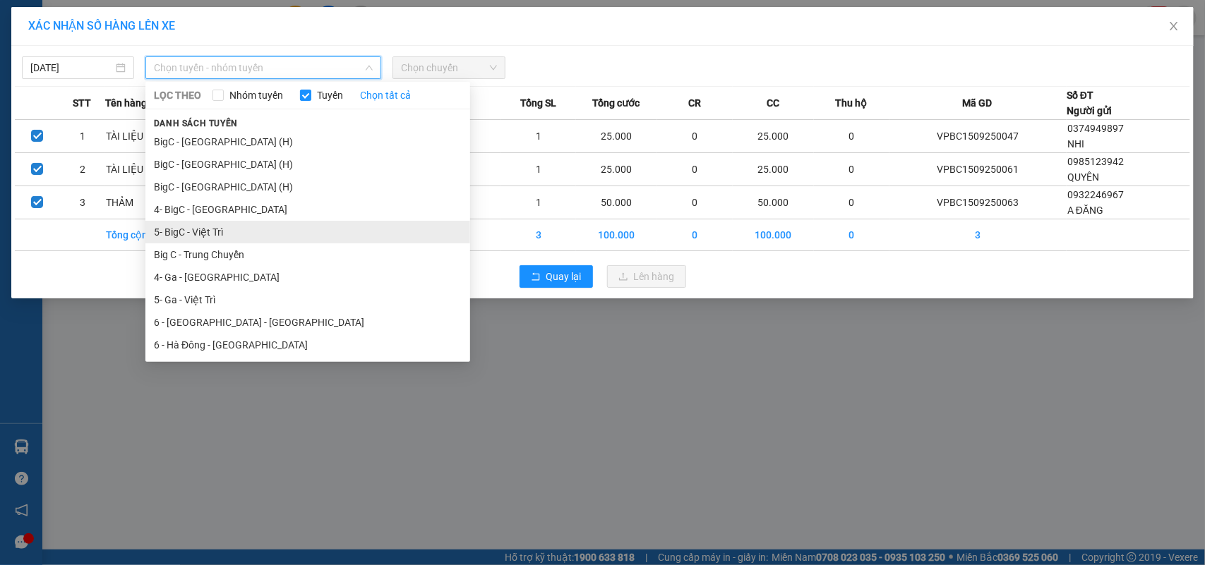
click at [210, 237] on li "5- BigC - Việt Trì" at bounding box center [307, 232] width 325 height 23
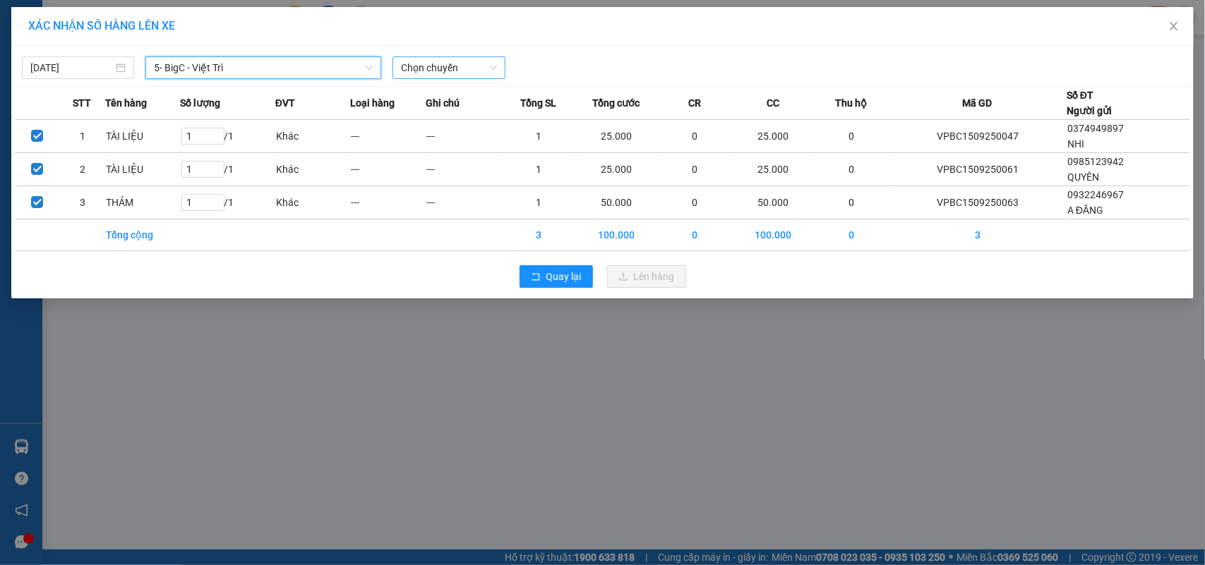
click at [475, 57] on span "Chọn chuyến" at bounding box center [448, 67] width 95 height 21
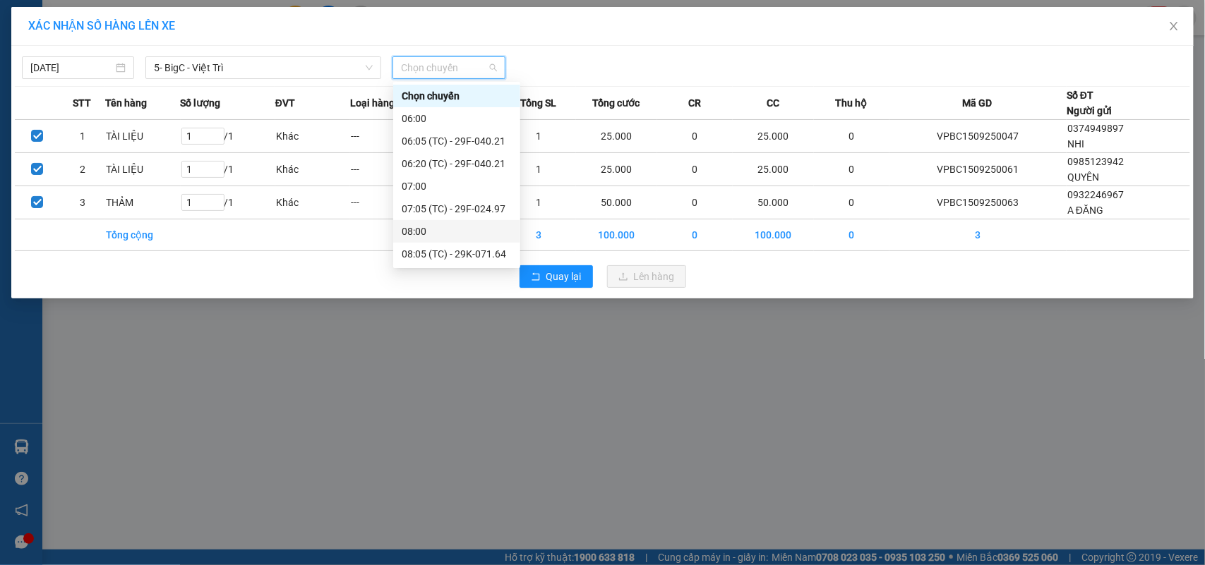
scroll to position [176, 0]
click at [480, 212] on div "11:05 (TC) - 29F-051.07" at bounding box center [457, 213] width 110 height 16
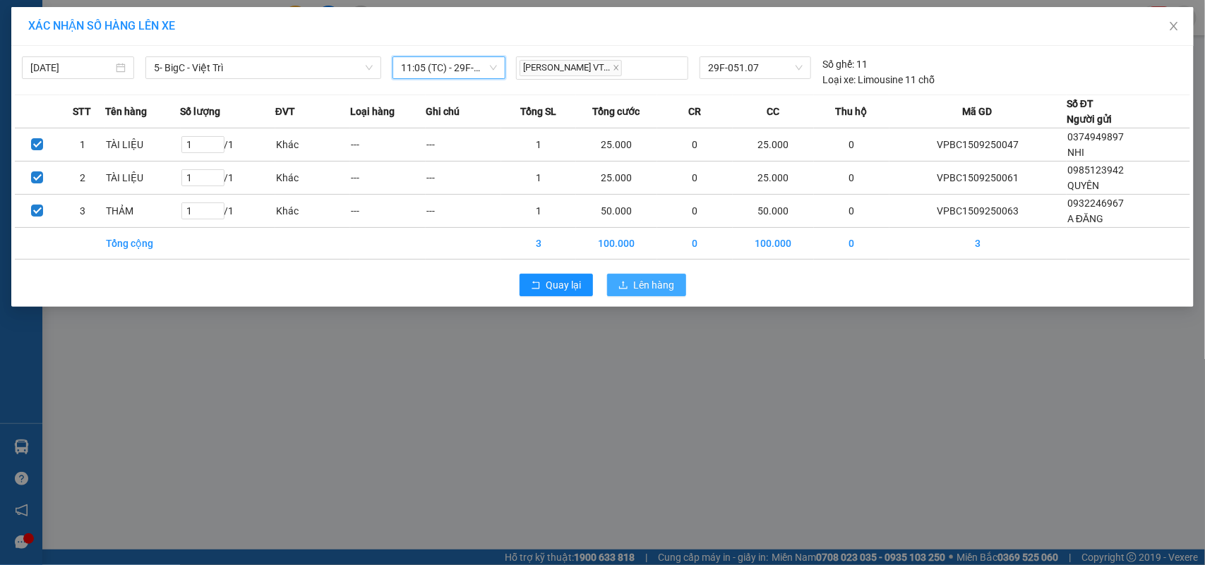
click at [661, 277] on span "Lên hàng" at bounding box center [654, 285] width 41 height 16
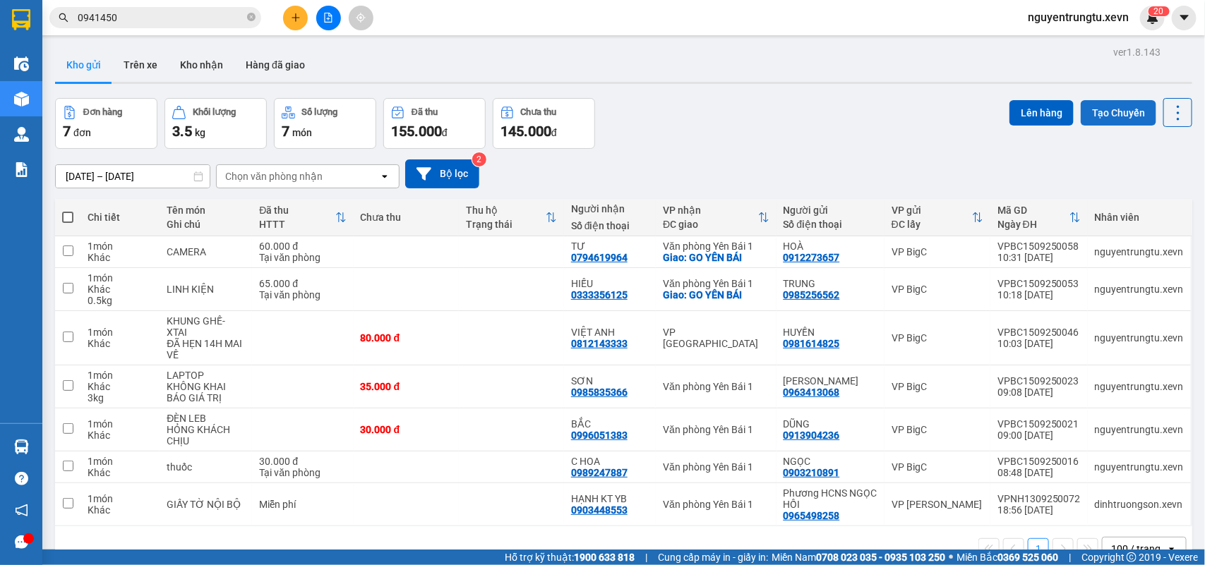
click at [1110, 106] on button "Tạo Chuyến" at bounding box center [1118, 112] width 76 height 25
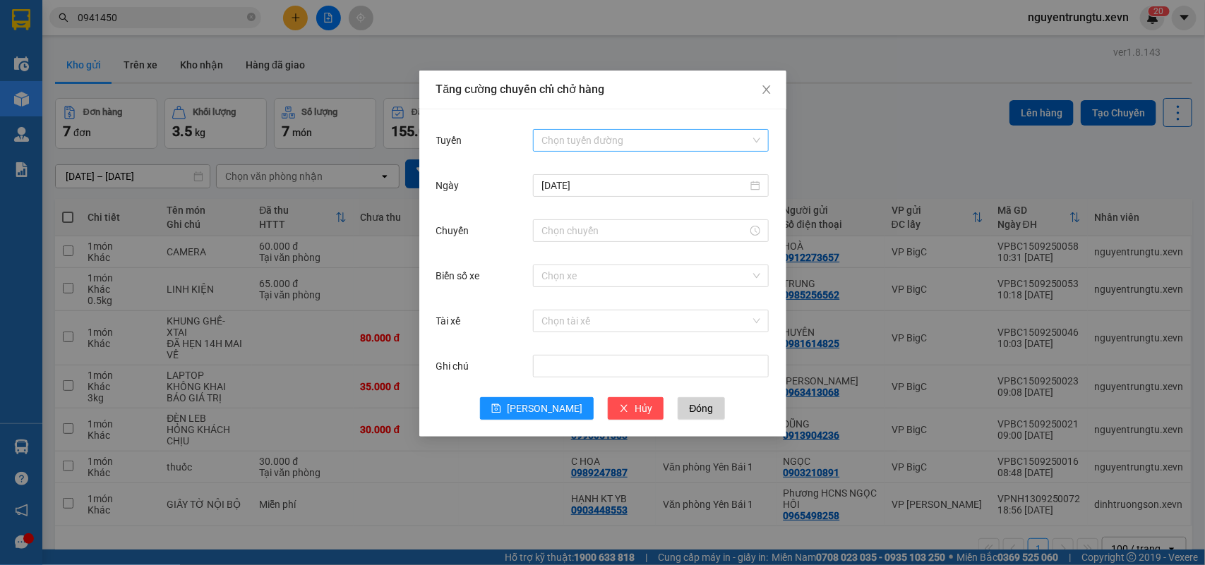
click at [700, 139] on input "Tuyến" at bounding box center [645, 140] width 209 height 21
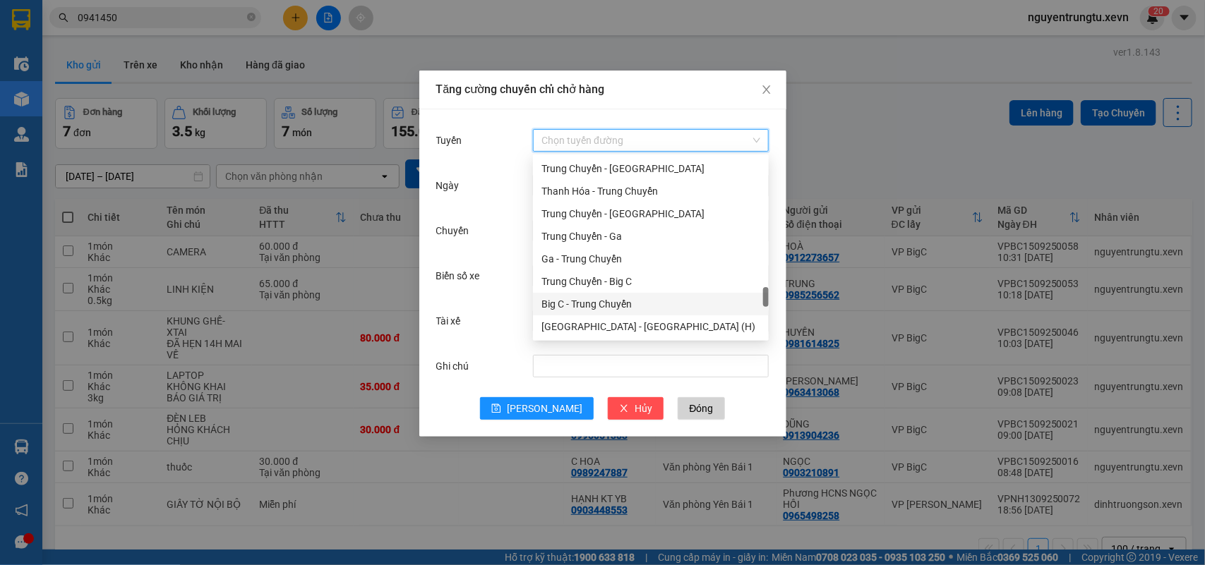
scroll to position [1828, 0]
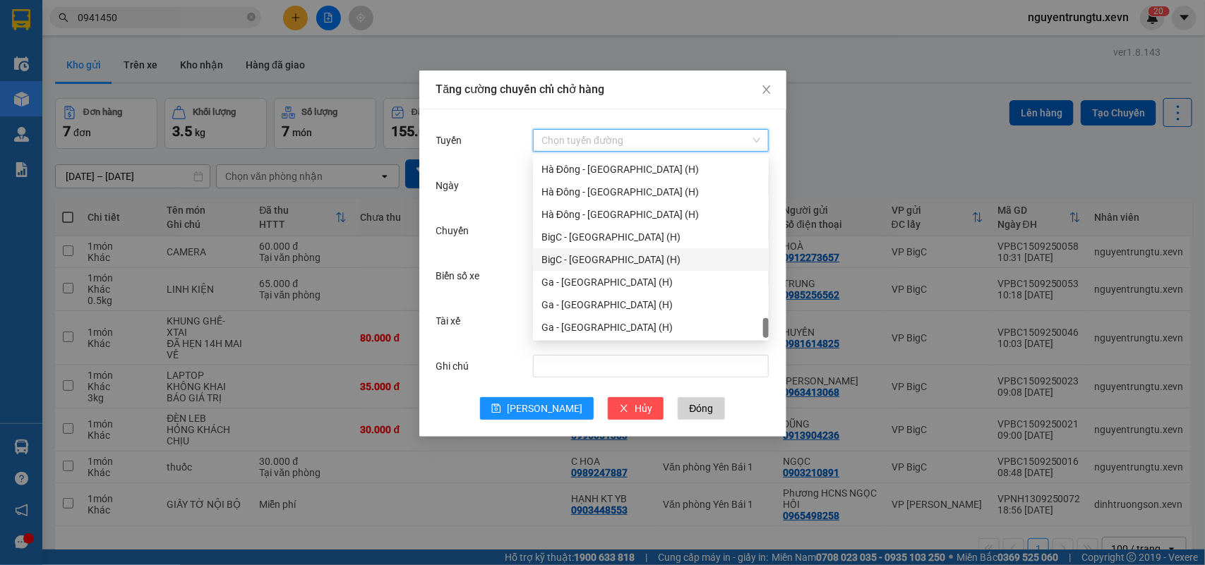
click at [625, 260] on div "BigC - Ninh Bình (H)" at bounding box center [650, 260] width 219 height 16
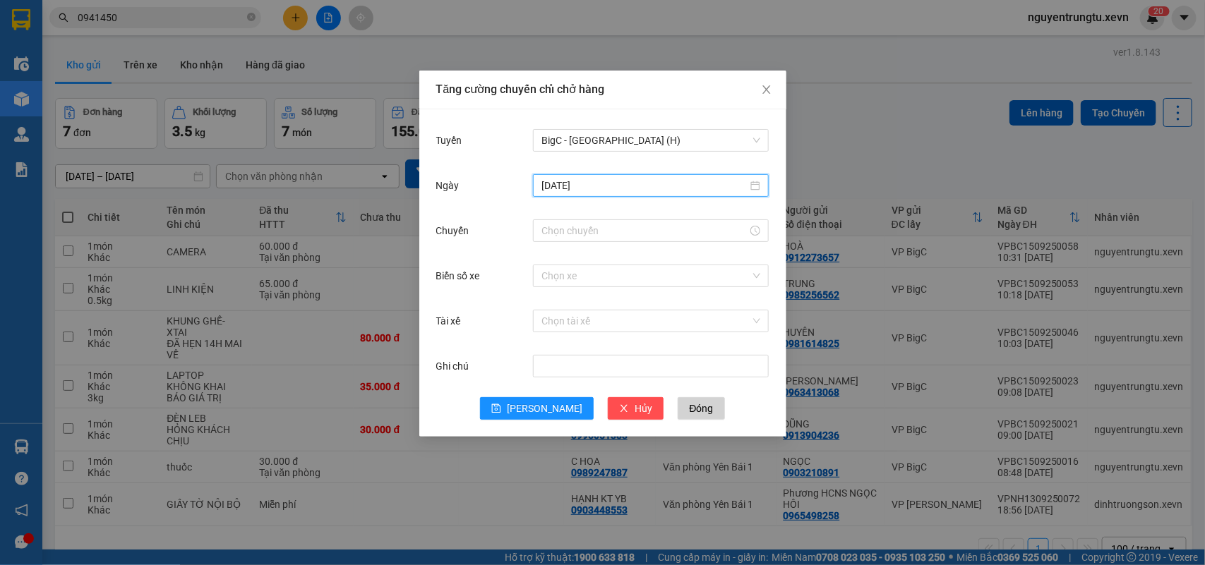
click at [646, 184] on input "15/09/2025" at bounding box center [644, 186] width 206 height 16
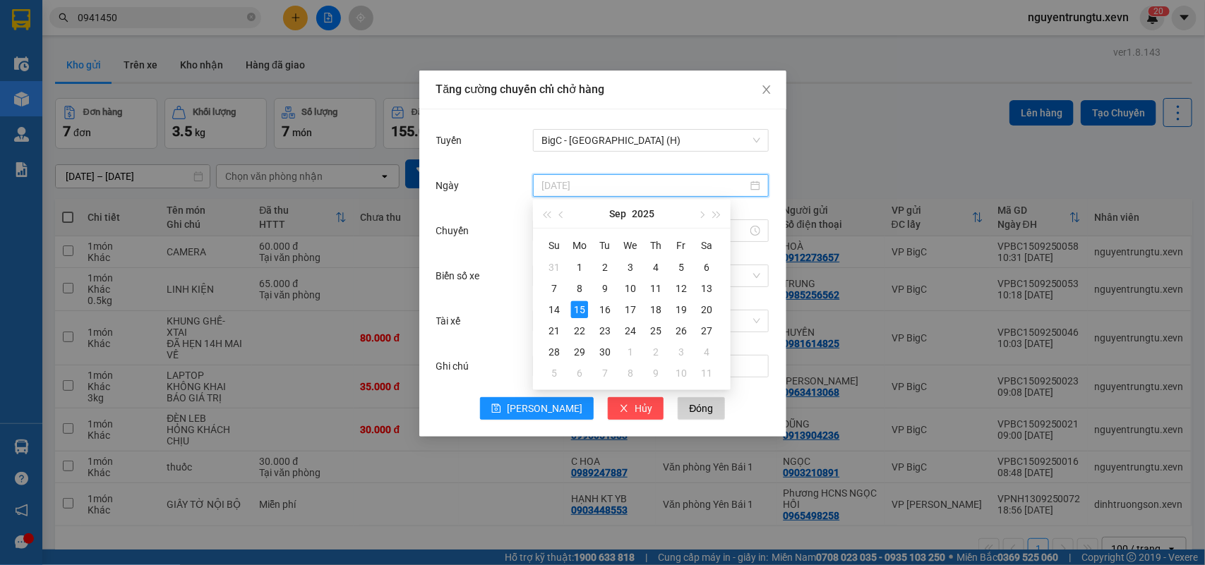
type input "15/09/2025"
click at [580, 312] on div "15" at bounding box center [579, 309] width 17 height 17
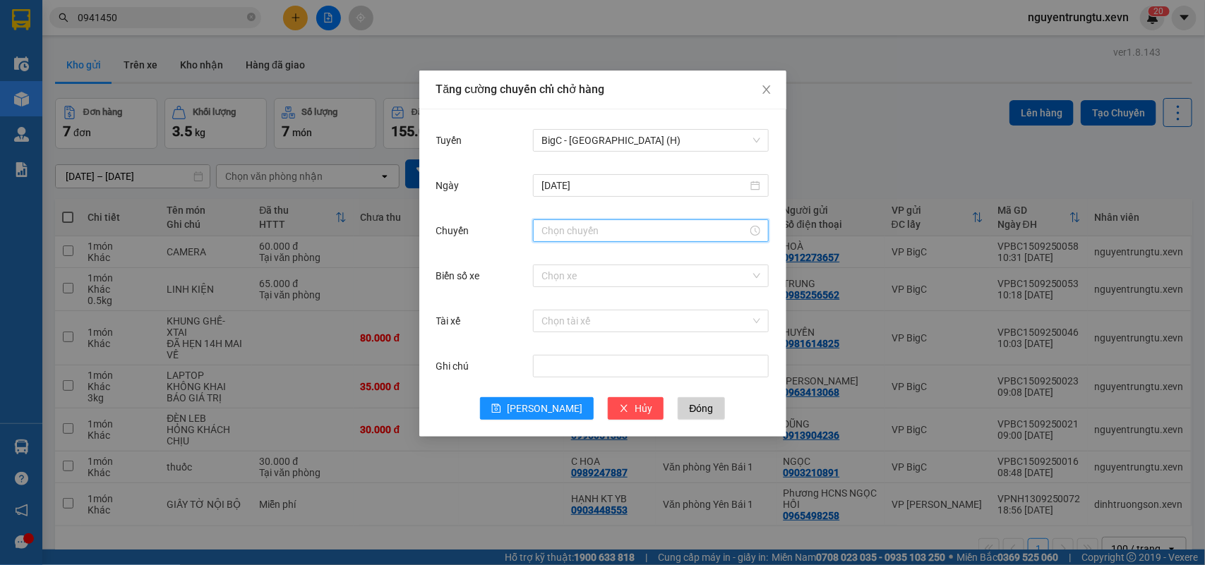
click at [572, 227] on input "Chuyến" at bounding box center [644, 231] width 206 height 16
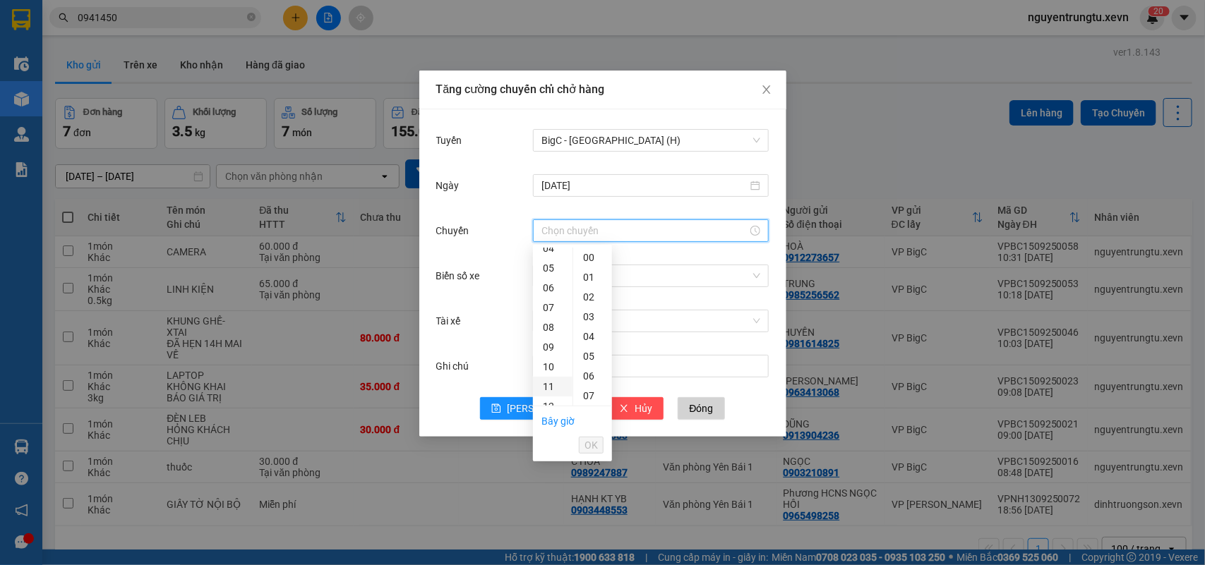
scroll to position [176, 0]
click at [550, 315] on div "12" at bounding box center [553, 318] width 40 height 20
click at [588, 360] on div "05" at bounding box center [592, 356] width 39 height 20
type input "12:05"
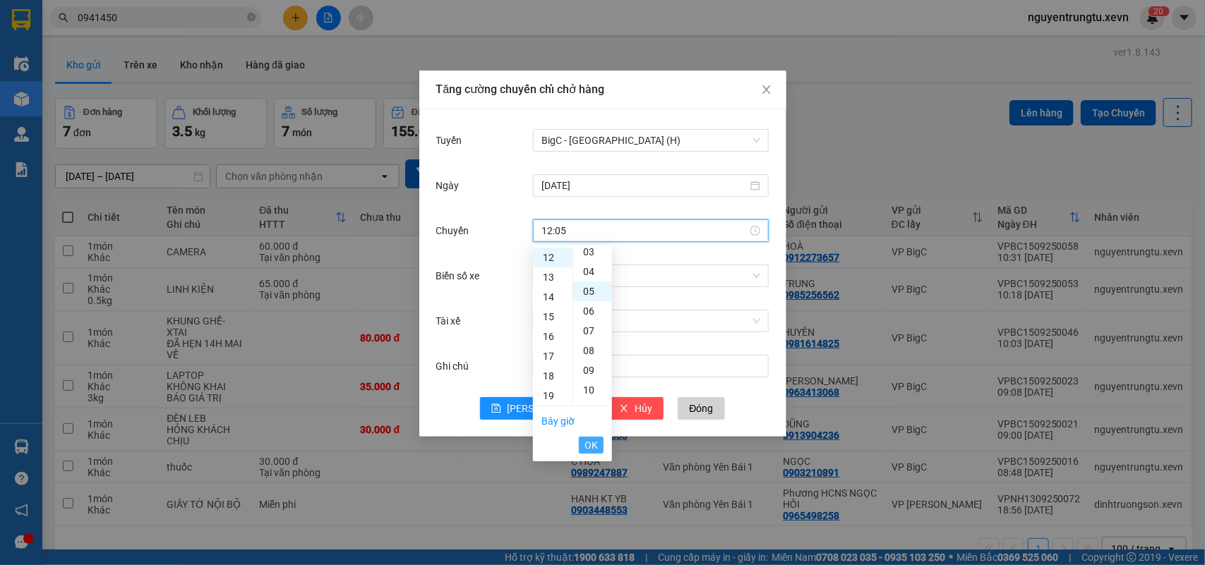
scroll to position [99, 0]
click at [590, 450] on span "OK" at bounding box center [590, 446] width 13 height 16
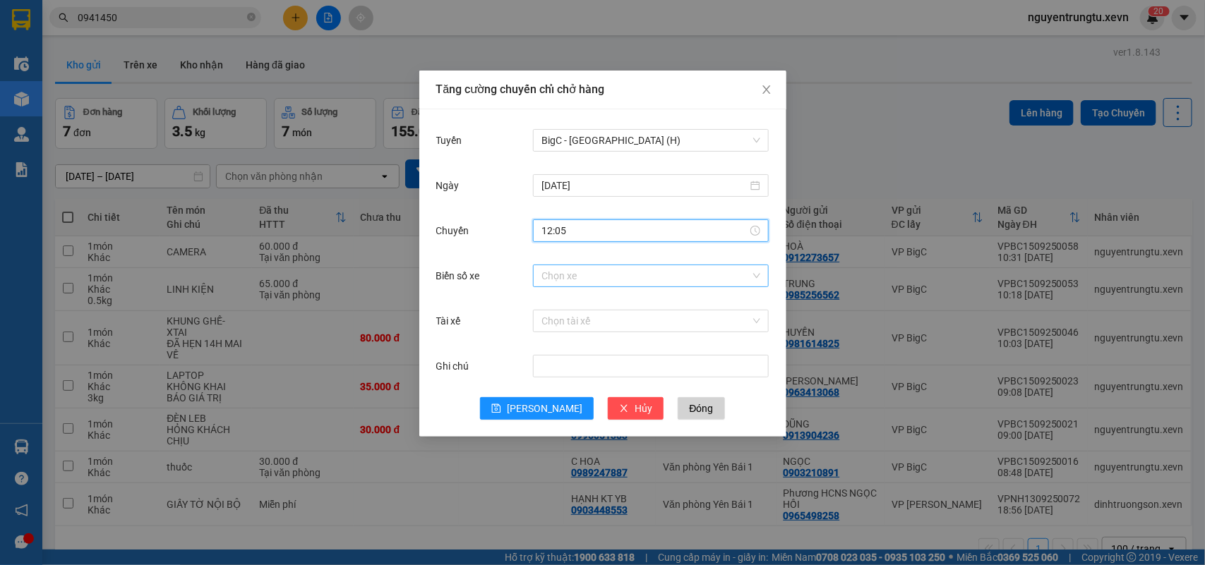
click at [653, 274] on input "Biển số xe" at bounding box center [645, 275] width 209 height 21
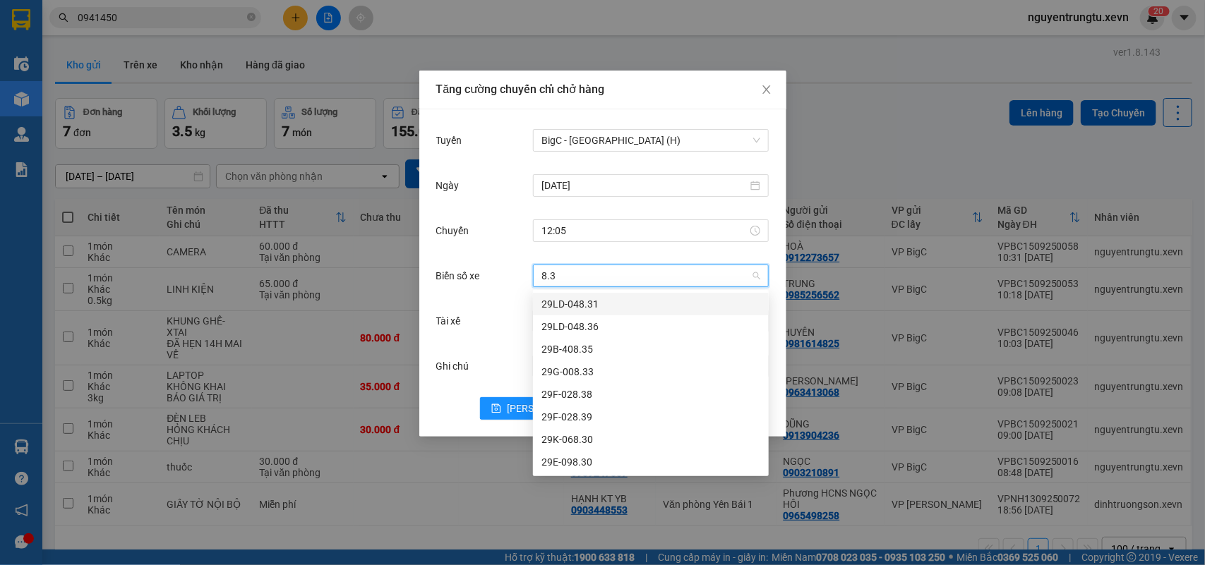
type input "8.30"
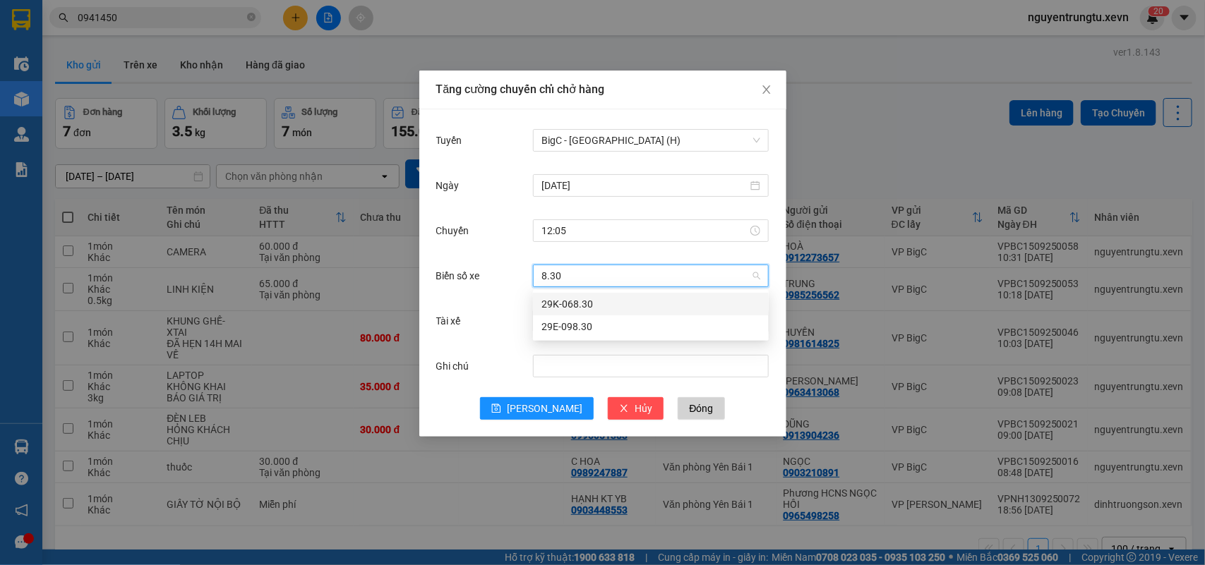
click at [569, 305] on div "29K-068.30" at bounding box center [650, 304] width 219 height 16
click at [579, 327] on input "Tài xế" at bounding box center [645, 321] width 209 height 21
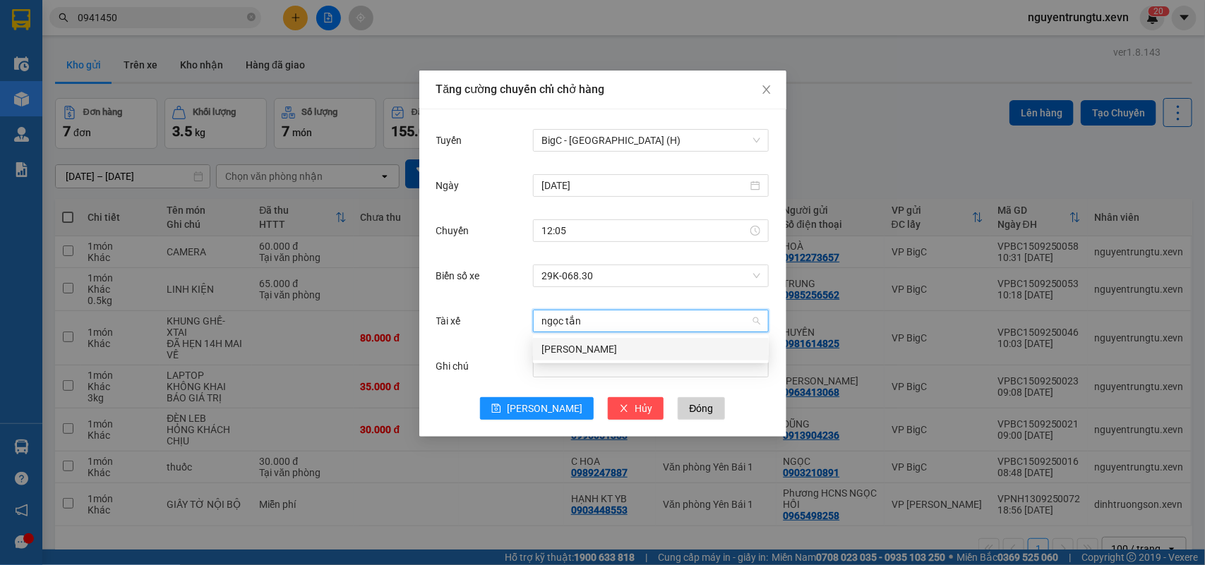
type input "ngọc tắng"
click at [597, 354] on div "Nguyễn Ngọc Tăng" at bounding box center [650, 350] width 219 height 16
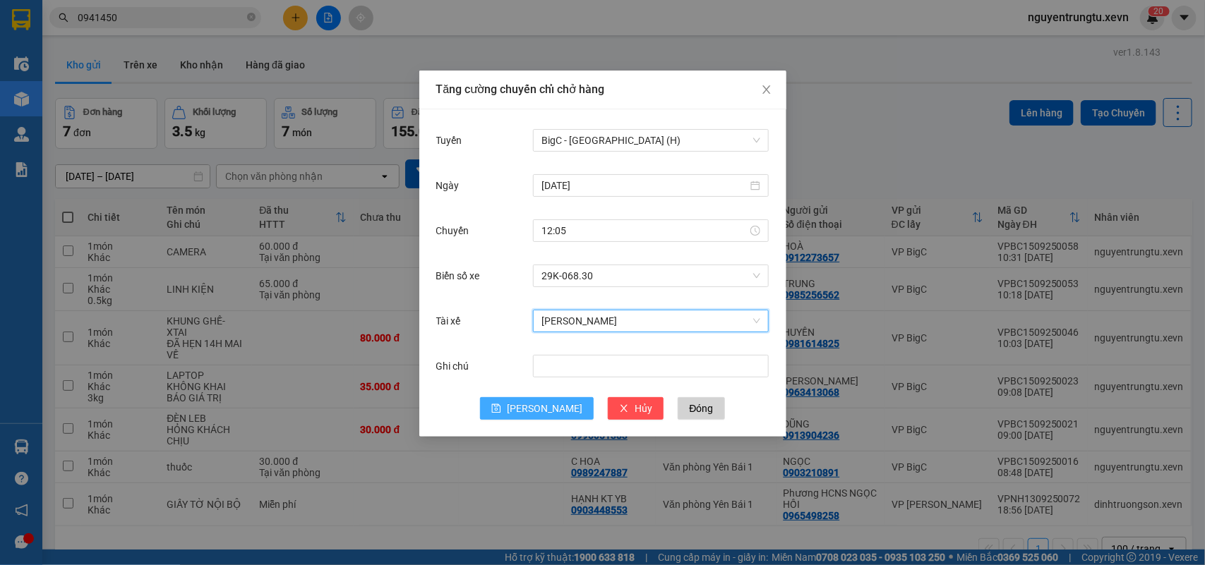
click at [519, 413] on button "Lưu" at bounding box center [537, 408] width 114 height 23
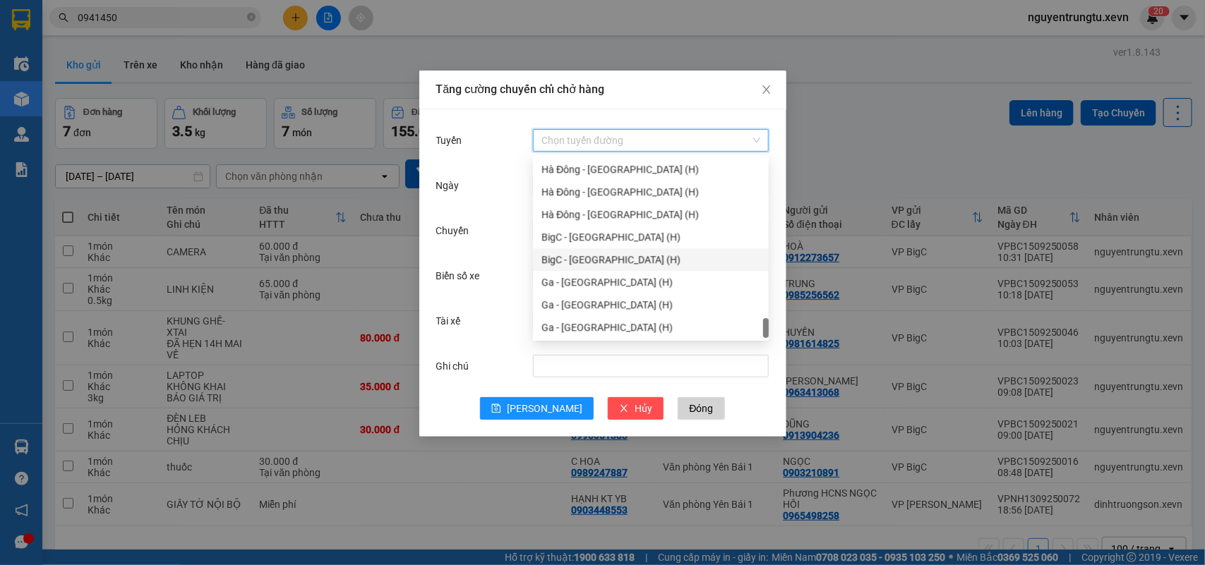
click at [577, 136] on input "Tuyến" at bounding box center [645, 140] width 209 height 21
click at [612, 240] on div "BigC - Nam Định (H)" at bounding box center [650, 237] width 219 height 16
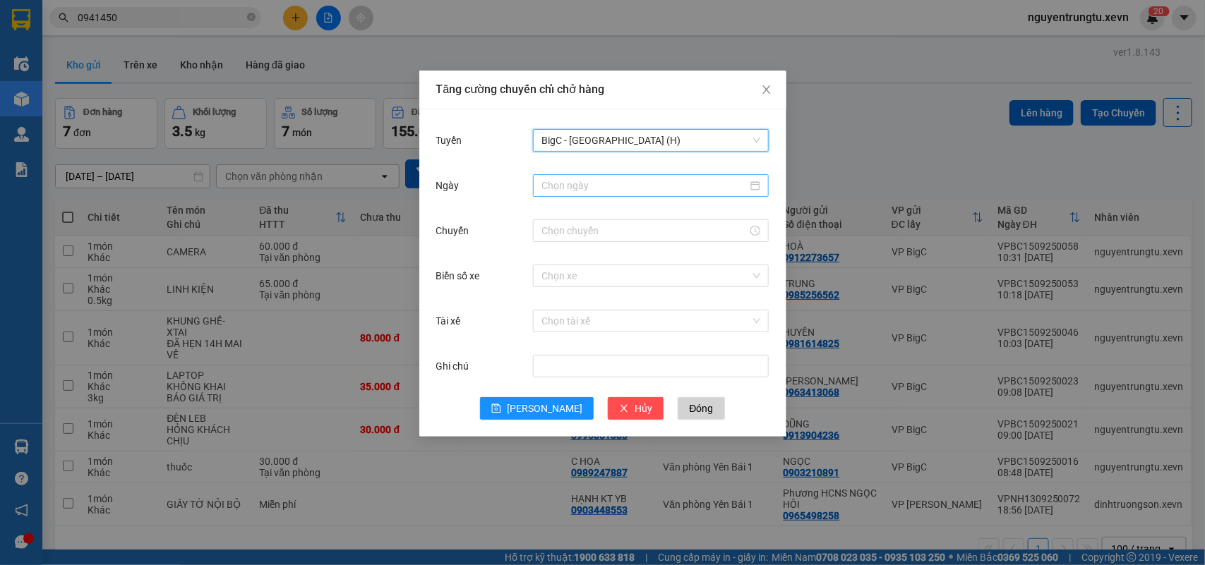
click at [627, 184] on input "Ngày" at bounding box center [644, 186] width 206 height 16
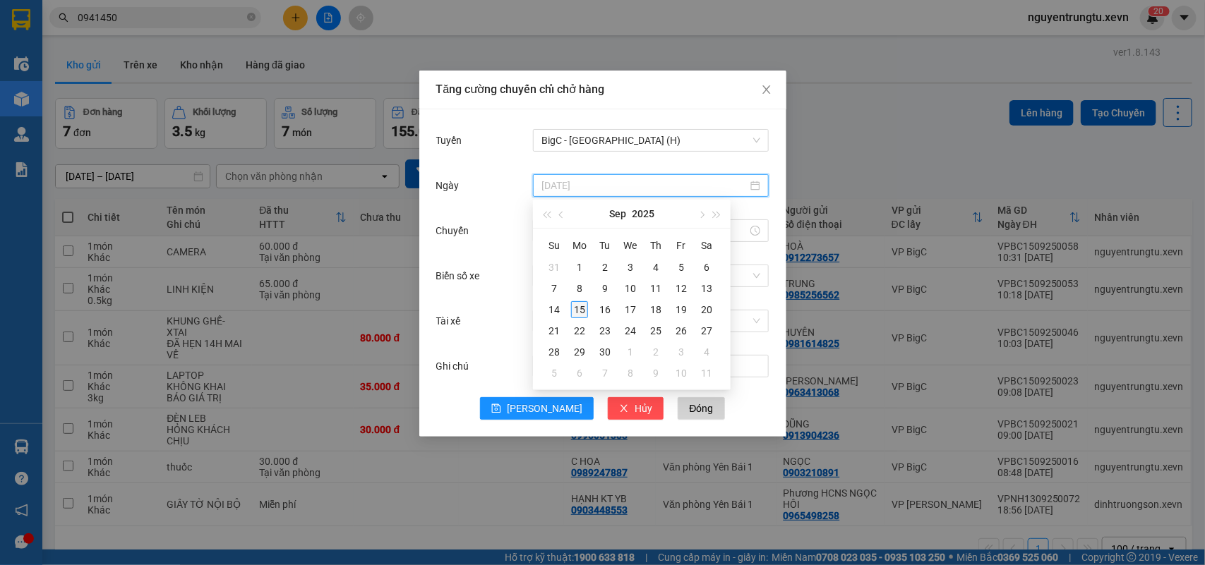
type input "15/09/2025"
click at [576, 309] on div "15" at bounding box center [579, 309] width 17 height 17
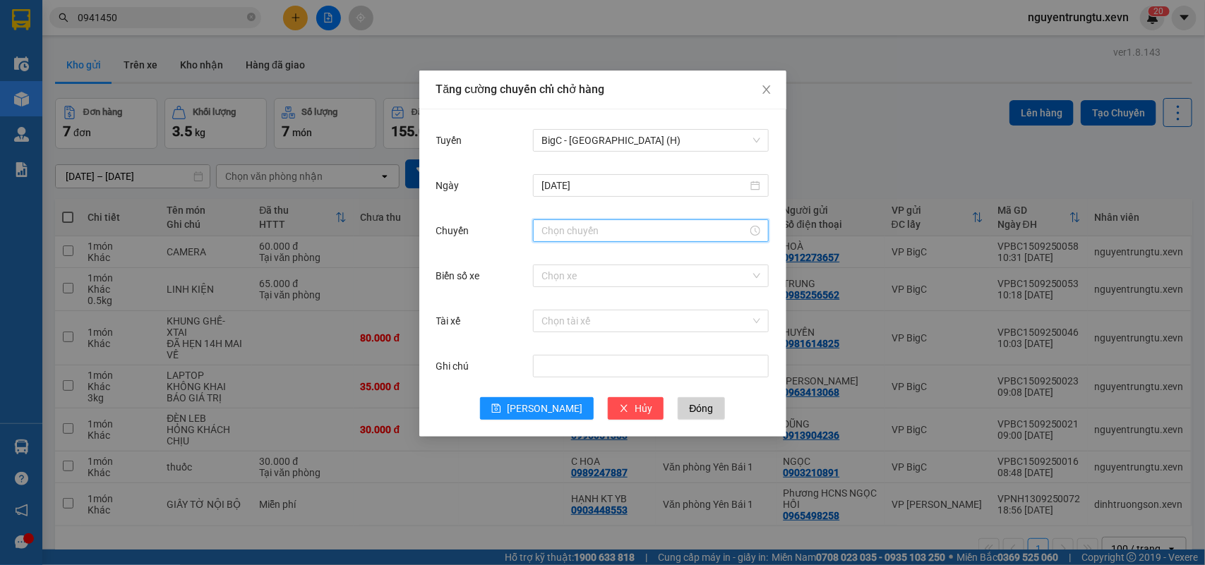
click at [558, 234] on input "Chuyến" at bounding box center [644, 231] width 206 height 16
click at [547, 256] on div "12" at bounding box center [553, 258] width 40 height 20
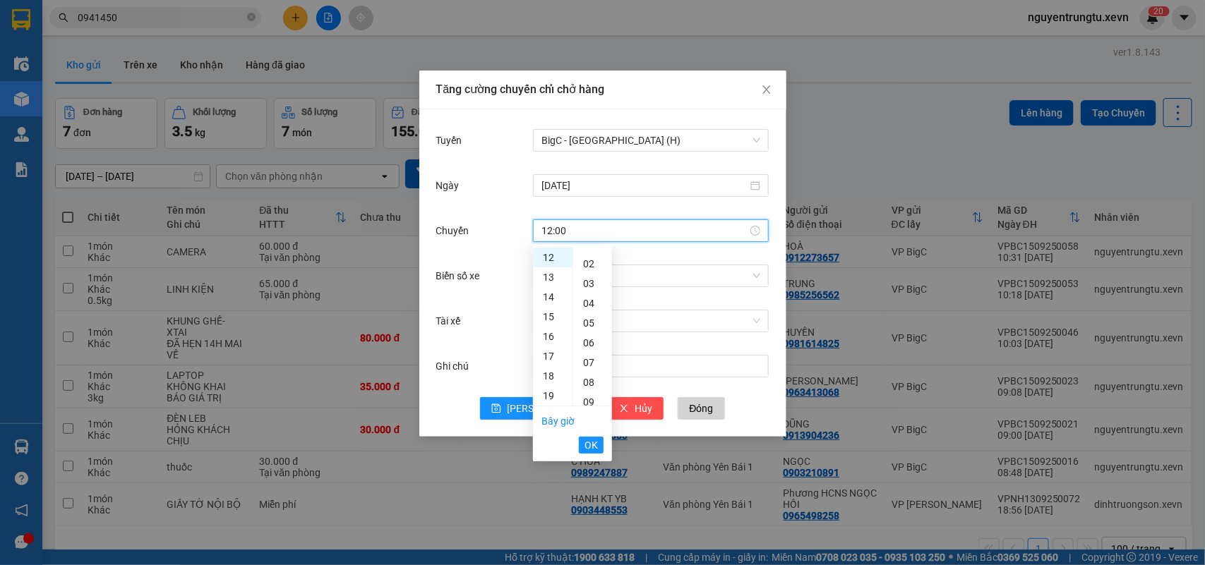
scroll to position [0, 0]
click at [591, 351] on div "05" at bounding box center [592, 356] width 39 height 20
type input "12:05"
click at [586, 441] on span "OK" at bounding box center [590, 446] width 13 height 16
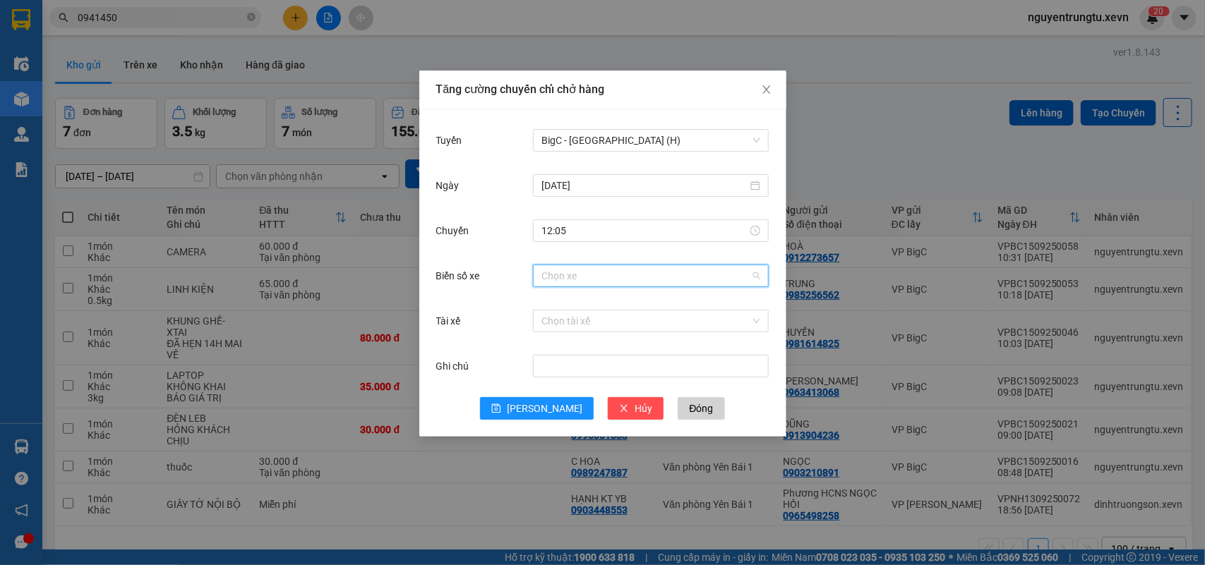
click at [647, 277] on input "Biển số xe" at bounding box center [645, 275] width 209 height 21
type input "7.78"
click at [587, 311] on div "29F-017.78" at bounding box center [650, 304] width 219 height 16
click at [588, 315] on input "Tài xế" at bounding box center [645, 321] width 209 height 21
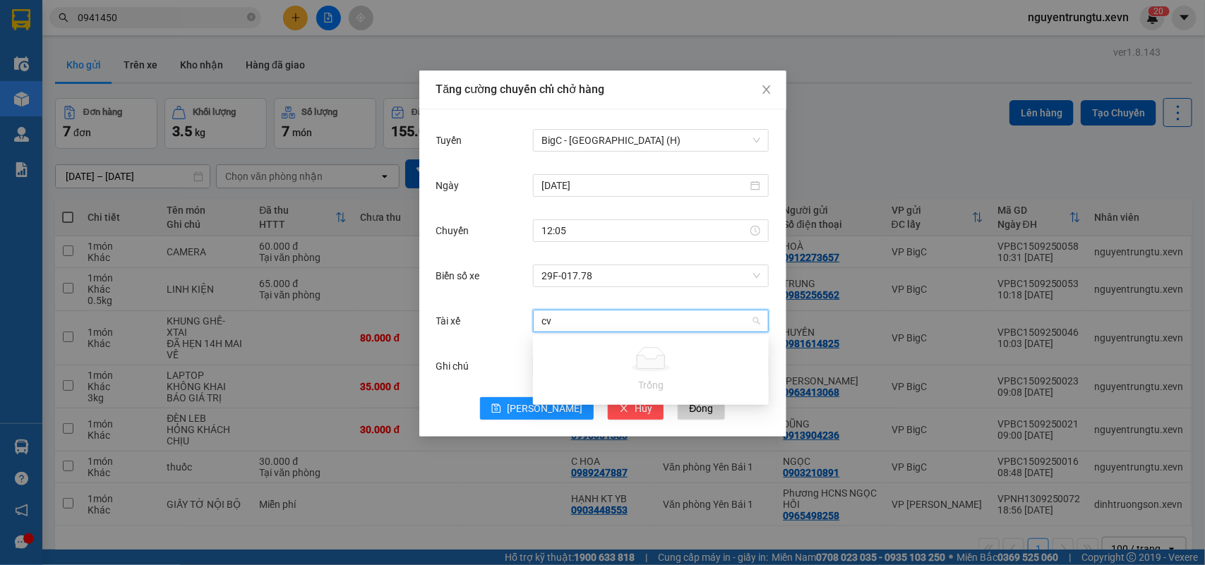
type input "c"
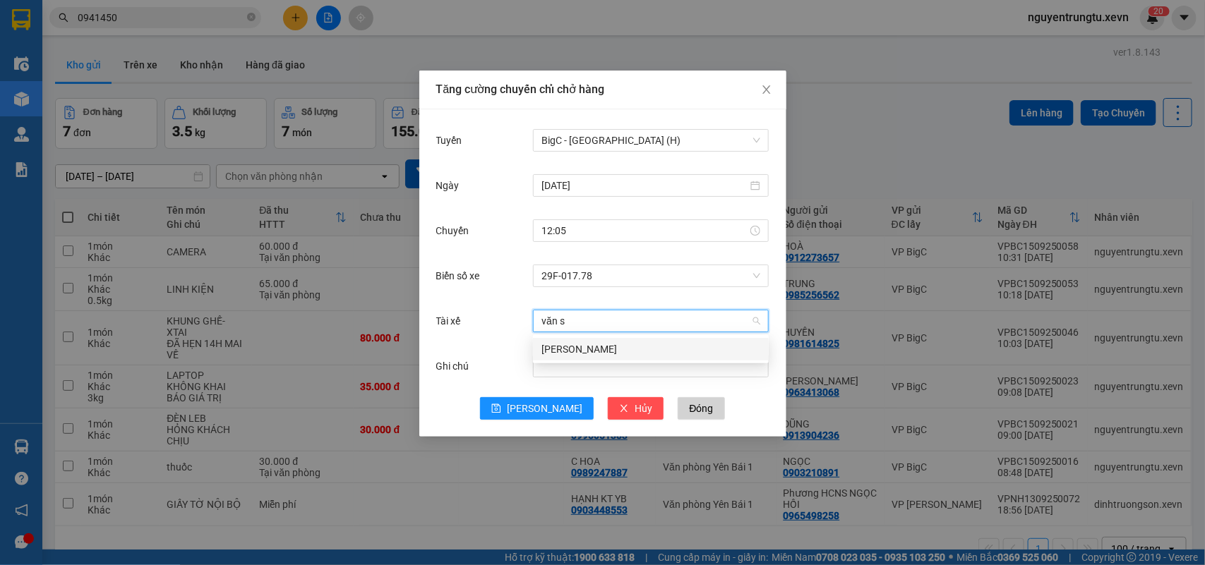
type input "văn sự"
drag, startPoint x: 579, startPoint y: 354, endPoint x: 558, endPoint y: 390, distance: 41.4
click at [579, 354] on div "Mai Văn Sự" at bounding box center [650, 350] width 219 height 16
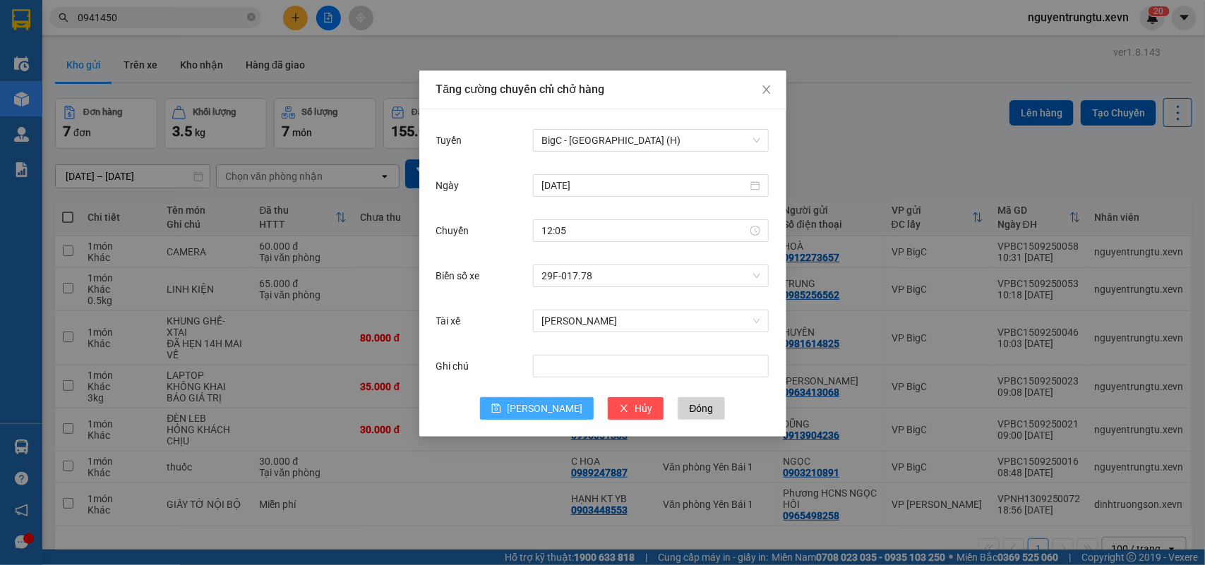
click at [535, 409] on button "Lưu" at bounding box center [537, 408] width 114 height 23
click at [598, 129] on div "Chọn tuyến đường" at bounding box center [651, 140] width 236 height 23
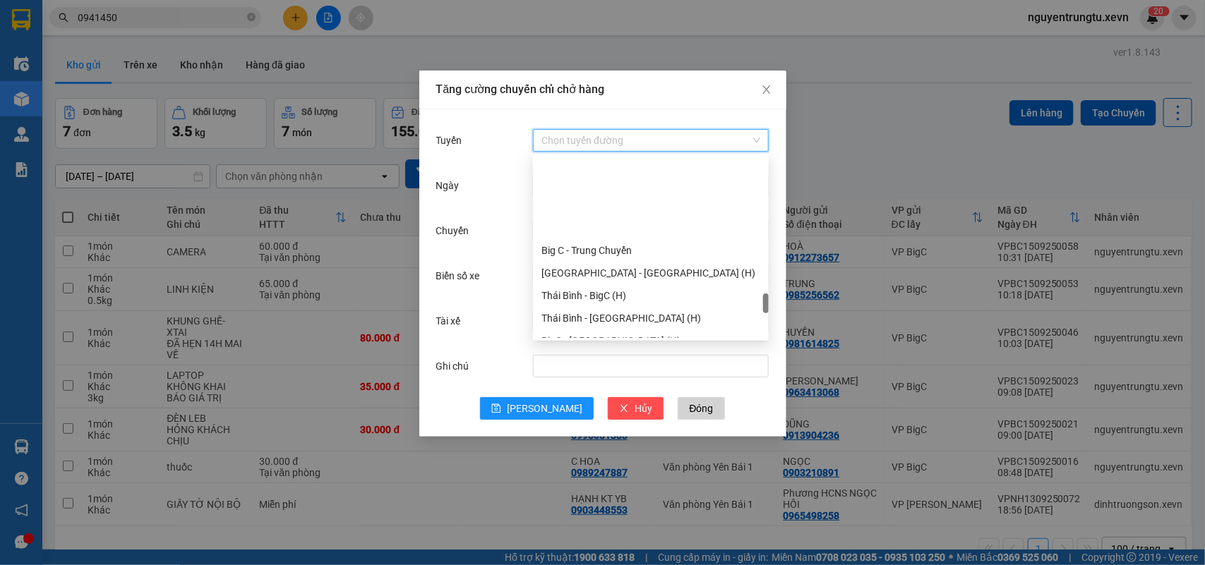
scroll to position [1565, 0]
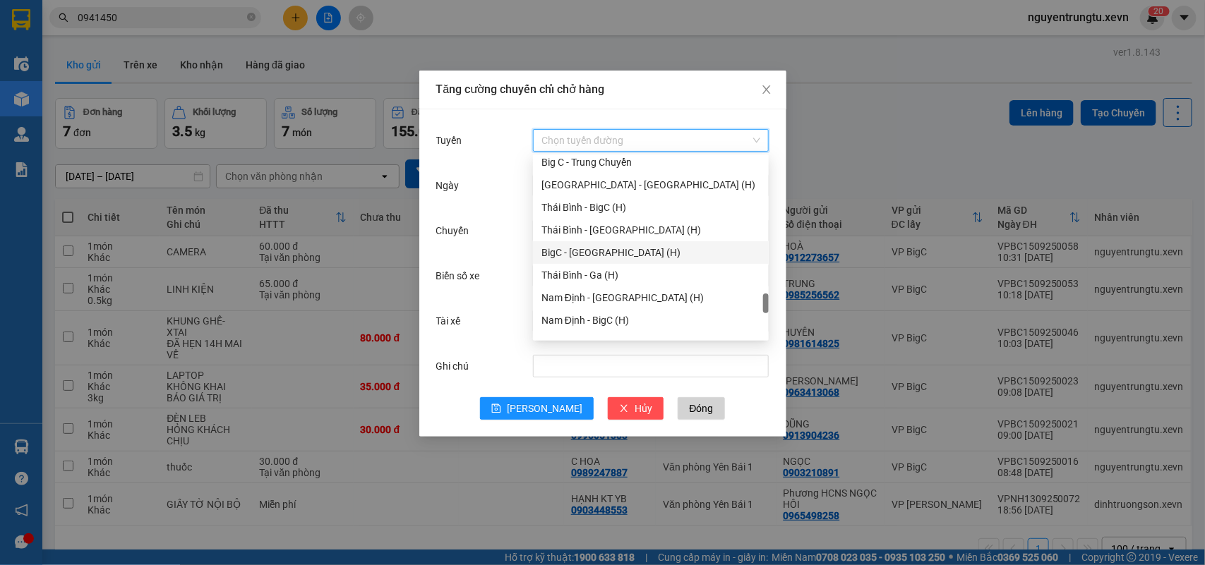
click at [622, 254] on div "BigC - Thái Bình (H)" at bounding box center [650, 253] width 219 height 16
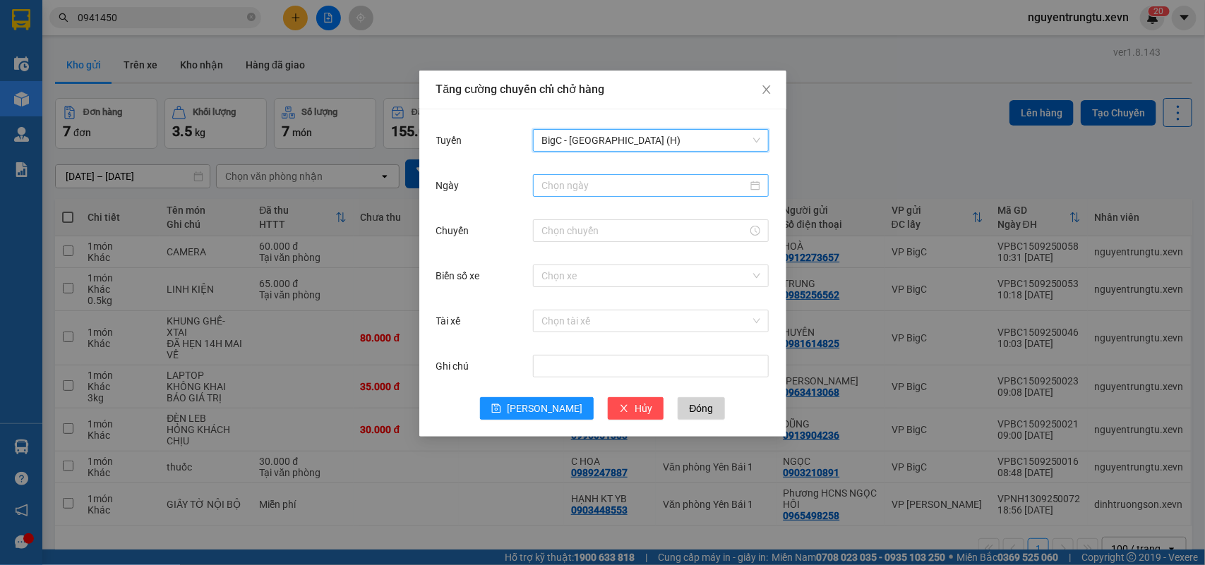
click at [632, 180] on input "Ngày" at bounding box center [644, 186] width 206 height 16
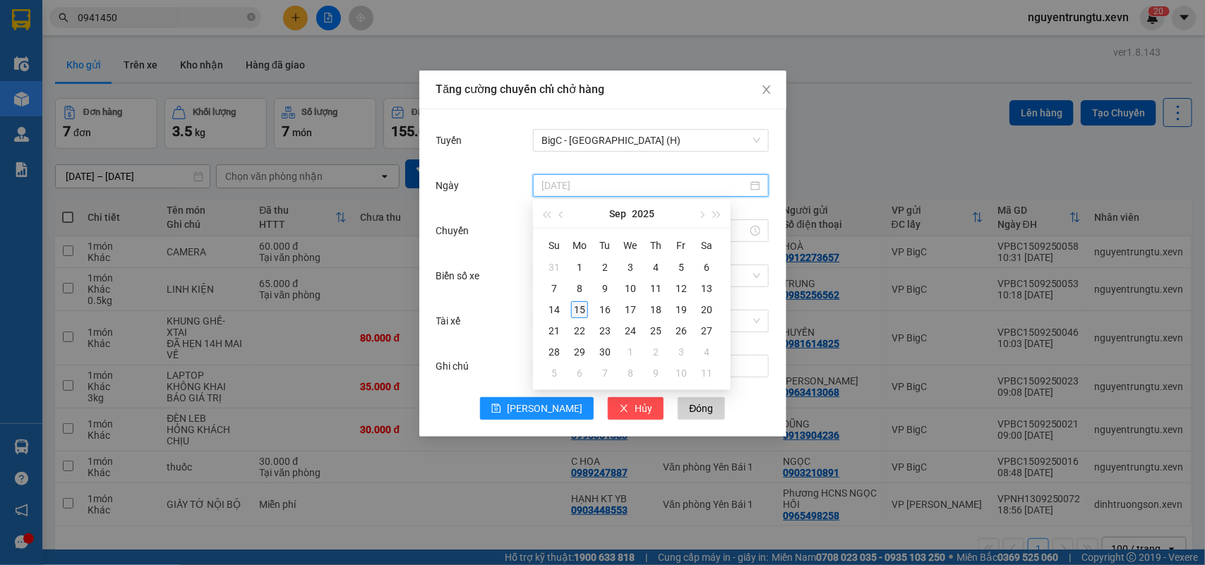
type input "15/09/2025"
click at [577, 308] on div "15" at bounding box center [579, 309] width 17 height 17
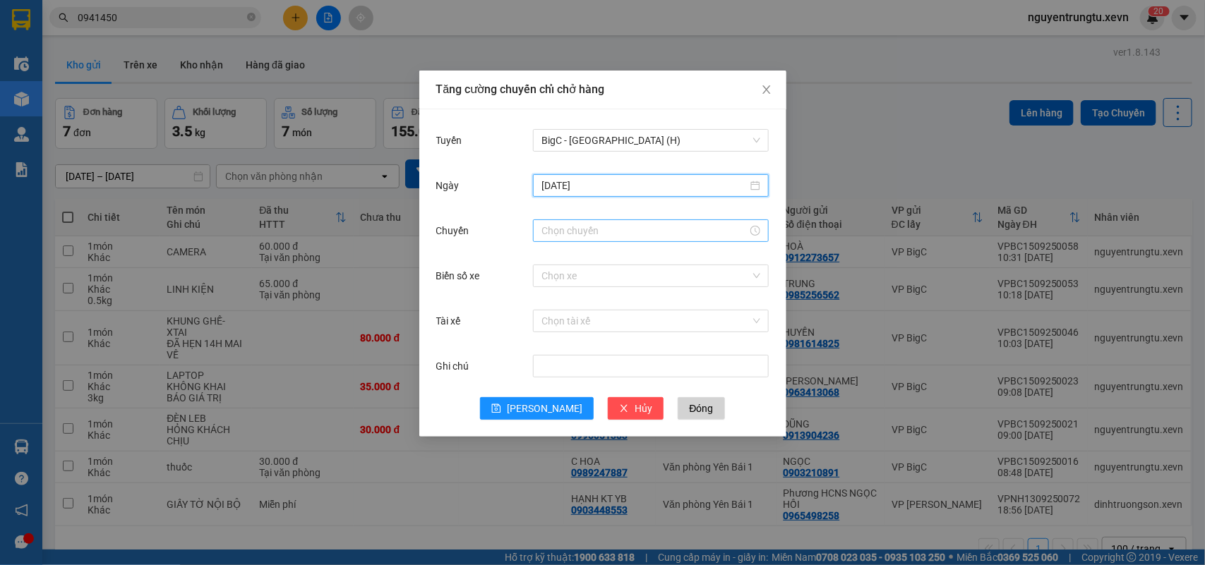
click at [591, 224] on input "Chuyến" at bounding box center [644, 231] width 206 height 16
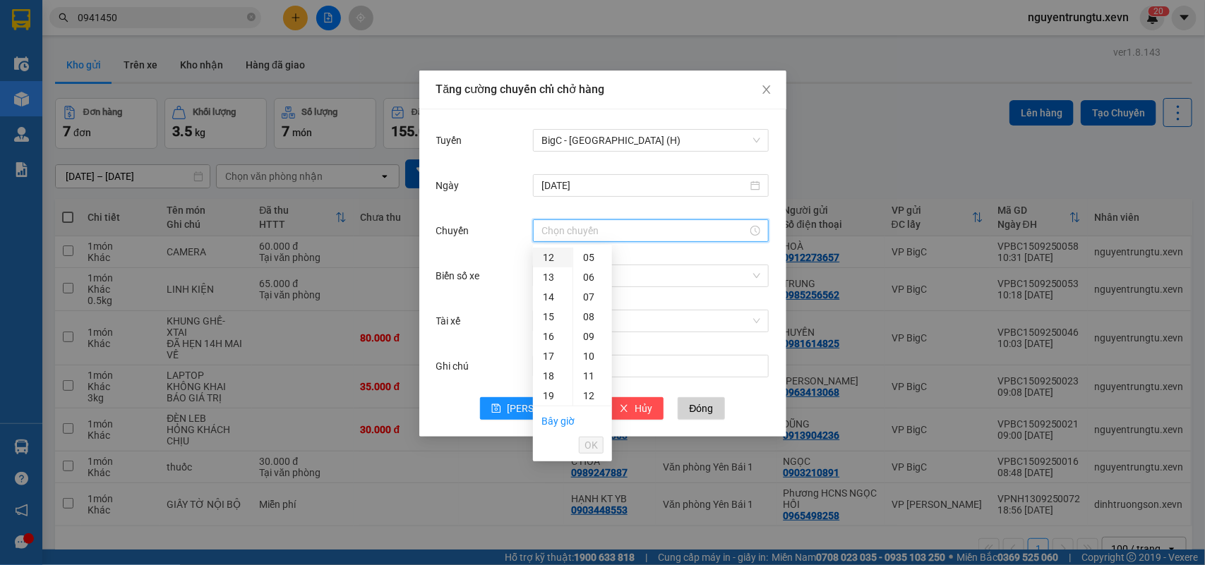
click at [551, 255] on div "12" at bounding box center [553, 258] width 40 height 20
click at [586, 350] on div "05" at bounding box center [592, 356] width 39 height 20
type input "12:05"
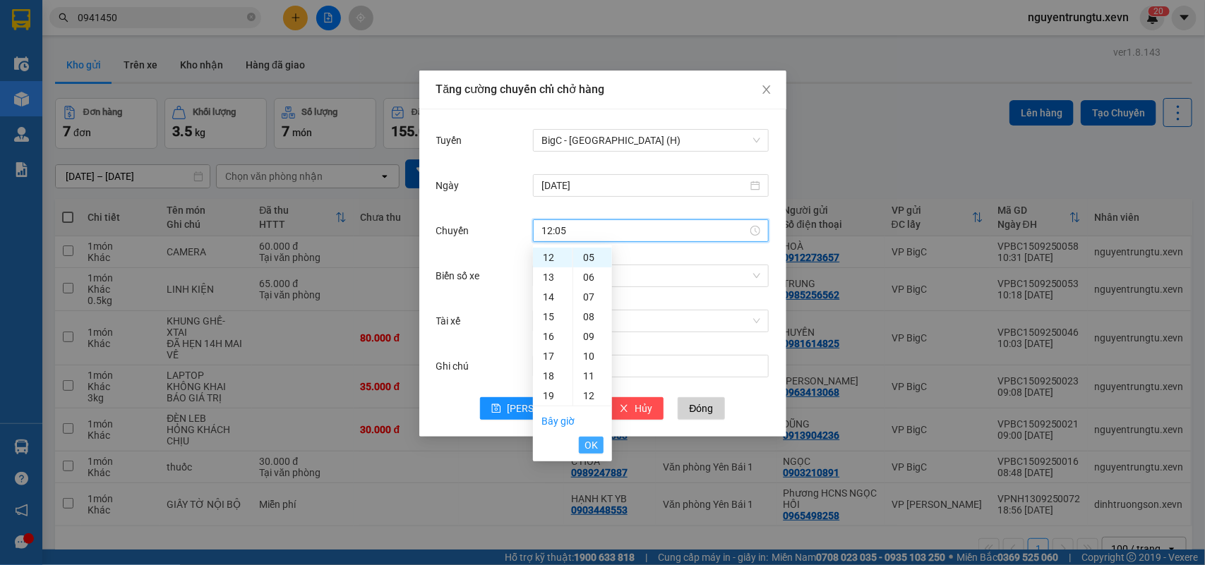
click at [587, 440] on span "OK" at bounding box center [590, 446] width 13 height 16
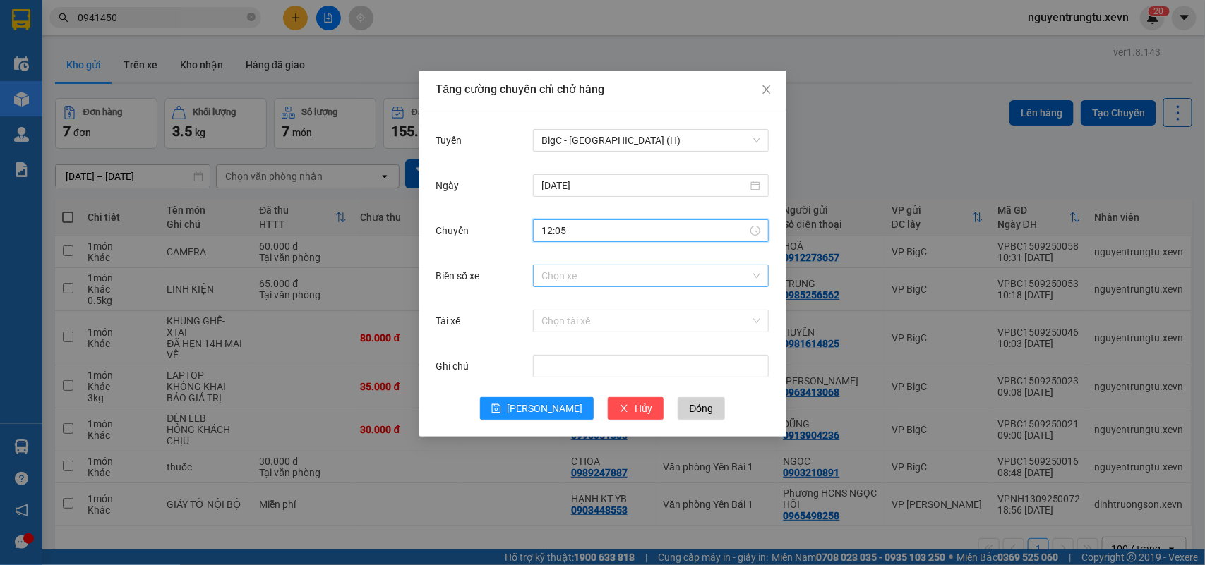
click at [668, 275] on input "Biển số xe" at bounding box center [645, 275] width 209 height 21
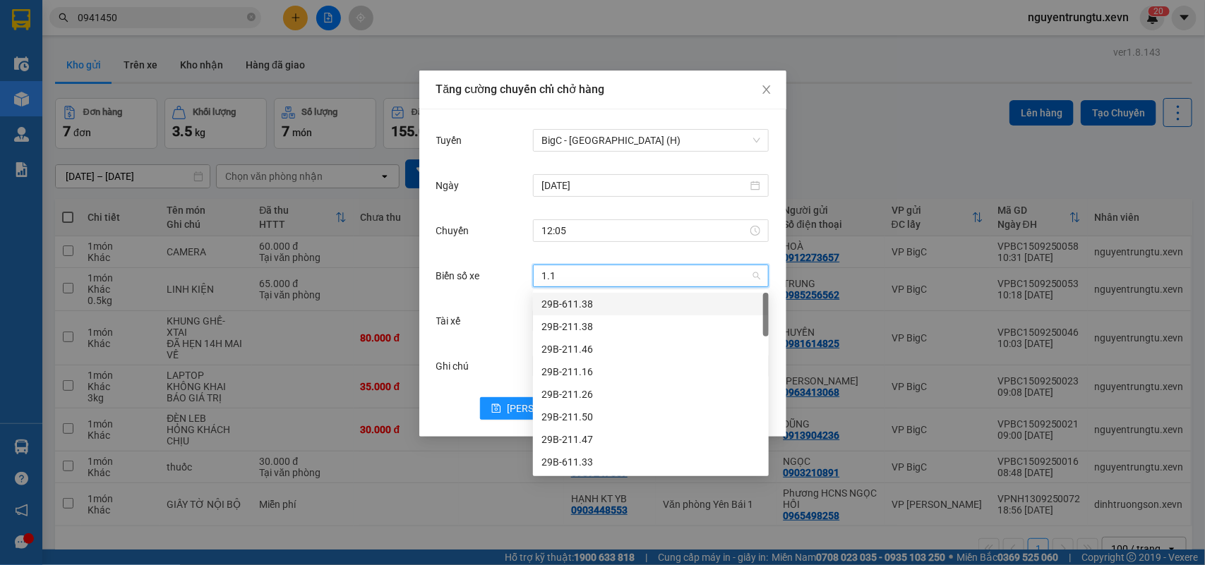
type input "1.17"
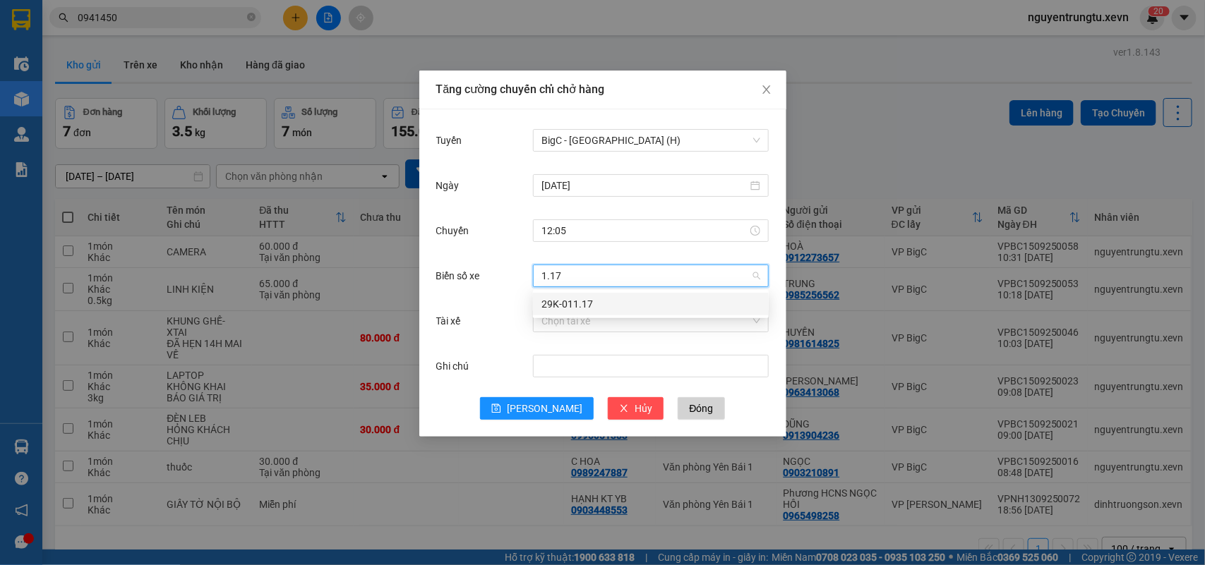
click at [565, 296] on div "29K-011.17" at bounding box center [650, 304] width 219 height 16
click at [579, 315] on input "Tài xế" at bounding box center [645, 321] width 209 height 21
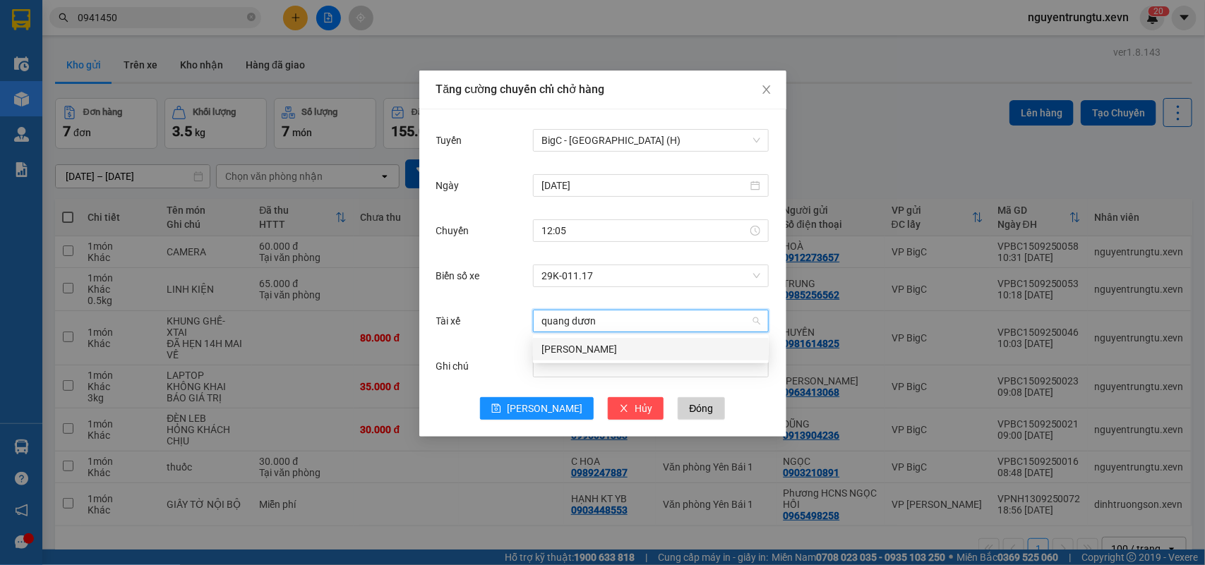
type input "quang dương"
click at [569, 353] on div "Phạm Quang Dương" at bounding box center [650, 350] width 219 height 16
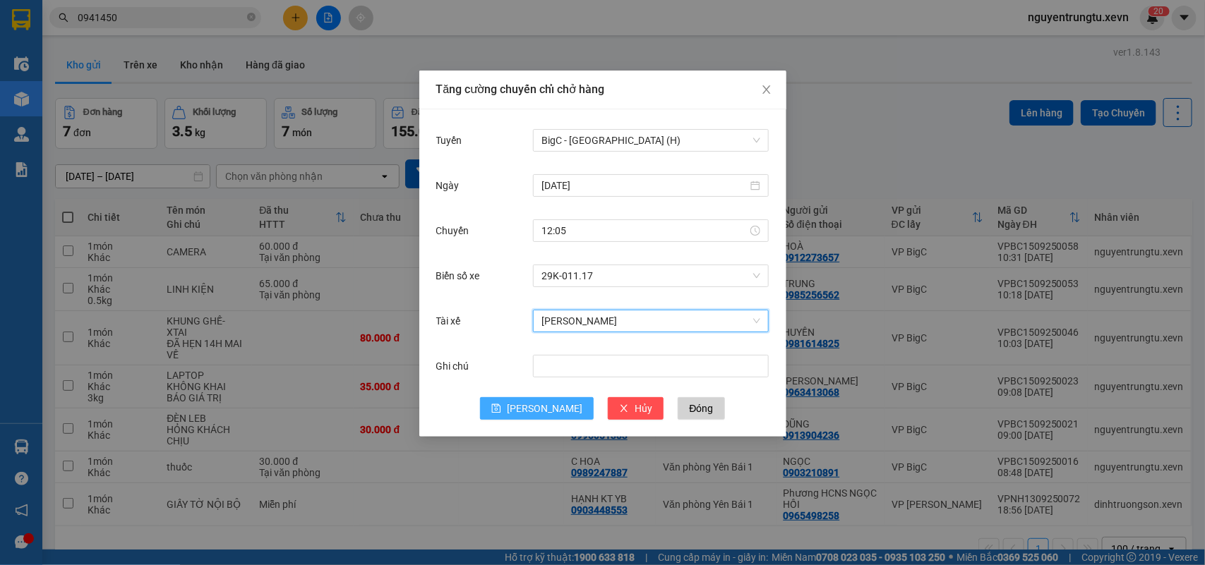
click at [534, 407] on button "Lưu" at bounding box center [537, 408] width 114 height 23
